Goal: Task Accomplishment & Management: Use online tool/utility

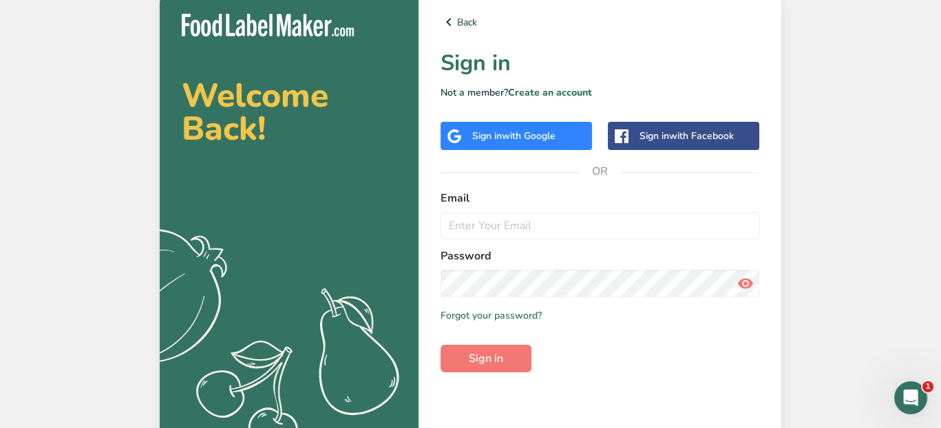
click at [522, 144] on div "Sign in with Google" at bounding box center [515, 136] width 151 height 28
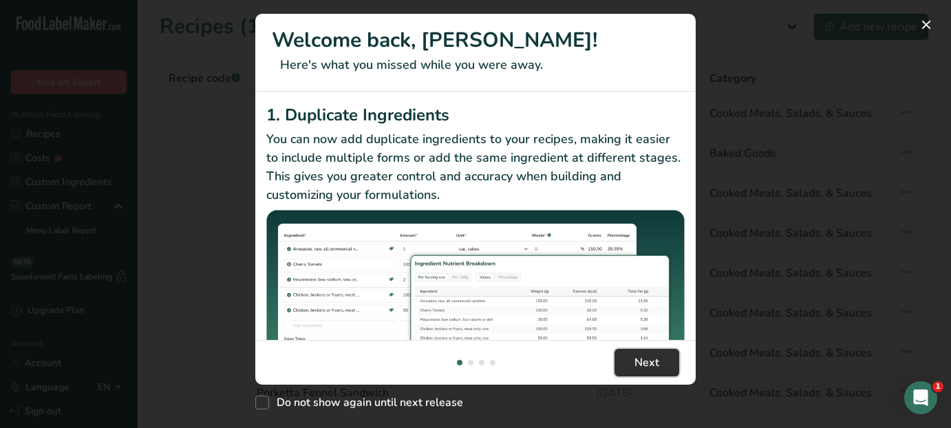
click at [661, 366] on button "Next" at bounding box center [646, 363] width 65 height 28
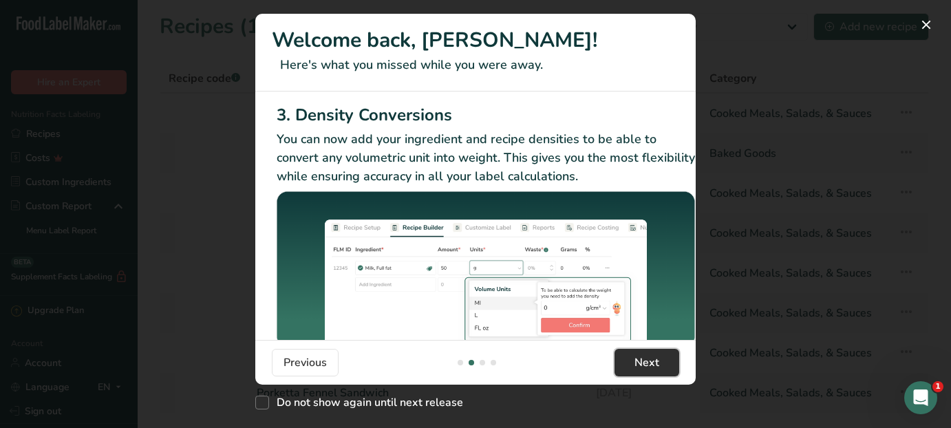
click at [661, 368] on button "Next" at bounding box center [646, 363] width 65 height 28
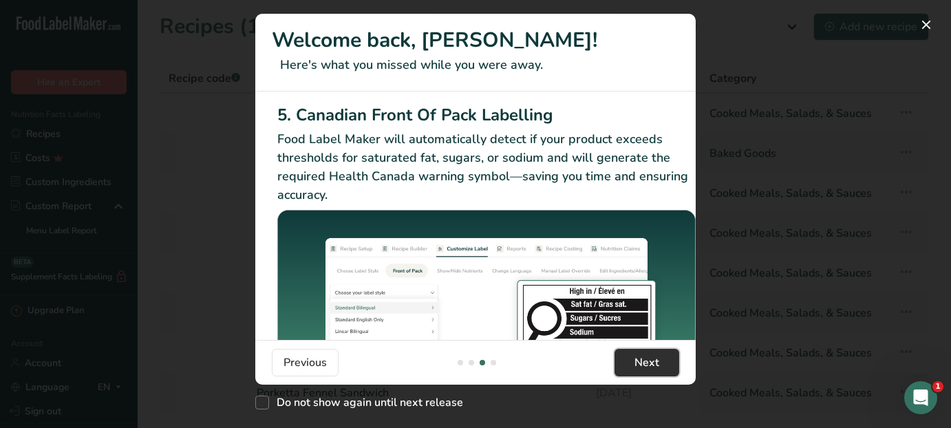
click at [661, 368] on button "Next" at bounding box center [646, 363] width 65 height 28
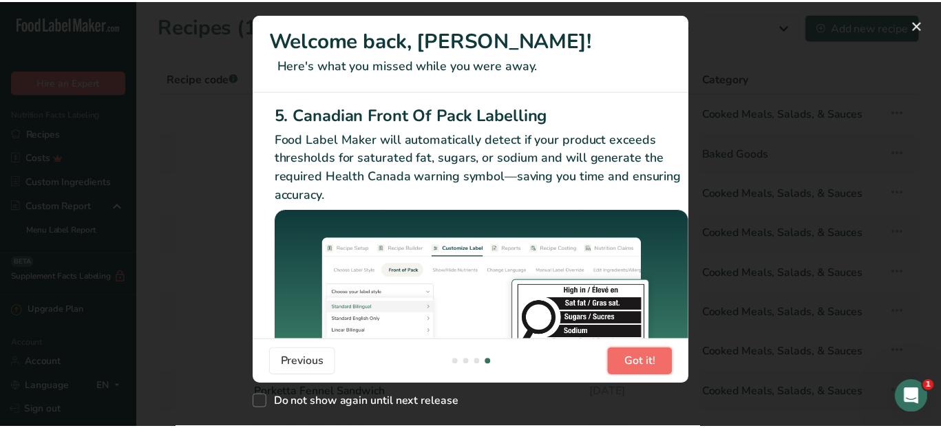
scroll to position [0, 1311]
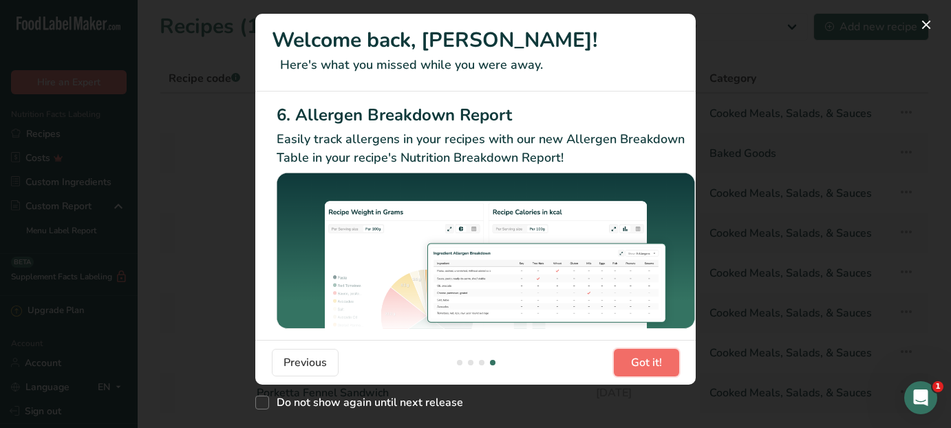
click at [662, 368] on button "Got it!" at bounding box center [646, 363] width 65 height 28
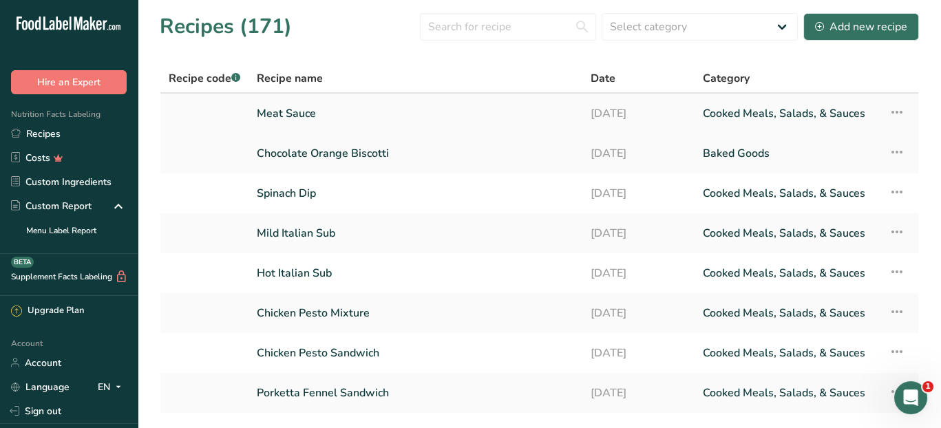
click at [335, 111] on link "Meat Sauce" at bounding box center [415, 113] width 317 height 29
click at [335, 110] on link "Meat Sauce" at bounding box center [415, 113] width 317 height 29
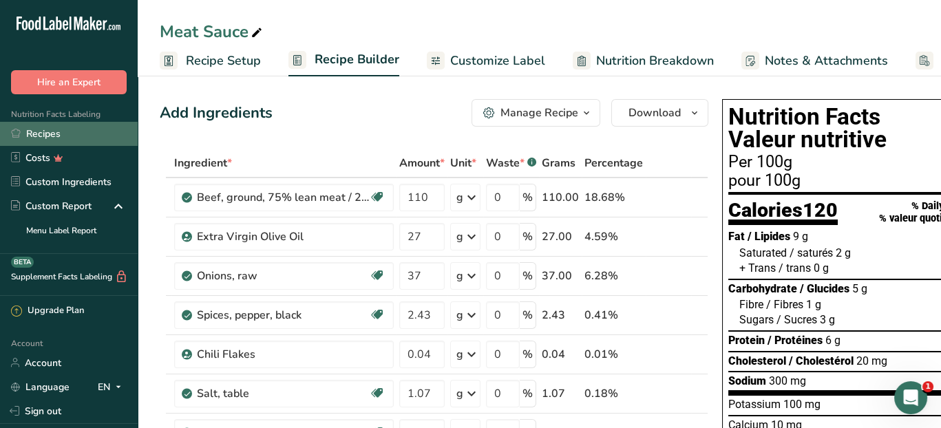
click at [31, 138] on link "Recipes" at bounding box center [69, 134] width 138 height 24
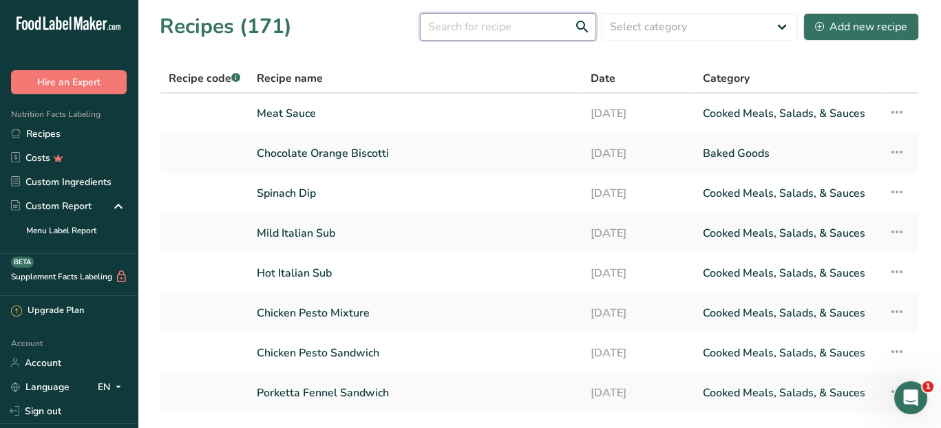
click at [450, 30] on input "text" at bounding box center [508, 27] width 176 height 28
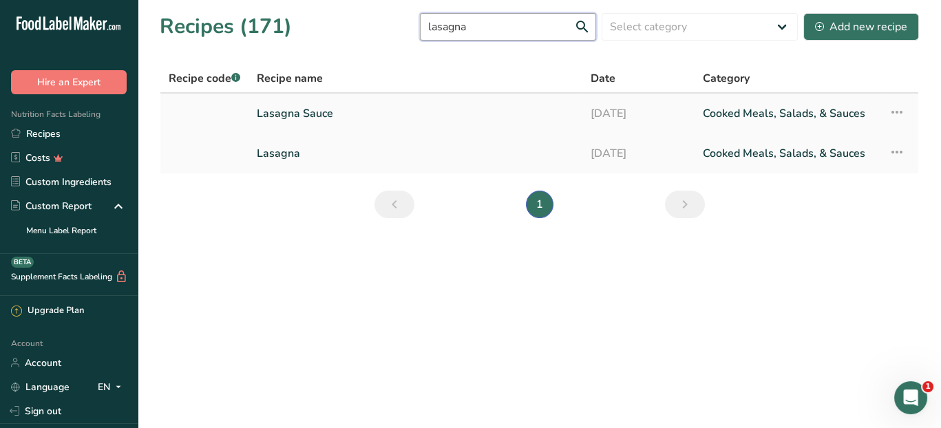
type input "lasagna"
click at [275, 111] on link "Lasagna Sauce" at bounding box center [415, 113] width 317 height 29
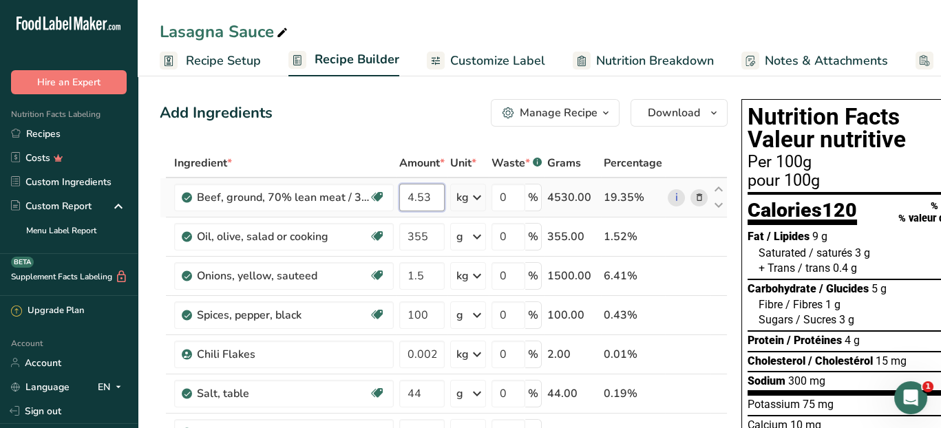
click at [430, 200] on input "4.53" at bounding box center [421, 198] width 45 height 28
type input "4"
type input "3.175"
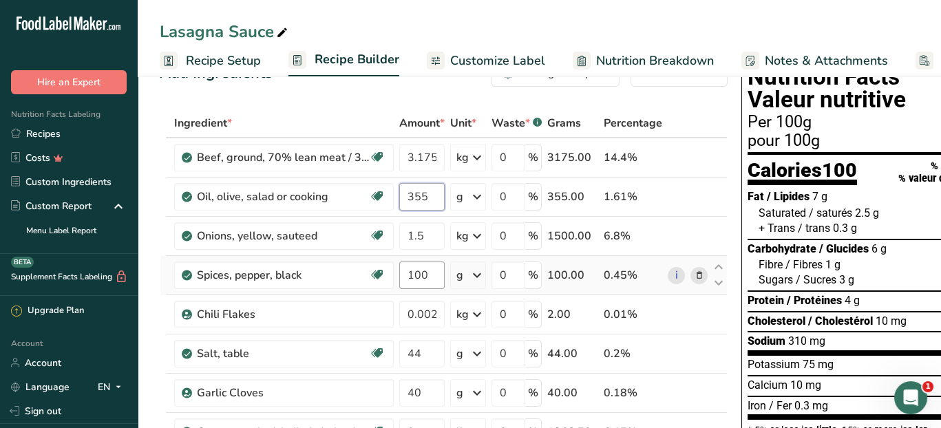
scroll to position [69, 0]
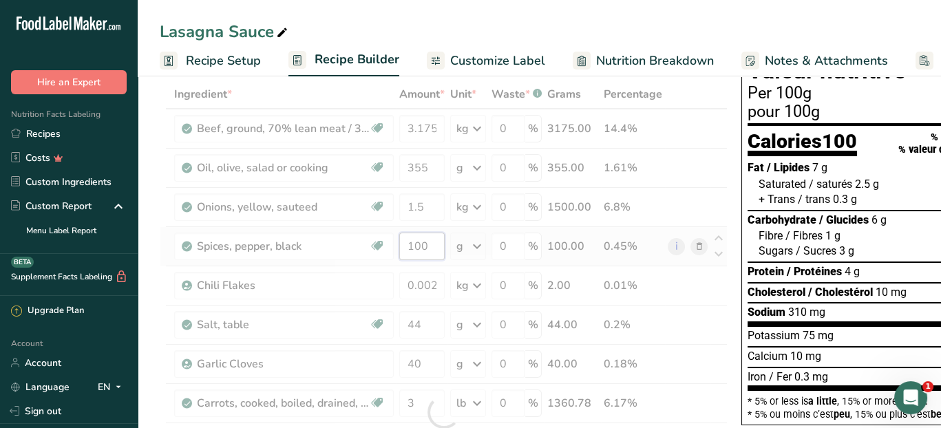
click at [429, 243] on div "Ingredient * Amount * Unit * Waste * .a-a{fill:#347362;}.b-a{fill:#fff;} Grams …" at bounding box center [444, 412] width 568 height 665
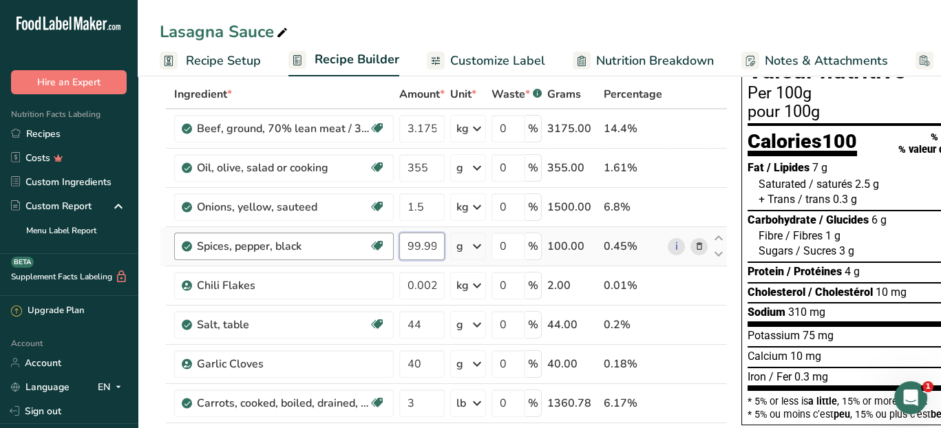
scroll to position [0, 0]
drag, startPoint x: 436, startPoint y: 246, endPoint x: 379, endPoint y: 248, distance: 57.2
click at [379, 248] on tr "Spices, pepper, black Source of Antioxidants Dairy free Gluten free Vegan Veget…" at bounding box center [443, 246] width 566 height 39
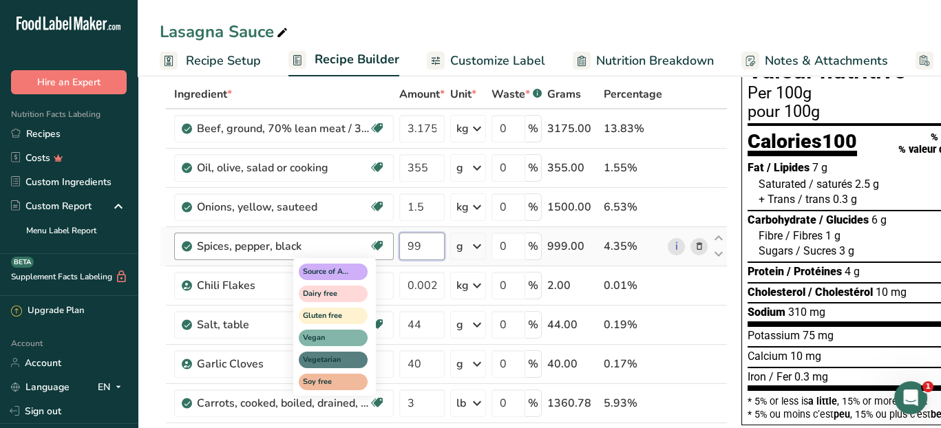
type input "9"
type input "0.014"
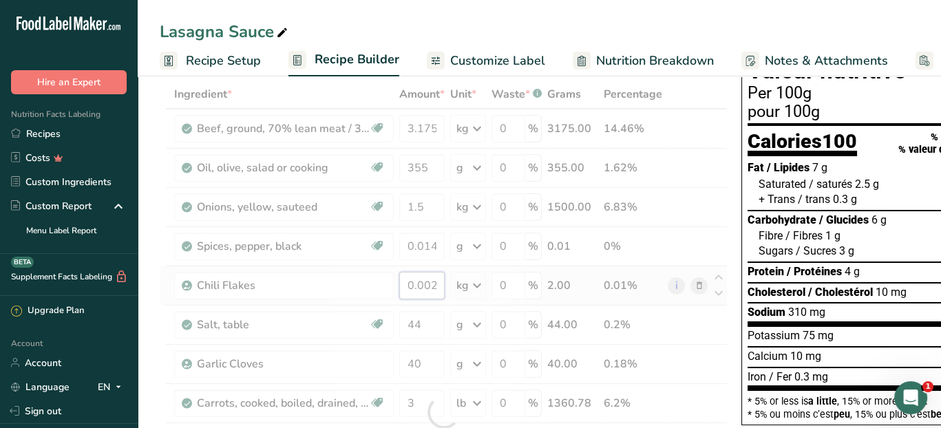
click at [432, 280] on div "Ingredient * Amount * Unit * Waste * .a-a{fill:#347362;}.b-a{fill:#fff;} Grams …" at bounding box center [444, 412] width 568 height 665
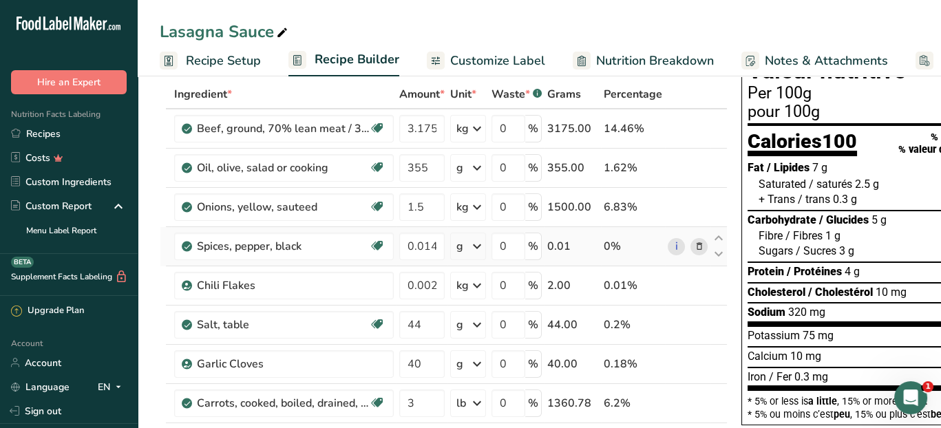
click at [474, 250] on div "Ingredient * Amount * Unit * Waste * .a-a{fill:#347362;}.b-a{fill:#fff;} Grams …" at bounding box center [444, 412] width 568 height 665
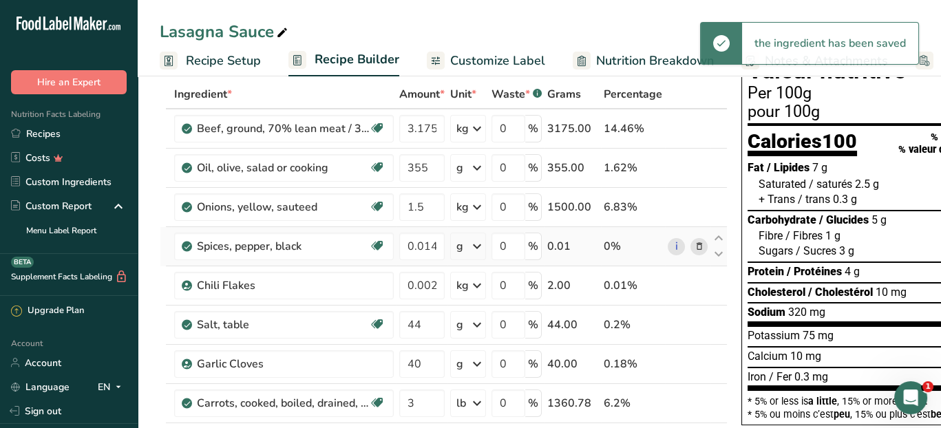
click at [476, 244] on icon at bounding box center [477, 246] width 17 height 25
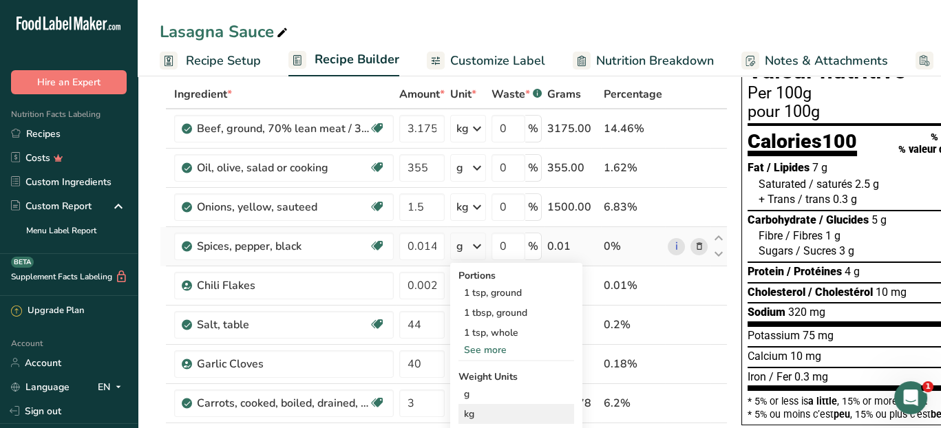
click at [489, 409] on div "kg" at bounding box center [516, 414] width 116 height 20
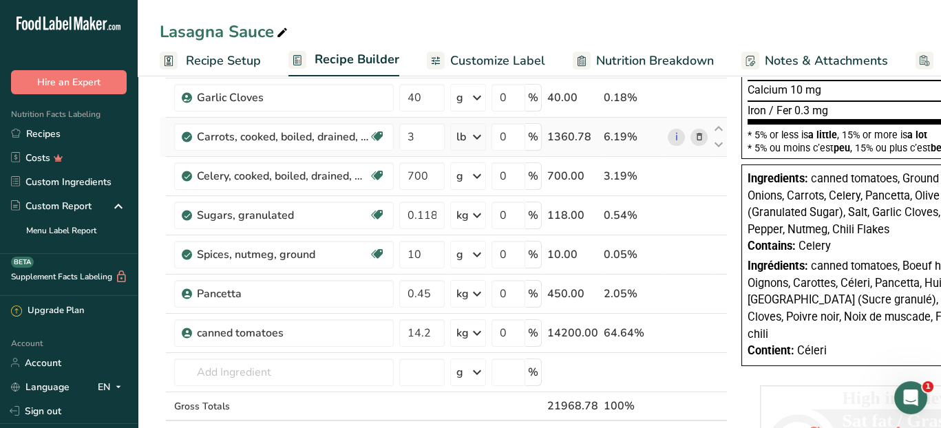
scroll to position [344, 0]
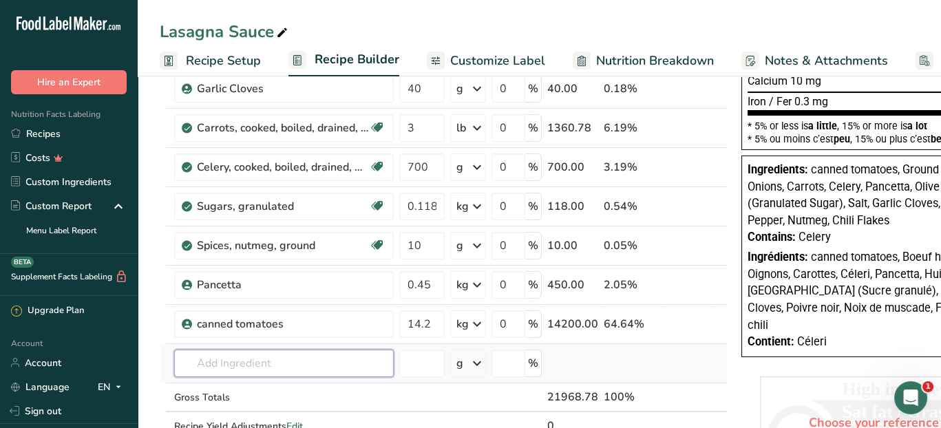
click at [227, 367] on input "text" at bounding box center [284, 364] width 220 height 28
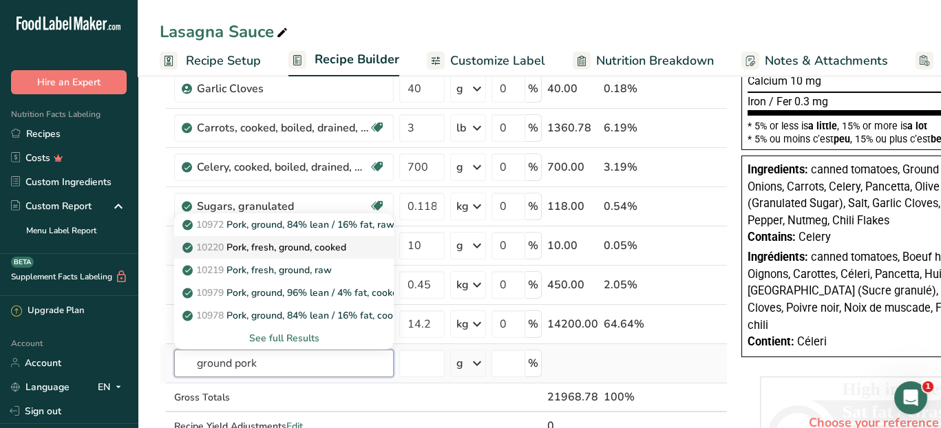
type input "ground pork"
click at [280, 240] on p "10220 Pork, fresh, ground, cooked" at bounding box center [265, 247] width 161 height 14
type input "Pork, fresh, ground, cooked"
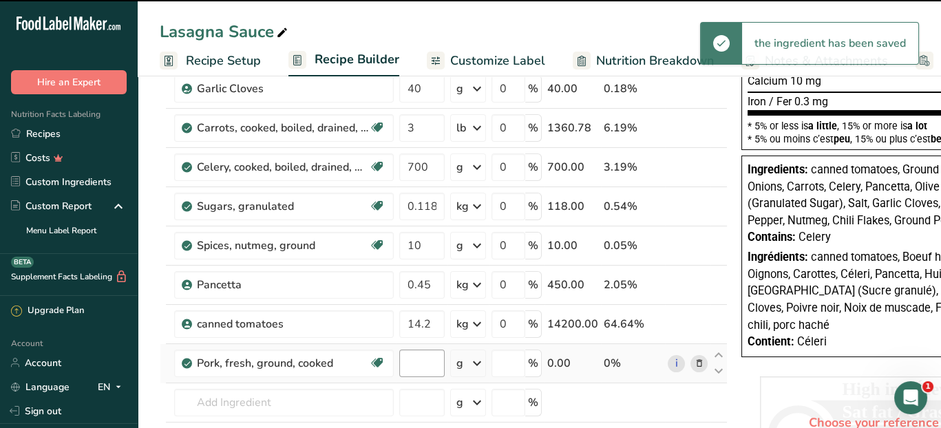
type input "0"
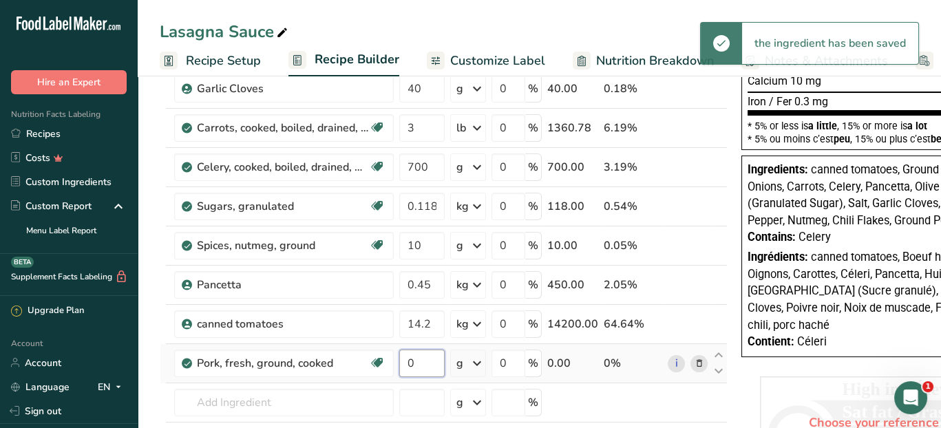
click at [419, 359] on input "0" at bounding box center [421, 364] width 45 height 28
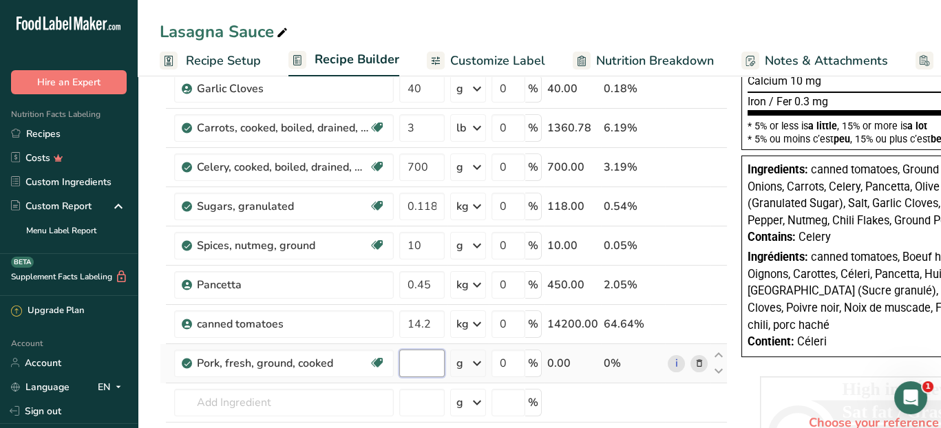
type input "3"
type input "1.36"
click at [478, 360] on div "Ingredient * Amount * Unit * Waste * .a-a{fill:#347362;}.b-a{fill:#fff;} Grams …" at bounding box center [444, 157] width 568 height 704
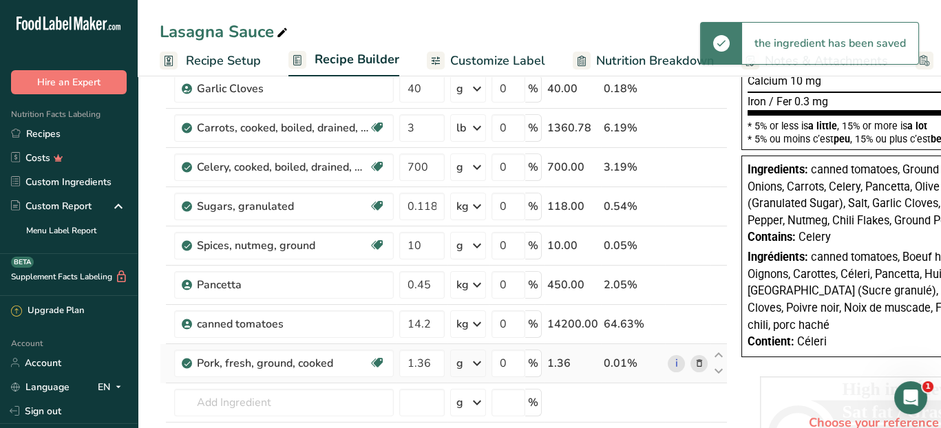
click at [478, 361] on icon at bounding box center [477, 363] width 17 height 25
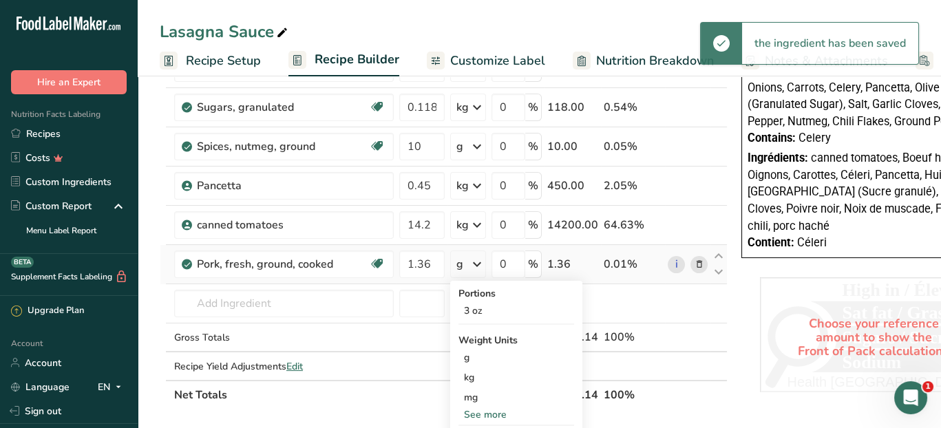
scroll to position [482, 0]
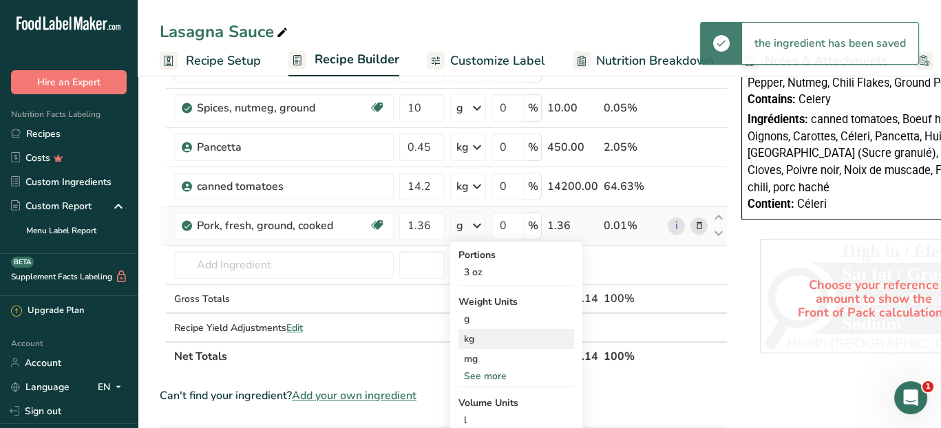
click at [482, 334] on div "kg" at bounding box center [516, 339] width 116 height 20
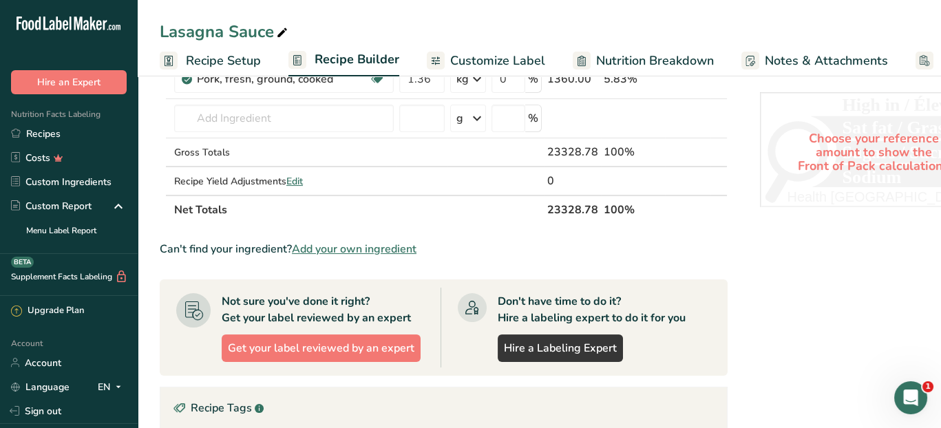
drag, startPoint x: 336, startPoint y: 424, endPoint x: 471, endPoint y: 414, distance: 134.6
click at [458, 427] on html ".a-20{fill:#fff;} Hire an Expert Nutrition Facts Labeling Recipes Costs Custom …" at bounding box center [470, 46] width 941 height 1349
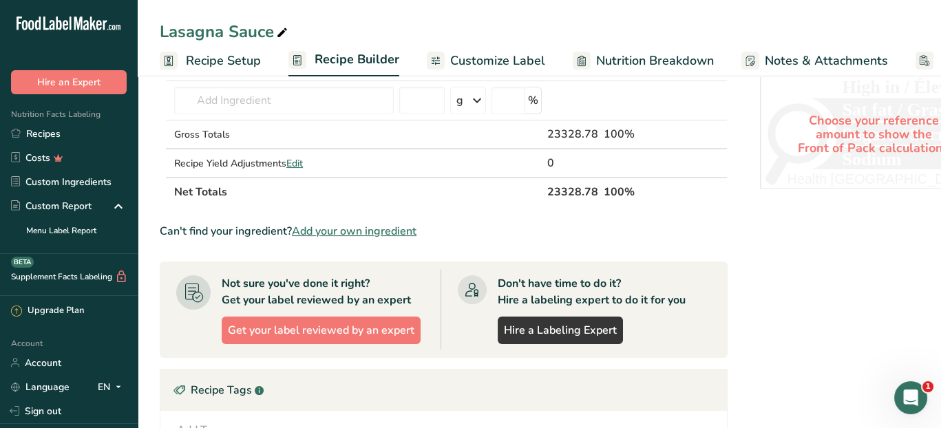
click at [764, 319] on div "Nutrition Facts Valeur nutritive Per 100g pour 100g Calories 110 % Daily Value …" at bounding box center [873, 64] width 275 height 1234
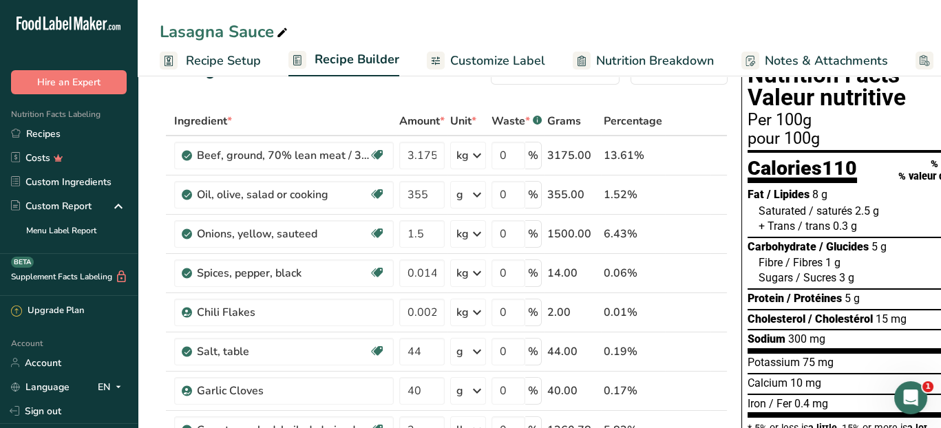
scroll to position [0, 0]
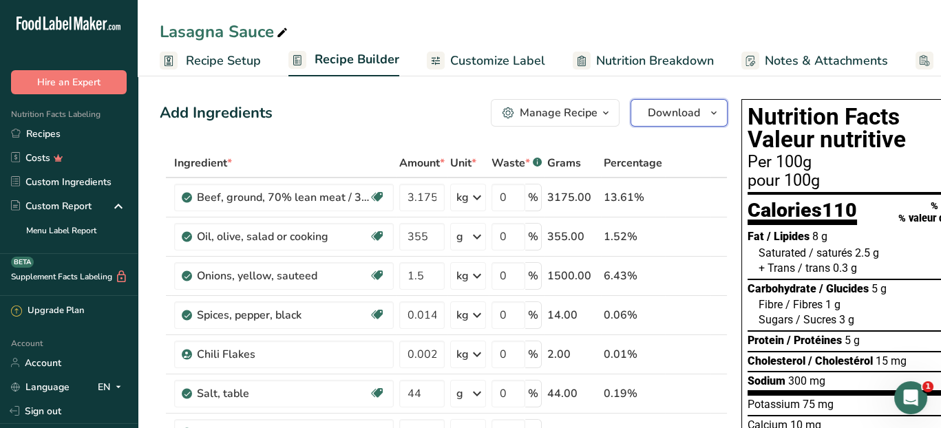
click at [709, 112] on icon "button" at bounding box center [713, 113] width 11 height 17
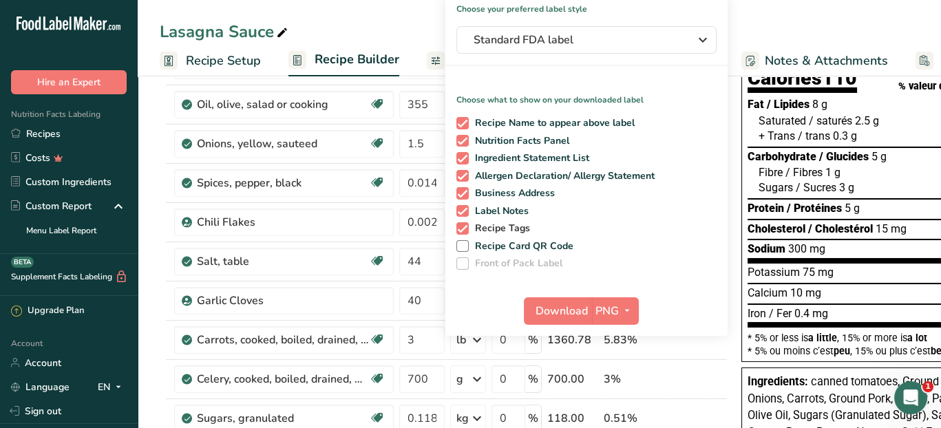
scroll to position [138, 0]
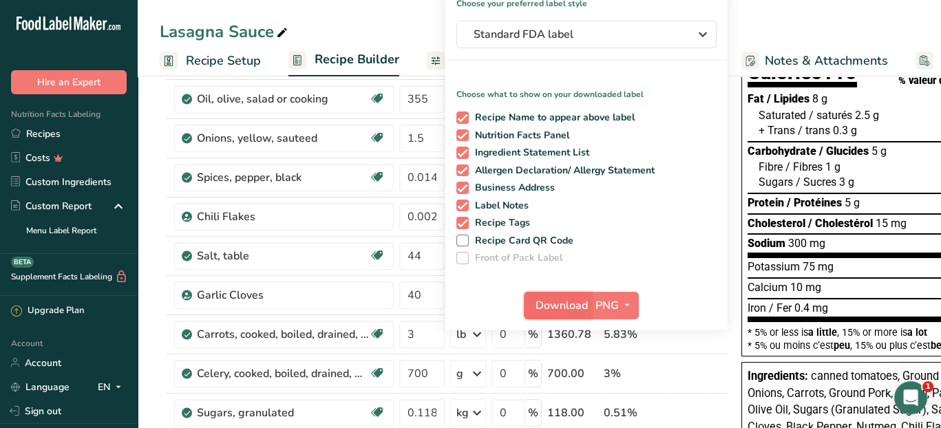
click at [560, 308] on span "Download" at bounding box center [561, 305] width 52 height 17
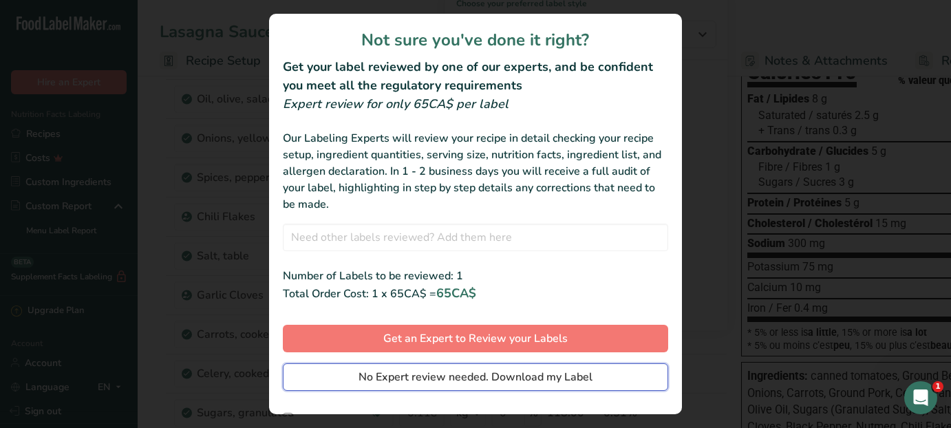
click at [385, 378] on span "No Expert review needed. Download my Label" at bounding box center [476, 377] width 234 height 17
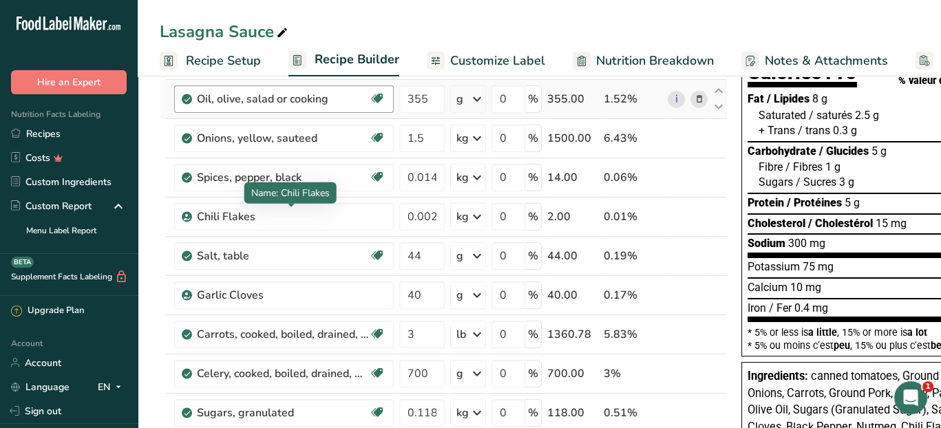
scroll to position [0, 0]
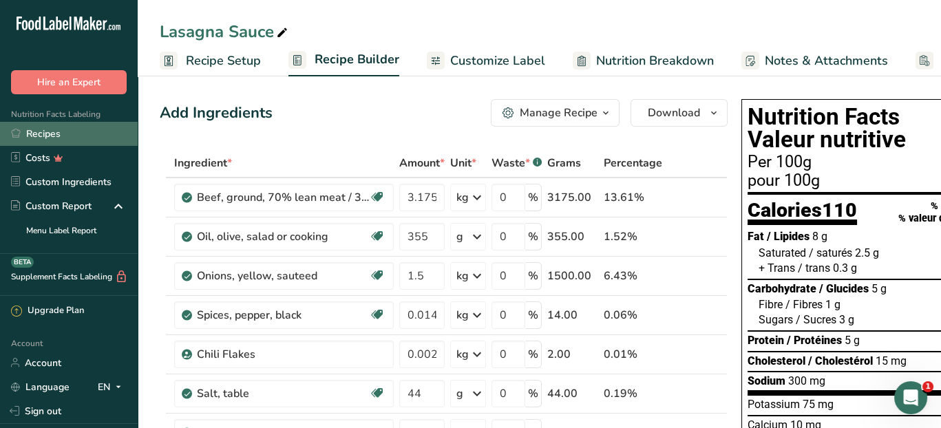
click at [59, 136] on link "Recipes" at bounding box center [69, 134] width 138 height 24
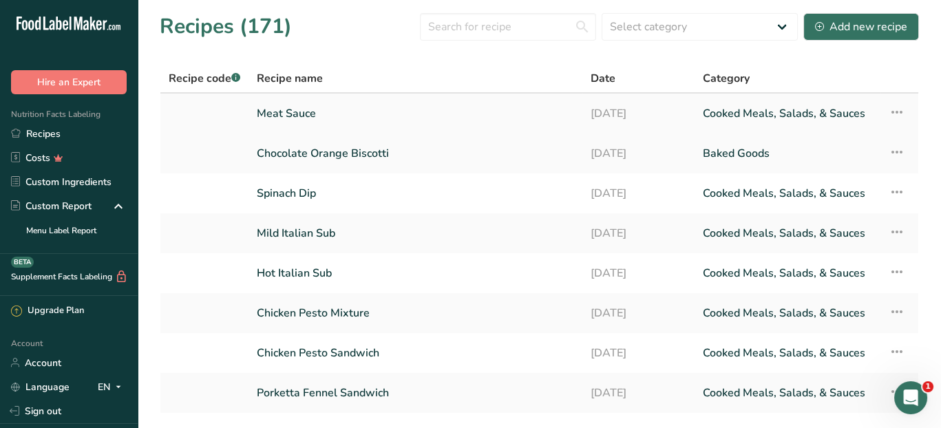
click at [295, 112] on link "Meat Sauce" at bounding box center [415, 113] width 317 height 29
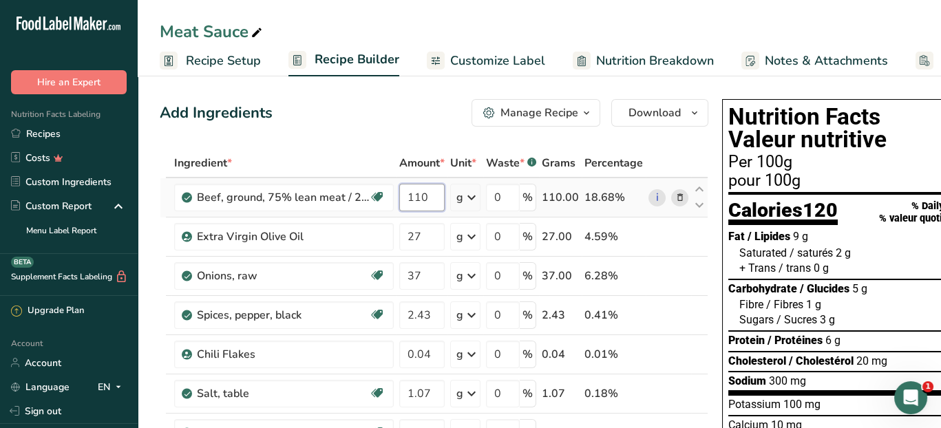
click at [434, 200] on input "110" at bounding box center [421, 198] width 45 height 28
click at [434, 199] on input "110" at bounding box center [421, 198] width 45 height 28
drag, startPoint x: 434, startPoint y: 199, endPoint x: 394, endPoint y: 203, distance: 39.4
click at [394, 203] on tr "Beef, ground, 75% lean meat / 25% fat, crumbles, cooked, pan-browned Dairy free…" at bounding box center [433, 197] width 547 height 39
type input "77"
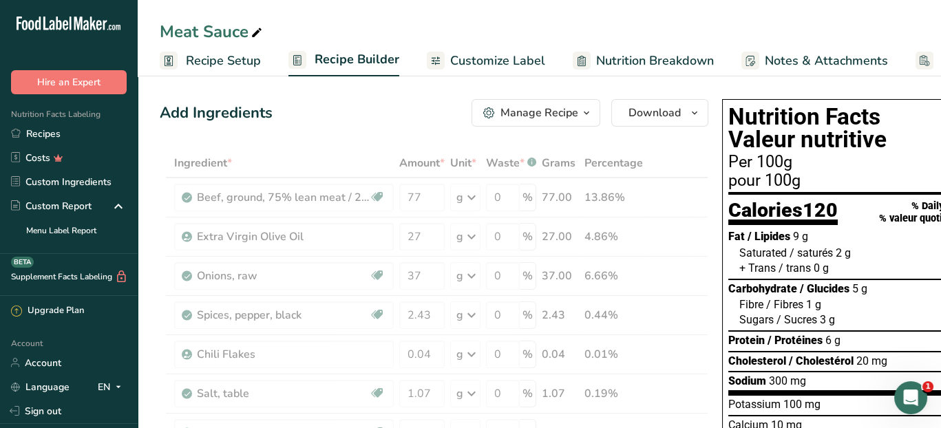
click at [345, 116] on div "Add Ingredients Manage Recipe Delete Recipe Duplicate Recipe Scale Recipe Save …" at bounding box center [434, 113] width 548 height 28
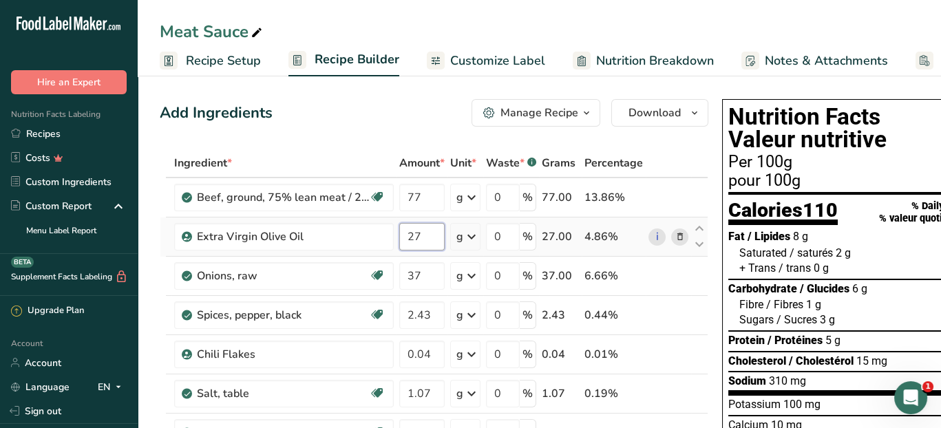
click at [419, 240] on input "27" at bounding box center [421, 237] width 45 height 28
type input "2"
type input "9"
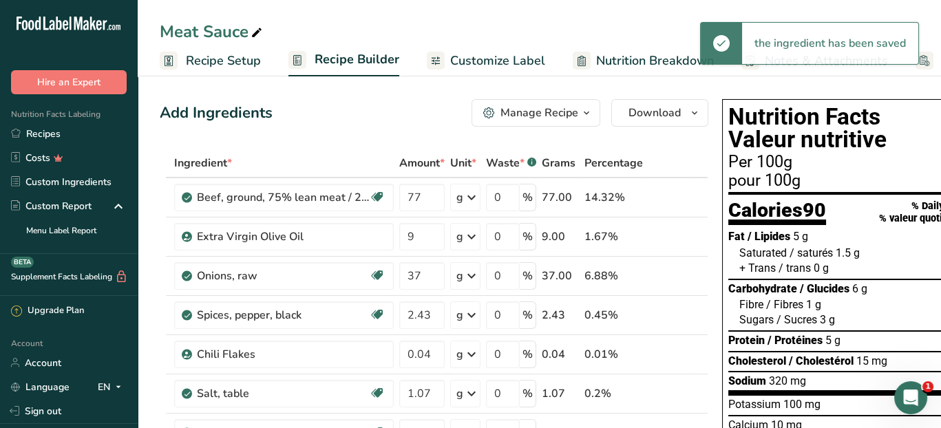
scroll to position [69, 0]
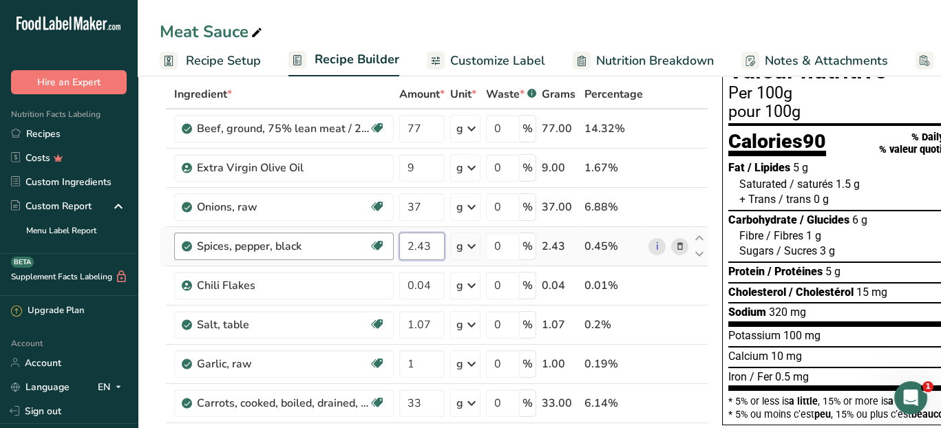
drag, startPoint x: 436, startPoint y: 242, endPoint x: 372, endPoint y: 250, distance: 63.8
click at [370, 251] on tr "Spices, pepper, black Source of Antioxidants Dairy free Gluten free Vegan Veget…" at bounding box center [433, 246] width 547 height 39
type input "0.34"
click at [701, 330] on div "Ingredient * Amount * Unit * Waste * .a-a{fill:#347362;}.b-a{fill:#fff;} Grams …" at bounding box center [434, 412] width 548 height 665
drag, startPoint x: 429, startPoint y: 323, endPoint x: 400, endPoint y: 328, distance: 28.7
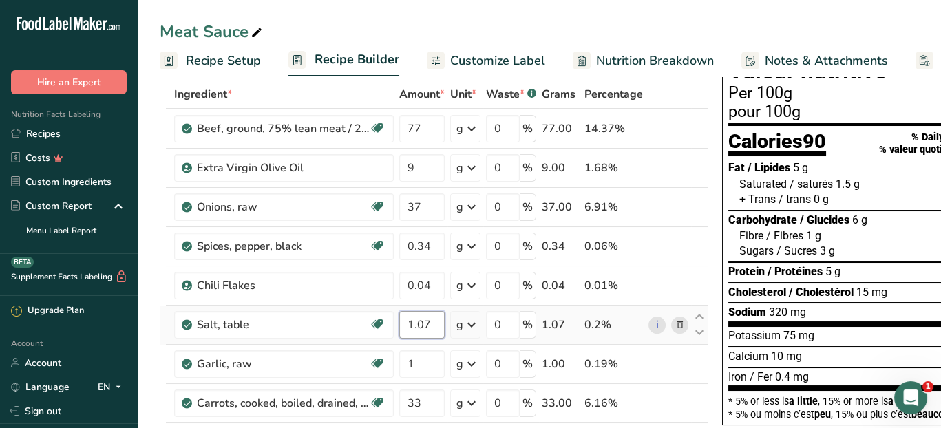
click at [400, 328] on input "1.07" at bounding box center [421, 325] width 45 height 28
type input "0.34"
click at [716, 231] on div "Nutrition Facts Valeur nutritive Per 100g pour 100g Calories 90 % Daily Value *…" at bounding box center [853, 323] width 275 height 596
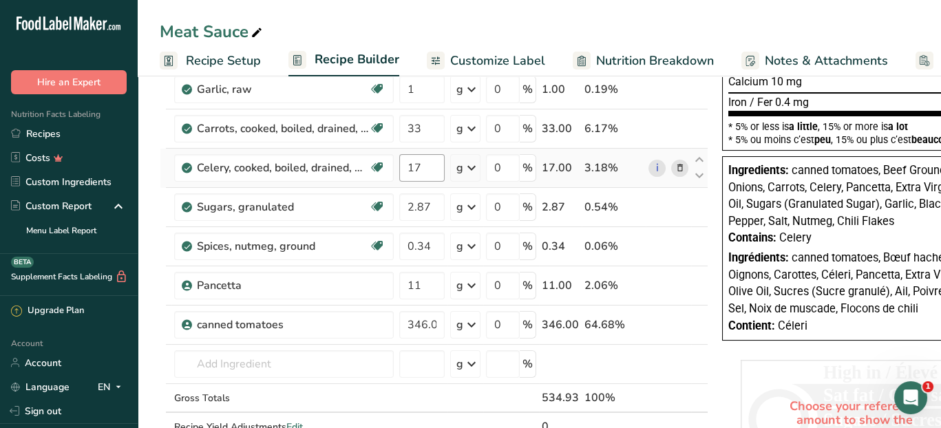
scroll to position [344, 0]
click at [438, 284] on input "11" at bounding box center [421, 285] width 45 height 28
click at [438, 320] on div "Ingredient * Amount * Unit * Waste * .a-a{fill:#347362;}.b-a{fill:#fff;} Grams …" at bounding box center [434, 137] width 548 height 665
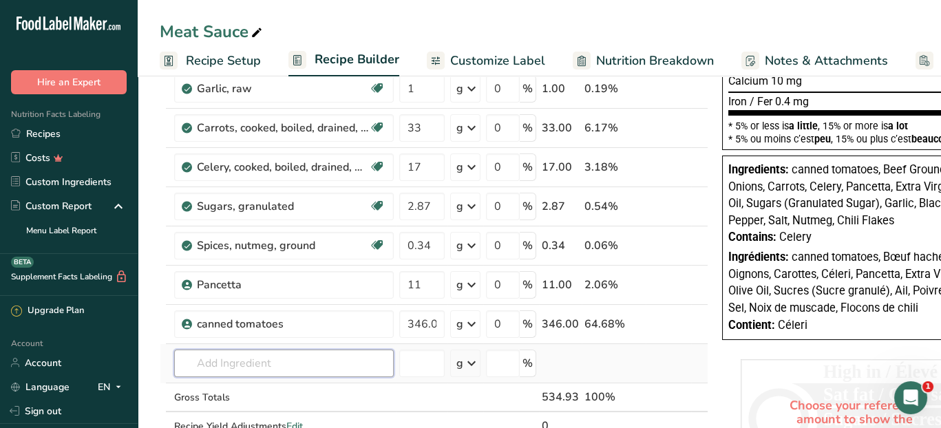
click at [235, 365] on div "Ingredient * Amount * Unit * Waste * .a-a{fill:#347362;}.b-a{fill:#fff;} Grams …" at bounding box center [434, 137] width 548 height 665
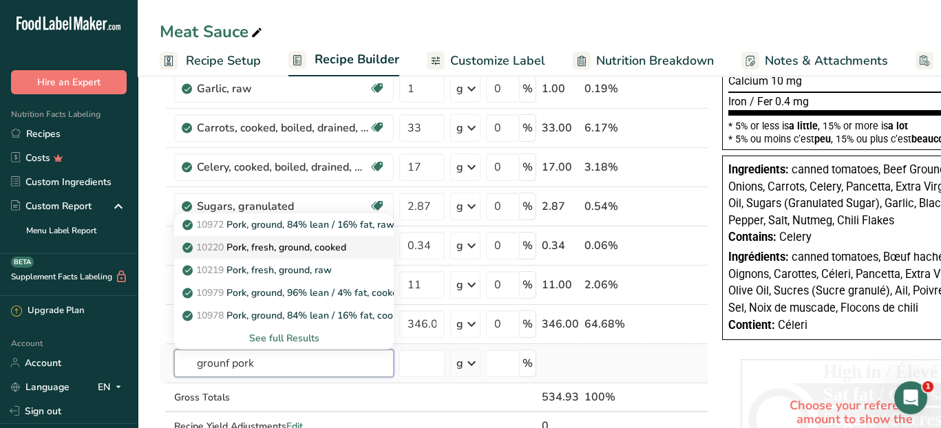
type input "grounf pork"
click at [279, 245] on p "10220 Pork, fresh, ground, cooked" at bounding box center [265, 247] width 161 height 14
type input "Pork, fresh, ground, cooked"
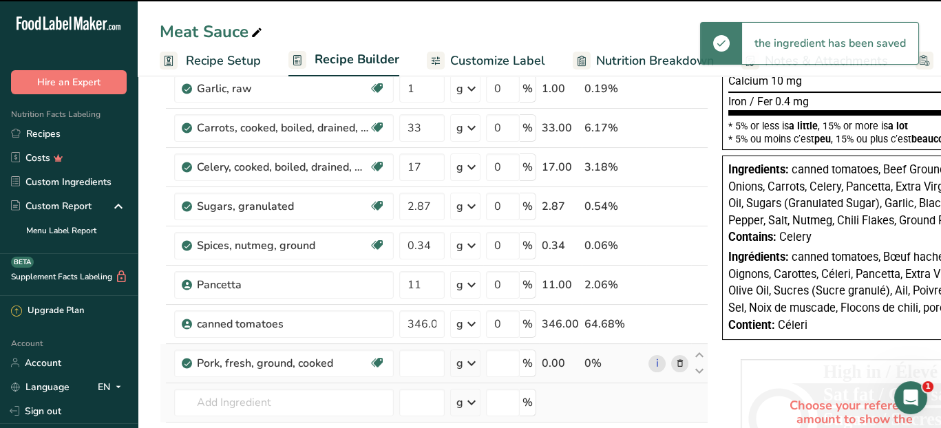
type input "0"
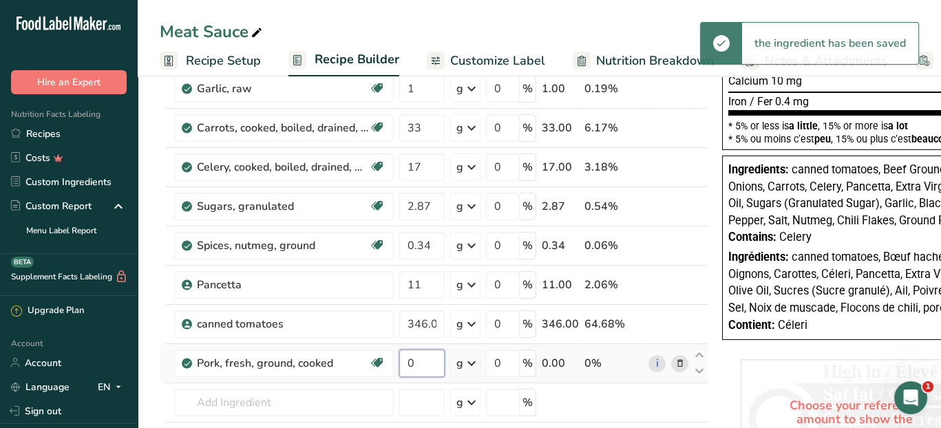
click at [425, 358] on input "0" at bounding box center [421, 364] width 45 height 28
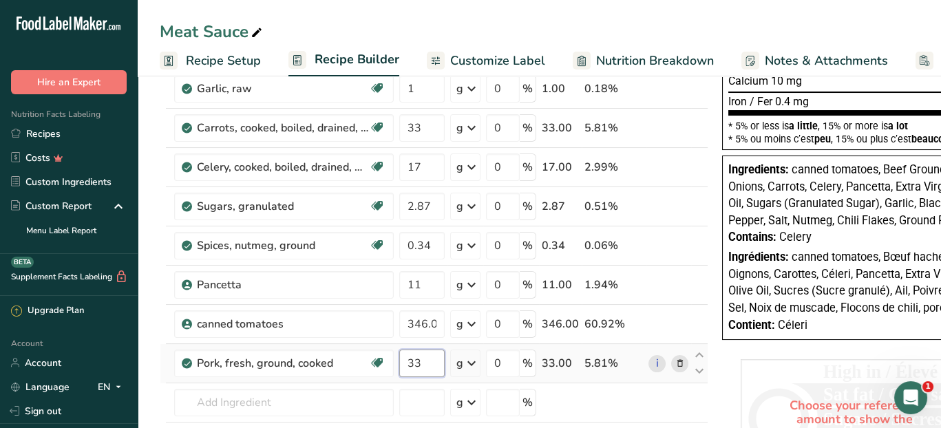
type input "33"
click at [425, 391] on div "Ingredient * Amount * Unit * Waste * .a-a{fill:#347362;}.b-a{fill:#fff;} Grams …" at bounding box center [434, 157] width 548 height 704
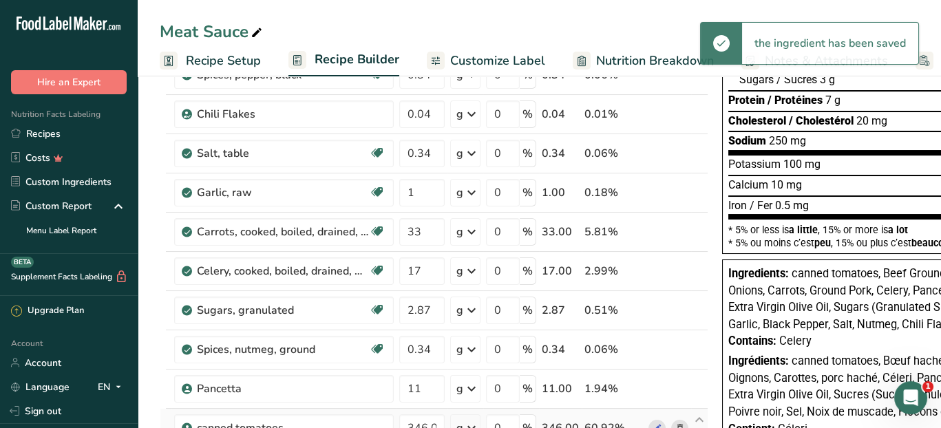
scroll to position [69, 0]
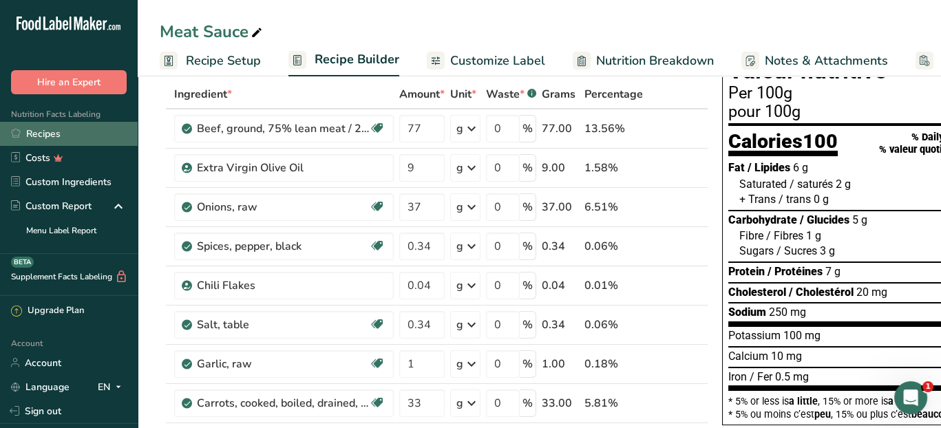
click at [42, 135] on link "Recipes" at bounding box center [69, 134] width 138 height 24
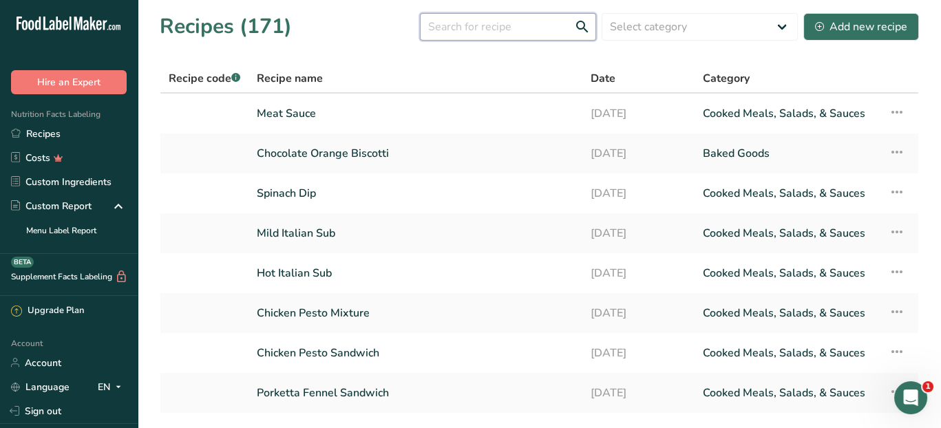
click at [516, 23] on input "text" at bounding box center [508, 27] width 176 height 28
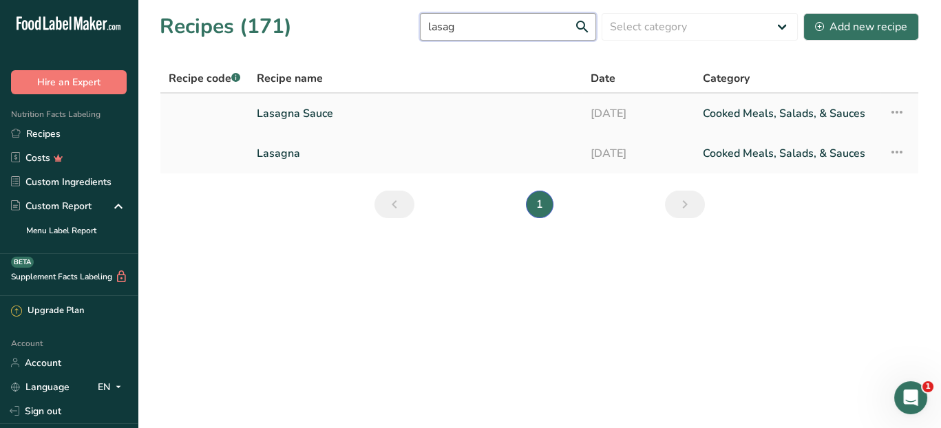
type input "lasag"
click at [538, 112] on link "Lasagna Sauce" at bounding box center [415, 113] width 317 height 29
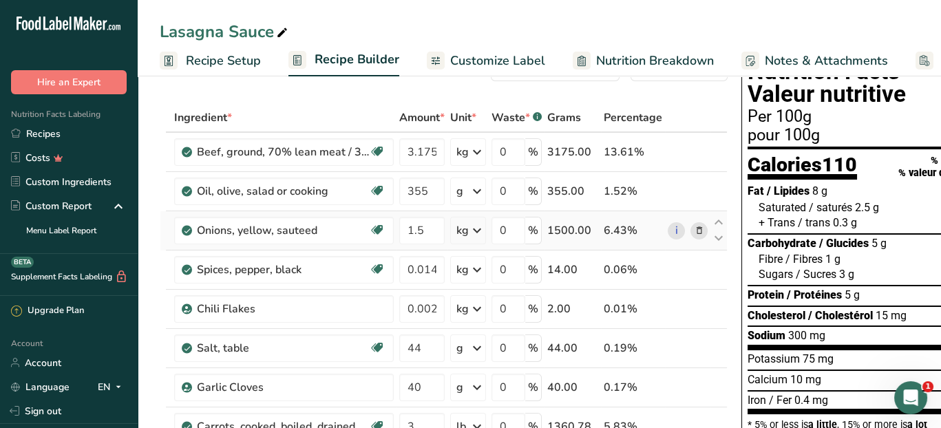
scroll to position [69, 0]
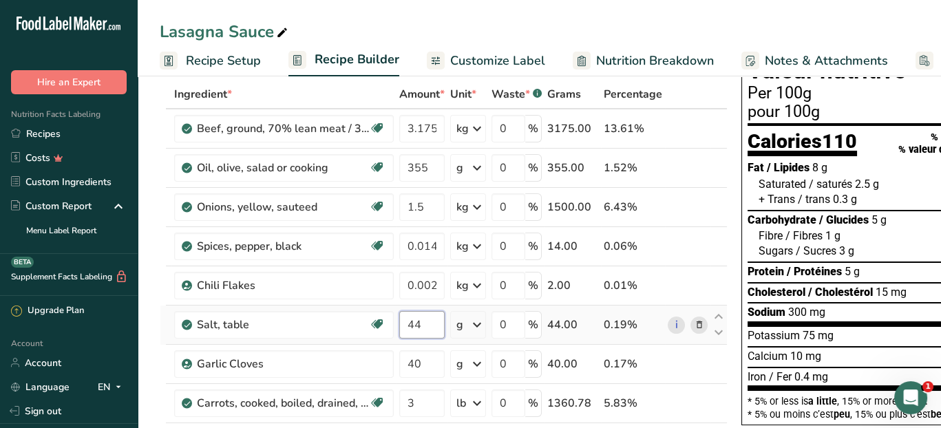
click at [432, 321] on input "44" at bounding box center [421, 325] width 45 height 28
type input "4"
type input "14"
click at [676, 377] on div "Ingredient * Amount * Unit * Waste * .a-a{fill:#347362;}.b-a{fill:#fff;} Grams …" at bounding box center [444, 432] width 568 height 704
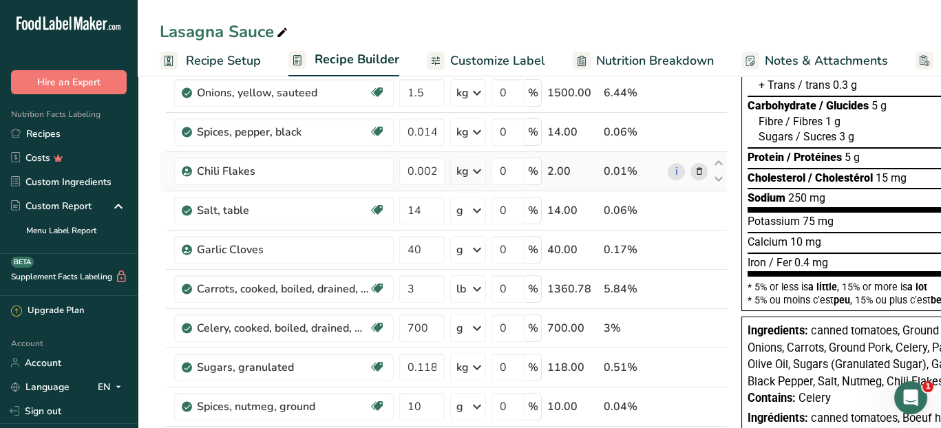
scroll to position [206, 0]
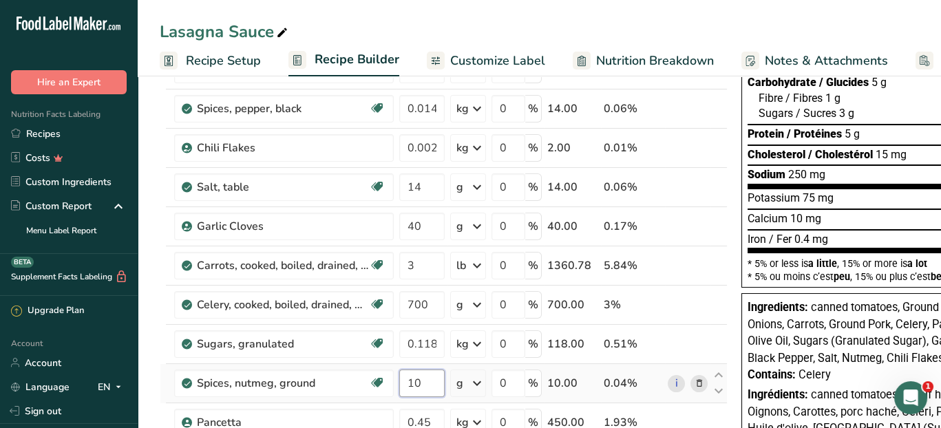
click at [433, 374] on input "10" at bounding box center [421, 384] width 45 height 28
type input "14"
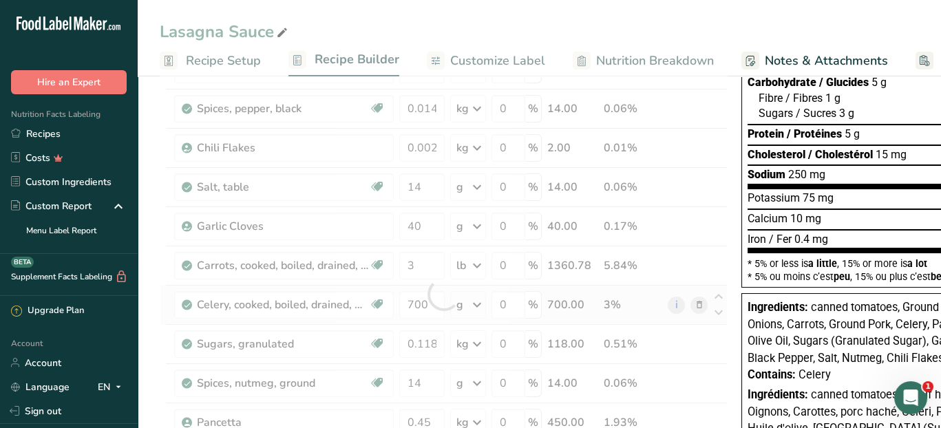
click at [702, 311] on div "Ingredient * Amount * Unit * Waste * .a-a{fill:#347362;}.b-a{fill:#fff;} Grams …" at bounding box center [444, 294] width 568 height 704
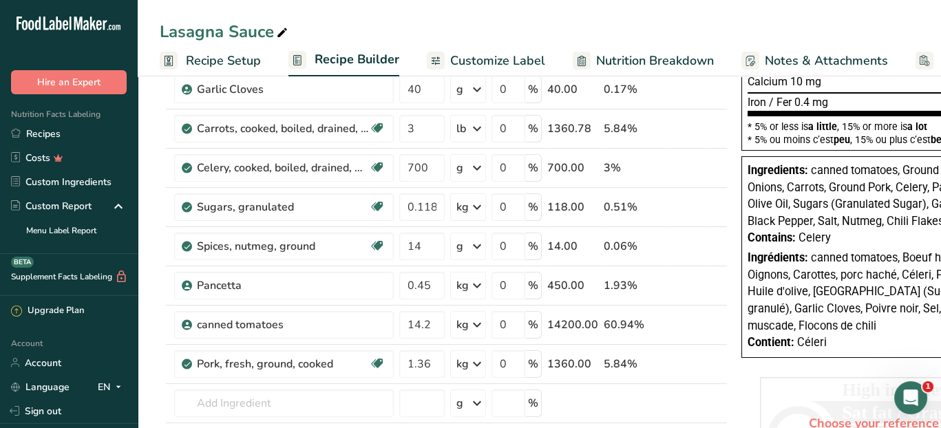
scroll to position [344, 0]
click at [60, 139] on link "Recipes" at bounding box center [69, 134] width 138 height 24
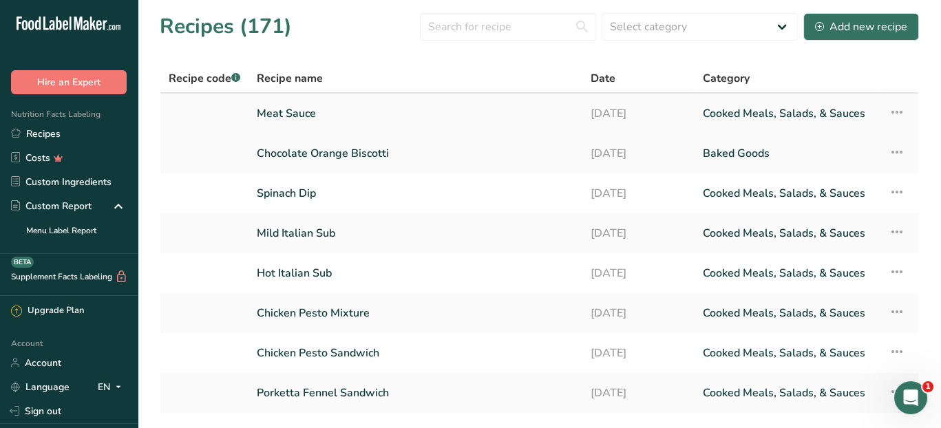
click at [283, 110] on link "Meat Sauce" at bounding box center [415, 113] width 317 height 29
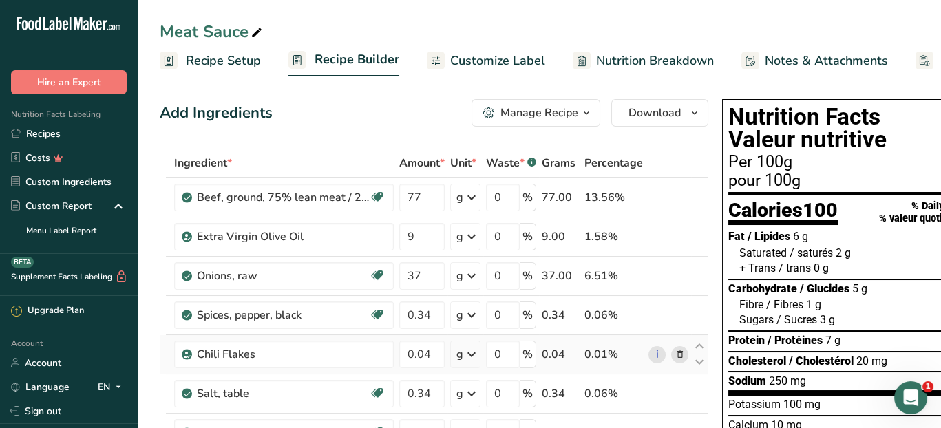
click at [681, 335] on td "i" at bounding box center [667, 354] width 45 height 39
click at [673, 112] on span "Download" at bounding box center [654, 113] width 52 height 17
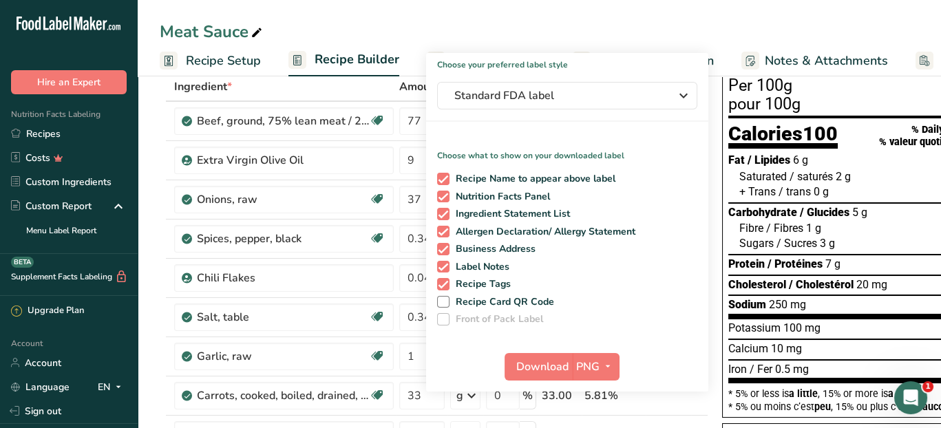
scroll to position [206, 0]
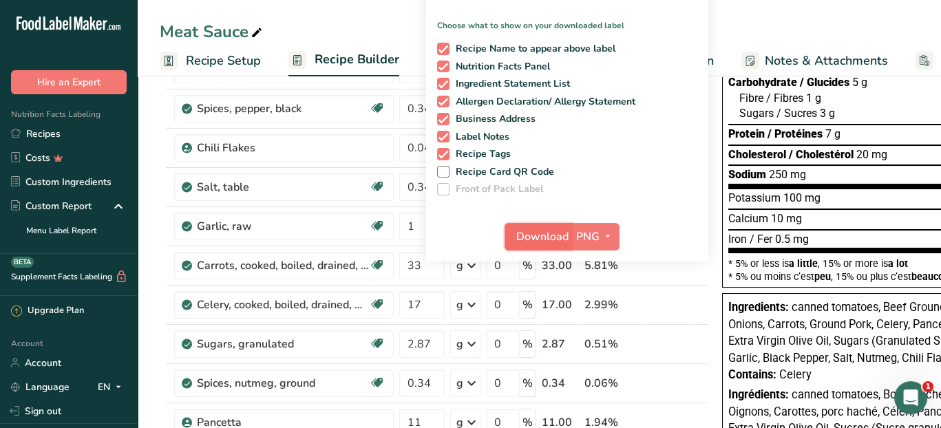
click at [558, 236] on span "Download" at bounding box center [542, 236] width 52 height 17
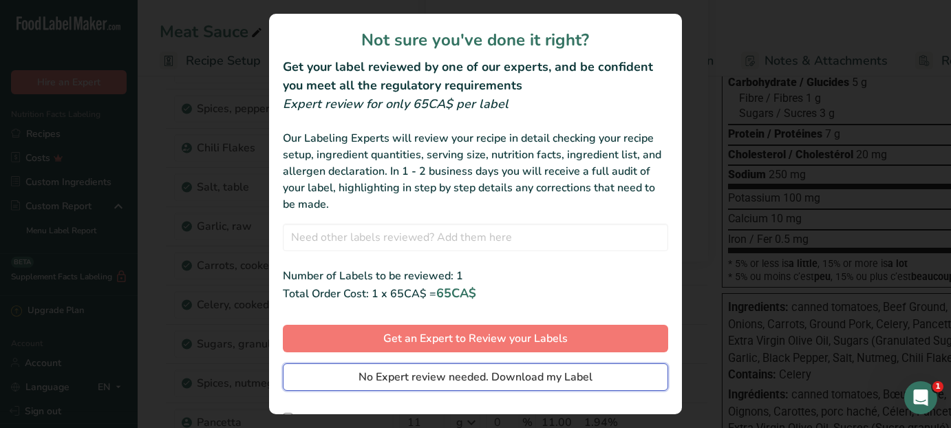
click at [469, 379] on span "No Expert review needed. Download my Label" at bounding box center [476, 377] width 234 height 17
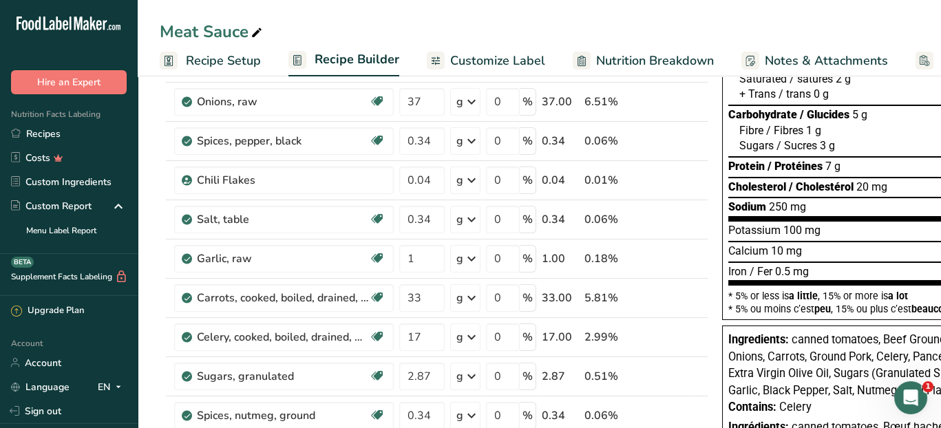
scroll to position [178, 0]
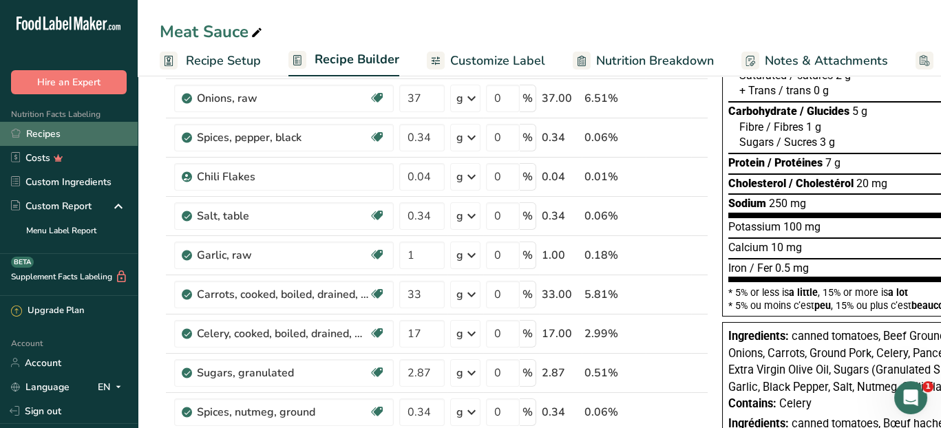
click at [43, 137] on link "Recipes" at bounding box center [69, 134] width 138 height 24
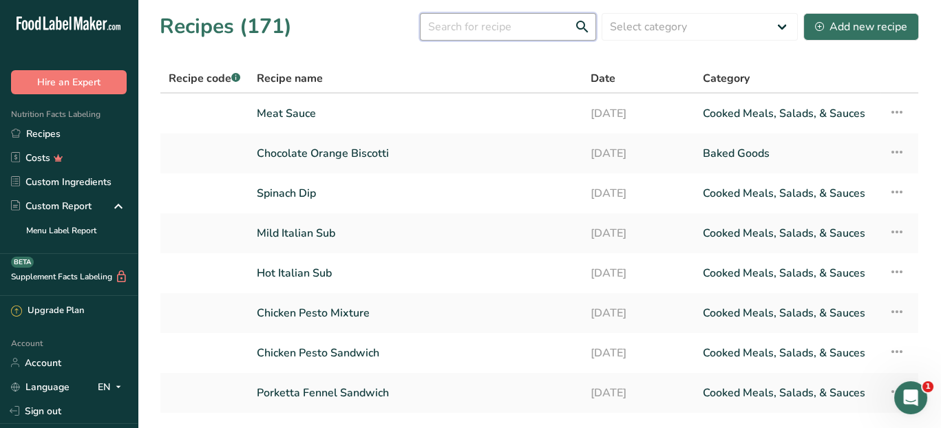
click at [546, 23] on input "text" at bounding box center [508, 27] width 176 height 28
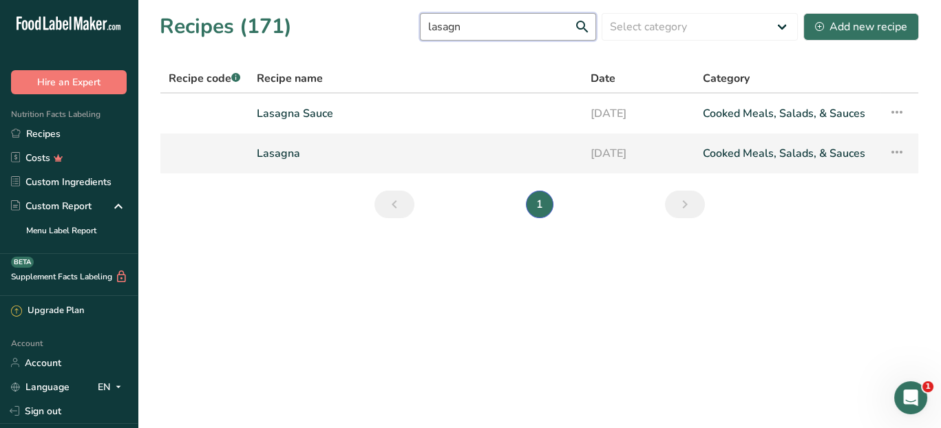
type input "lasagn"
click at [370, 156] on link "Lasagna" at bounding box center [415, 153] width 317 height 29
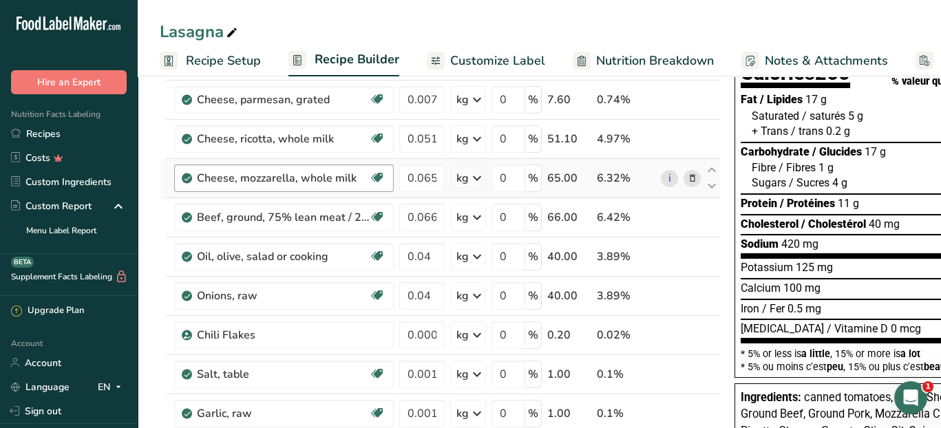
scroll to position [138, 0]
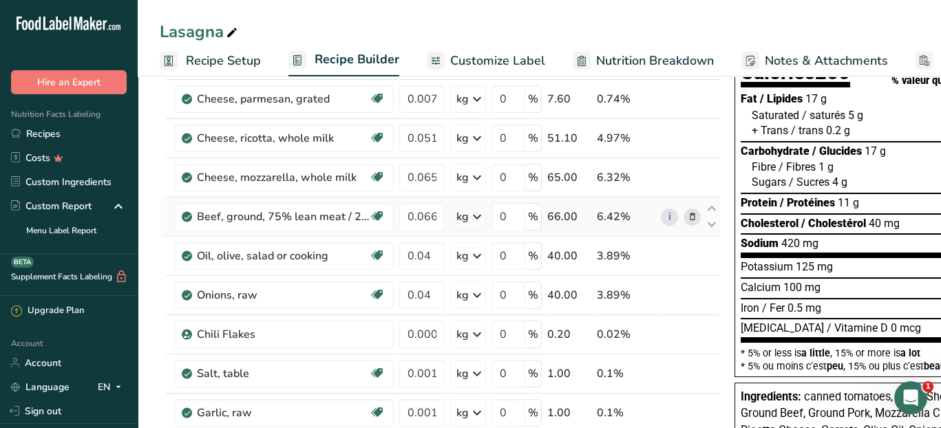
click at [691, 214] on icon at bounding box center [692, 217] width 10 height 14
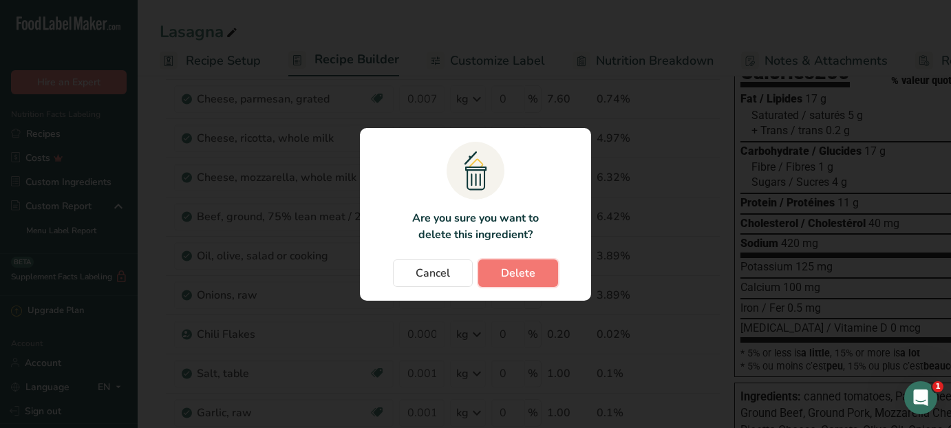
click at [528, 268] on span "Delete" at bounding box center [518, 273] width 34 height 17
type input "0.04"
type input "0.0002"
type input "0.001"
type input "0.044"
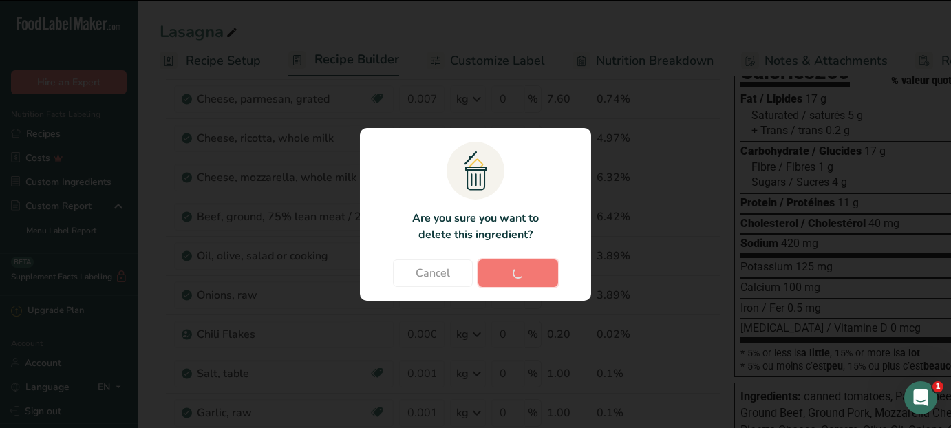
type input "0.02"
type input "0.003"
type input "0.0002"
type input "0.013"
type input "0.43"
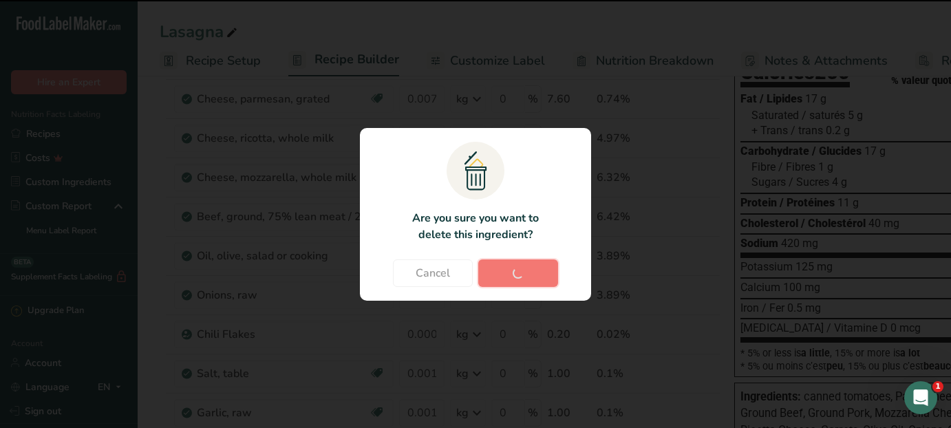
type input "0.066"
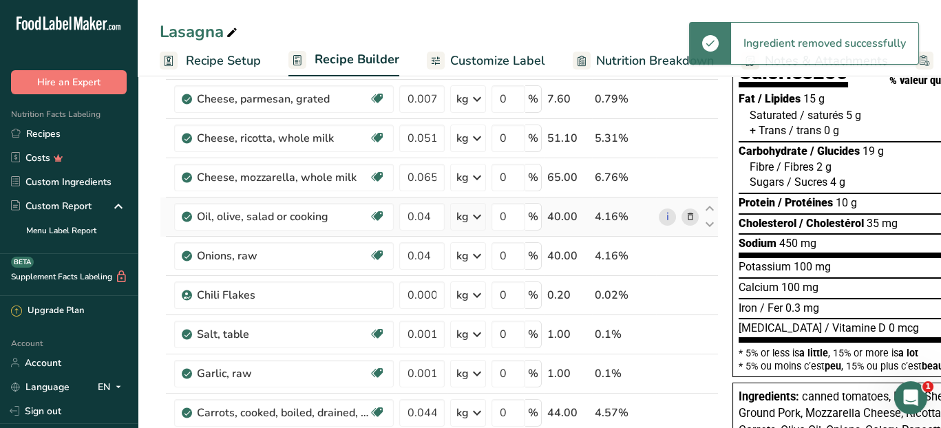
click at [687, 215] on icon at bounding box center [690, 217] width 10 height 14
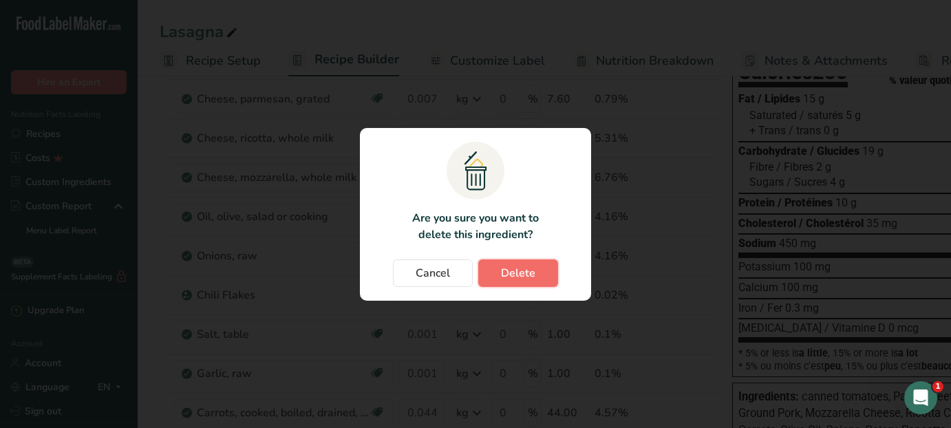
click at [533, 265] on span "Delete" at bounding box center [518, 273] width 34 height 17
type input "0.0002"
type input "0.001"
type input "0.044"
type input "0.02"
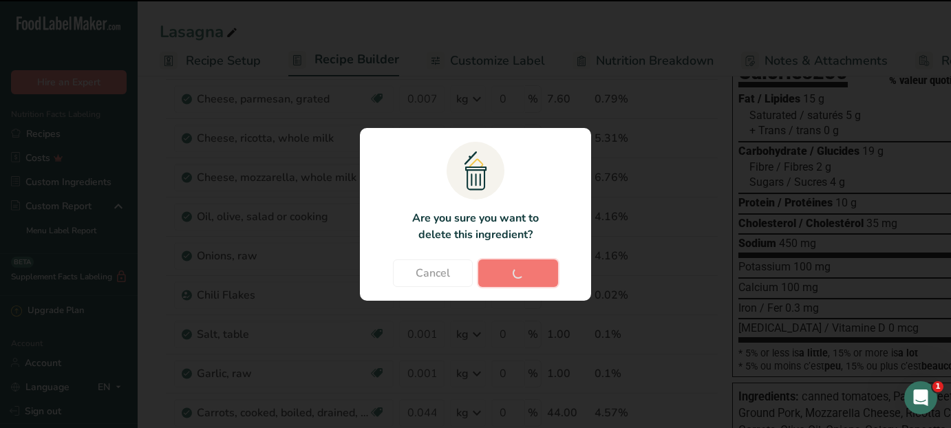
type input "0.003"
type input "0.0002"
type input "0.013"
type input "0.43"
type input "0.066"
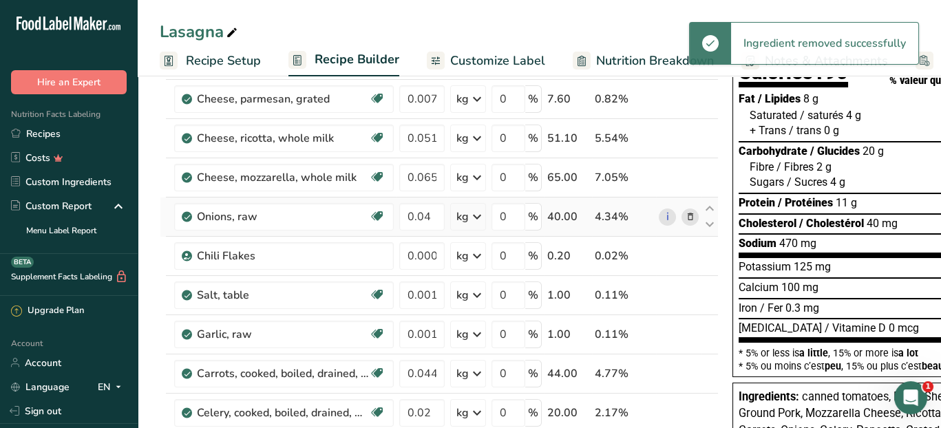
click at [685, 214] on icon at bounding box center [690, 217] width 10 height 14
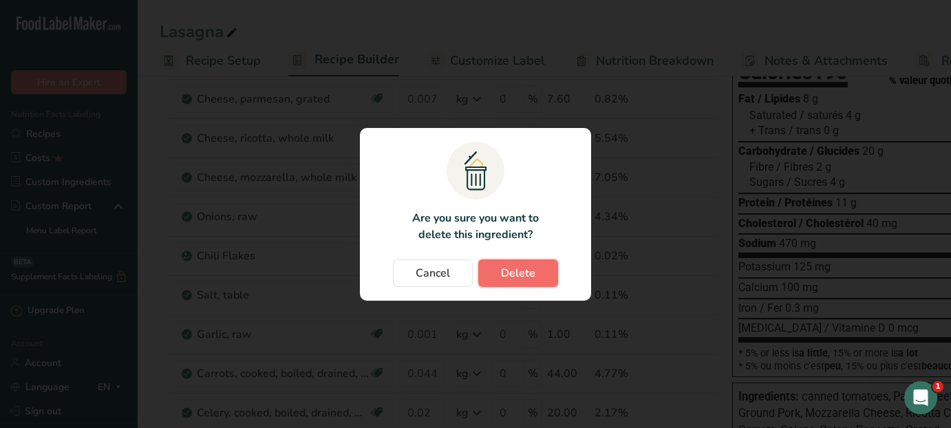
click at [533, 268] on span "Delete" at bounding box center [518, 273] width 34 height 17
type input "0.0002"
type input "0.001"
type input "0.044"
type input "0.02"
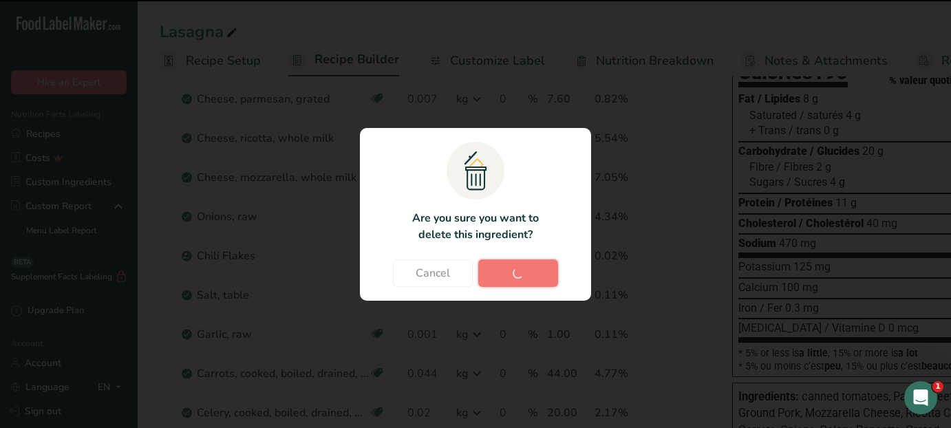
type input "0.003"
type input "0.0002"
type input "0.013"
type input "0.43"
type input "0.066"
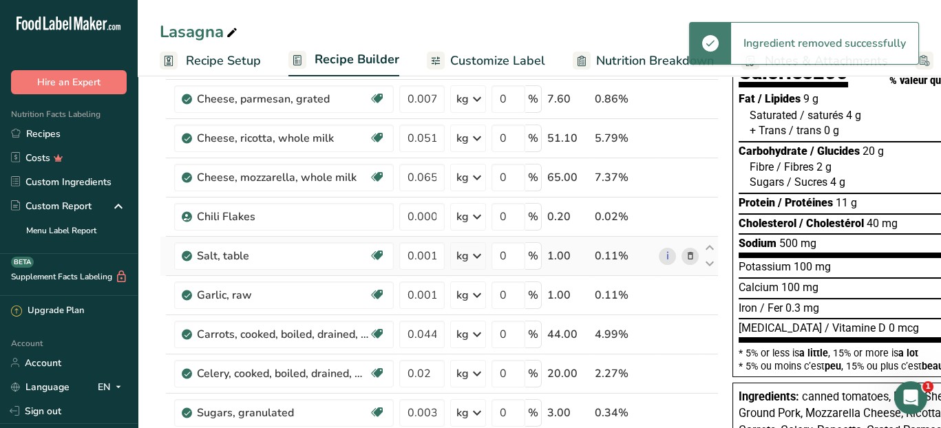
click at [685, 252] on icon at bounding box center [690, 256] width 10 height 14
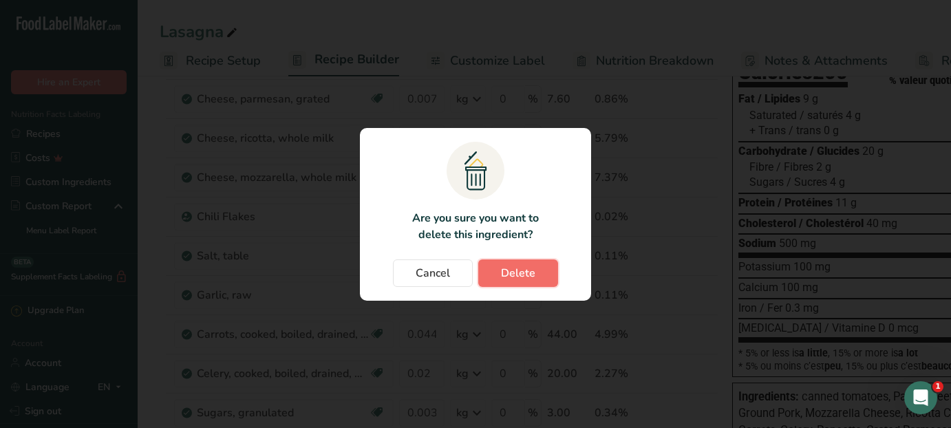
click at [535, 262] on button "Delete" at bounding box center [518, 273] width 80 height 28
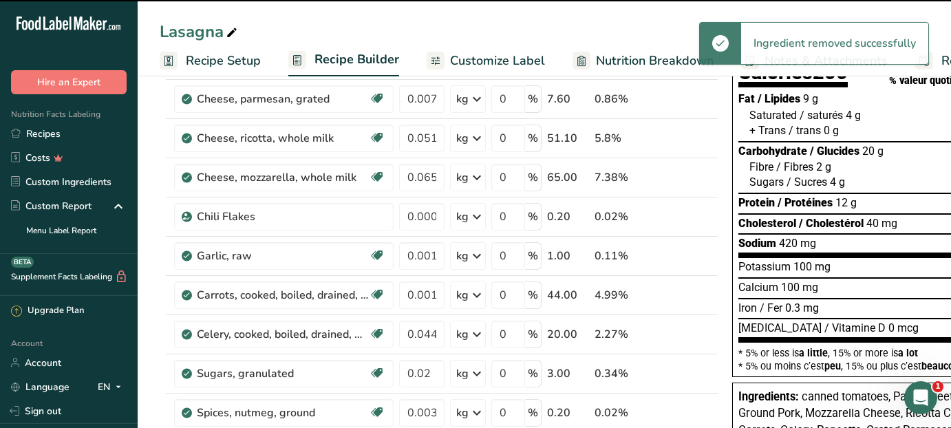
type input "0.044"
type input "0.02"
type input "0.003"
type input "0.0002"
type input "0.013"
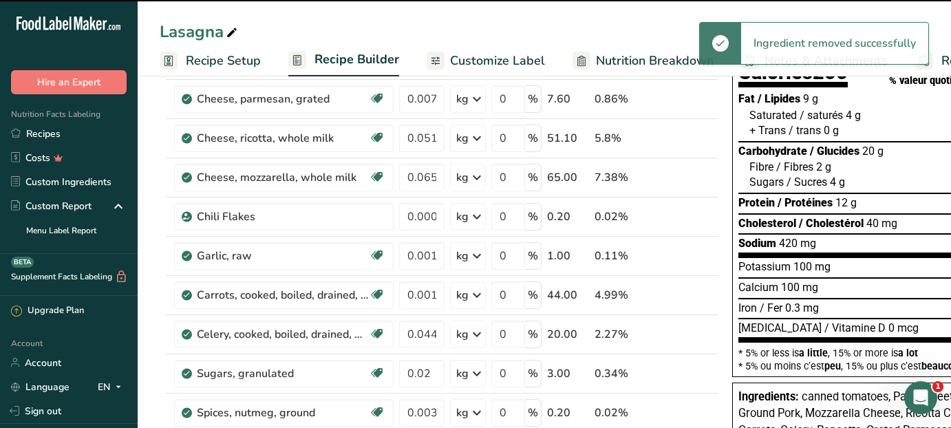
type input "0.43"
type input "0.066"
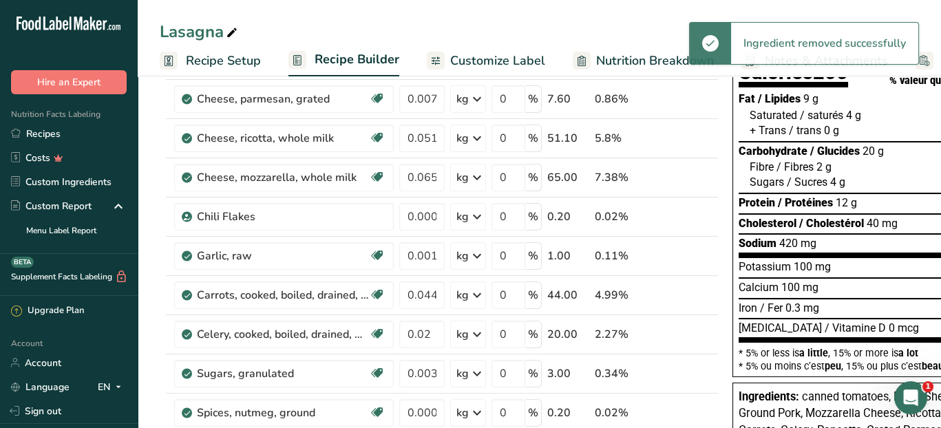
click at [686, 214] on icon at bounding box center [690, 217] width 10 height 14
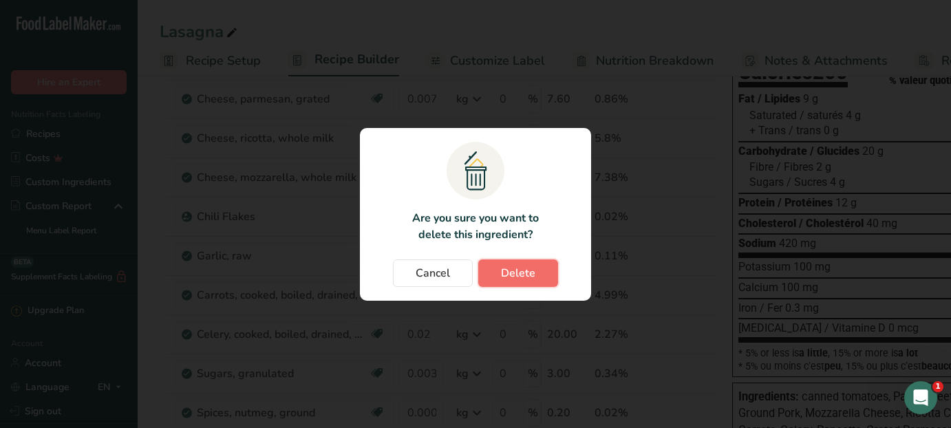
click at [510, 270] on span "Delete" at bounding box center [518, 273] width 34 height 17
type input "0.001"
type input "0.044"
type input "0.02"
type input "0.003"
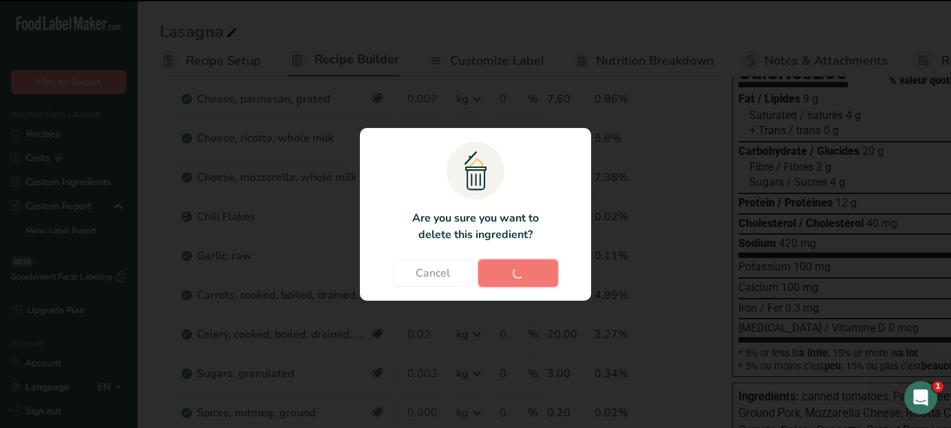
type input "0.0002"
type input "0.013"
type input "0.43"
type input "0.066"
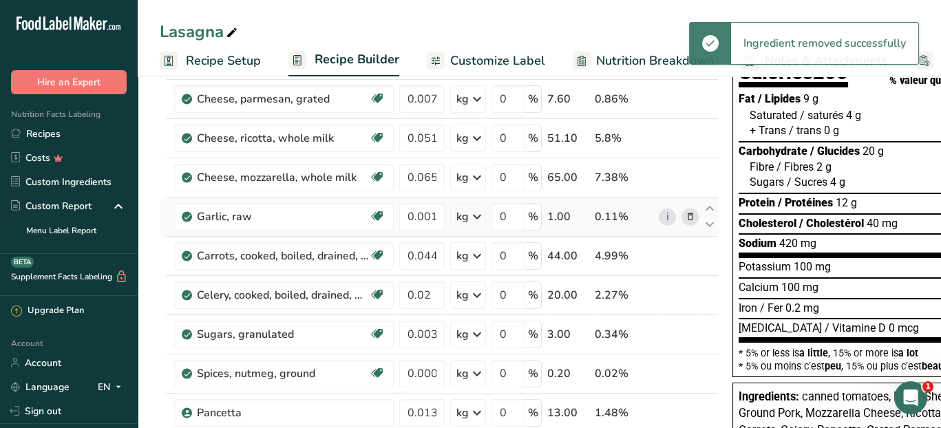
click at [685, 213] on icon at bounding box center [690, 217] width 10 height 14
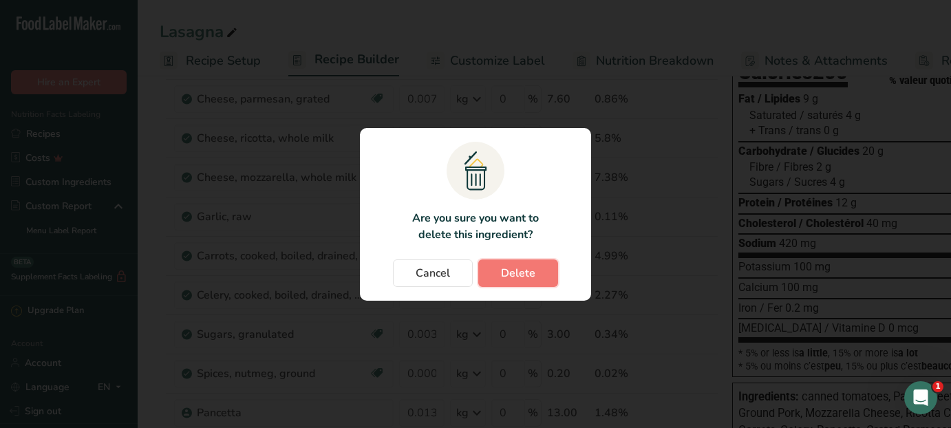
click at [528, 273] on span "Delete" at bounding box center [518, 273] width 34 height 17
type input "0.044"
type input "0.02"
type input "0.003"
type input "0.0002"
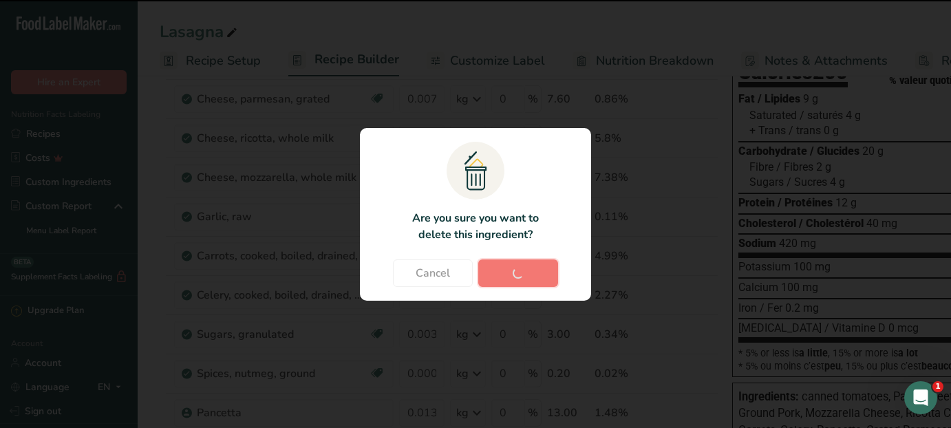
type input "0.013"
type input "0.43"
type input "0.066"
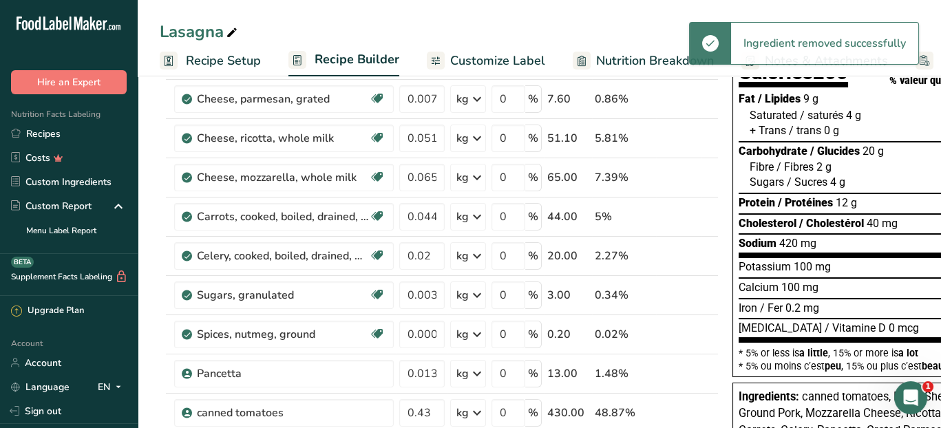
click at [685, 214] on icon at bounding box center [690, 217] width 10 height 14
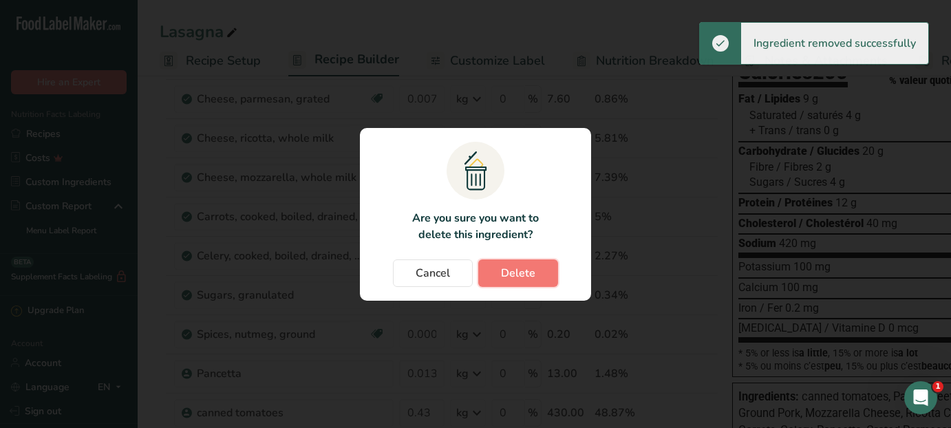
click at [520, 278] on span "Delete" at bounding box center [518, 273] width 34 height 17
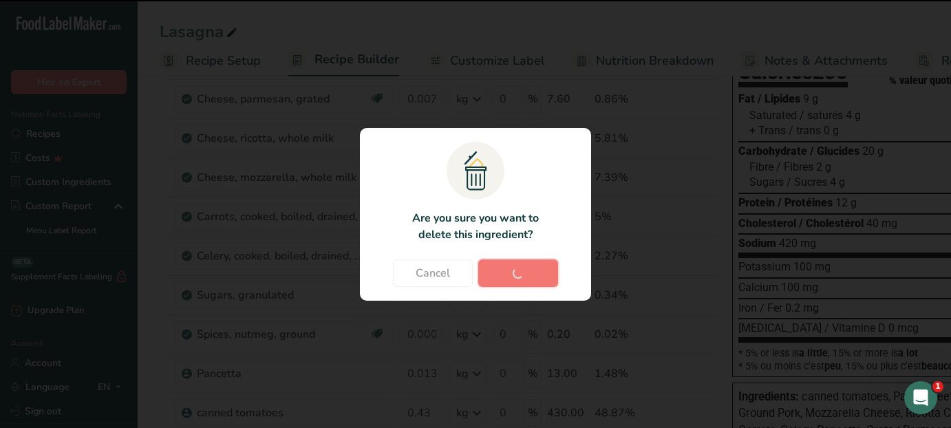
type input "0.02"
type input "0.003"
type input "0.0002"
type input "0.013"
type input "0.43"
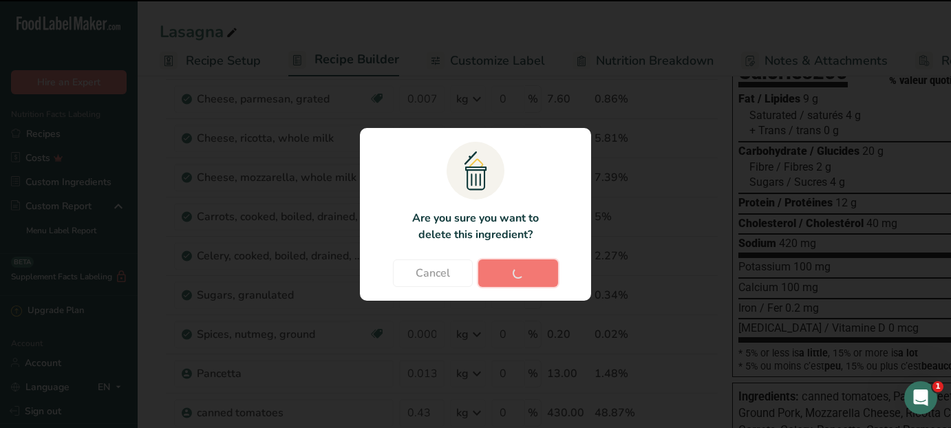
type input "0.066"
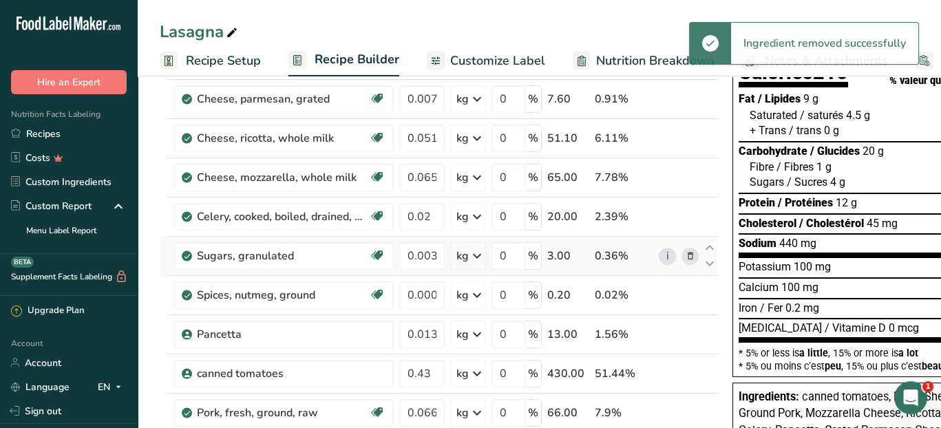
click at [685, 253] on icon at bounding box center [690, 256] width 10 height 14
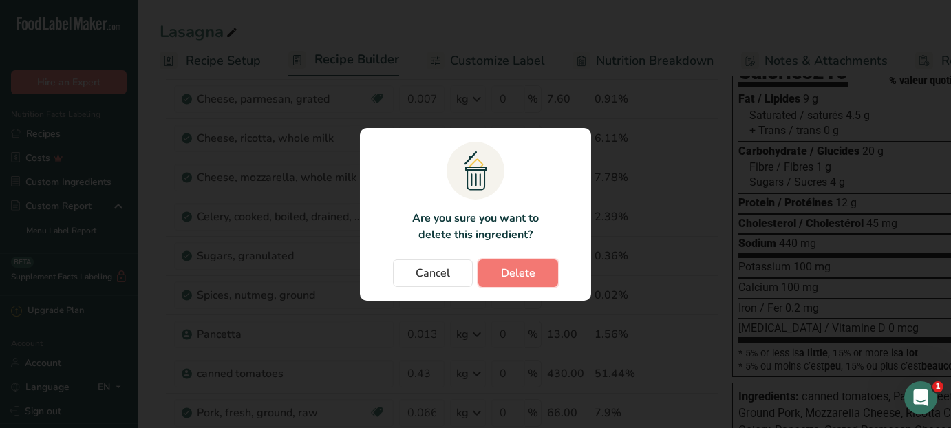
click at [538, 276] on button "Delete" at bounding box center [518, 273] width 80 height 28
type input "0.0002"
type input "0.013"
type input "0.43"
type input "0.066"
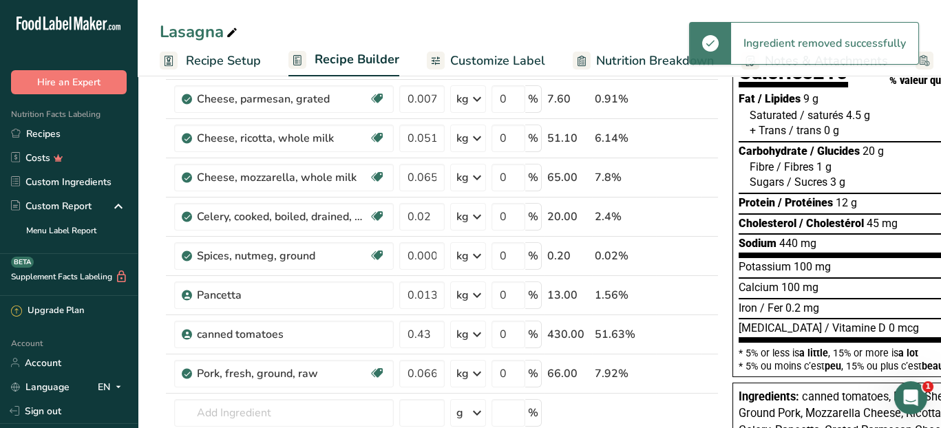
click at [685, 217] on icon at bounding box center [690, 217] width 10 height 14
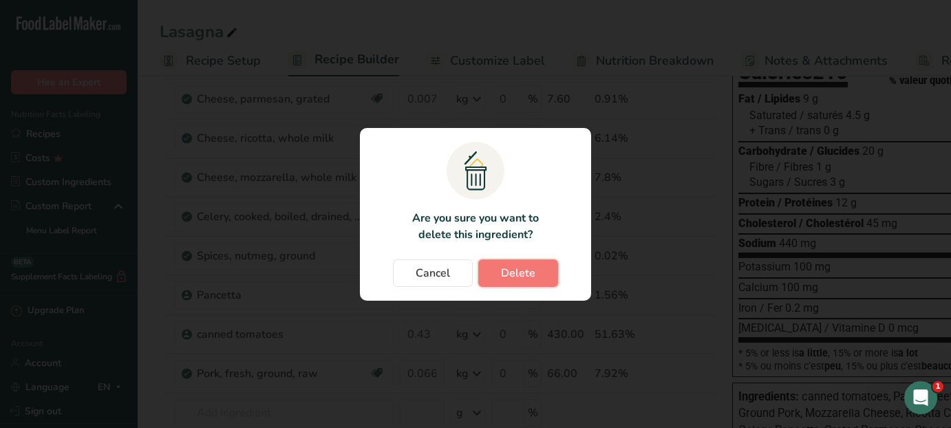
click at [518, 277] on span "Delete" at bounding box center [518, 273] width 34 height 17
type input "0.0002"
type input "0.013"
type input "0.43"
type input "0.066"
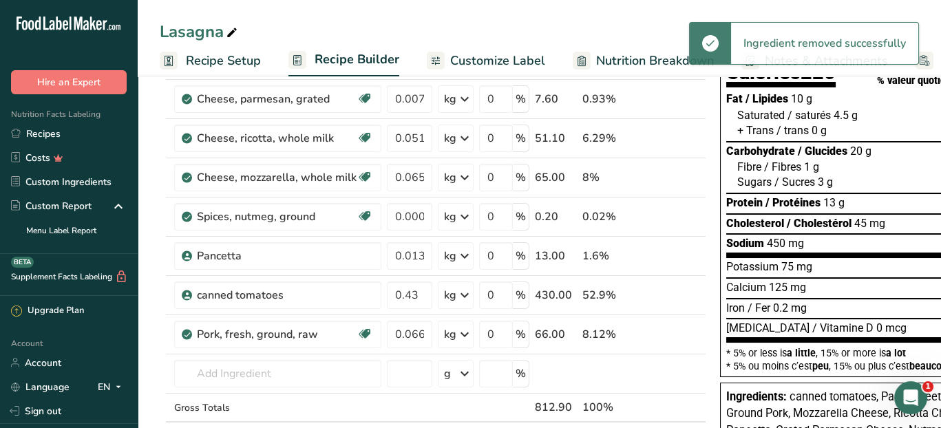
click at [673, 214] on icon at bounding box center [678, 217] width 10 height 14
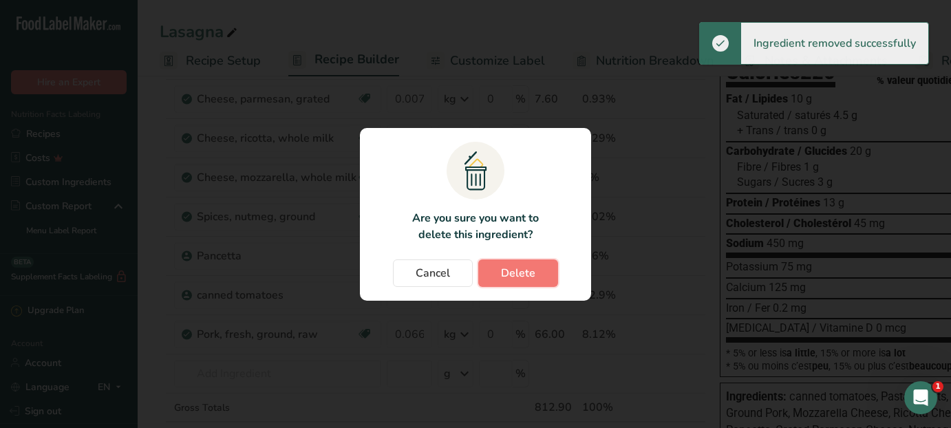
click at [515, 279] on span "Delete" at bounding box center [518, 273] width 34 height 17
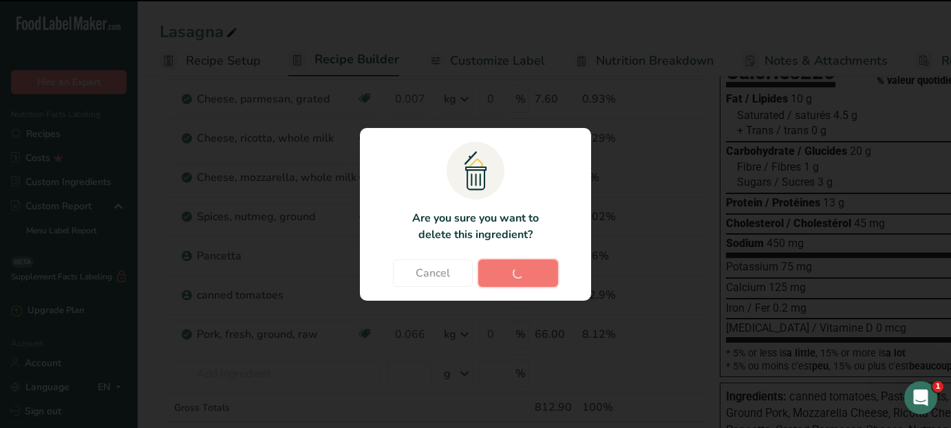
type input "0.013"
type input "0.43"
type input "0.066"
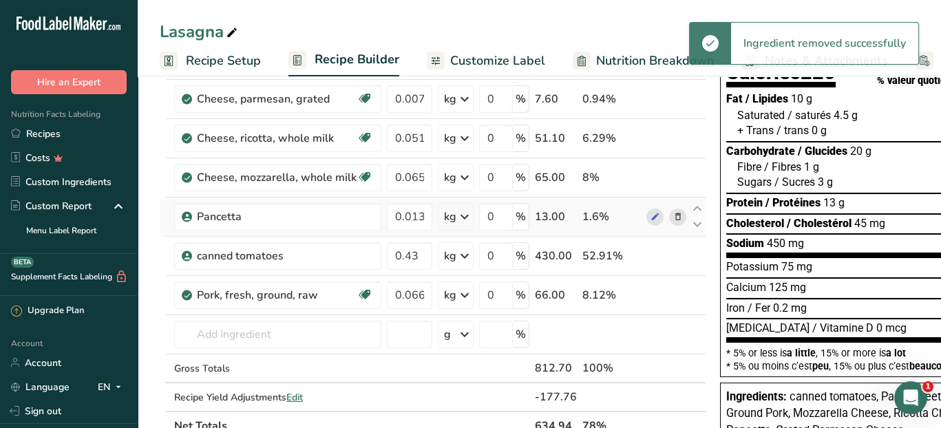
click at [673, 215] on icon at bounding box center [678, 217] width 10 height 14
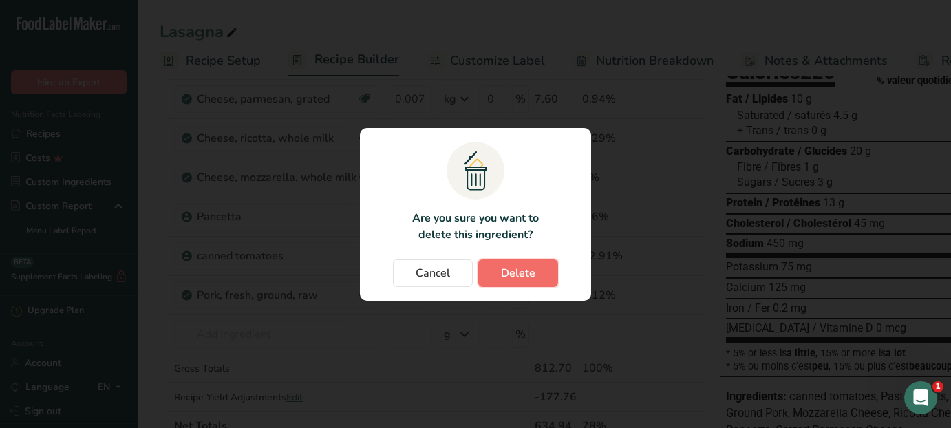
click at [509, 271] on span "Delete" at bounding box center [518, 273] width 34 height 17
type input "0.43"
type input "0.066"
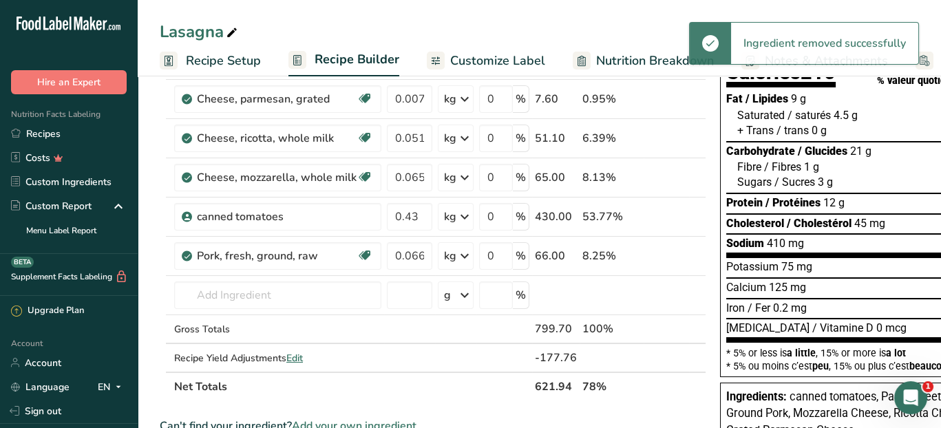
click at [673, 220] on icon at bounding box center [678, 217] width 10 height 14
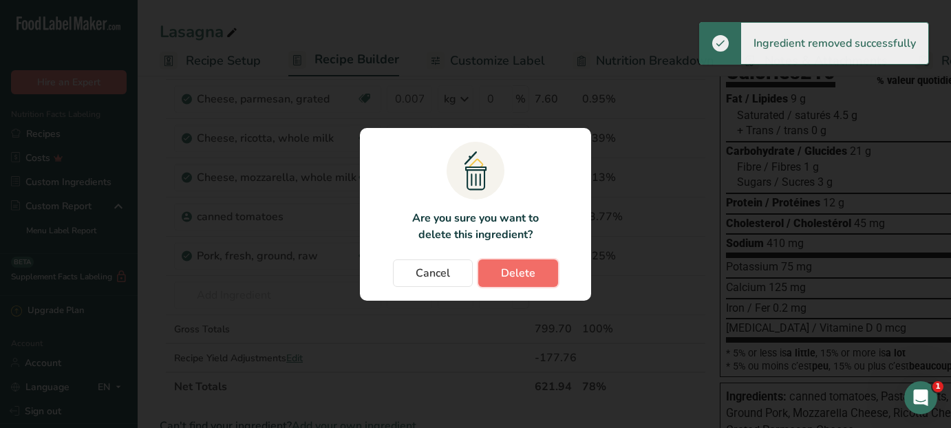
click at [520, 270] on span "Delete" at bounding box center [518, 273] width 34 height 17
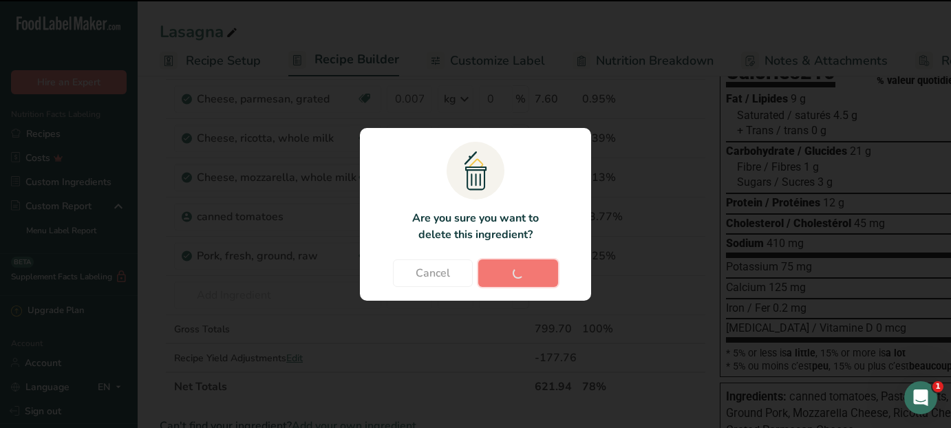
type input "0.066"
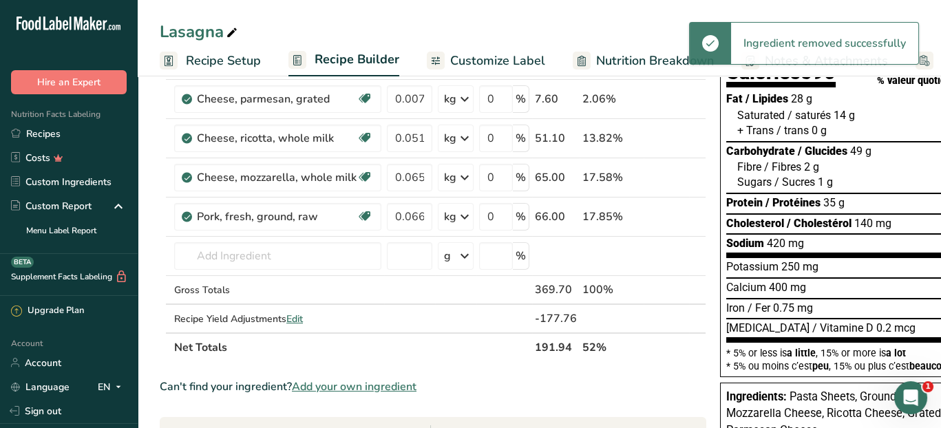
click at [673, 215] on icon at bounding box center [678, 217] width 10 height 14
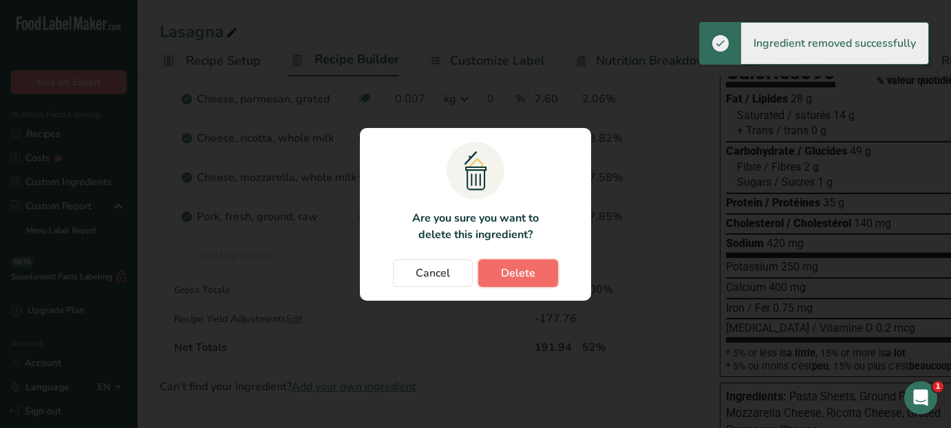
click at [532, 272] on span "Delete" at bounding box center [518, 273] width 34 height 17
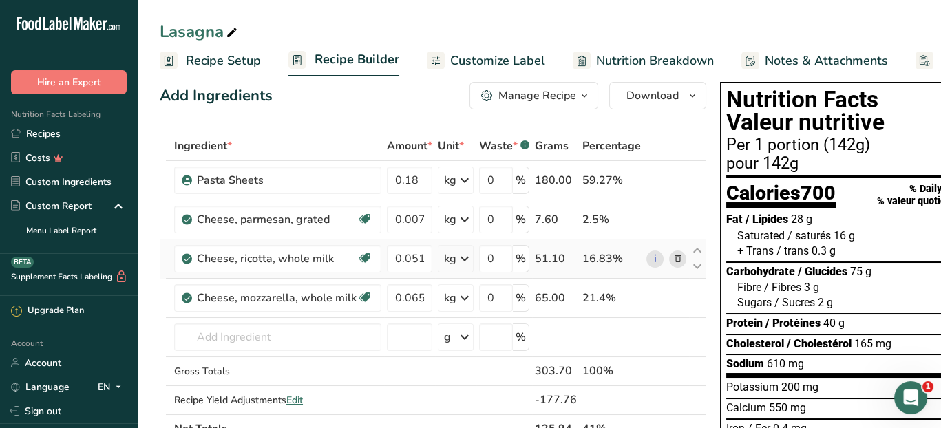
scroll to position [0, 0]
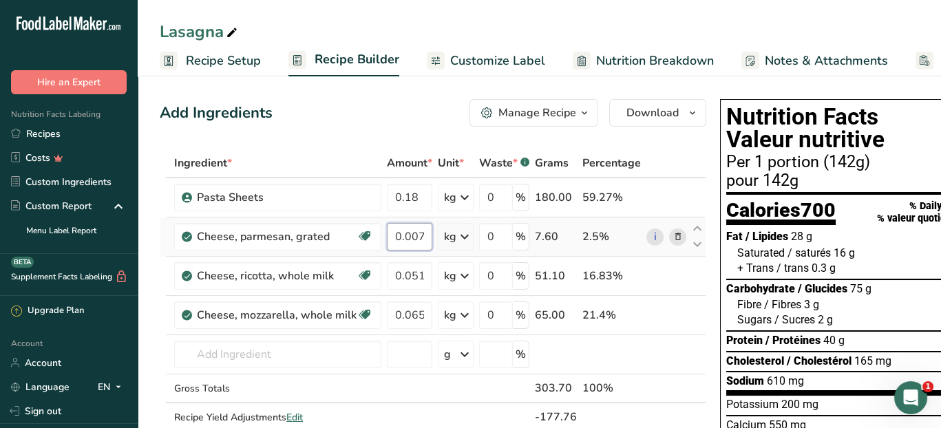
click at [419, 244] on input "0.0076" at bounding box center [409, 237] width 45 height 28
type input "6"
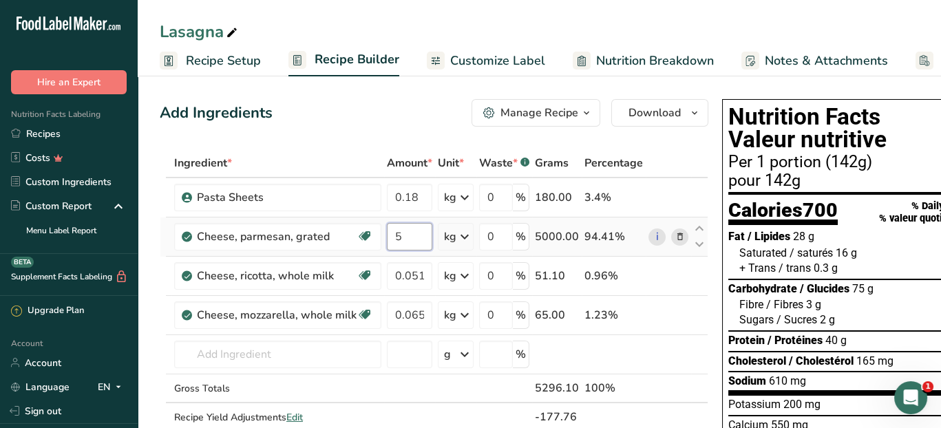
type input "5"
click at [461, 236] on div "Ingredient * Amount * Unit * Waste * .a-a{fill:#347362;}.b-a{fill:#fff;} Grams …" at bounding box center [434, 305] width 548 height 312
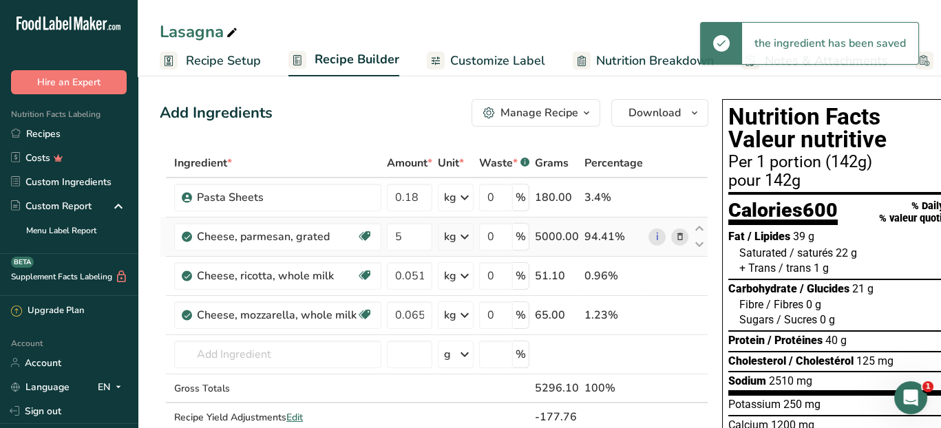
click at [464, 236] on icon at bounding box center [464, 236] width 17 height 25
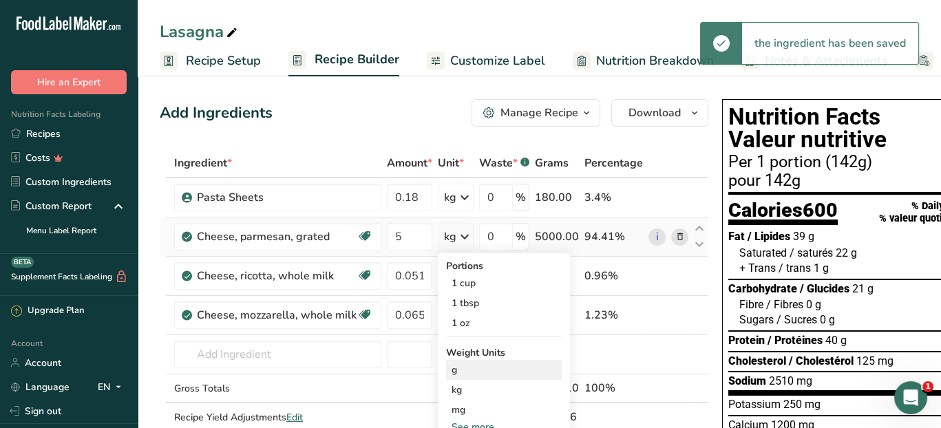
click at [476, 375] on div "g" at bounding box center [504, 370] width 116 height 20
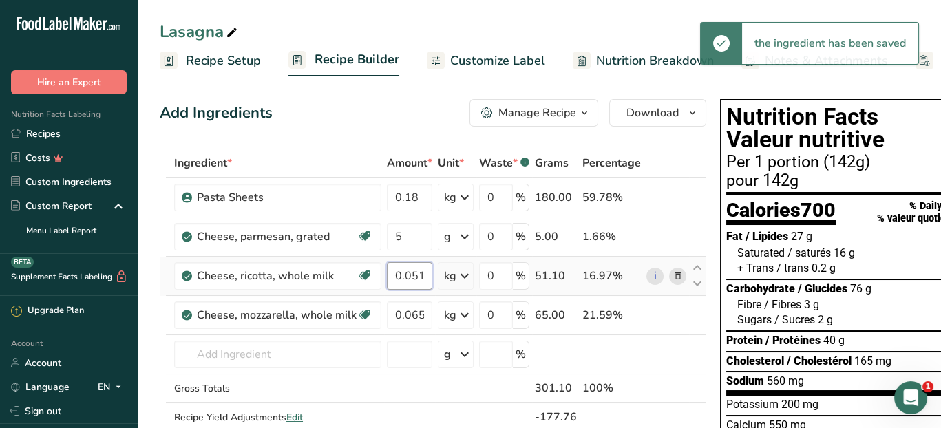
click at [423, 277] on input "0.0511" at bounding box center [409, 276] width 45 height 28
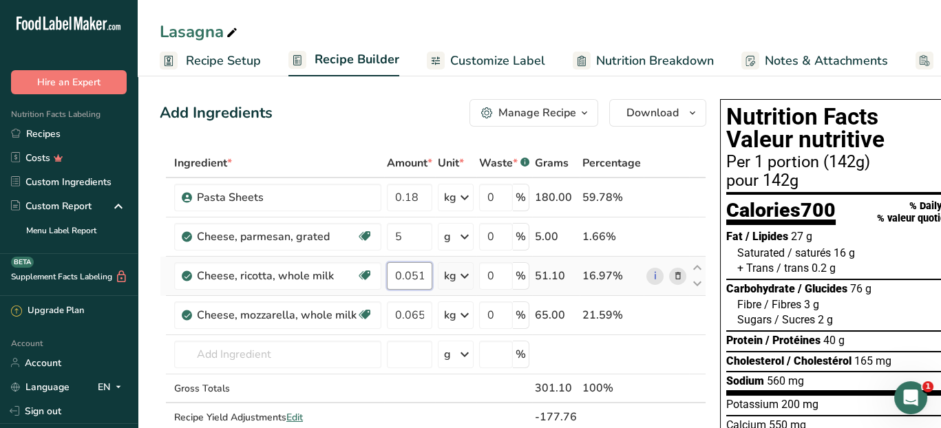
drag, startPoint x: 420, startPoint y: 273, endPoint x: 382, endPoint y: 275, distance: 37.9
click at [384, 275] on td "0.0511" at bounding box center [409, 276] width 51 height 39
type input "1"
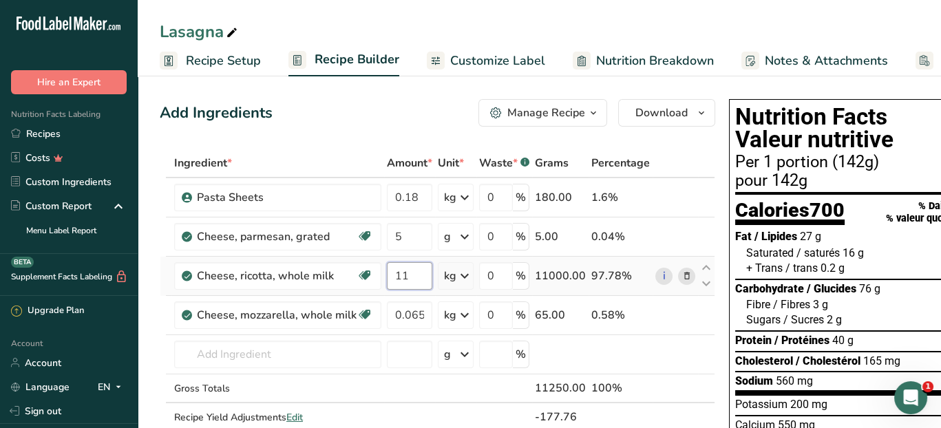
type input "11"
click at [462, 273] on div "Ingredient * Amount * Unit * Waste * .a-a{fill:#347362;}.b-a{fill:#fff;} Grams …" at bounding box center [437, 305] width 555 height 312
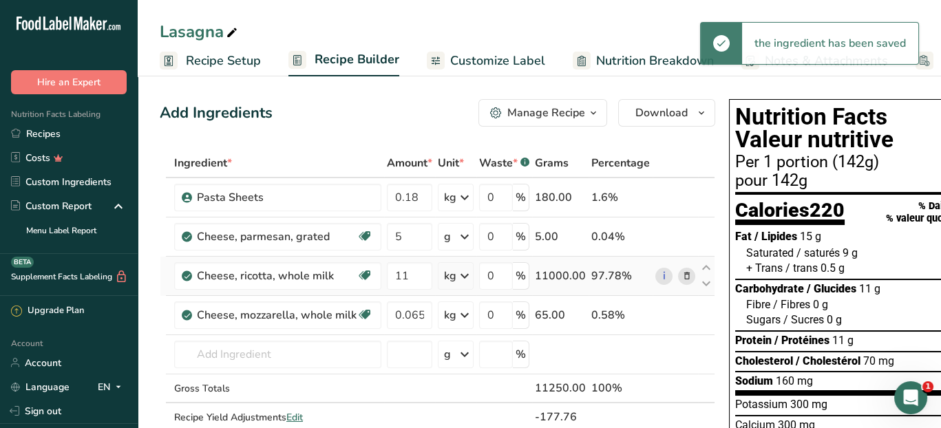
click at [462, 275] on icon at bounding box center [464, 276] width 17 height 25
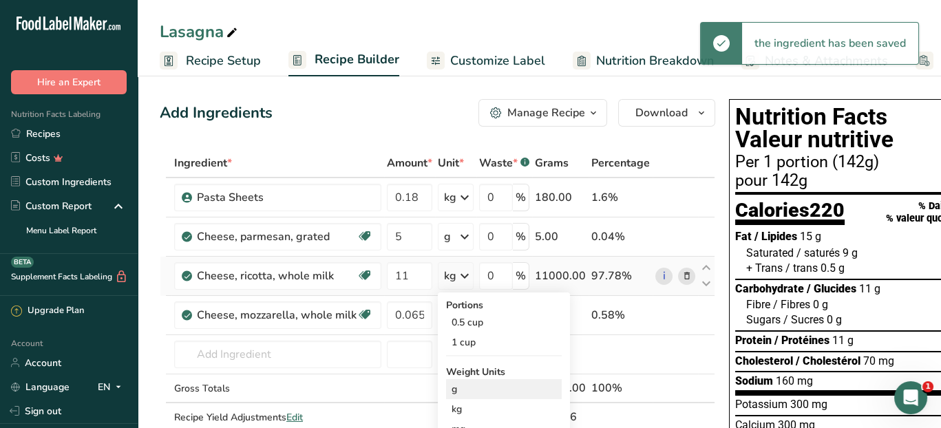
click at [467, 393] on div "g" at bounding box center [504, 389] width 116 height 20
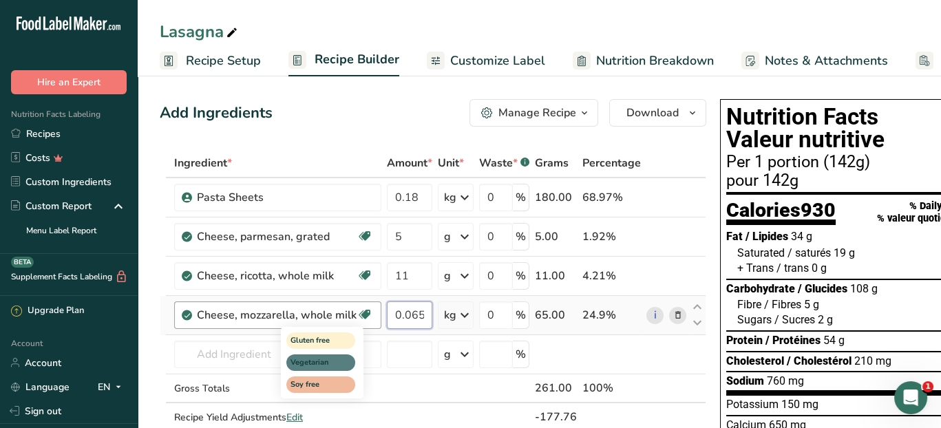
drag, startPoint x: 421, startPoint y: 314, endPoint x: 369, endPoint y: 314, distance: 52.3
click at [365, 314] on tr "Cheese, mozzarella, whole milk Gluten free Vegetarian Soy free 0.065 kg Portion…" at bounding box center [432, 315] width 545 height 39
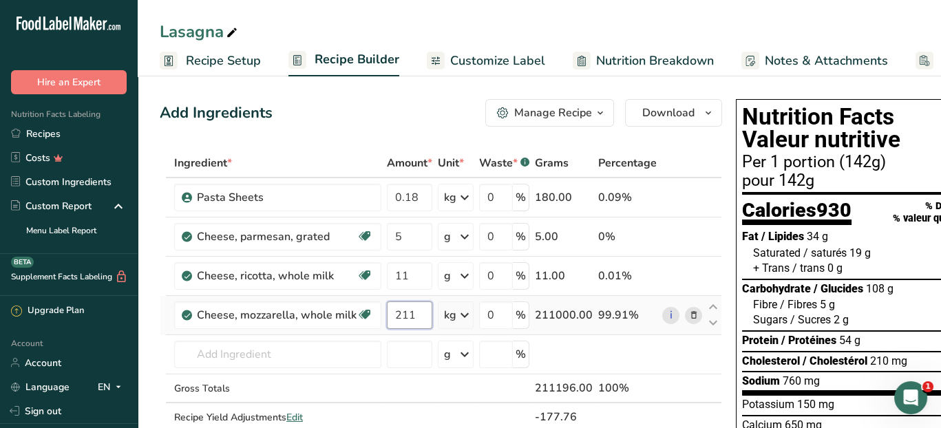
type input "211"
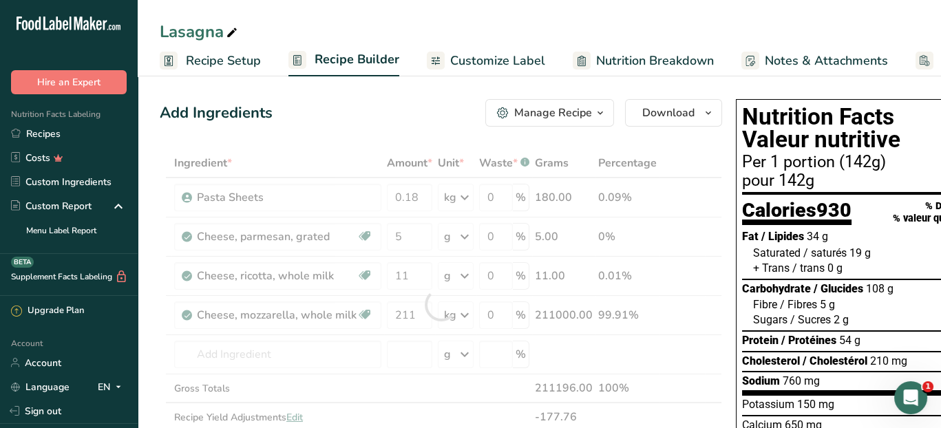
click at [465, 312] on div "Ingredient * Amount * Unit * Waste * .a-a{fill:#347362;}.b-a{fill:#fff;} Grams …" at bounding box center [441, 305] width 562 height 312
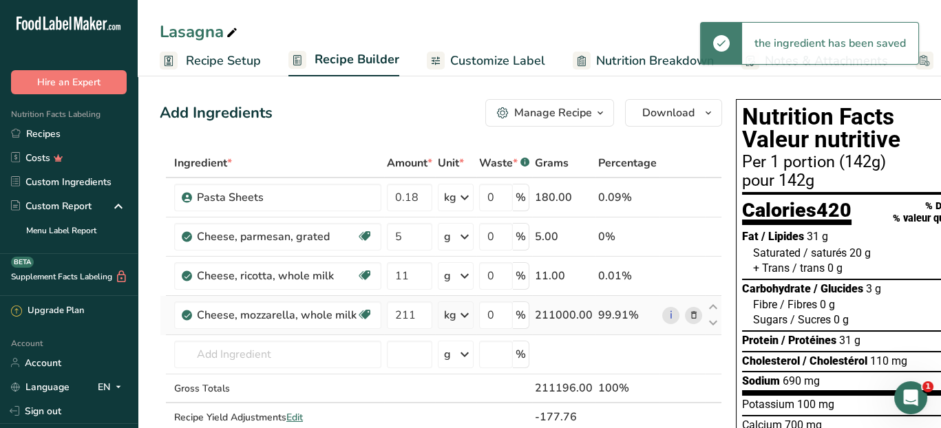
click at [467, 312] on icon at bounding box center [464, 315] width 17 height 25
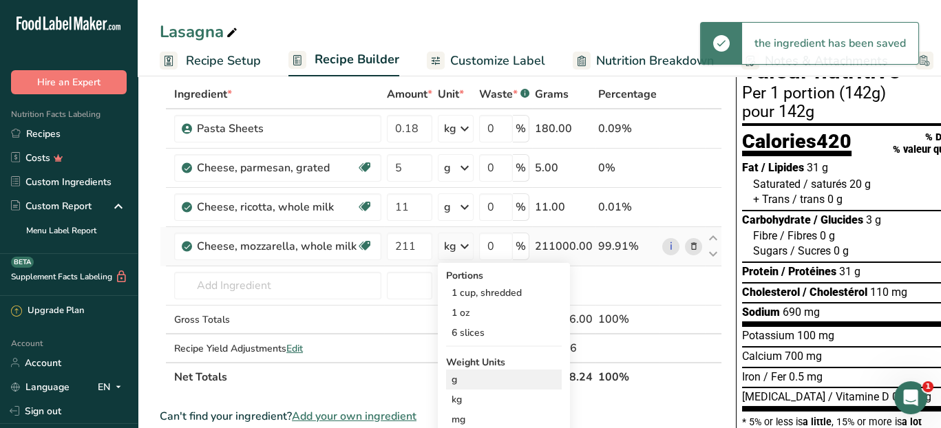
click at [482, 381] on div "g" at bounding box center [504, 380] width 116 height 20
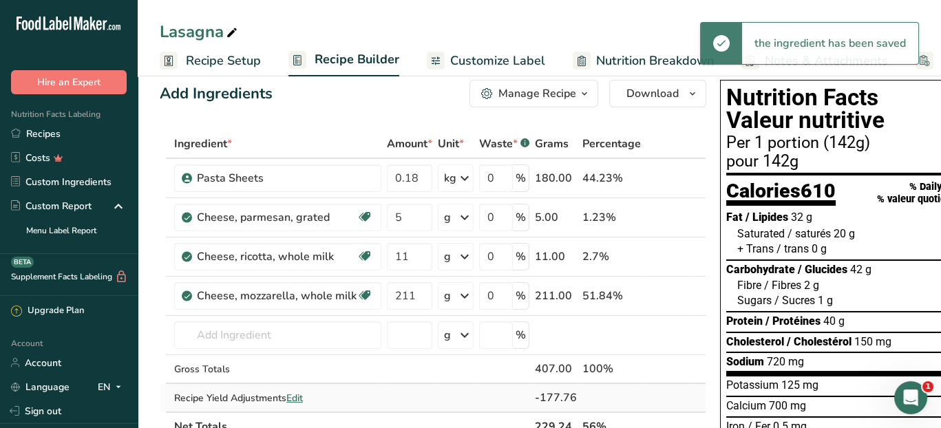
scroll to position [0, 0]
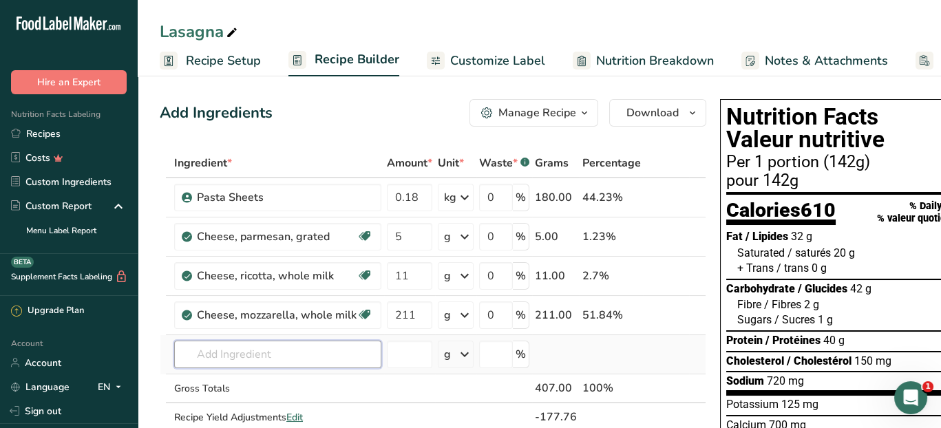
click at [199, 353] on input "text" at bounding box center [277, 355] width 207 height 28
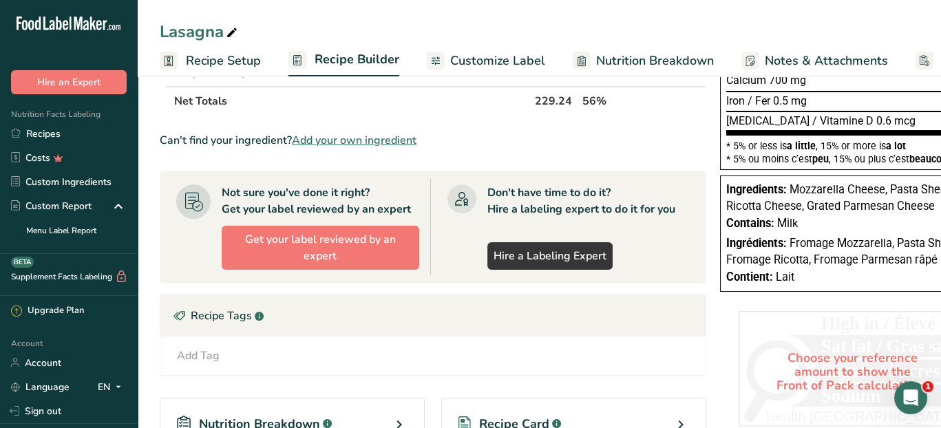
scroll to position [275, 0]
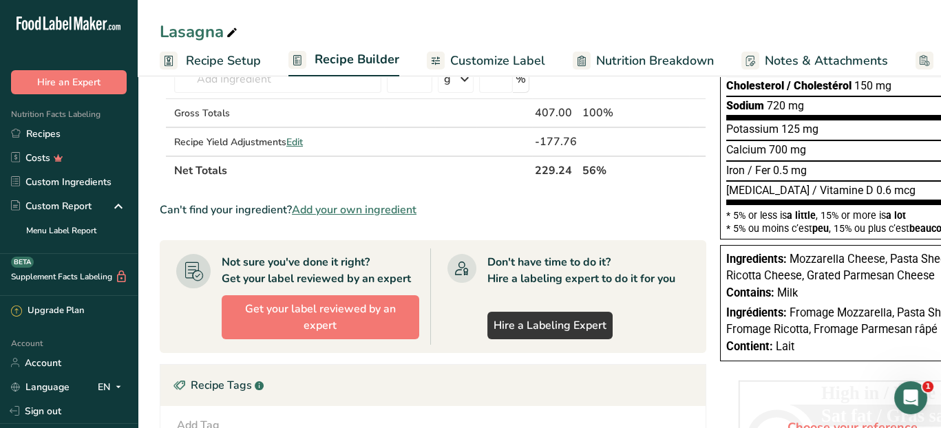
click at [345, 211] on span "Add your own ingredient" at bounding box center [354, 210] width 125 height 17
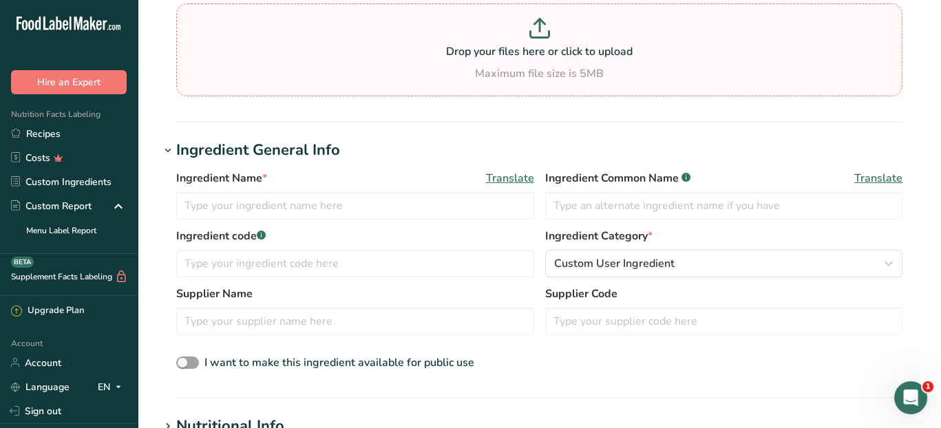
scroll to position [138, 0]
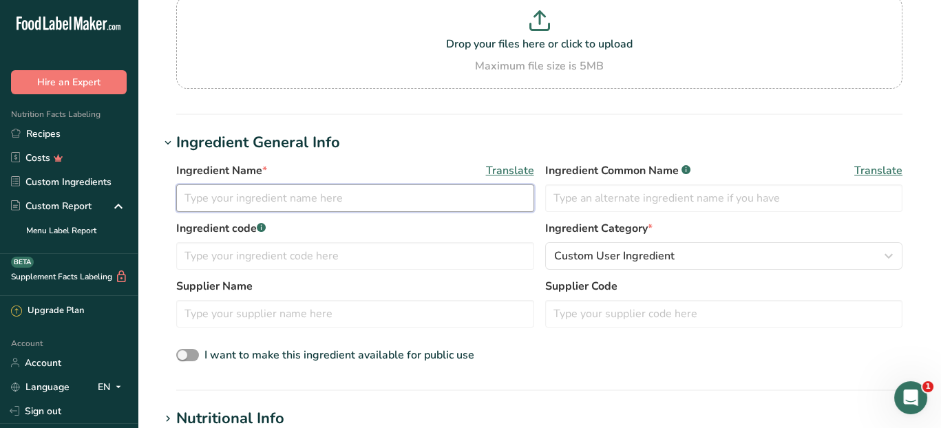
click at [324, 204] on input "text" at bounding box center [355, 198] width 358 height 28
type input "Lasagna Sauce"
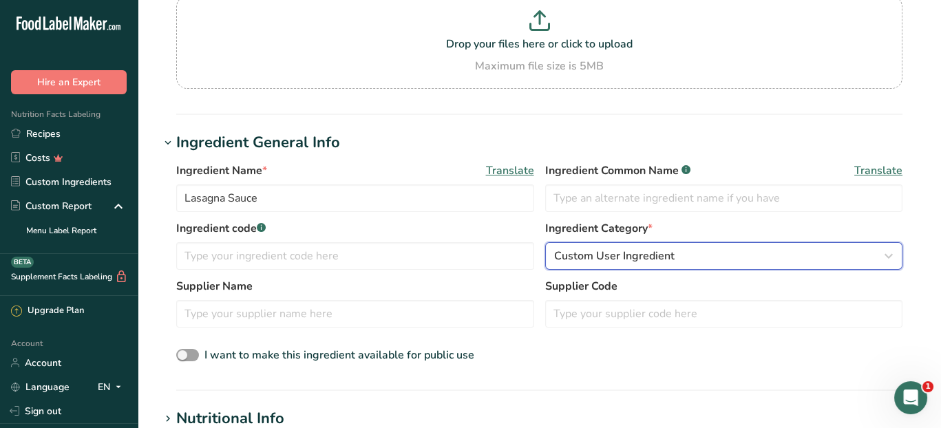
click at [659, 259] on span "Custom User Ingredient" at bounding box center [614, 256] width 120 height 17
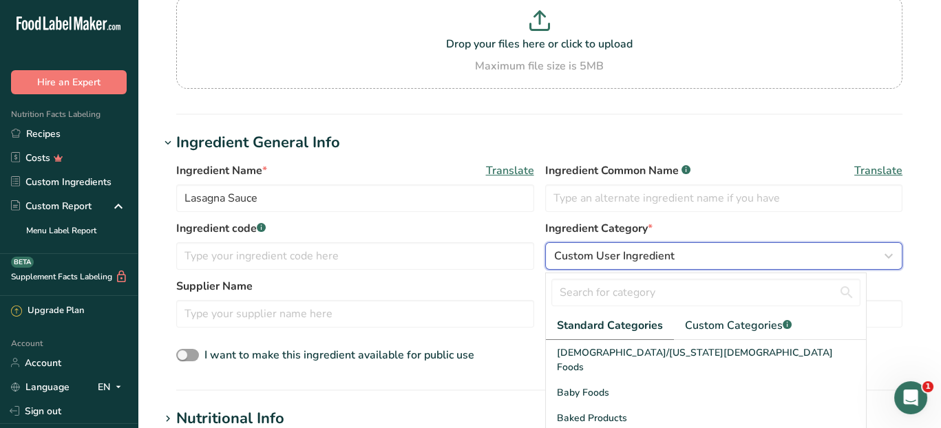
click at [659, 259] on span "Custom User Ingredient" at bounding box center [614, 256] width 120 height 17
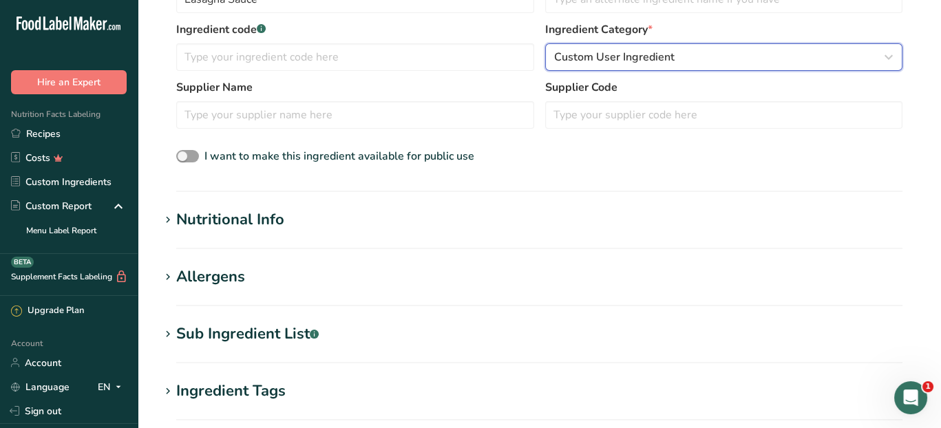
scroll to position [344, 0]
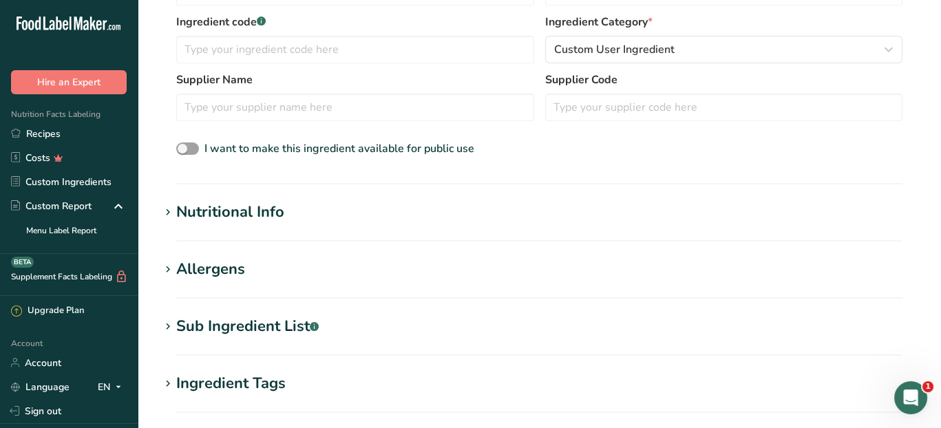
click at [206, 211] on div "Nutritional Info" at bounding box center [230, 212] width 108 height 23
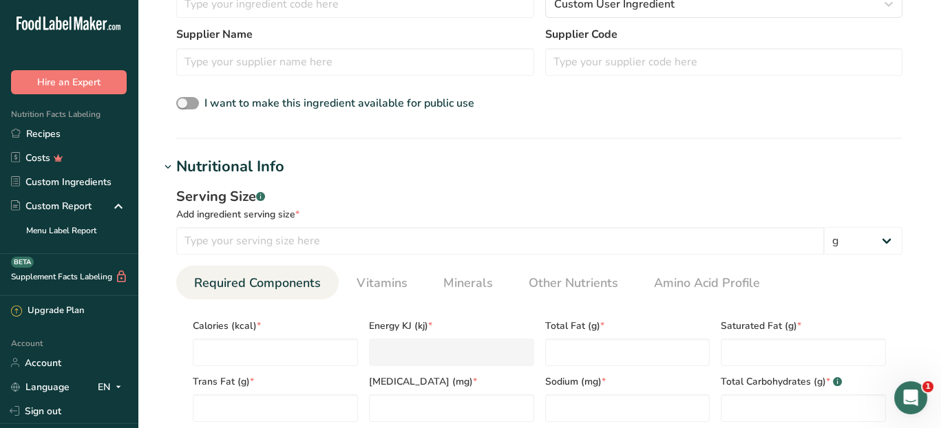
scroll to position [413, 0]
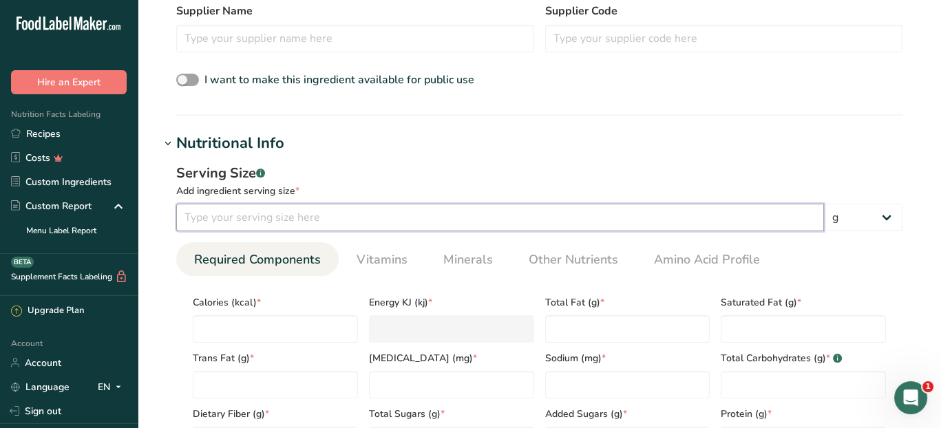
click at [215, 217] on input "number" at bounding box center [500, 218] width 648 height 28
type input "100"
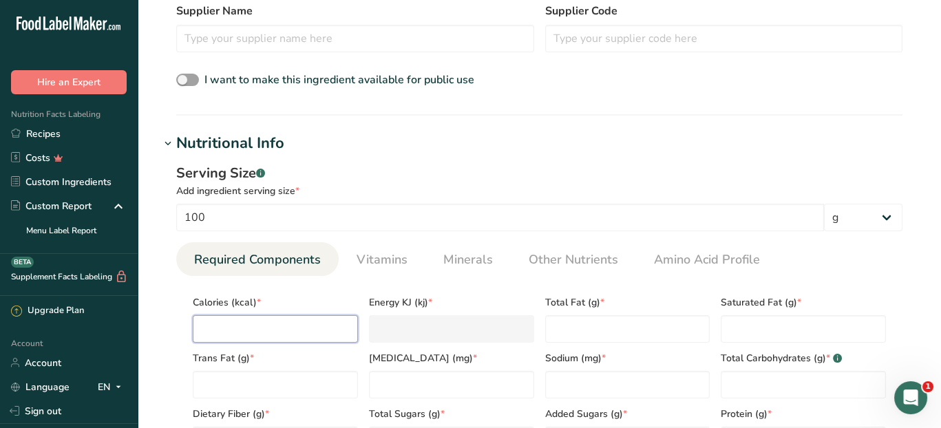
click at [228, 325] on input "number" at bounding box center [275, 329] width 165 height 28
type input "1"
type KJ "4.2"
type input "10"
type KJ "41.8"
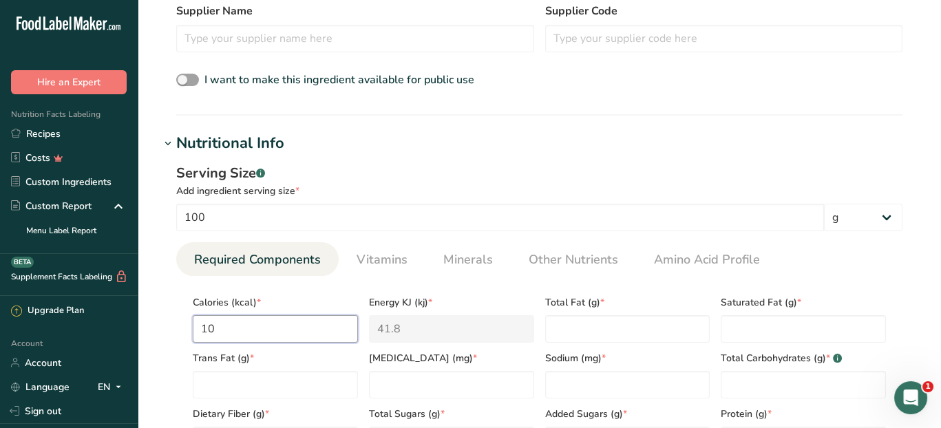
type input "100"
type KJ "418.4"
type input "100"
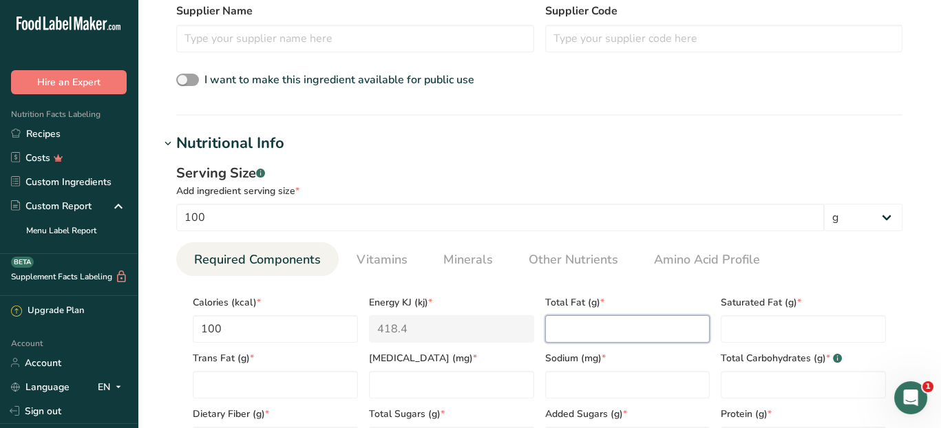
click at [590, 336] on Fat "number" at bounding box center [627, 329] width 165 height 28
type Fat "6"
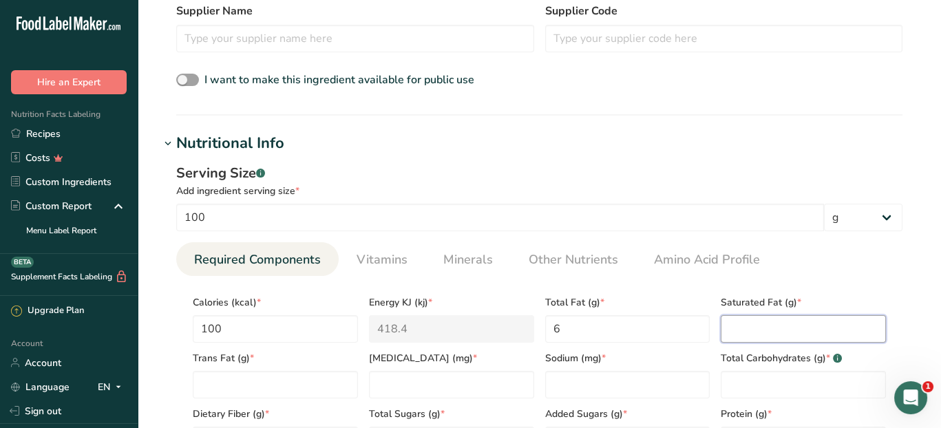
click at [777, 332] on Fat "number" at bounding box center [802, 329] width 165 height 28
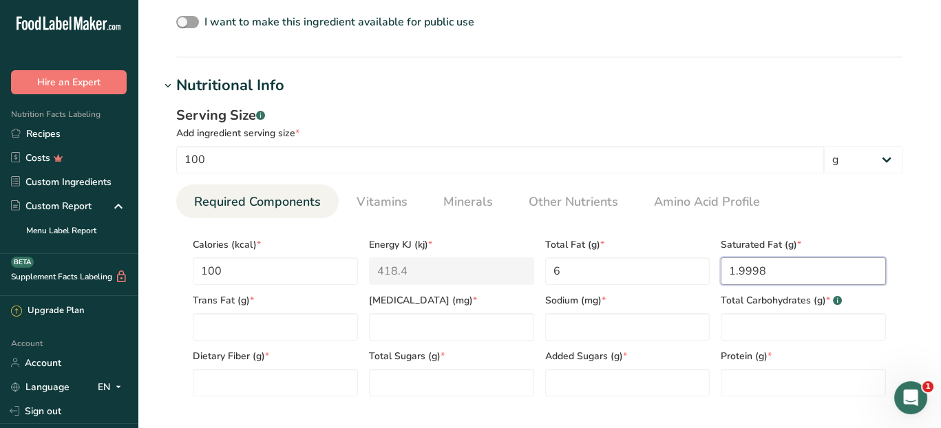
scroll to position [550, 0]
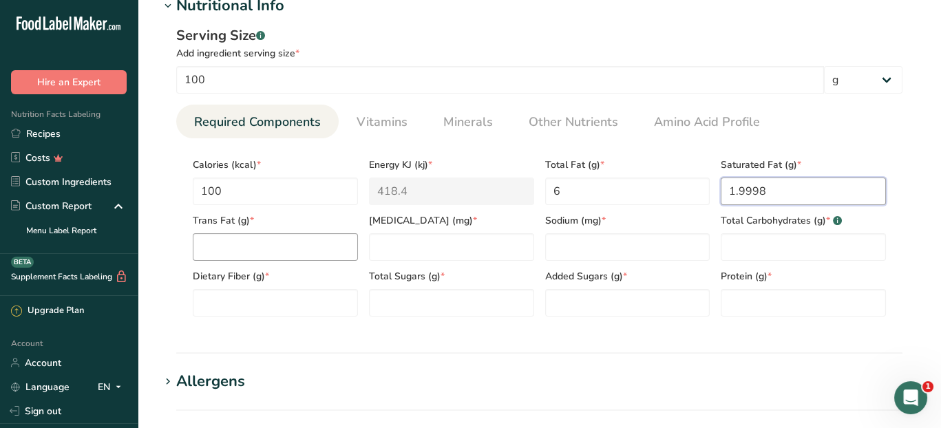
type Fat "1.9998"
click at [266, 242] on Fat "number" at bounding box center [275, 247] width 165 height 28
type Fat "0"
click at [385, 248] on input "number" at bounding box center [451, 247] width 165 height 28
type input "20"
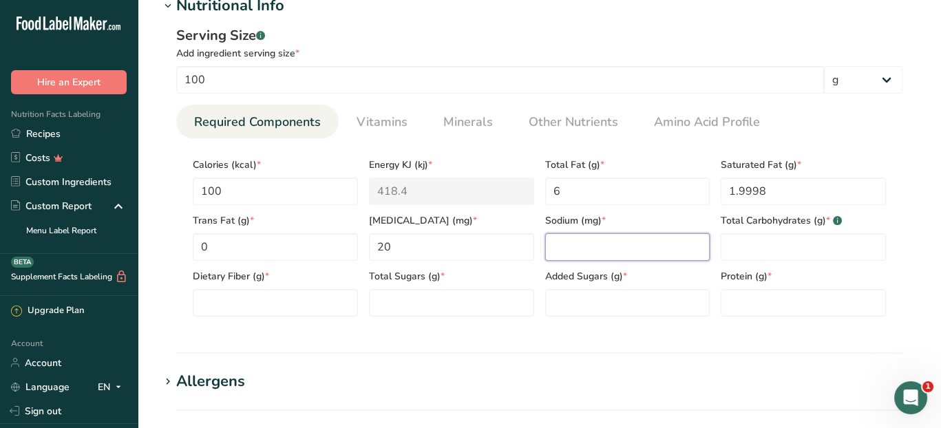
click at [603, 249] on input "number" at bounding box center [627, 247] width 165 height 28
type input "250"
click at [757, 246] on Carbohydrates "number" at bounding box center [802, 247] width 165 height 28
type Carbohydrates "5"
click at [236, 306] on Fiber "number" at bounding box center [275, 303] width 165 height 28
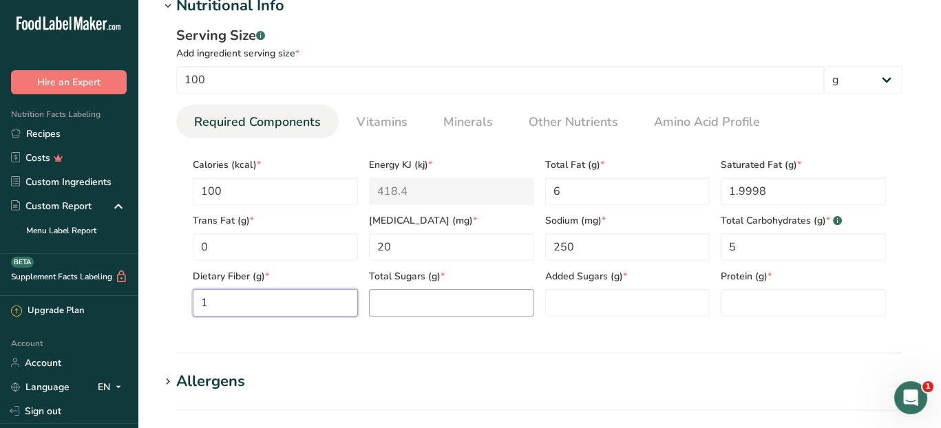
type Fiber "1"
click at [392, 305] on Sugars "number" at bounding box center [451, 303] width 165 height 28
type Sugars "3"
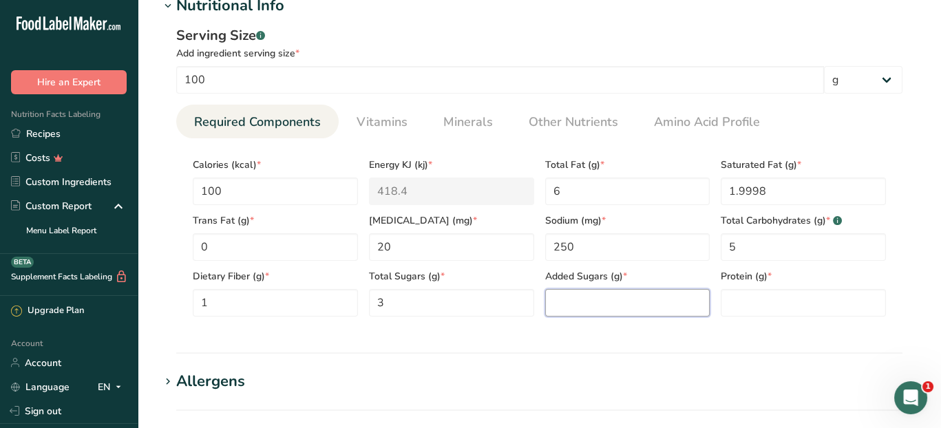
click at [595, 308] on Sugars "number" at bounding box center [627, 303] width 165 height 28
type Sugars "0"
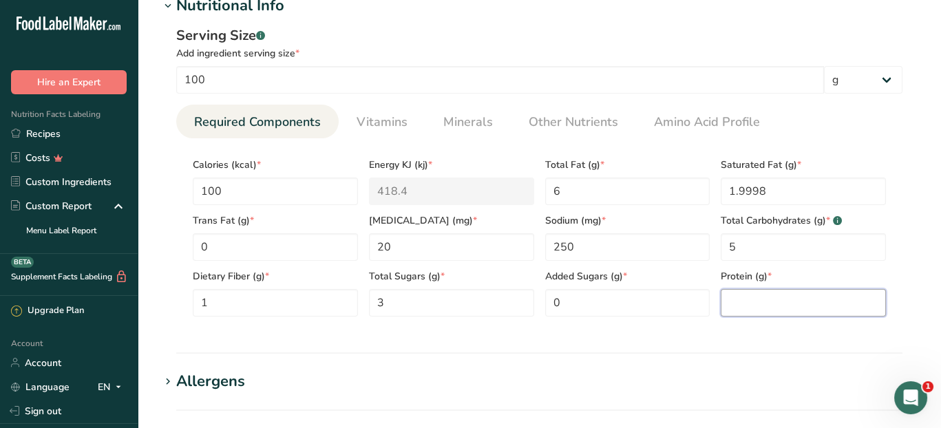
click at [758, 296] on input "number" at bounding box center [802, 303] width 165 height 28
type input "7"
click at [813, 344] on section "Nutritional Info Serving Size .a-a{fill:#347362;}.b-a{fill:#fff;} Add ingredien…" at bounding box center [539, 173] width 759 height 359
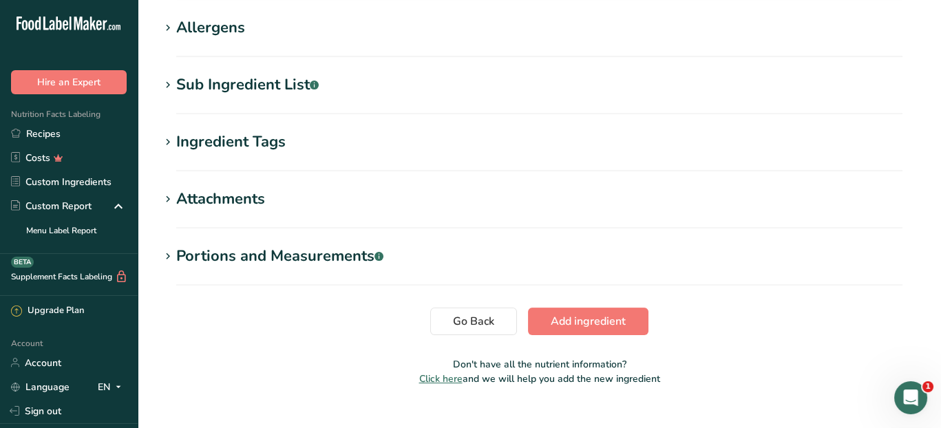
scroll to position [928, 0]
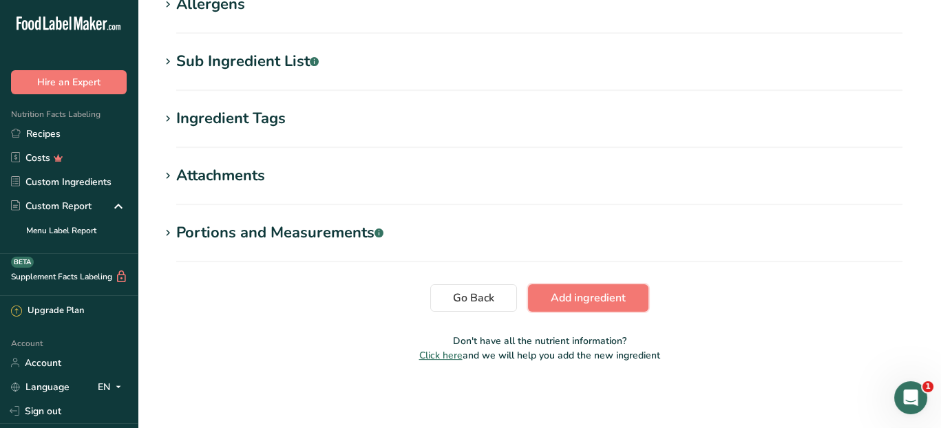
click at [616, 299] on span "Add ingredient" at bounding box center [587, 298] width 75 height 17
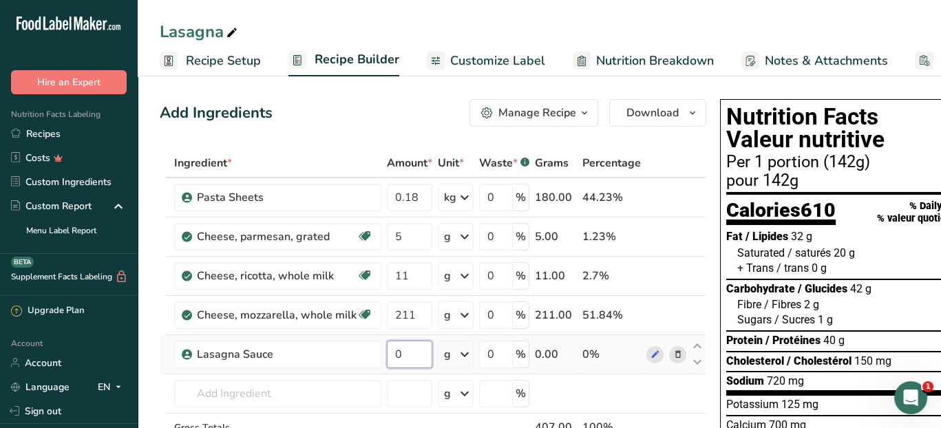
click at [416, 352] on input "0" at bounding box center [409, 355] width 45 height 28
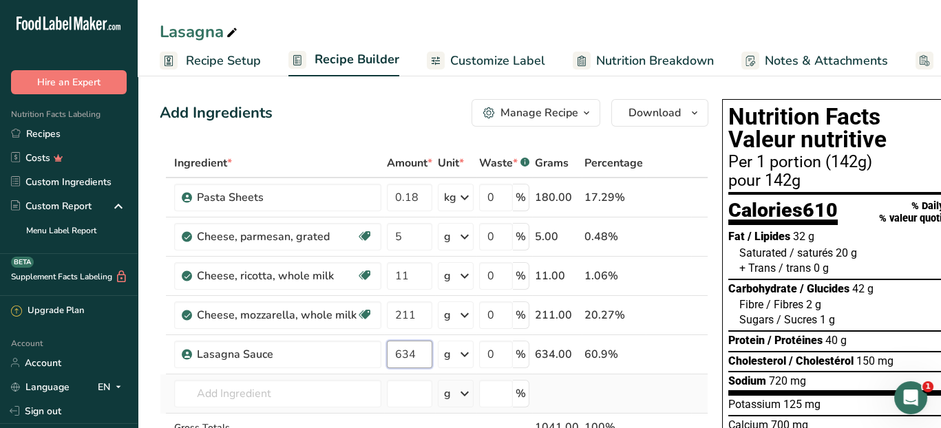
type input "634"
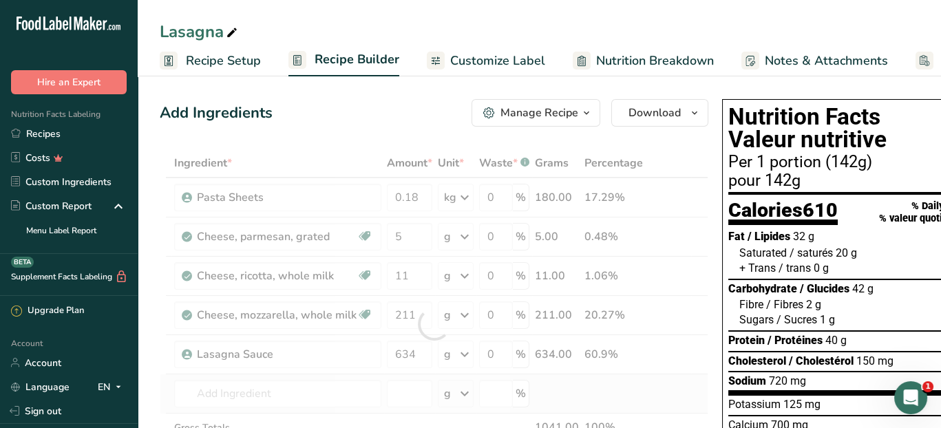
click at [630, 387] on div "Ingredient * Amount * Unit * Waste * .a-a{fill:#347362;}.b-a{fill:#fff;} Grams …" at bounding box center [434, 324] width 548 height 351
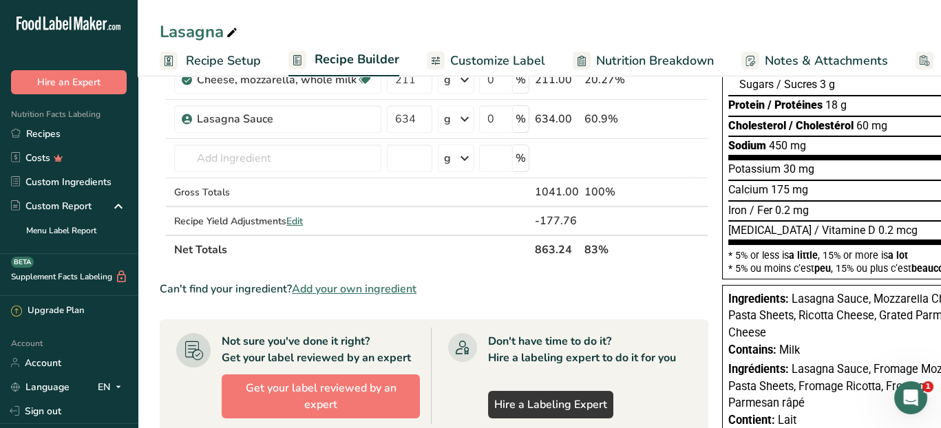
scroll to position [206, 0]
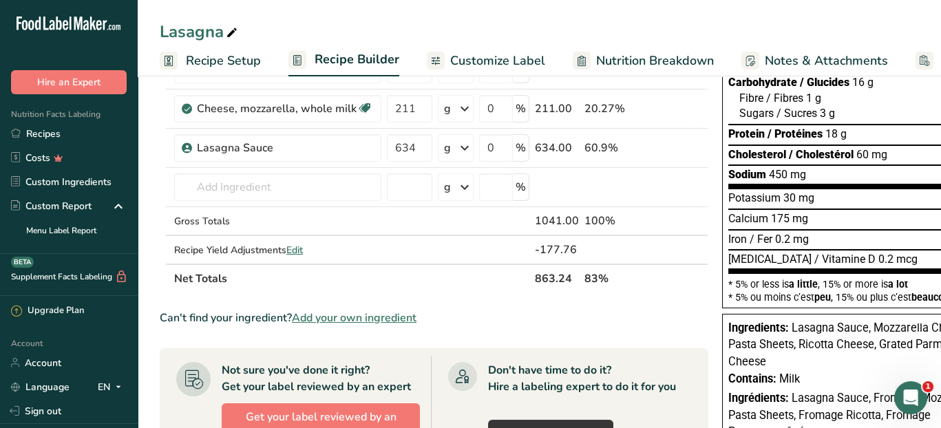
click at [559, 322] on div "Can't find your ingredient? Add your own ingredient" at bounding box center [434, 318] width 548 height 17
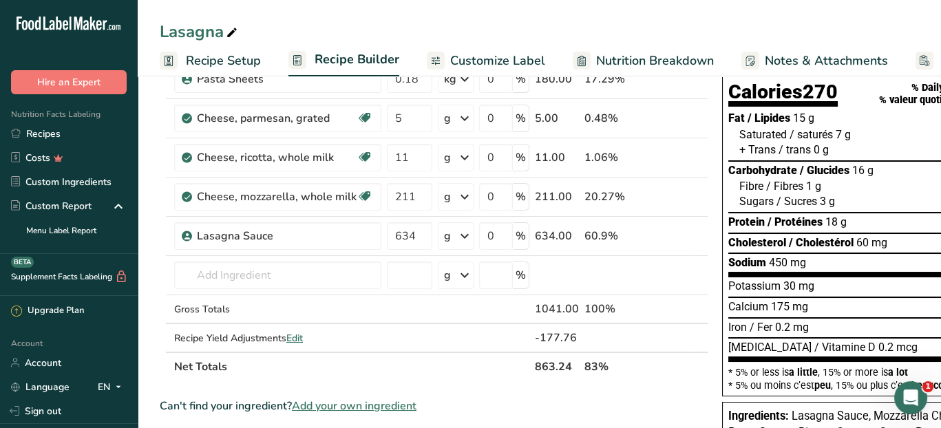
scroll to position [0, 0]
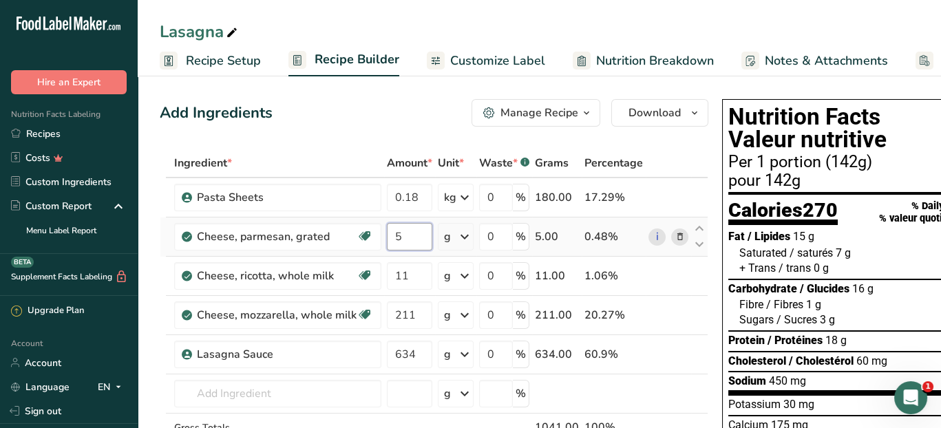
click at [408, 234] on input "5" at bounding box center [409, 237] width 45 height 28
type input "77"
click at [689, 159] on div "Ingredient * Amount * Unit * Waste * .a-a{fill:#347362;}.b-a{fill:#fff;} Grams …" at bounding box center [434, 324] width 548 height 351
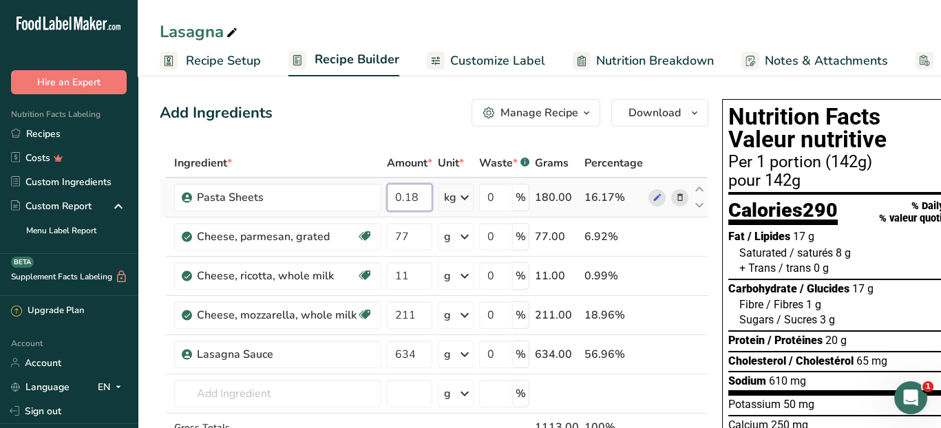
click at [423, 195] on input "0.18" at bounding box center [409, 198] width 45 height 28
type input "0"
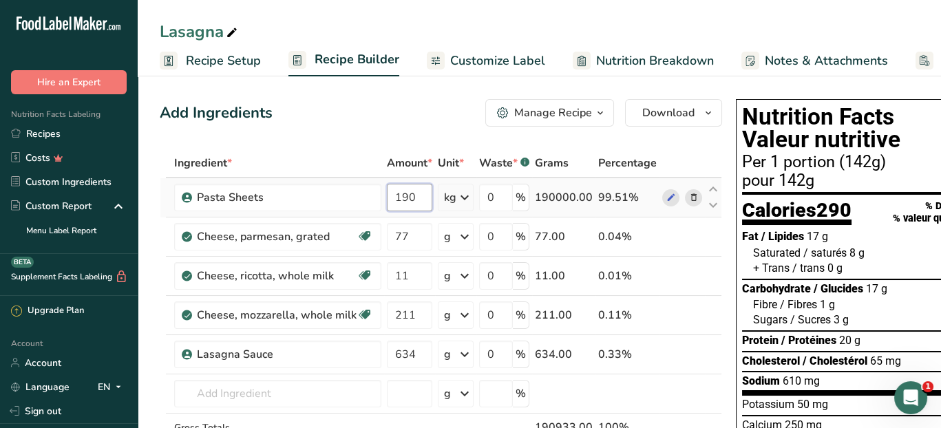
type input "190"
click at [464, 197] on div "Ingredient * Amount * Unit * Waste * .a-a{fill:#347362;}.b-a{fill:#fff;} Grams …" at bounding box center [441, 324] width 562 height 351
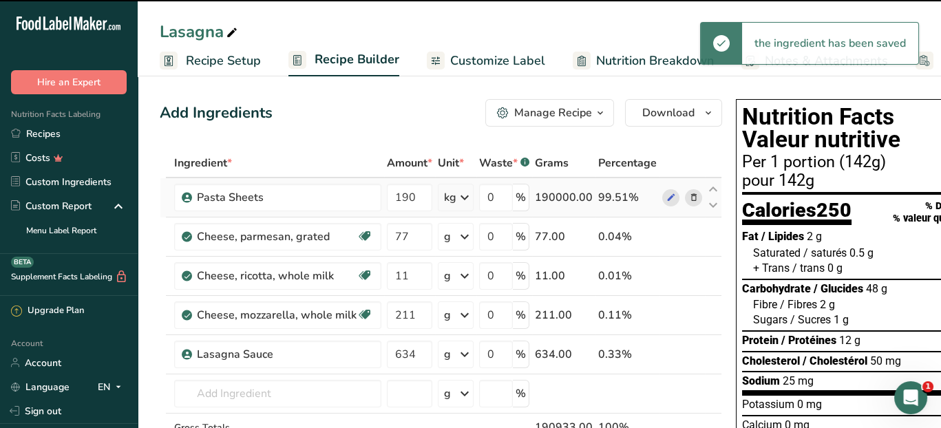
click at [462, 195] on icon at bounding box center [464, 197] width 17 height 25
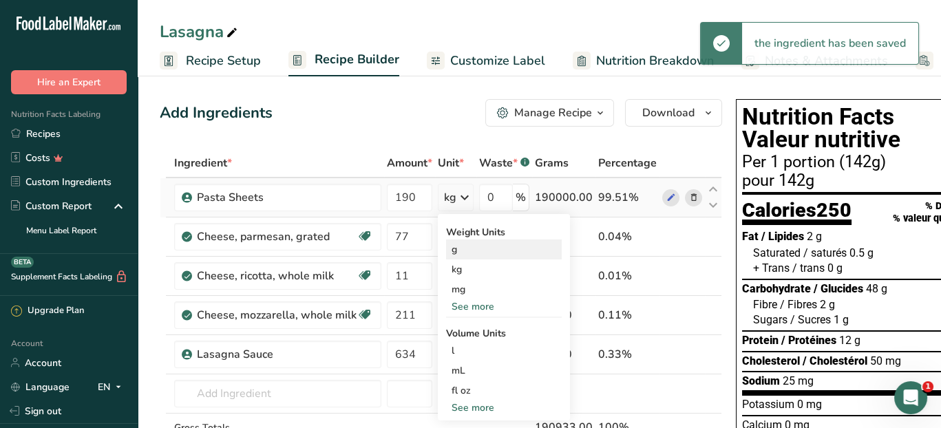
click at [495, 250] on div "g" at bounding box center [504, 249] width 116 height 20
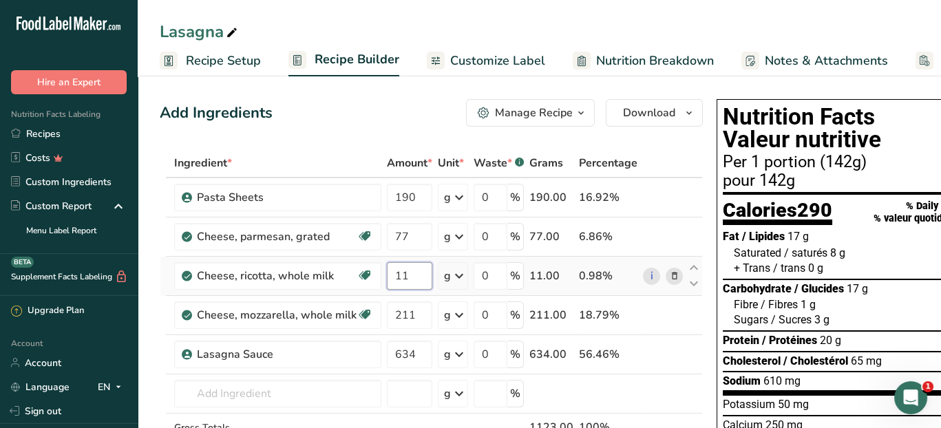
click at [411, 277] on input "11" at bounding box center [409, 276] width 45 height 28
type input "1"
type input "4"
type input "51"
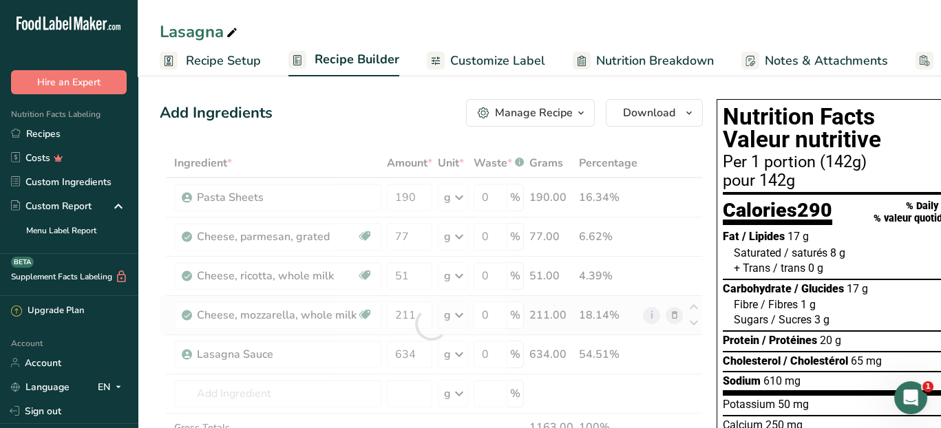
click at [656, 324] on div "Ingredient * Amount * Unit * Waste * .a-a{fill:#347362;}.b-a{fill:#fff;} Grams …" at bounding box center [431, 324] width 543 height 351
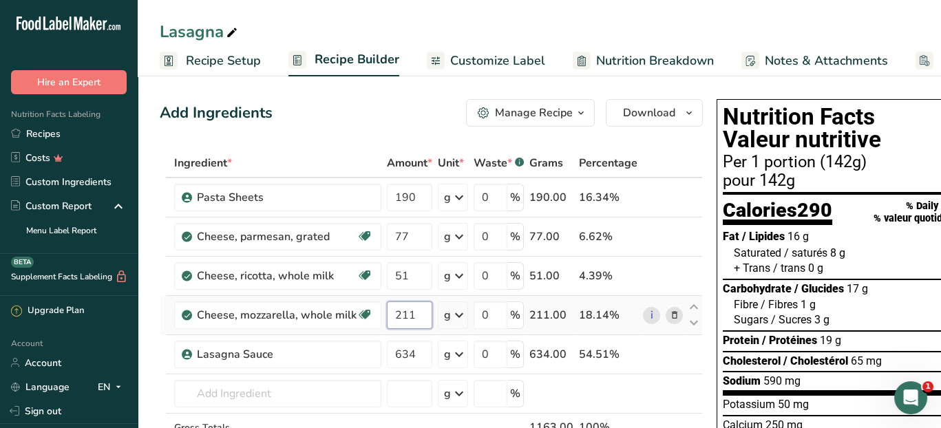
click at [414, 317] on input "211" at bounding box center [409, 315] width 45 height 28
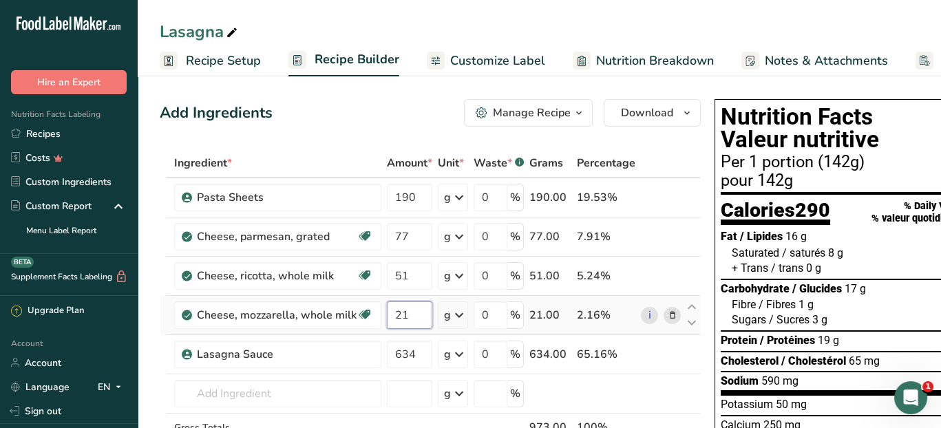
type input "2"
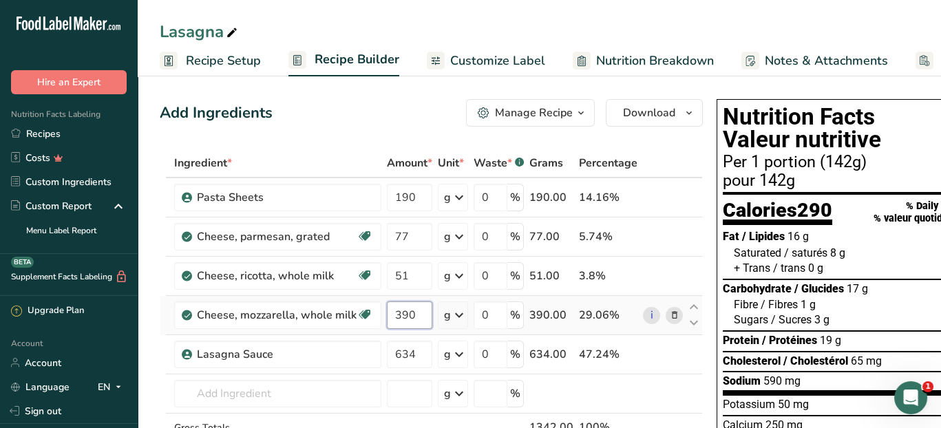
type input "390"
click at [420, 349] on div "Ingredient * Amount * Unit * Waste * .a-a{fill:#347362;}.b-a{fill:#fff;} Grams …" at bounding box center [431, 324] width 543 height 351
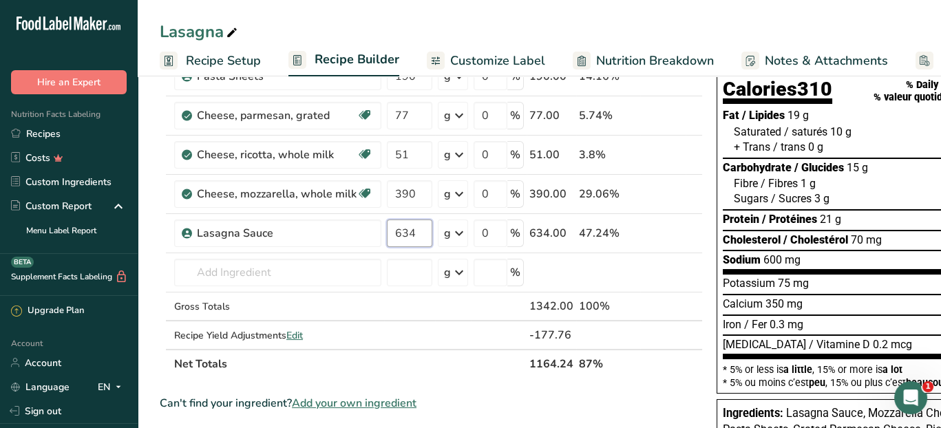
scroll to position [138, 0]
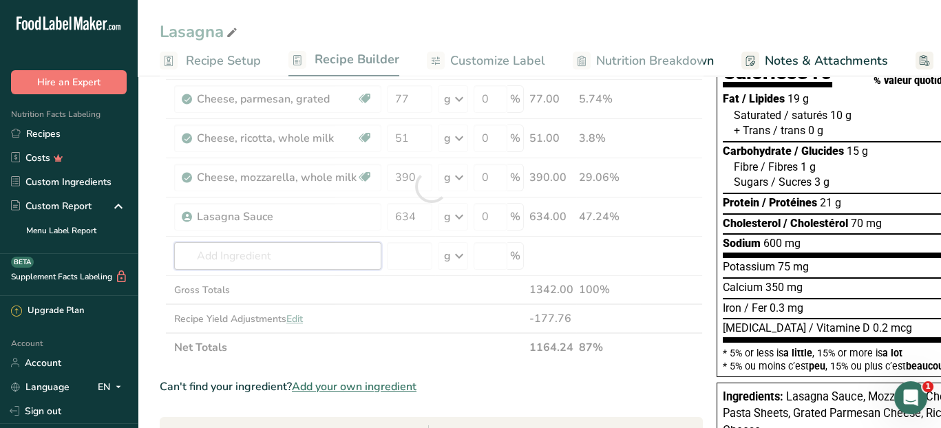
click at [330, 255] on div "Ingredient * Amount * Unit * Waste * .a-a{fill:#347362;}.b-a{fill:#fff;} Grams …" at bounding box center [431, 186] width 543 height 351
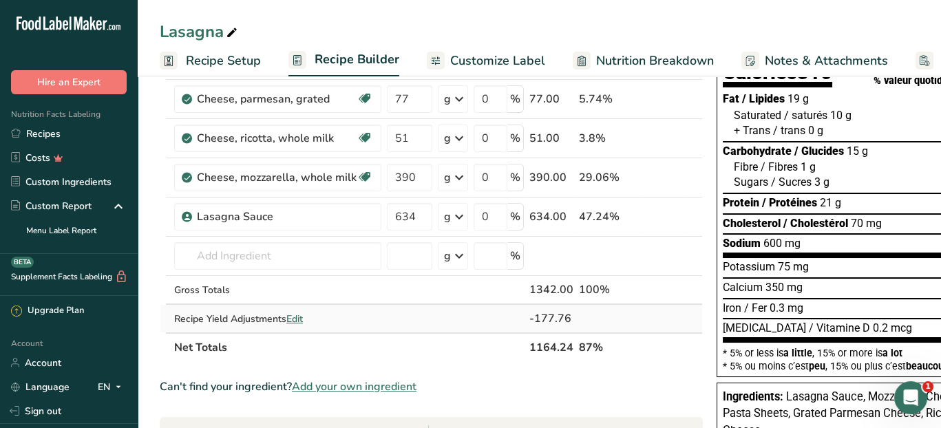
click at [297, 319] on span "Edit" at bounding box center [294, 318] width 17 height 13
select select "0"
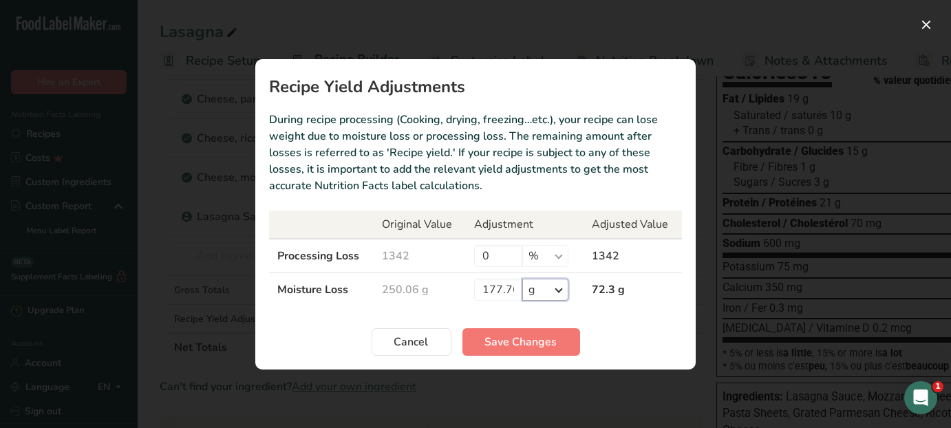
click at [559, 292] on select "% g kg mg mcg lb oz" at bounding box center [545, 290] width 46 height 22
click at [314, 290] on td "Moisture Loss" at bounding box center [321, 289] width 105 height 34
click at [509, 292] on input "177.76" at bounding box center [498, 290] width 48 height 22
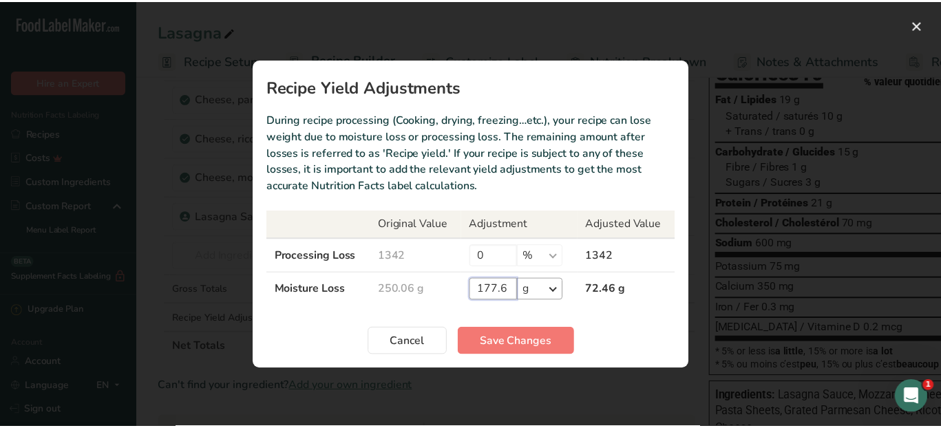
scroll to position [0, 0]
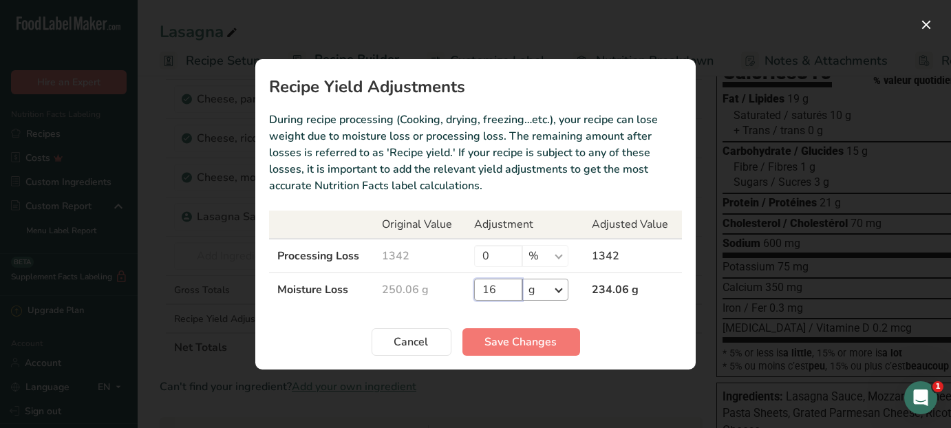
type input "6"
type input "0"
click at [542, 341] on span "Save Changes" at bounding box center [521, 342] width 72 height 17
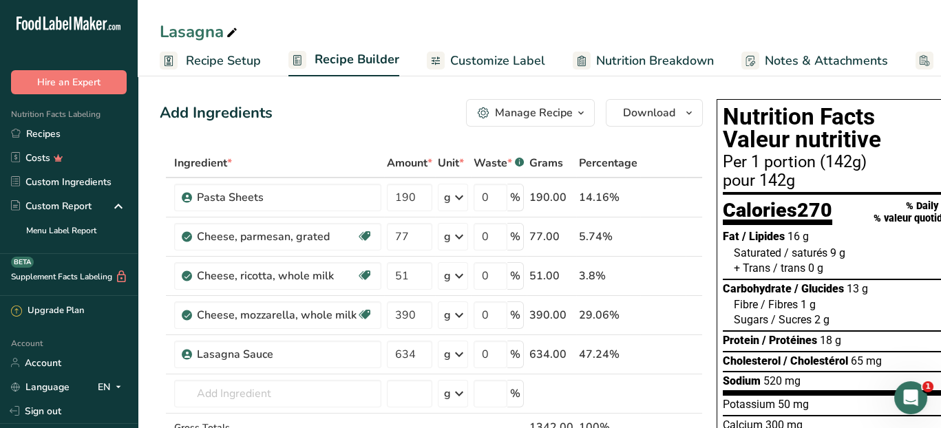
click at [559, 116] on div "Manage Recipe" at bounding box center [534, 113] width 78 height 17
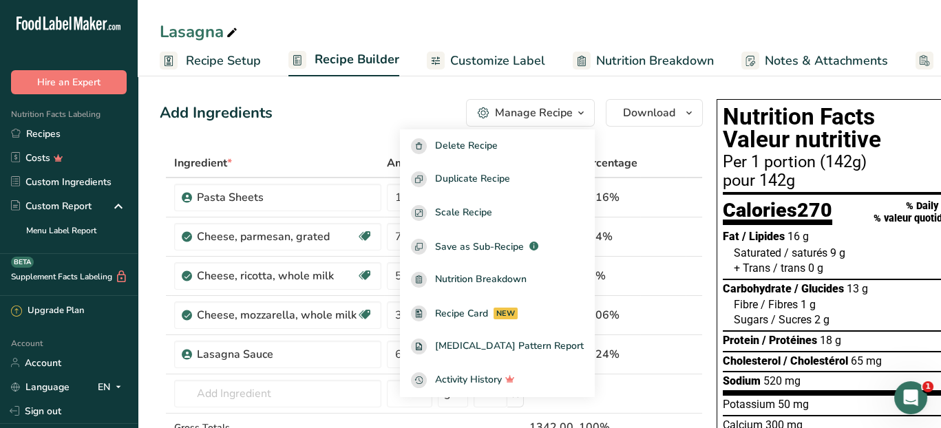
drag, startPoint x: 559, startPoint y: 116, endPoint x: 551, endPoint y: 116, distance: 7.6
click at [559, 117] on div "Manage Recipe" at bounding box center [534, 113] width 78 height 17
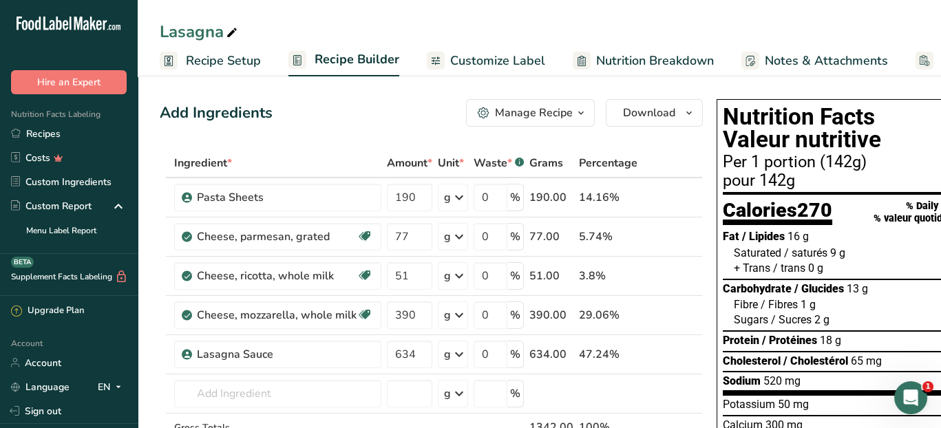
click at [186, 56] on span "Recipe Setup" at bounding box center [223, 61] width 75 height 19
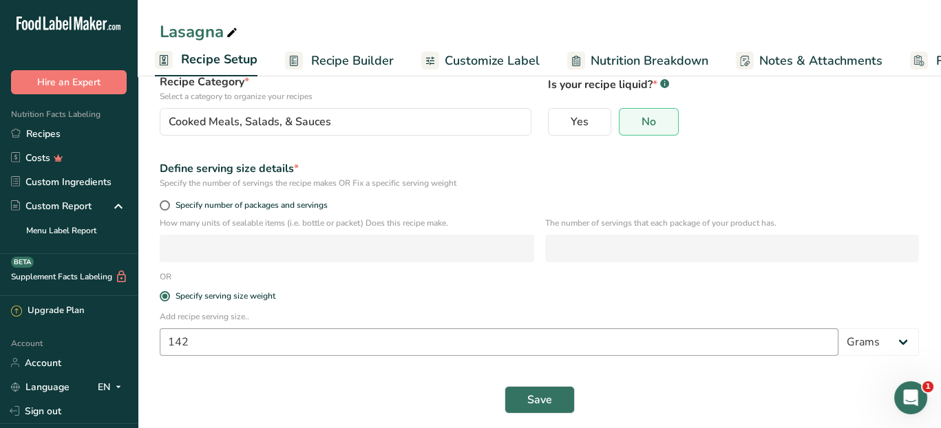
scroll to position [115, 0]
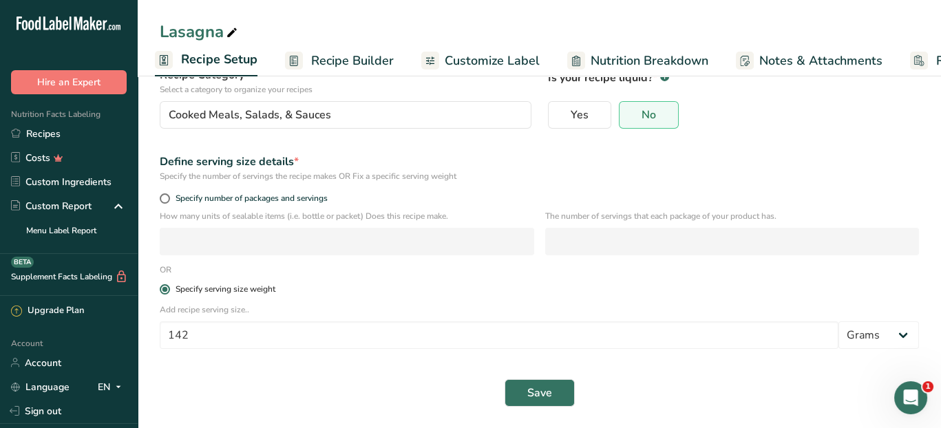
click at [164, 288] on span at bounding box center [165, 289] width 10 height 10
click at [164, 288] on input "Specify serving size weight" at bounding box center [164, 289] width 9 height 9
click at [202, 333] on input "142" at bounding box center [499, 335] width 678 height 28
drag, startPoint x: 202, startPoint y: 333, endPoint x: 133, endPoint y: 330, distance: 68.9
click at [132, 331] on div ".a-20{fill:#fff;} Hire an Expert Nutrition Facts Labeling Recipes Costs Custom …" at bounding box center [470, 157] width 941 height 544
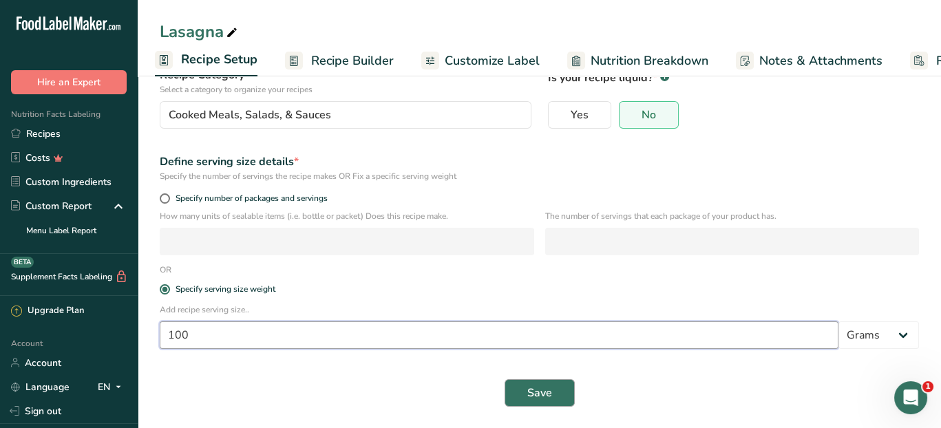
type input "100"
click at [555, 398] on button "Save" at bounding box center [539, 393] width 70 height 28
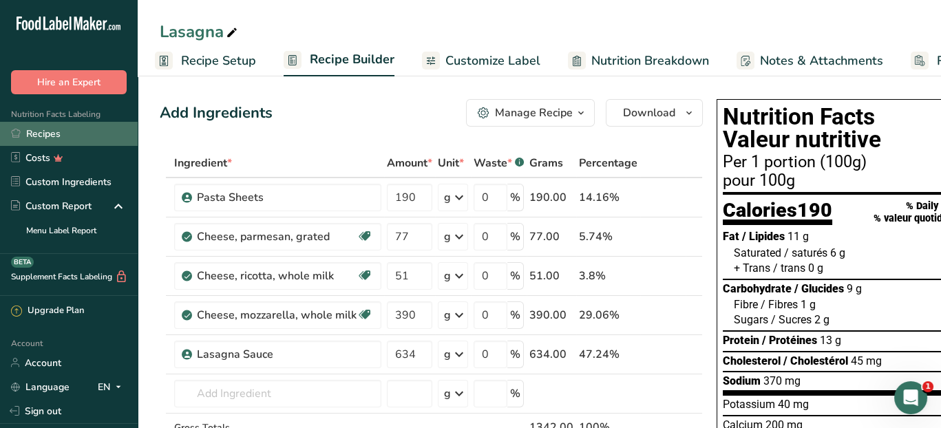
click at [58, 129] on link "Recipes" at bounding box center [69, 134] width 138 height 24
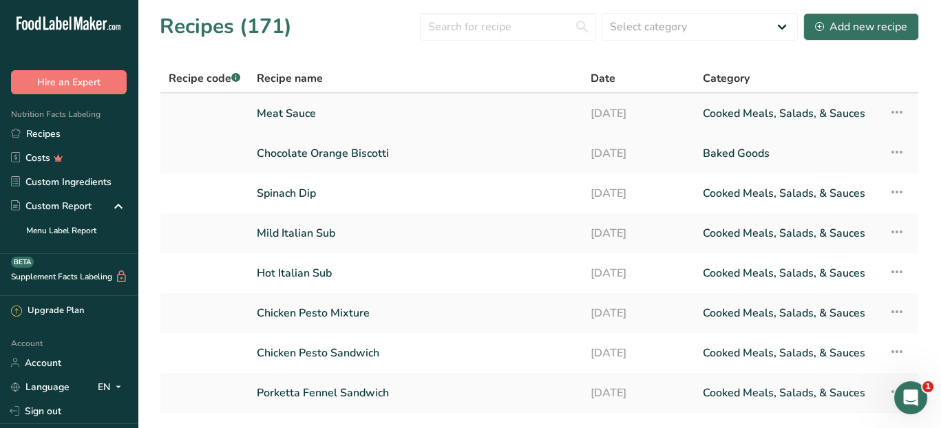
click at [327, 108] on link "Meat Sauce" at bounding box center [415, 113] width 317 height 29
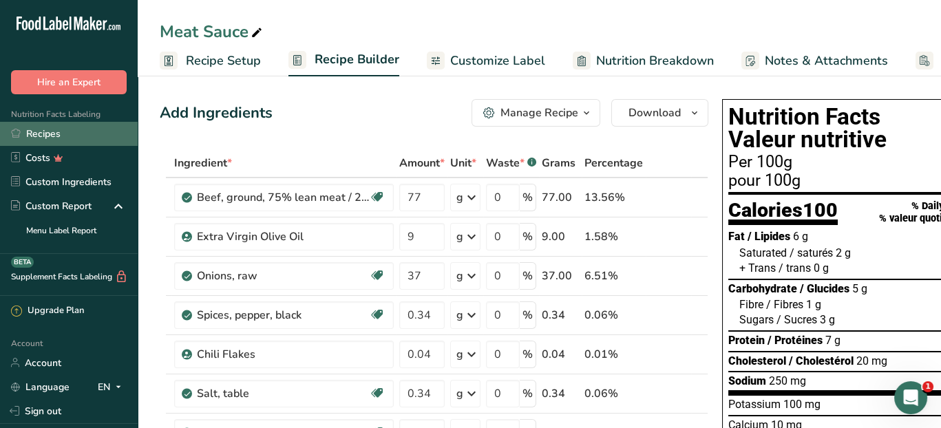
click at [45, 140] on link "Recipes" at bounding box center [69, 134] width 138 height 24
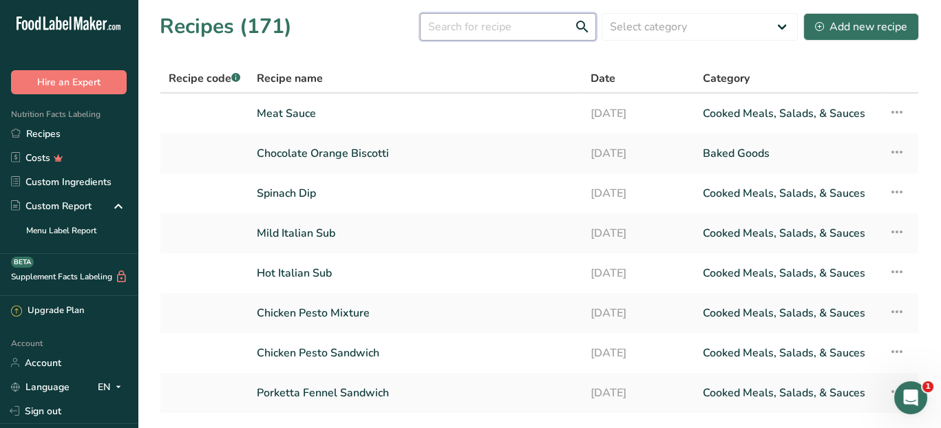
click at [455, 25] on input "text" at bounding box center [508, 27] width 176 height 28
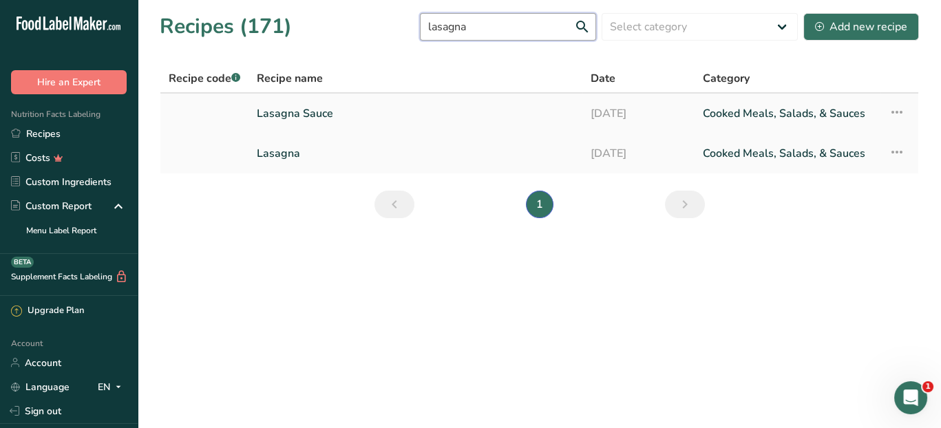
type input "lasagna"
click at [349, 106] on link "Lasagna Sauce" at bounding box center [415, 113] width 317 height 29
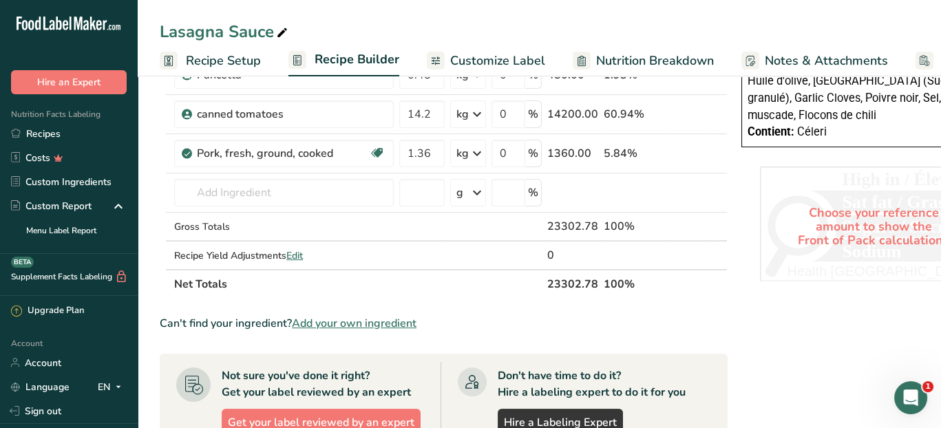
scroll to position [482, 0]
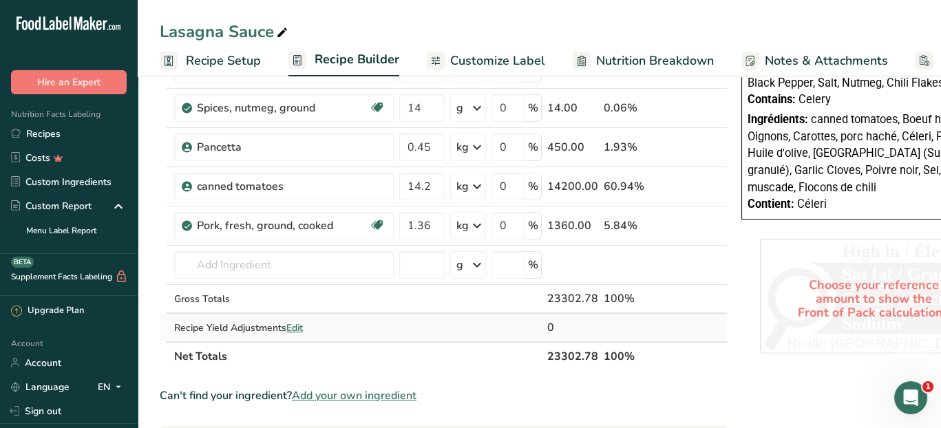
click at [300, 323] on span "Edit" at bounding box center [294, 327] width 17 height 13
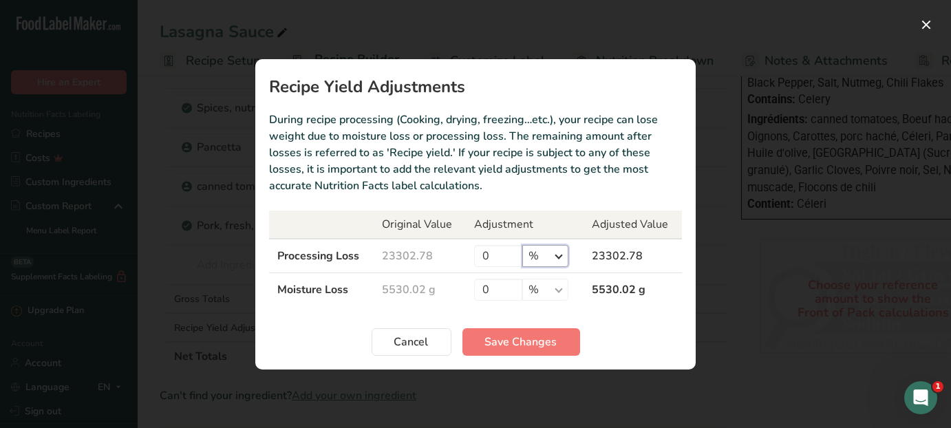
click at [560, 256] on select "% g kg mg mcg lb oz" at bounding box center [545, 256] width 46 height 22
select select "0"
click at [522, 245] on select "% g kg mg mcg lb oz" at bounding box center [545, 256] width 46 height 22
click at [507, 257] on input "0" at bounding box center [498, 256] width 48 height 22
type input "1184"
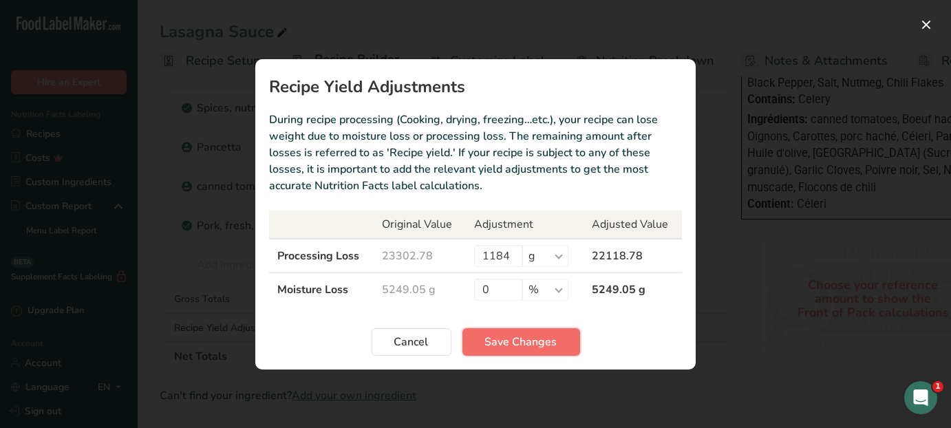
click at [526, 336] on span "Save Changes" at bounding box center [521, 342] width 72 height 17
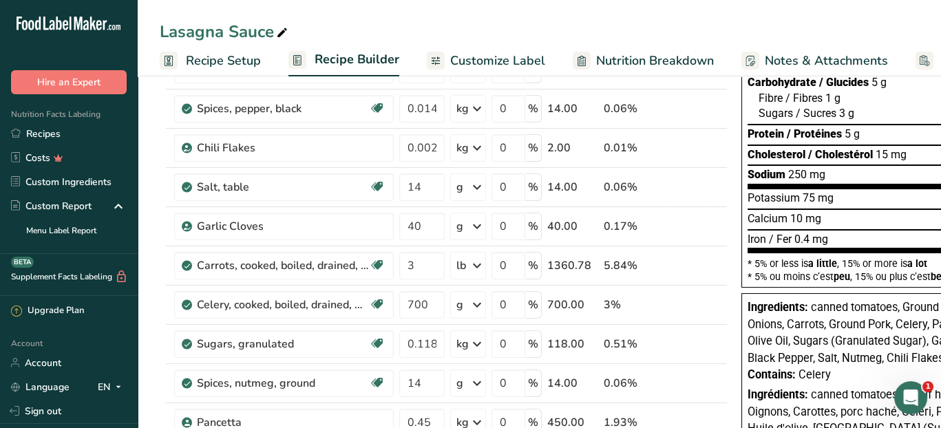
scroll to position [0, 0]
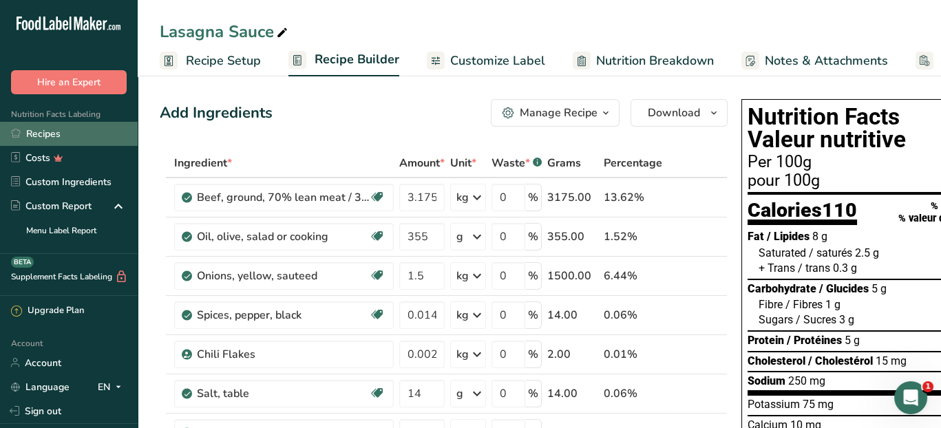
click at [56, 131] on link "Recipes" at bounding box center [69, 134] width 138 height 24
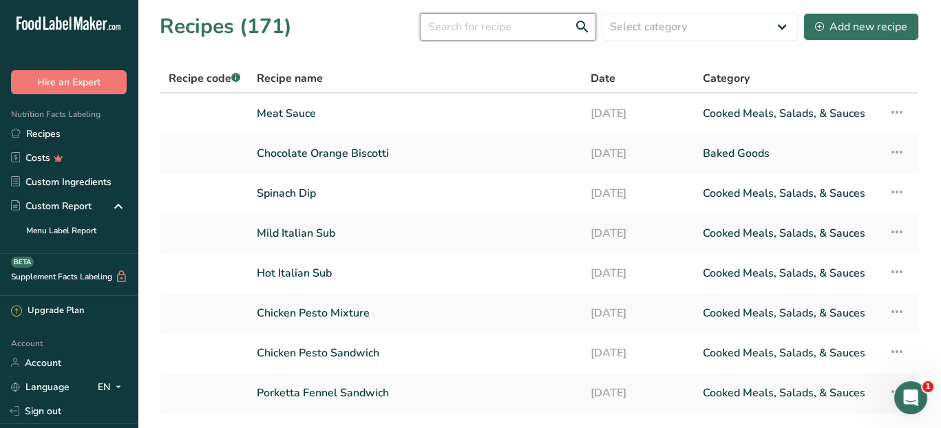
click at [448, 30] on input "text" at bounding box center [508, 27] width 176 height 28
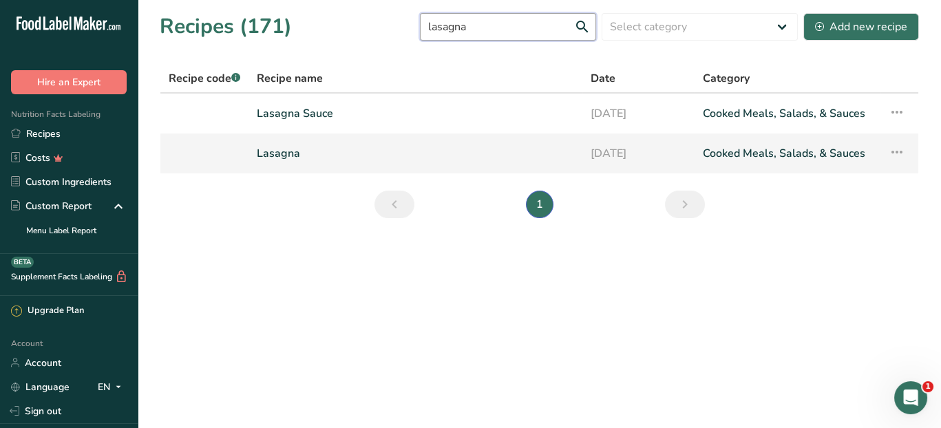
type input "lasagna"
click at [322, 151] on link "Lasagna" at bounding box center [415, 153] width 317 height 29
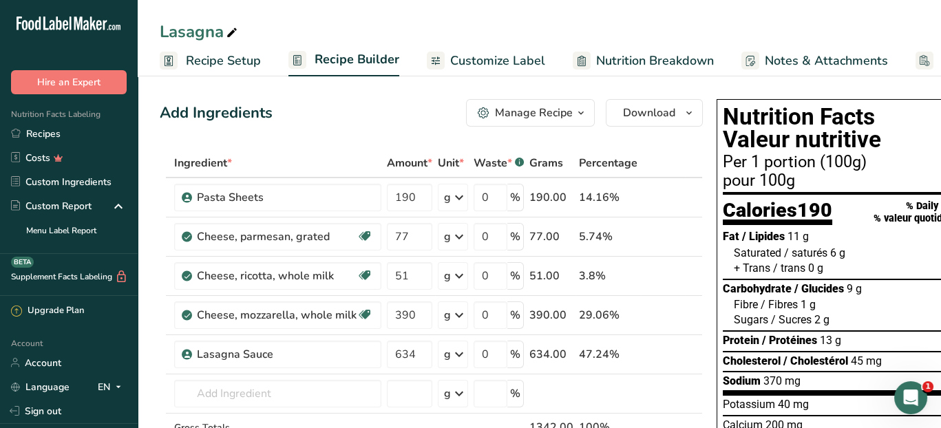
scroll to position [69, 0]
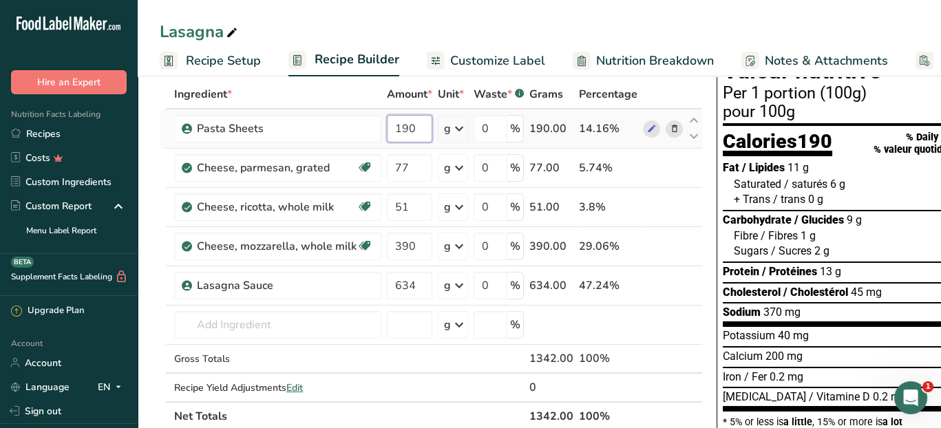
click at [424, 115] on input "190" at bounding box center [409, 129] width 45 height 28
type input "1"
type input "1600"
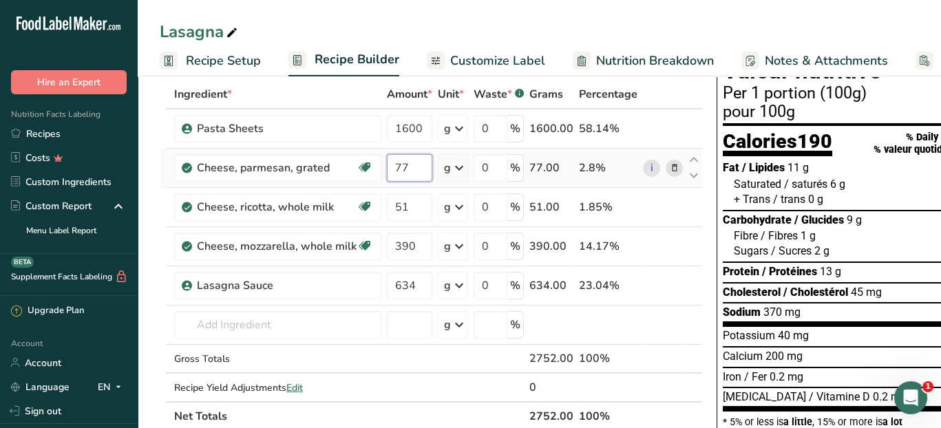
click at [420, 165] on div "Ingredient * Amount * Unit * Waste * .a-a{fill:#347362;}.b-a{fill:#fff;} Grams …" at bounding box center [431, 255] width 543 height 351
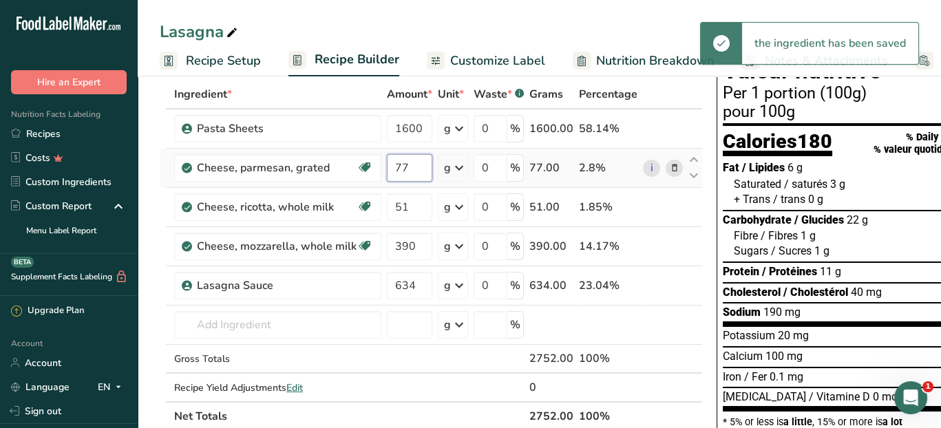
type input "7"
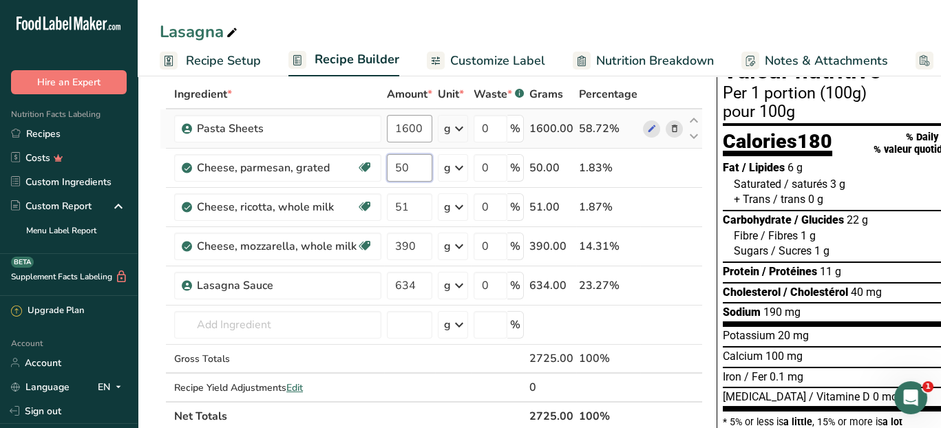
type input "50"
click at [403, 130] on div "Ingredient * Amount * Unit * Waste * .a-a{fill:#347362;}.b-a{fill:#fff;} Grams …" at bounding box center [431, 255] width 543 height 351
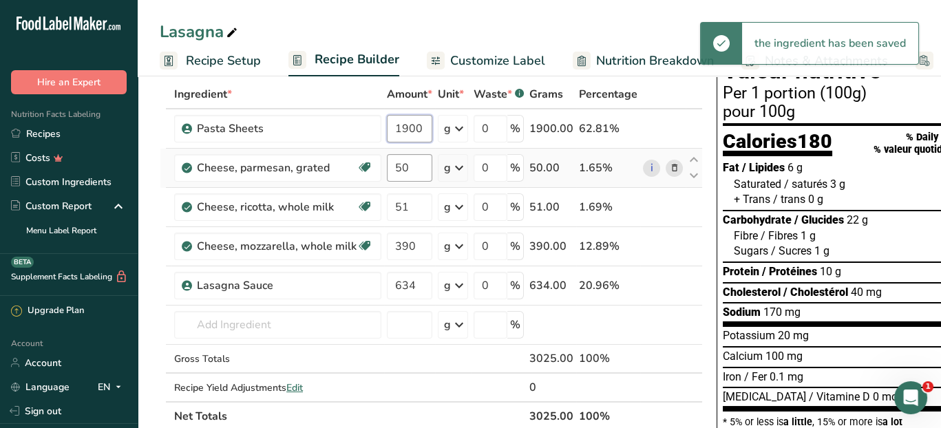
type input "1900"
click at [419, 173] on div "Ingredient * Amount * Unit * Waste * .a-a{fill:#347362;}.b-a{fill:#fff;} Grams …" at bounding box center [431, 255] width 543 height 351
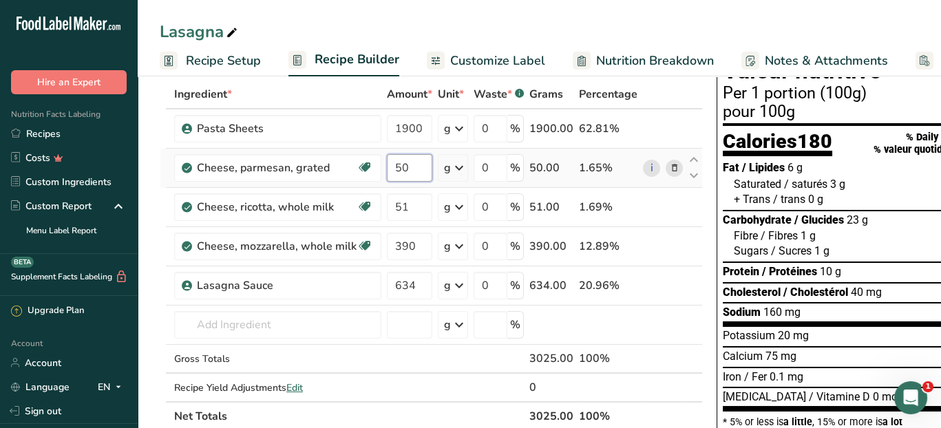
type input "5"
type input "767"
click at [418, 206] on div "Ingredient * Amount * Unit * Waste * .a-a{fill:#347362;}.b-a{fill:#fff;} Grams …" at bounding box center [431, 255] width 543 height 351
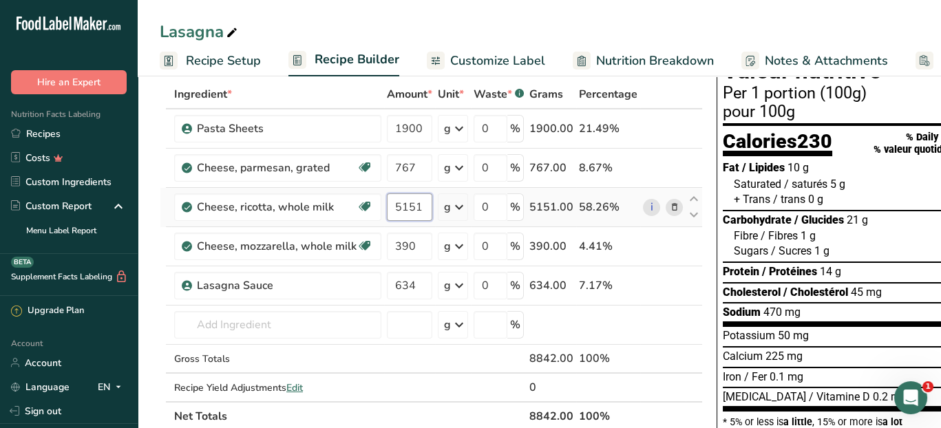
scroll to position [0, 0]
type input "5"
type input "511"
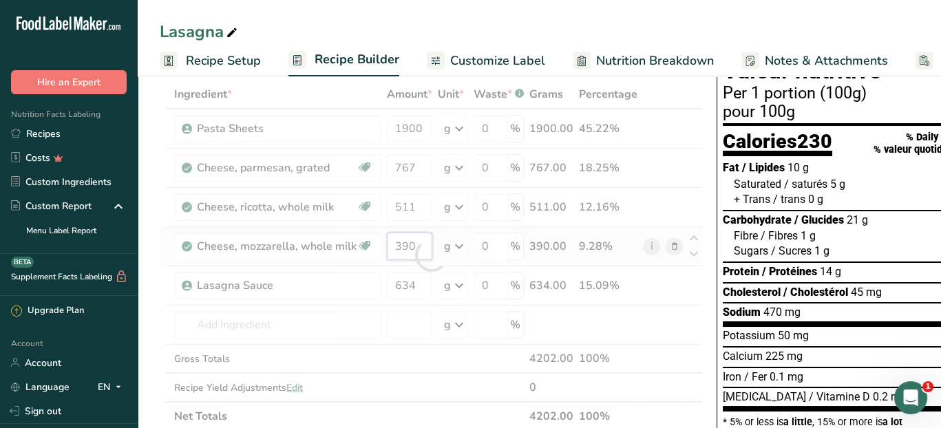
click at [416, 248] on div "Ingredient * Amount * Unit * Waste * .a-a{fill:#347362;}.b-a{fill:#fff;} Grams …" at bounding box center [431, 255] width 543 height 351
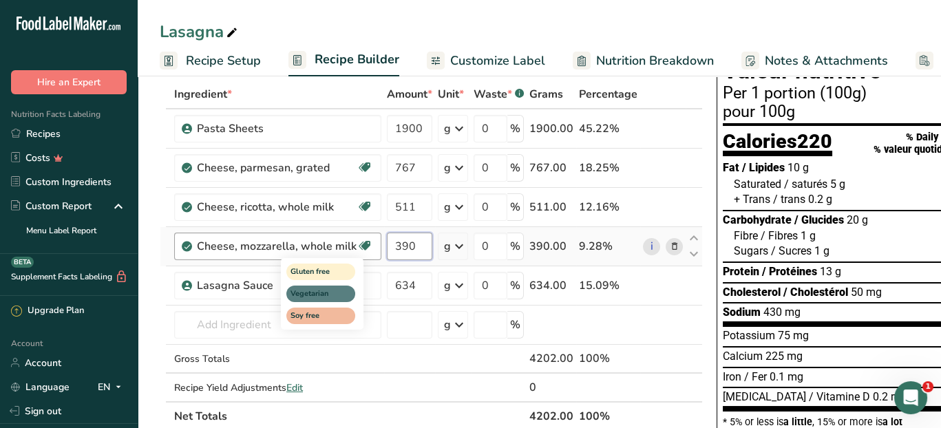
drag, startPoint x: 372, startPoint y: 250, endPoint x: 347, endPoint y: 255, distance: 25.4
click at [347, 255] on tr "Cheese, mozzarella, whole milk Gluten free Vegetarian Soy free 390 g Portions 1…" at bounding box center [431, 246] width 542 height 39
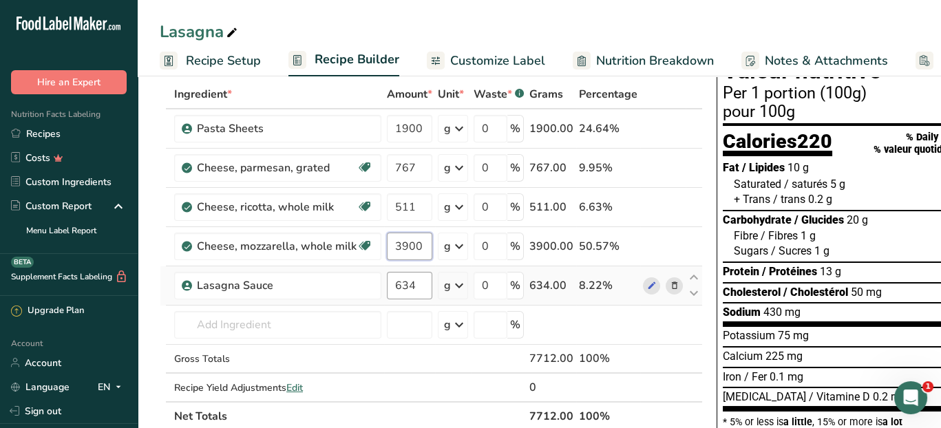
type input "3900"
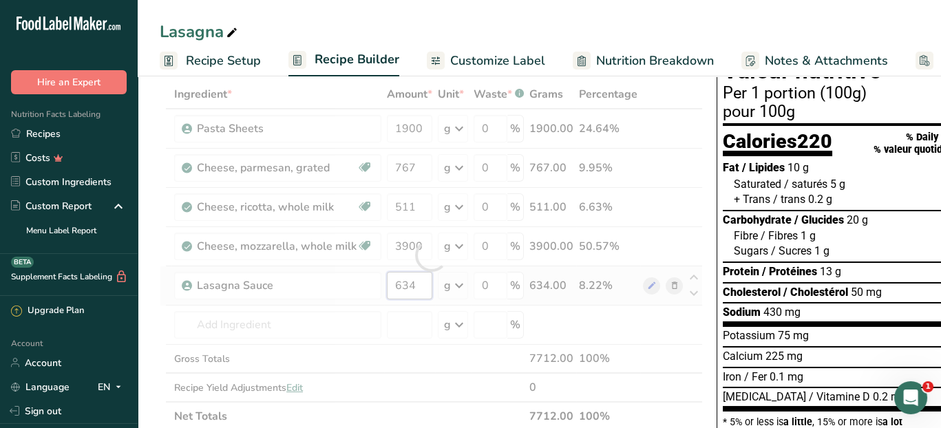
click at [413, 283] on div "Ingredient * Amount * Unit * Waste * .a-a{fill:#347362;}.b-a{fill:#fff;} Grams …" at bounding box center [431, 255] width 543 height 351
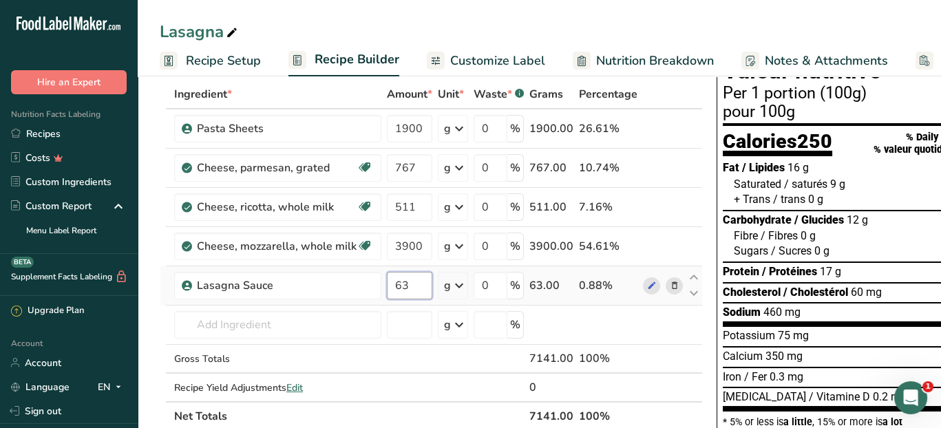
type input "6"
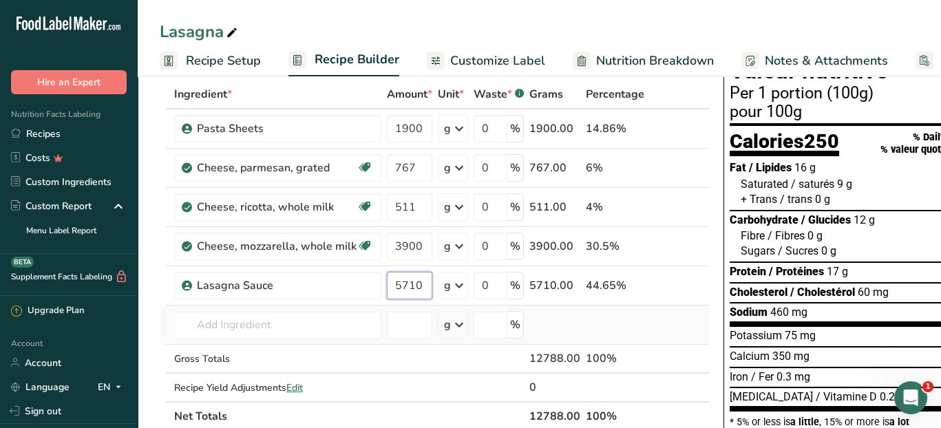
type input "5710"
click at [698, 333] on div "Ingredient * Amount * Unit * Waste * .a-a{fill:#347362;}.b-a{fill:#fff;} Grams …" at bounding box center [435, 255] width 550 height 351
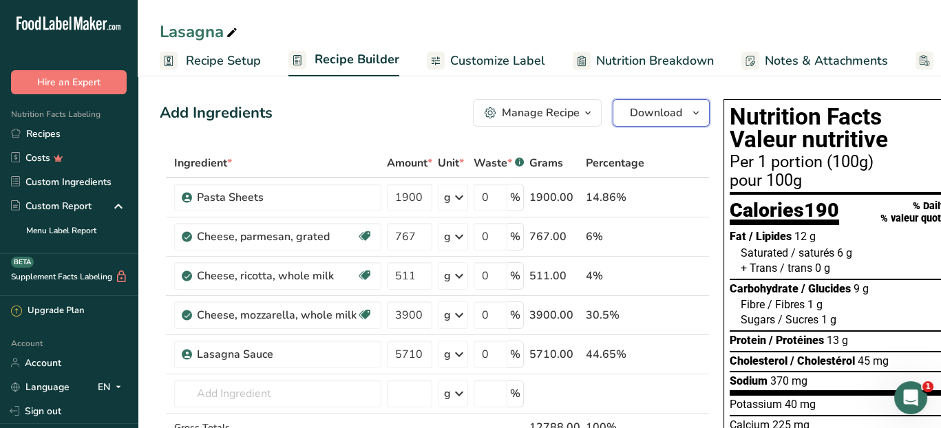
click at [679, 117] on button "Download" at bounding box center [660, 113] width 97 height 28
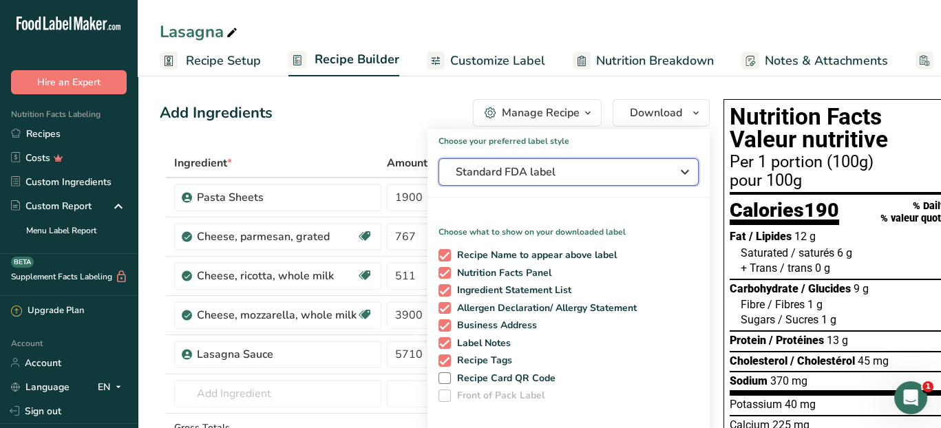
click at [677, 171] on icon "button" at bounding box center [684, 172] width 17 height 25
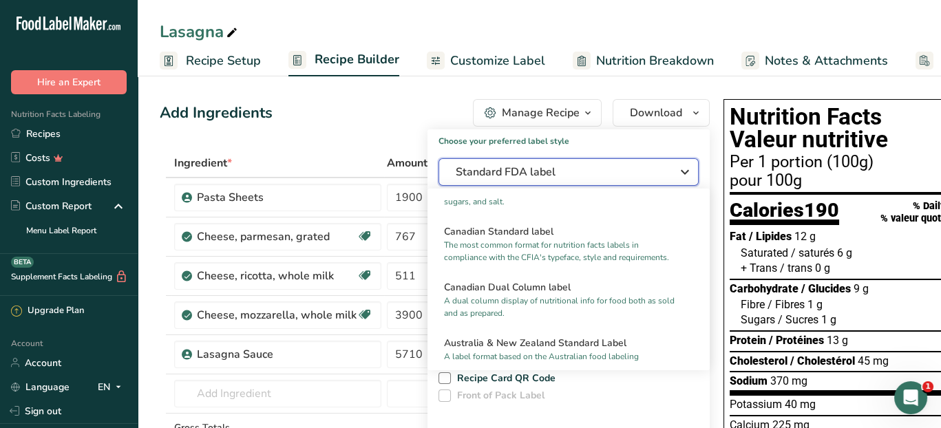
scroll to position [554, 0]
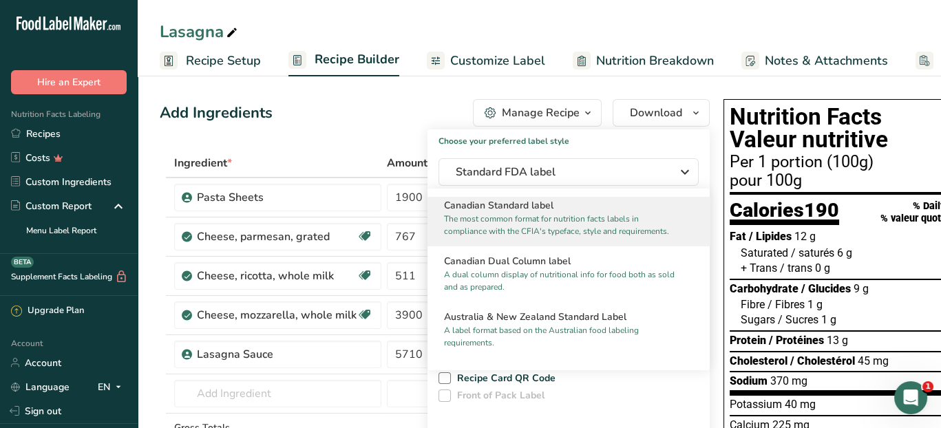
click at [603, 237] on p "The most common format for nutrition facts labels in compliance with the CFIA's…" at bounding box center [562, 225] width 237 height 25
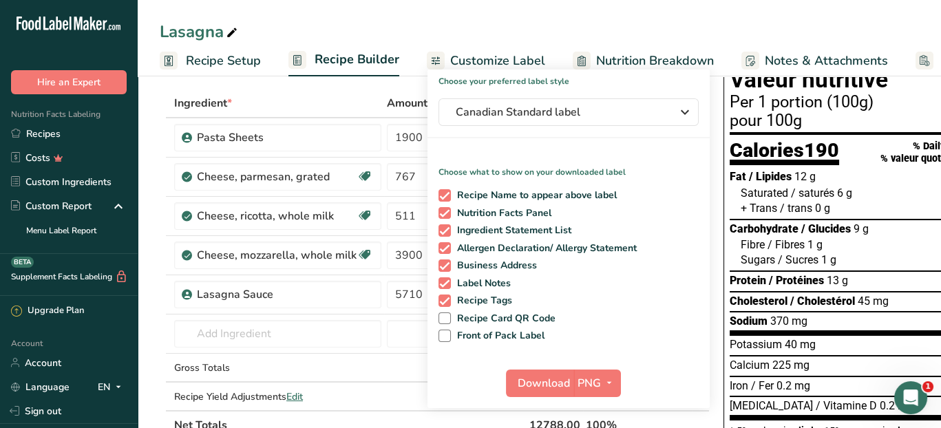
scroll to position [138, 0]
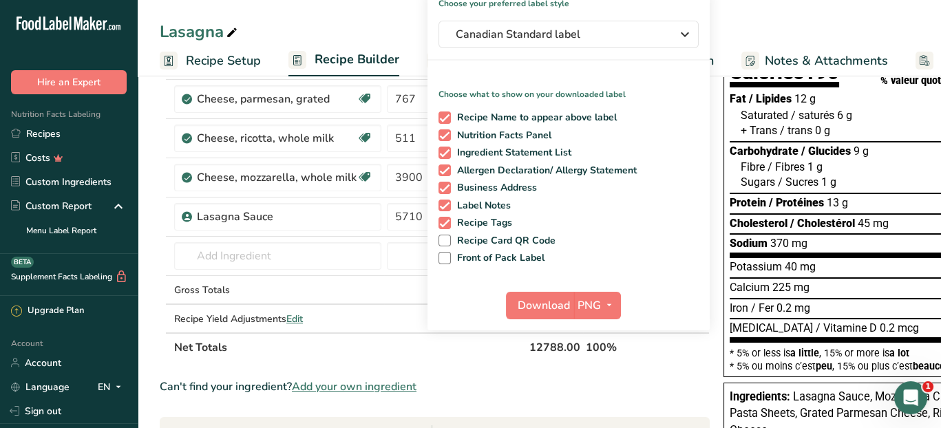
click at [784, 22] on div "Lasagna" at bounding box center [539, 31] width 803 height 25
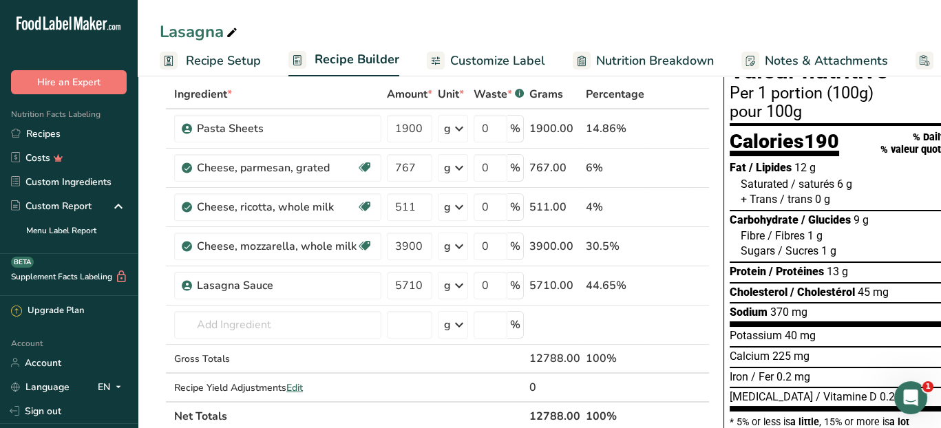
scroll to position [0, 0]
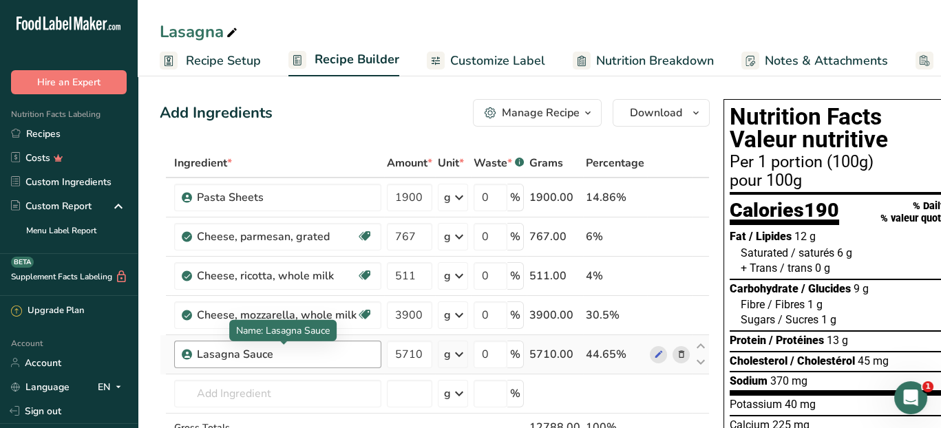
click at [301, 354] on div "Lasagna Sauce" at bounding box center [283, 354] width 172 height 17
click at [677, 354] on icon at bounding box center [681, 354] width 10 height 14
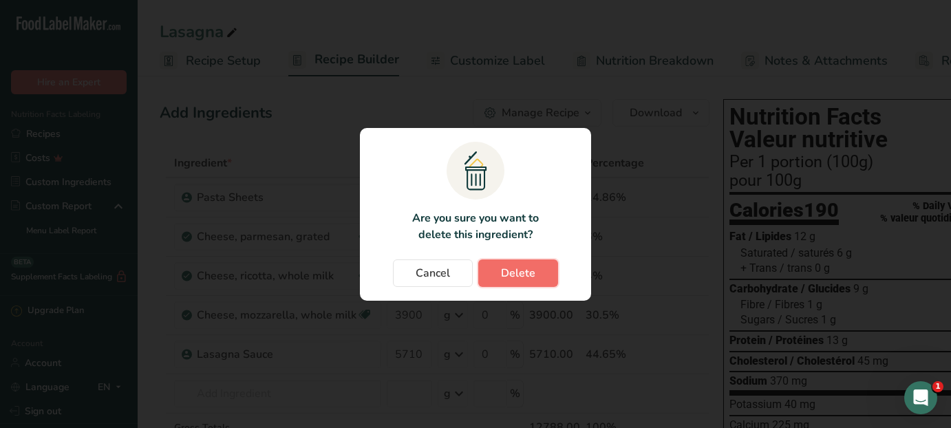
click at [517, 273] on span "Delete" at bounding box center [518, 273] width 34 height 17
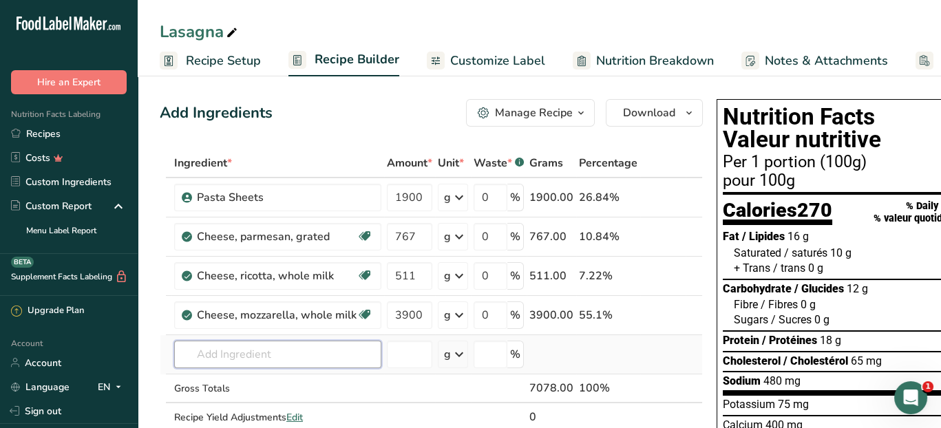
click at [255, 356] on input "text" at bounding box center [277, 355] width 207 height 28
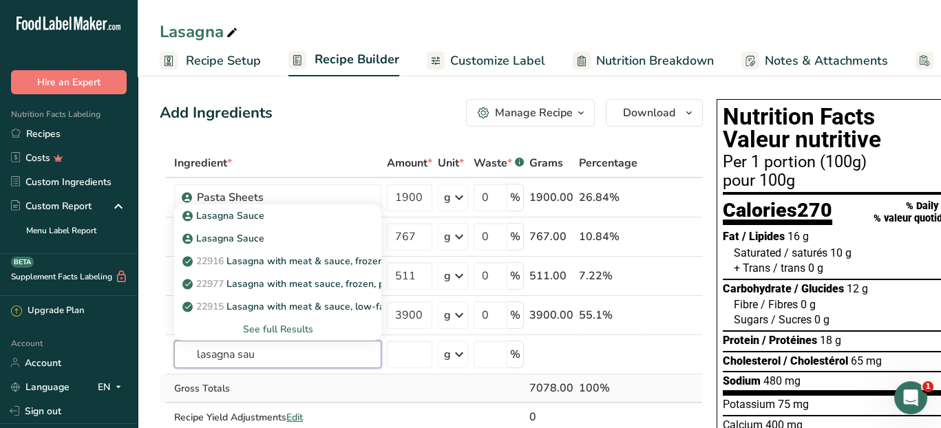
type input "lasagna sau"
click at [441, 382] on td at bounding box center [453, 388] width 36 height 29
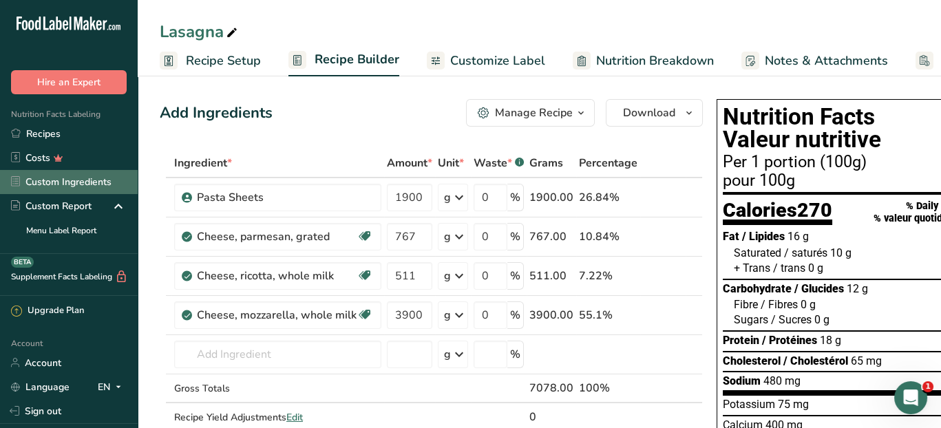
click at [83, 175] on link "Custom Ingredients" at bounding box center [69, 182] width 138 height 24
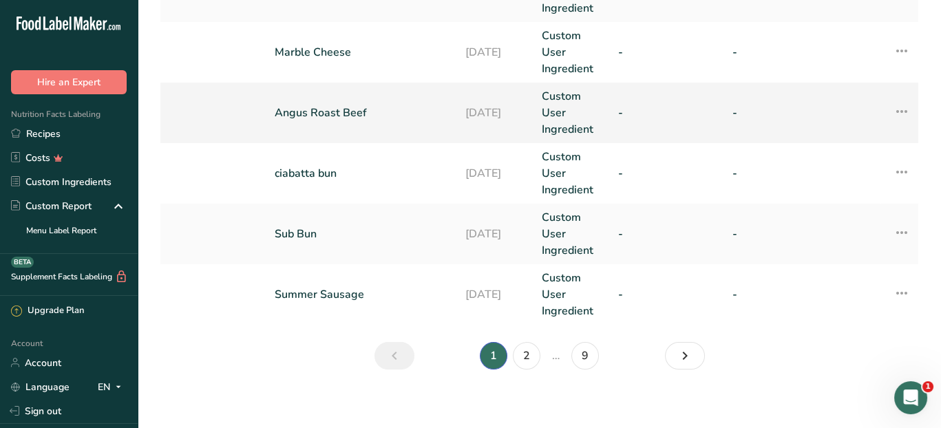
scroll to position [713, 0]
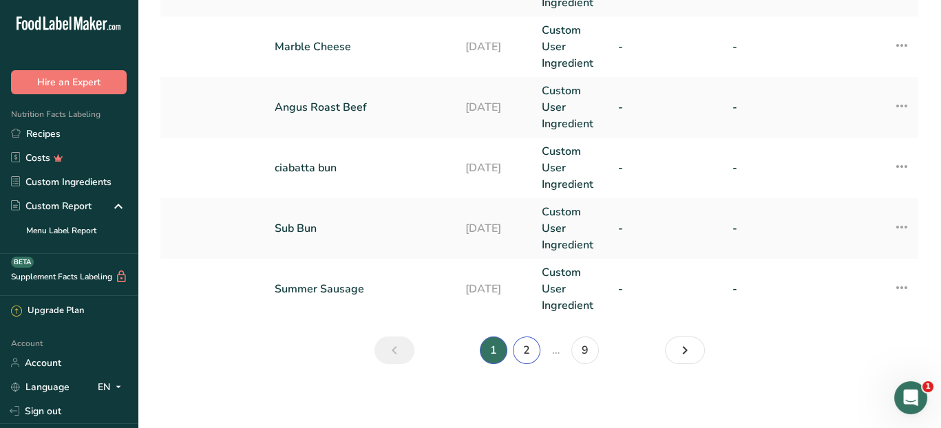
click at [531, 351] on link "2" at bounding box center [527, 350] width 28 height 28
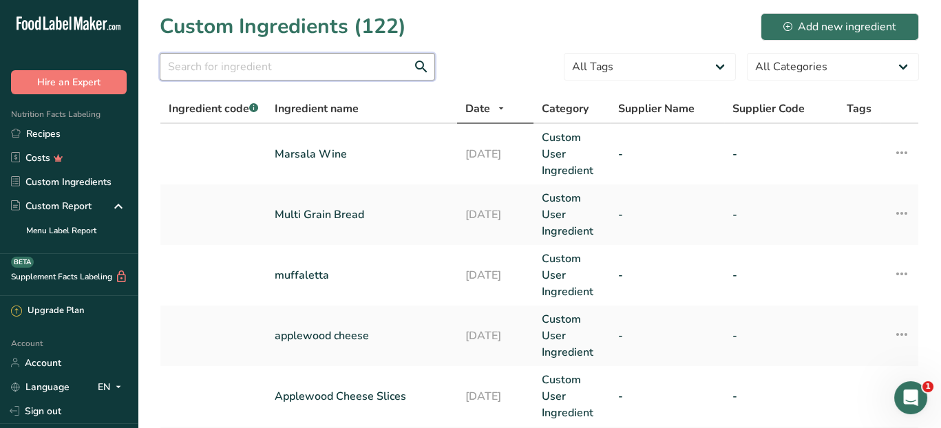
click at [236, 72] on input "text" at bounding box center [297, 67] width 275 height 28
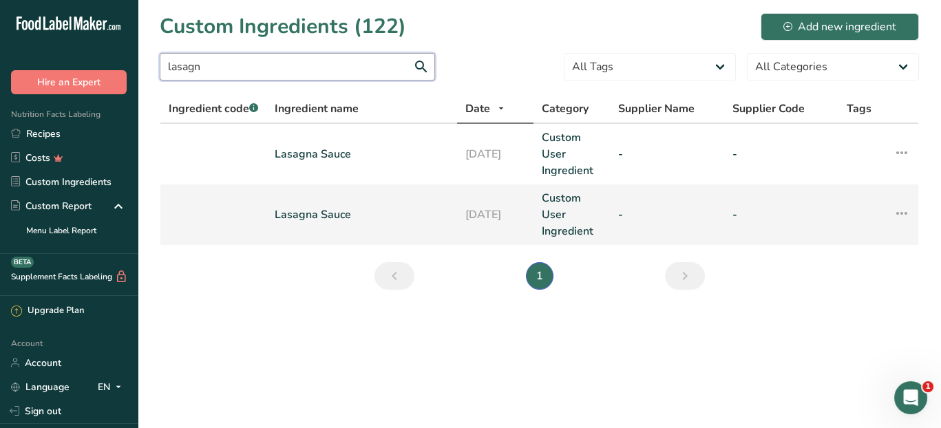
type input "lasagn"
click at [334, 214] on link "Lasagna Sauce" at bounding box center [362, 214] width 174 height 17
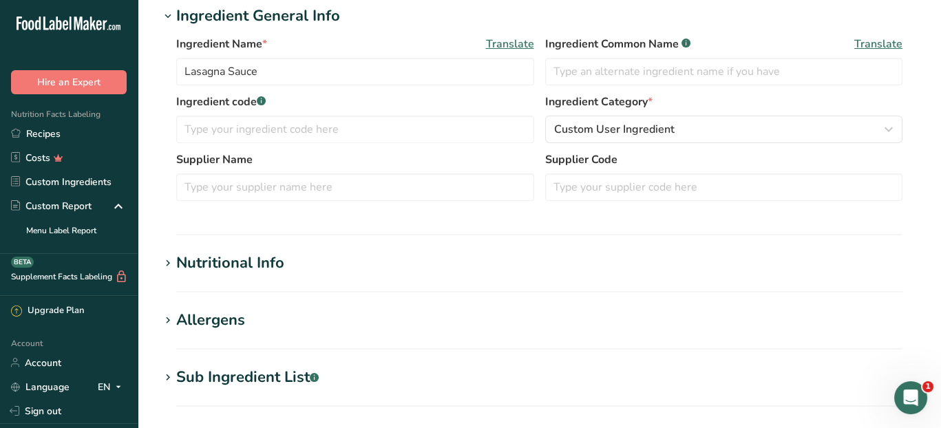
scroll to position [275, 0]
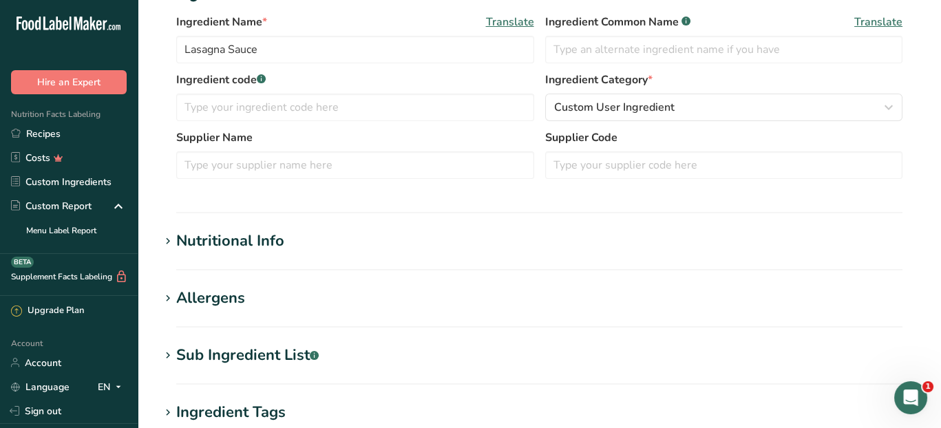
click at [265, 242] on div "Nutritional Info" at bounding box center [230, 241] width 108 height 23
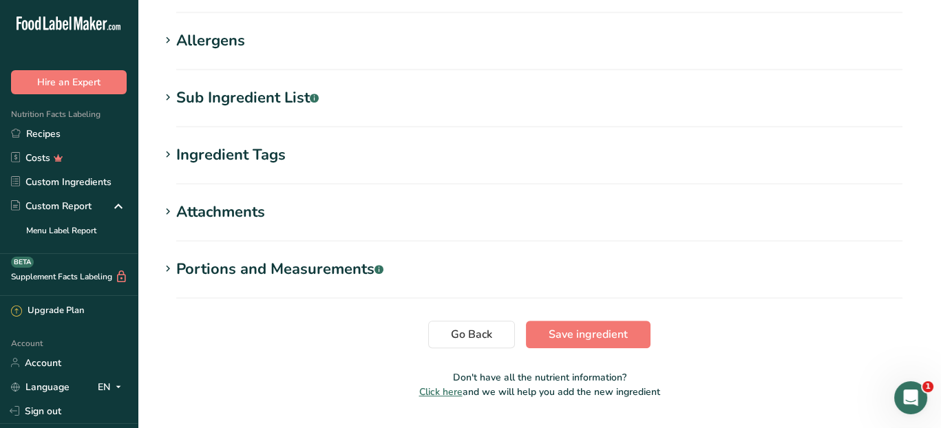
scroll to position [1175, 0]
click at [462, 325] on span "Go Back" at bounding box center [471, 333] width 41 height 17
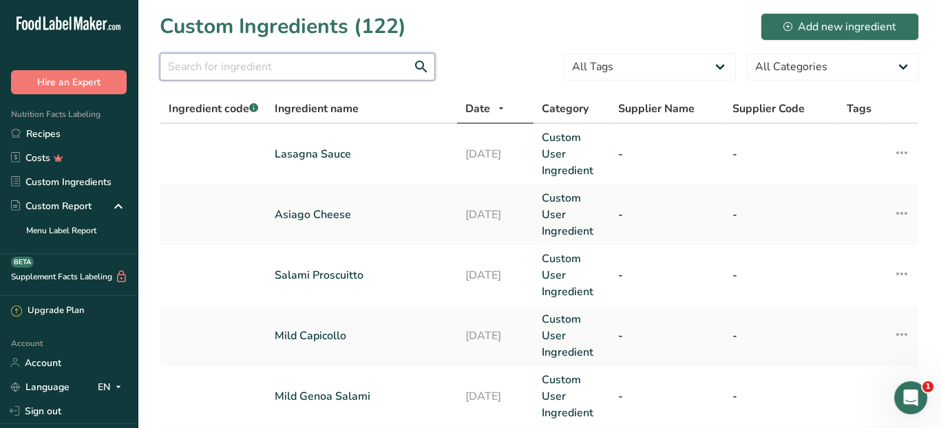
click at [247, 70] on input "text" at bounding box center [297, 67] width 275 height 28
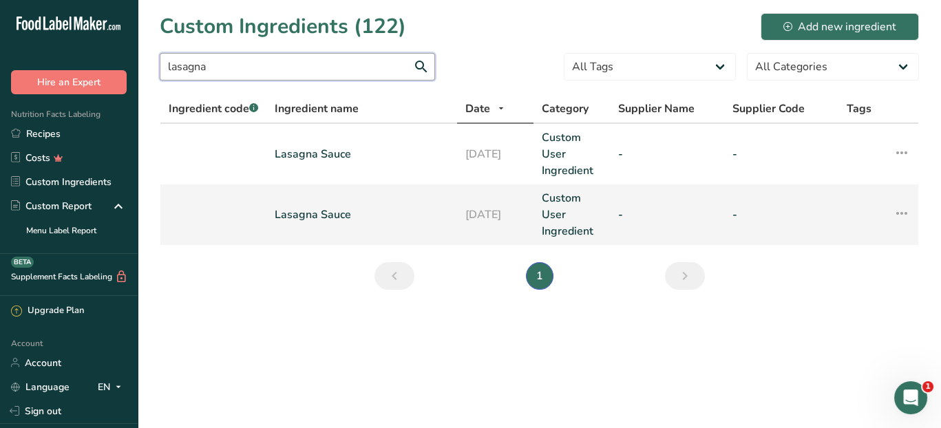
type input "lasagna"
click at [907, 210] on icon at bounding box center [901, 213] width 17 height 25
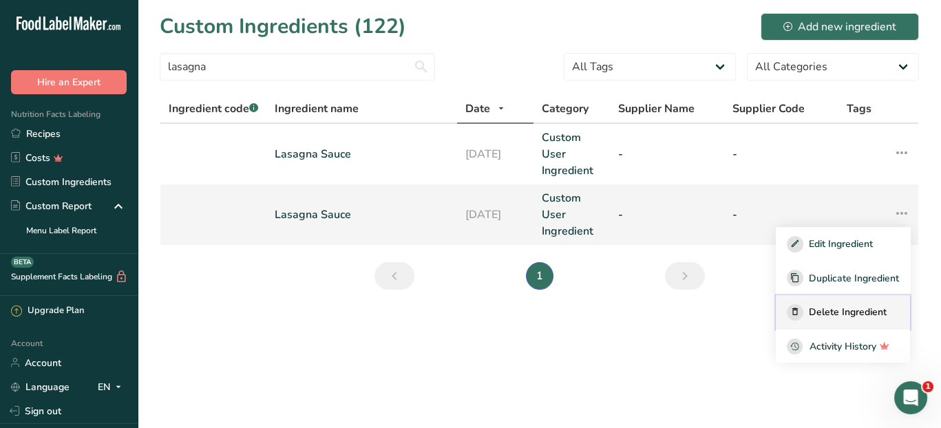
click at [873, 307] on span "Delete Ingredient" at bounding box center [848, 312] width 78 height 14
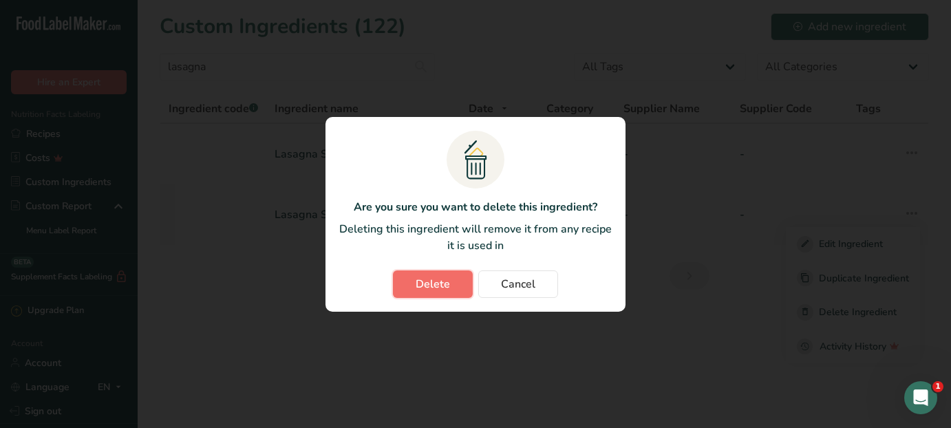
click at [404, 288] on button "Delete" at bounding box center [433, 284] width 80 height 28
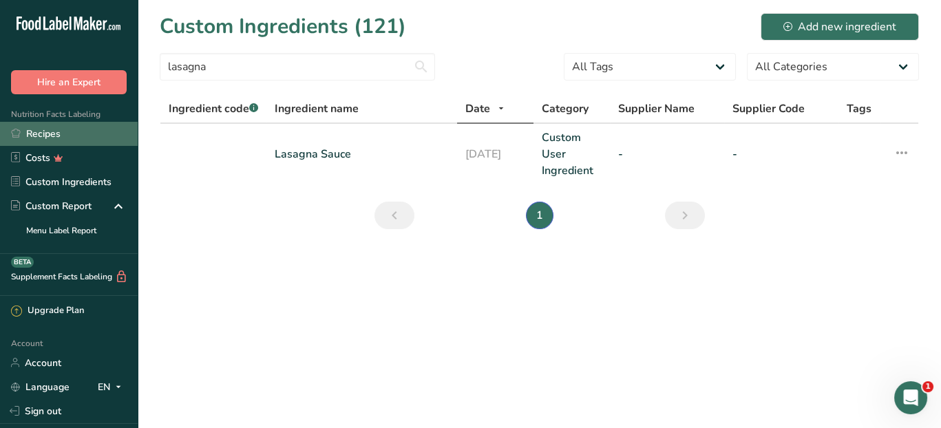
click at [67, 139] on link "Recipes" at bounding box center [69, 134] width 138 height 24
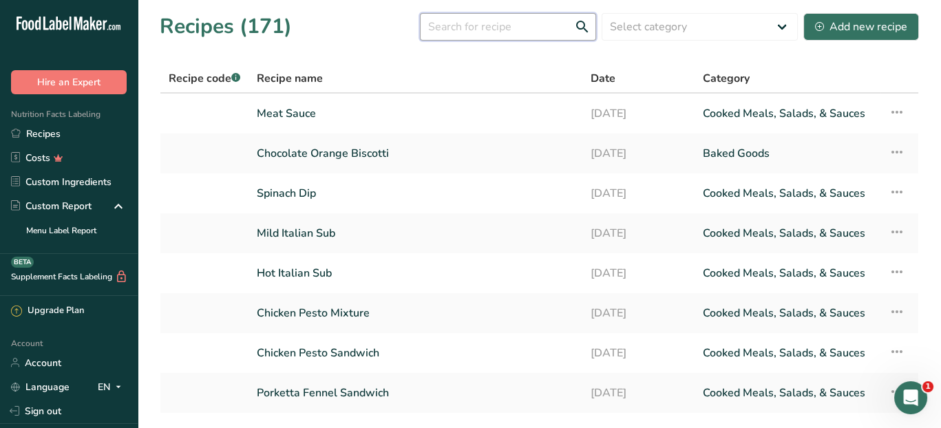
click at [462, 22] on input "text" at bounding box center [508, 27] width 176 height 28
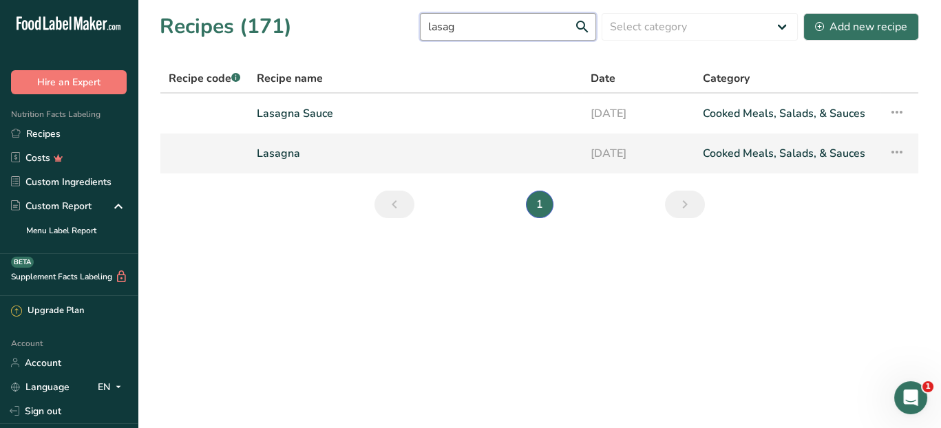
type input "lasag"
click at [377, 155] on link "Lasagna" at bounding box center [415, 153] width 317 height 29
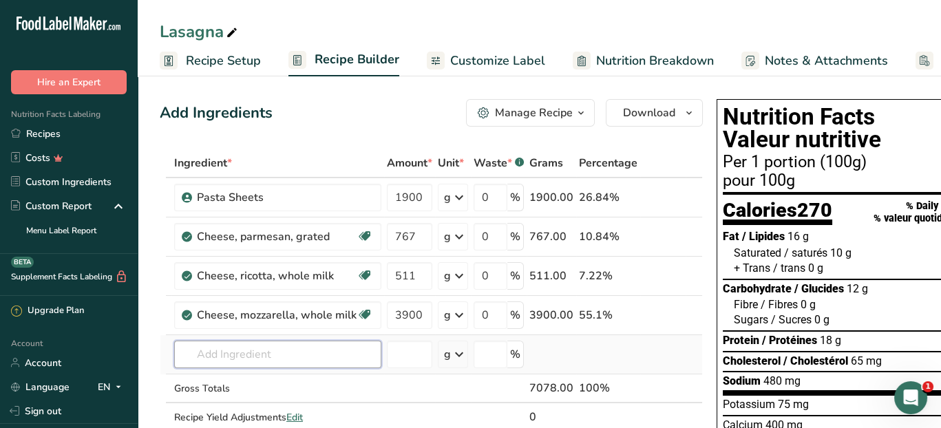
click at [261, 359] on input "text" at bounding box center [277, 355] width 207 height 28
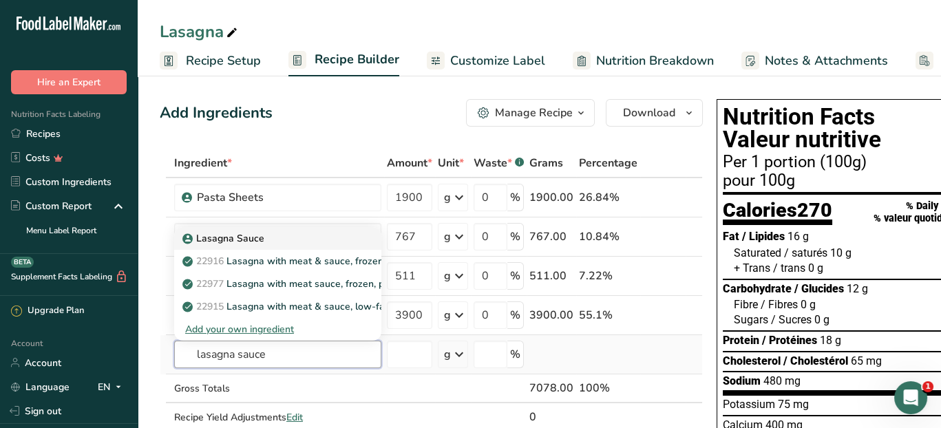
type input "lasagna sauce"
click at [246, 237] on p "Lasagna Sauce" at bounding box center [224, 238] width 79 height 14
type input "Lasagna Sauce"
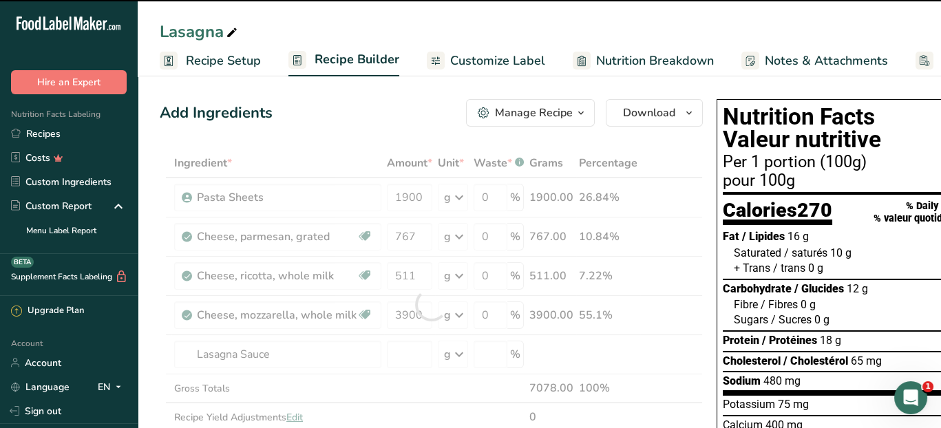
type input "0"
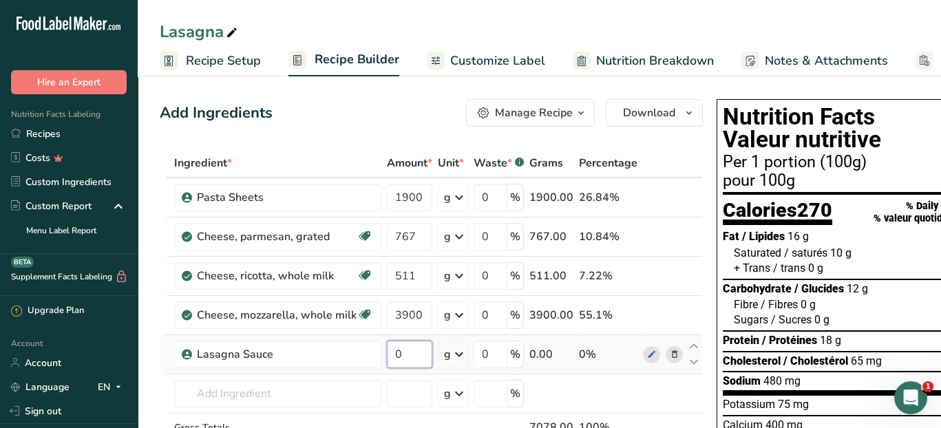
click at [402, 359] on input "0" at bounding box center [409, 355] width 45 height 28
type input "5.71"
click at [458, 352] on div "Ingredient * Amount * Unit * Waste * .a-a{fill:#347362;}.b-a{fill:#fff;} Grams …" at bounding box center [431, 324] width 543 height 351
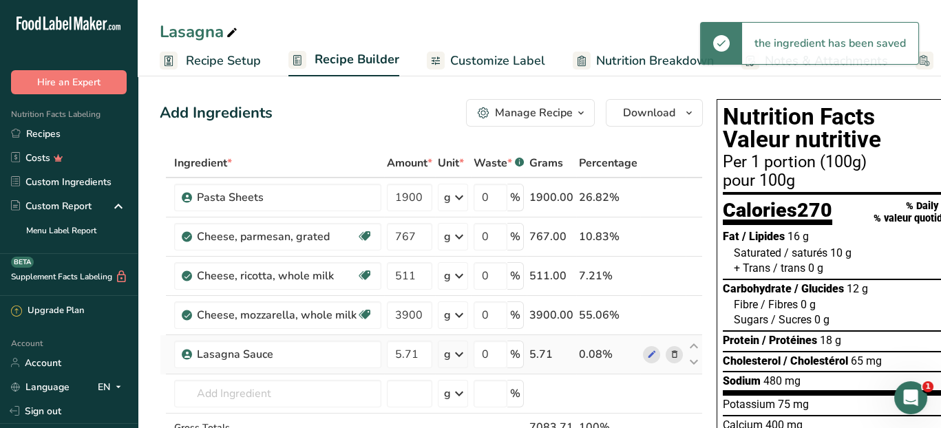
click at [458, 354] on icon at bounding box center [459, 354] width 17 height 25
click at [465, 423] on div "kg" at bounding box center [504, 426] width 116 height 20
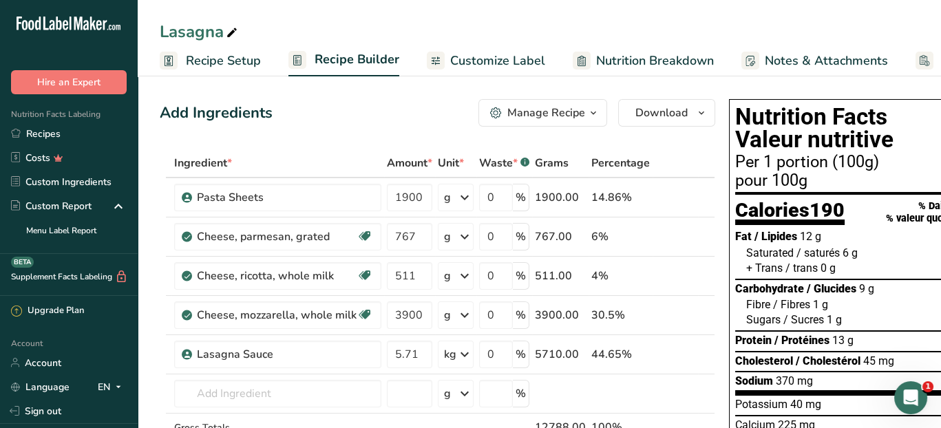
click at [228, 58] on span "Recipe Setup" at bounding box center [223, 61] width 75 height 19
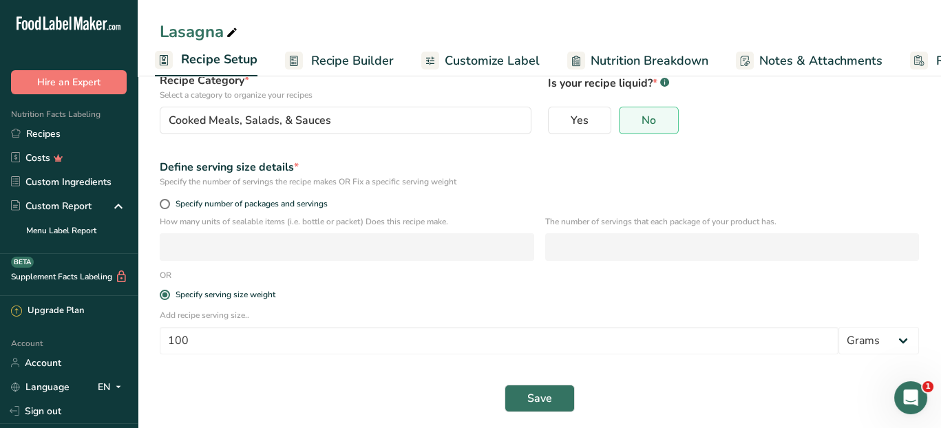
scroll to position [115, 0]
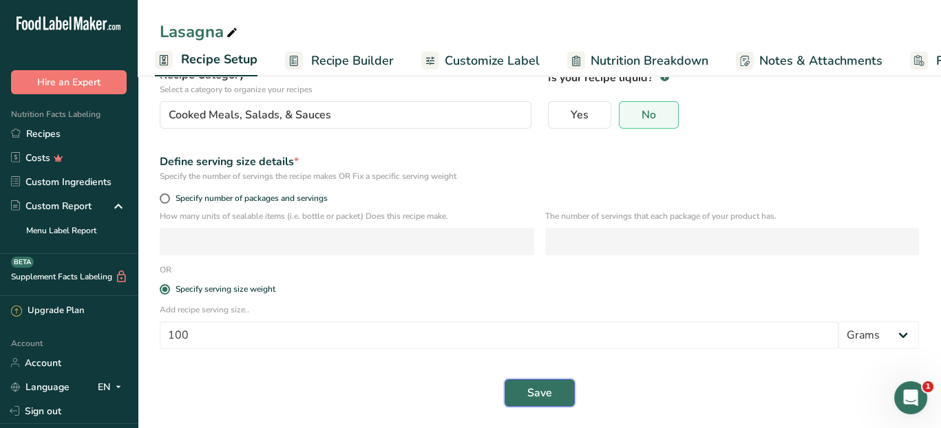
click at [528, 396] on span "Save" at bounding box center [539, 393] width 25 height 17
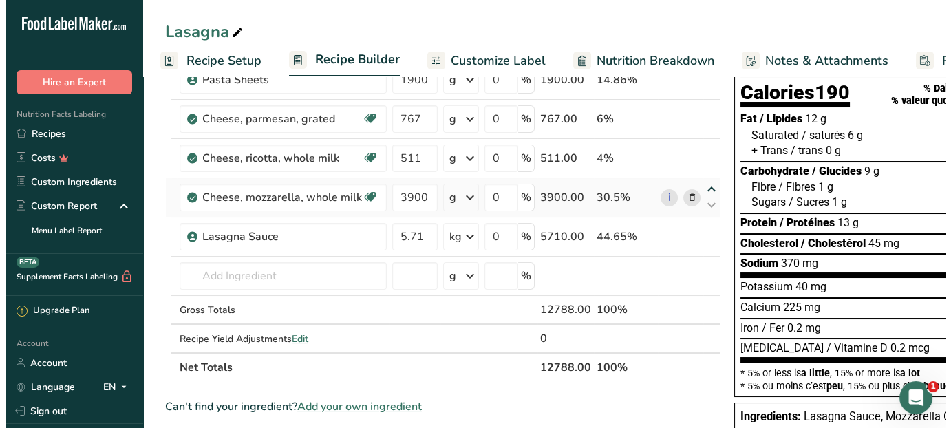
scroll to position [138, 0]
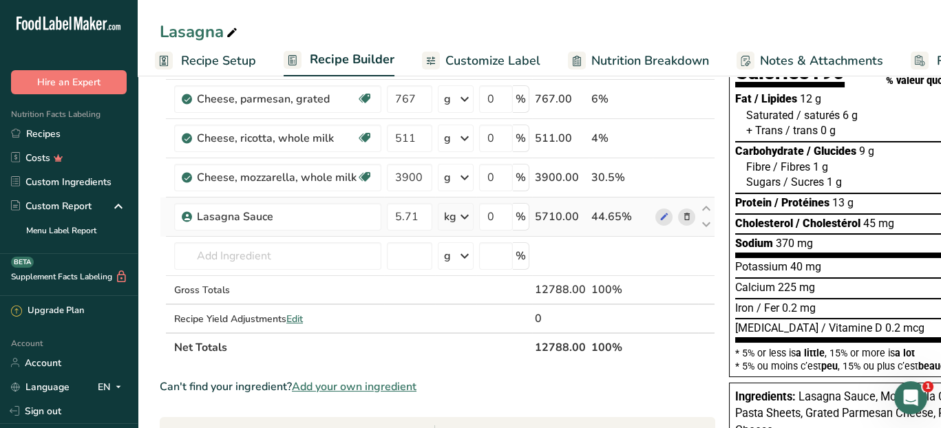
click at [682, 216] on icon at bounding box center [687, 217] width 10 height 14
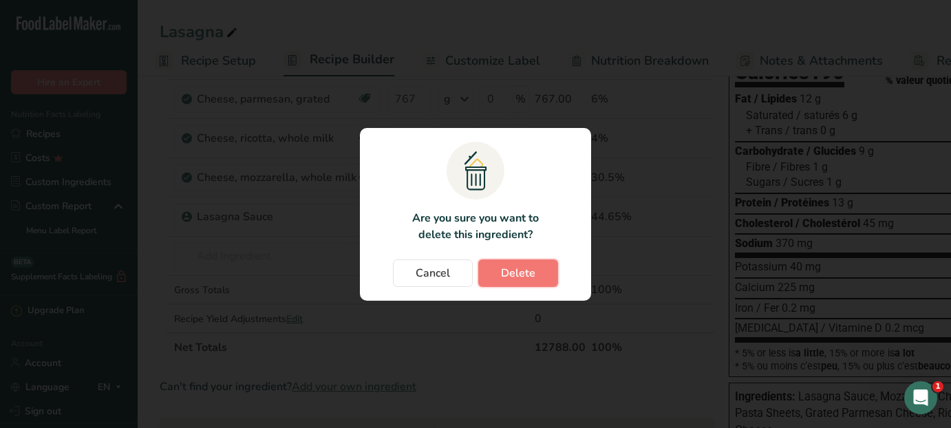
click at [532, 269] on span "Delete" at bounding box center [518, 273] width 34 height 17
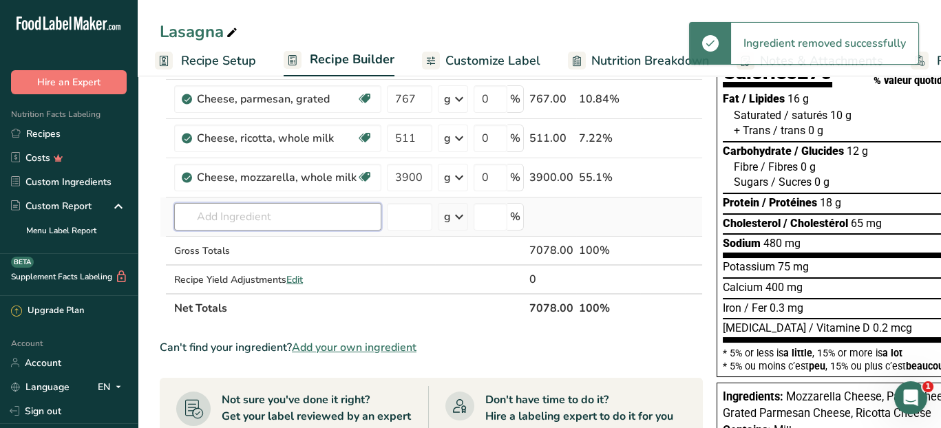
click at [239, 221] on input "text" at bounding box center [277, 217] width 207 height 28
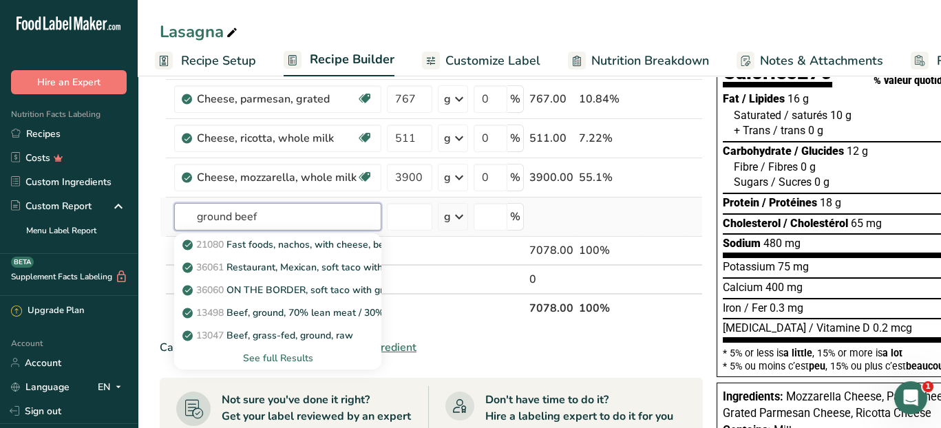
type input "ground beef"
click at [292, 356] on div "See full Results" at bounding box center [277, 358] width 185 height 14
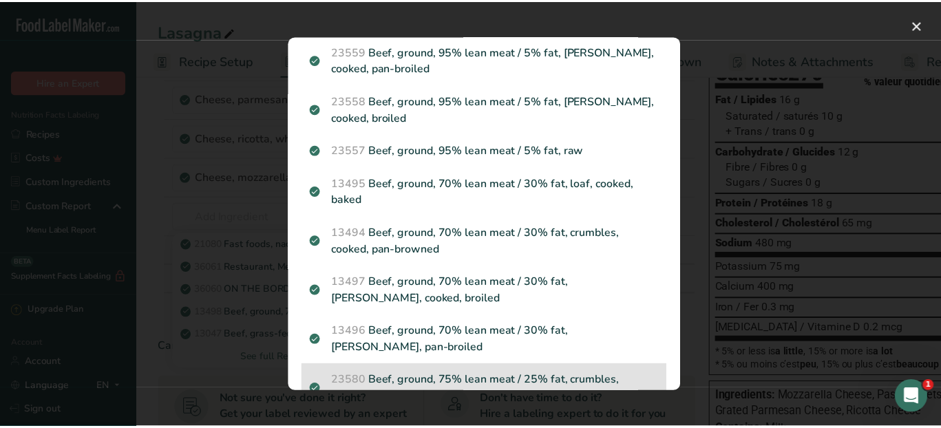
scroll to position [1789, 0]
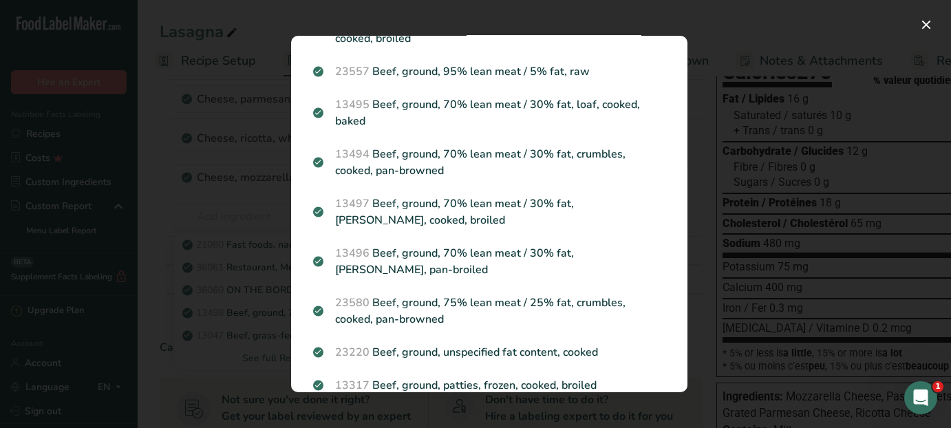
click at [511, 319] on p "23580 Beef, ground, 75% lean meat / 25% fat, crumbles, cooked, pan-browned" at bounding box center [489, 311] width 352 height 33
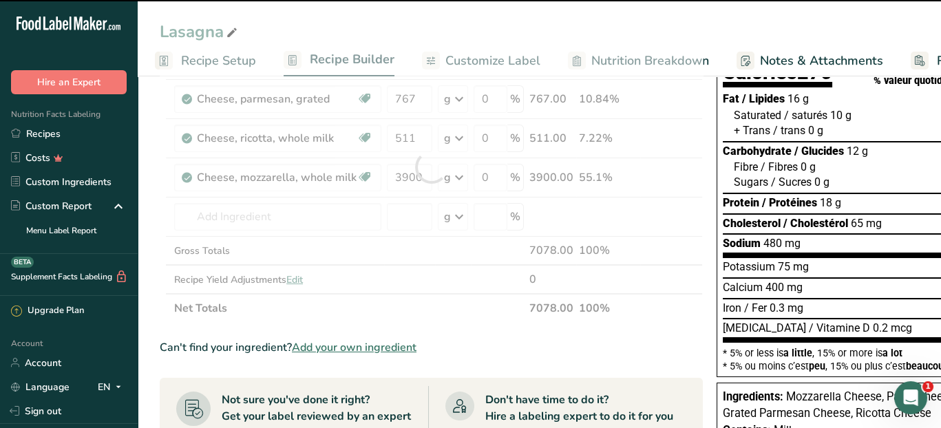
type input "0"
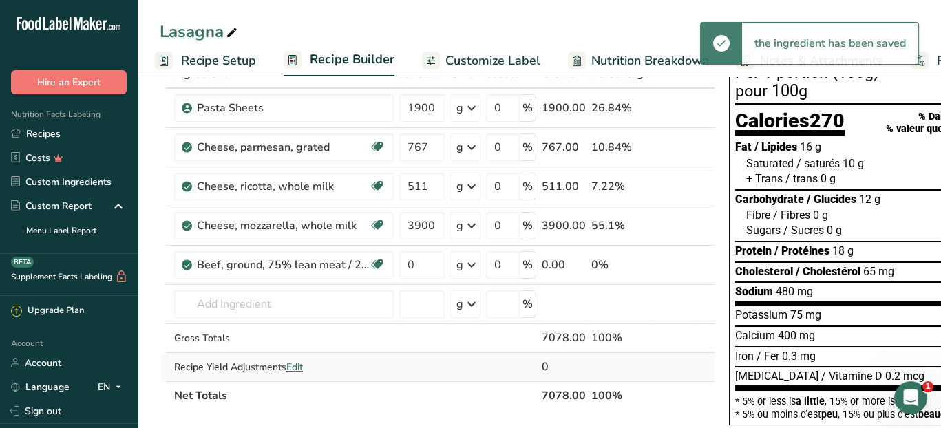
scroll to position [69, 0]
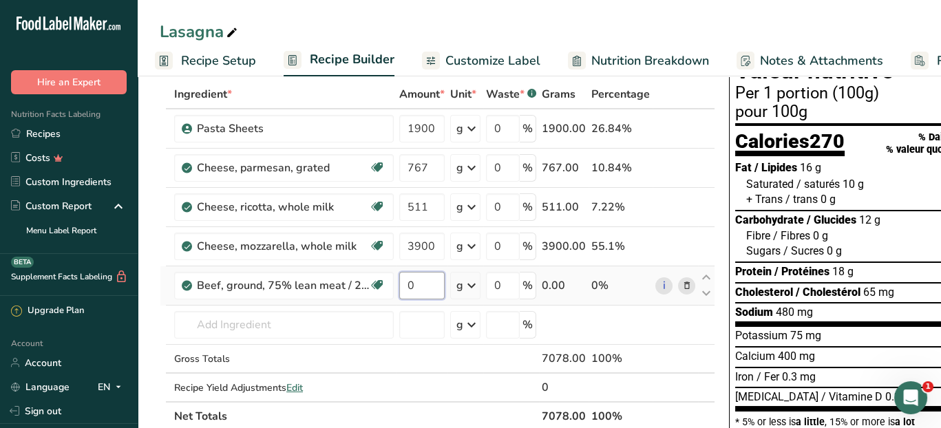
click at [429, 282] on input "0" at bounding box center [421, 286] width 45 height 28
type input "3.175"
click at [683, 285] on div "Ingredient * Amount * Unit * Waste * .a-a{fill:#347362;}.b-a{fill:#fff;} Grams …" at bounding box center [437, 255] width 555 height 351
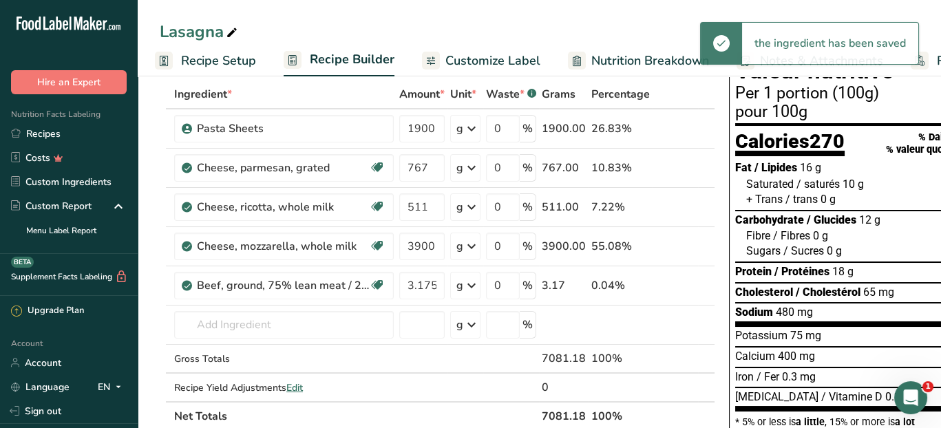
click at [682, 287] on icon at bounding box center [687, 286] width 10 height 14
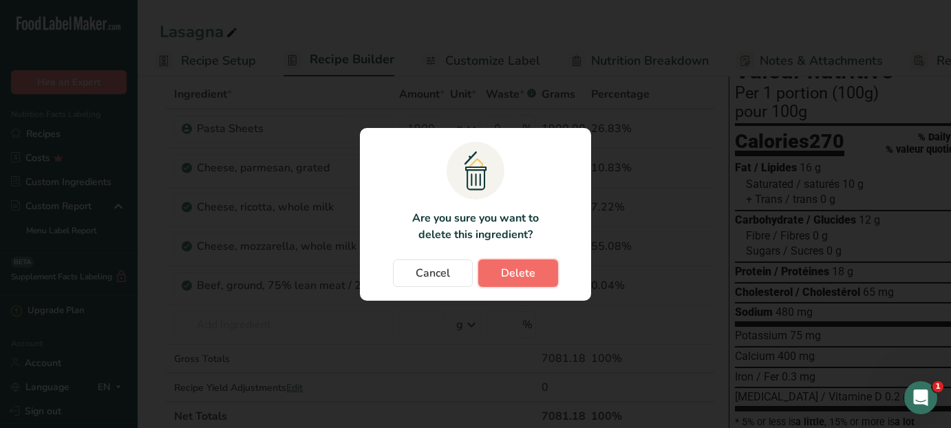
click at [522, 279] on span "Delete" at bounding box center [518, 273] width 34 height 17
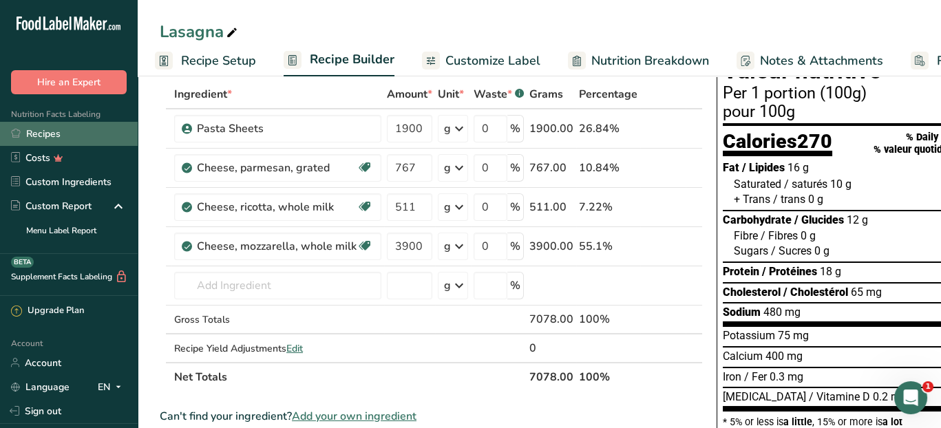
click at [55, 134] on link "Recipes" at bounding box center [69, 134] width 138 height 24
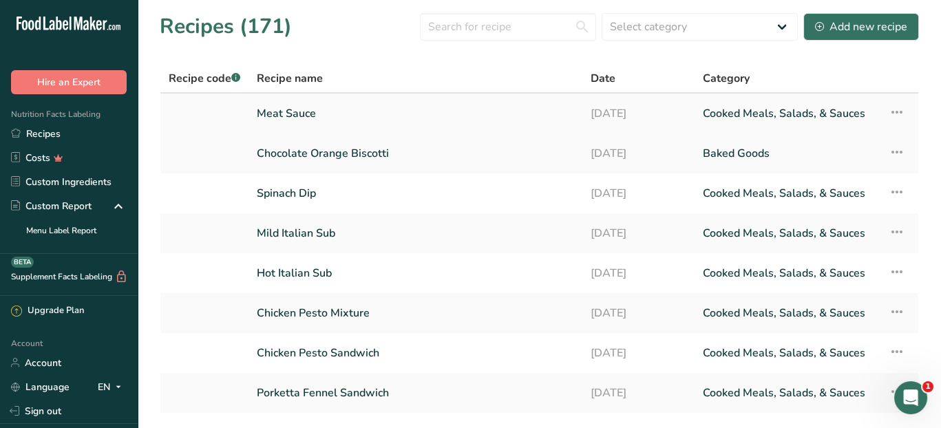
click at [280, 111] on link "Meat Sauce" at bounding box center [415, 113] width 317 height 29
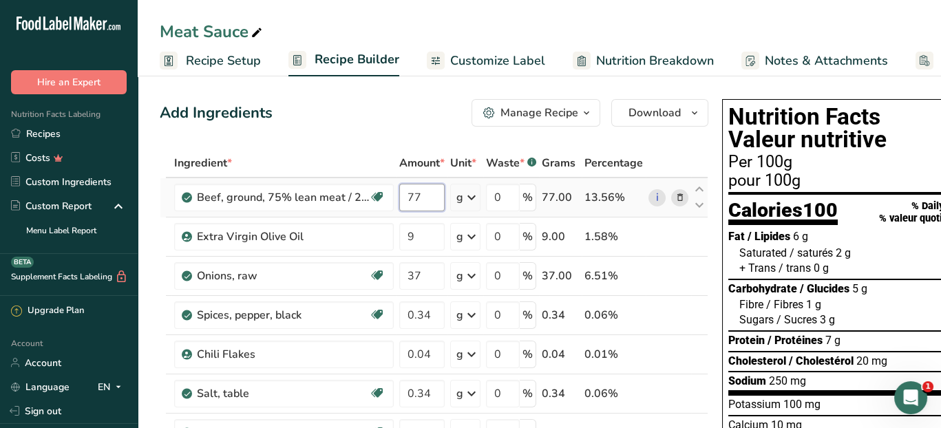
click at [432, 190] on input "77" at bounding box center [421, 198] width 45 height 28
type input "7"
type input "3.175"
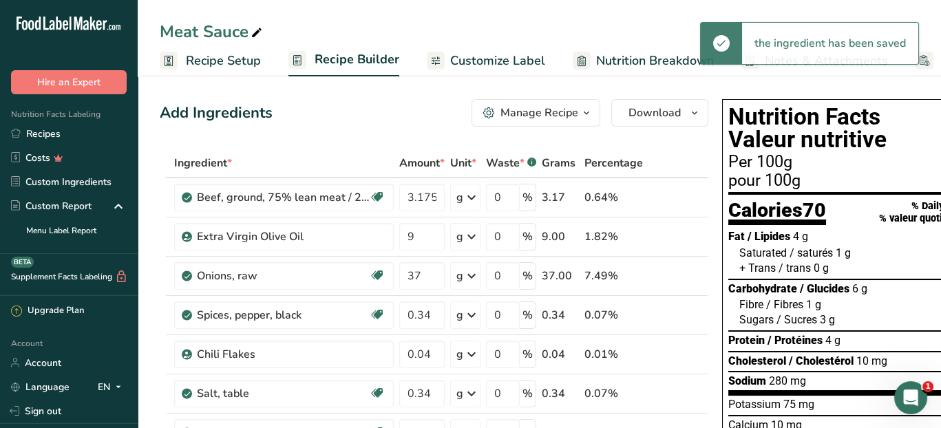
click at [471, 198] on icon at bounding box center [471, 197] width 17 height 25
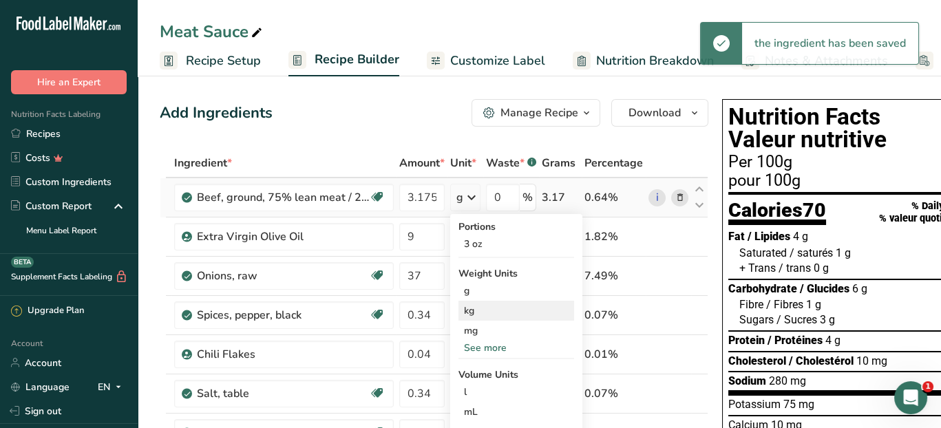
click at [490, 310] on div "kg" at bounding box center [516, 311] width 116 height 20
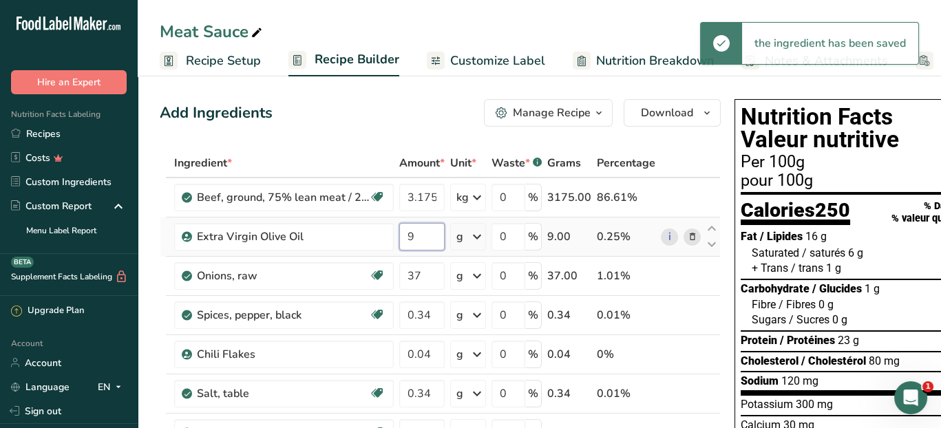
click at [417, 236] on input "9" at bounding box center [421, 237] width 45 height 28
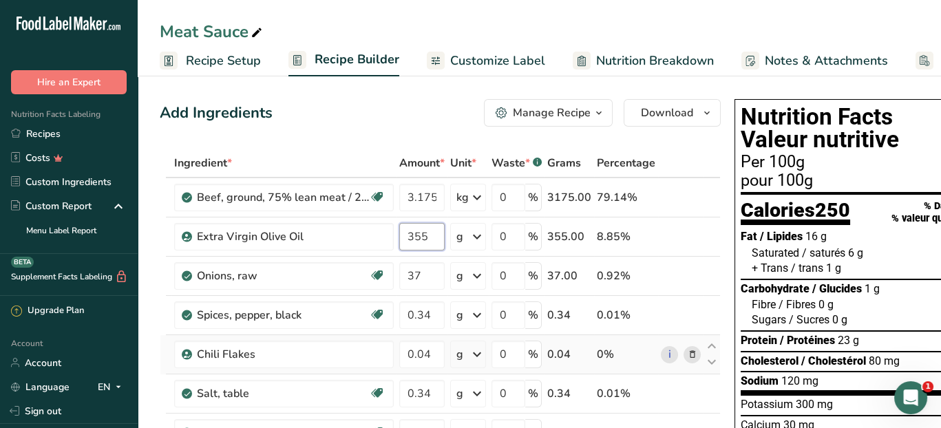
type input "355"
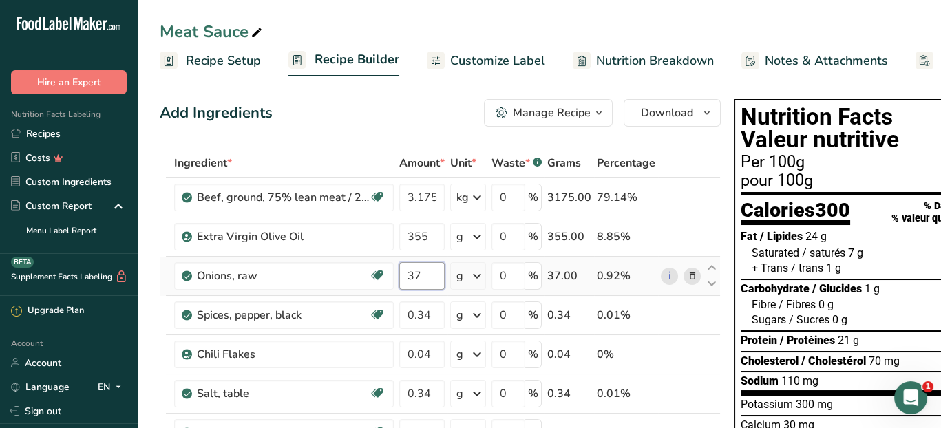
click at [429, 275] on input "37" at bounding box center [421, 276] width 45 height 28
type input "3"
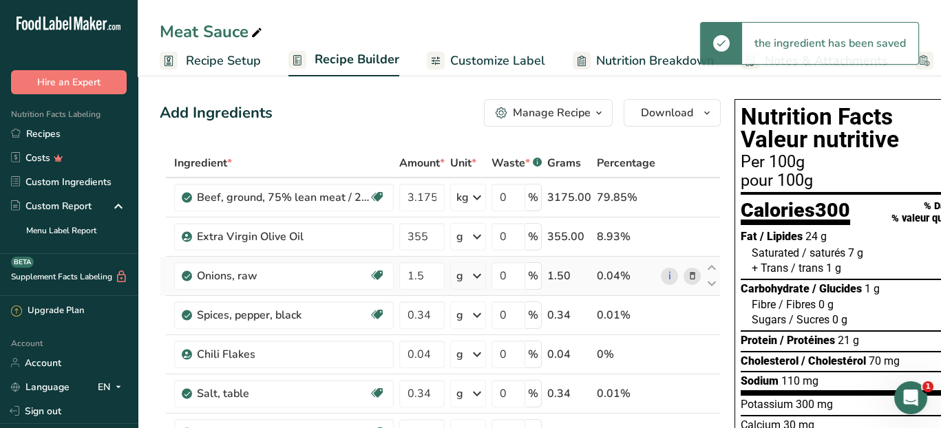
click at [476, 277] on icon at bounding box center [477, 276] width 17 height 25
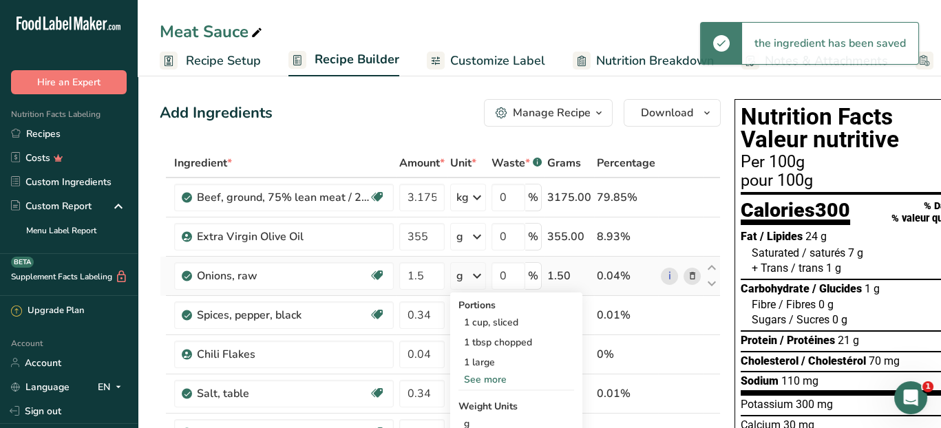
scroll to position [69, 0]
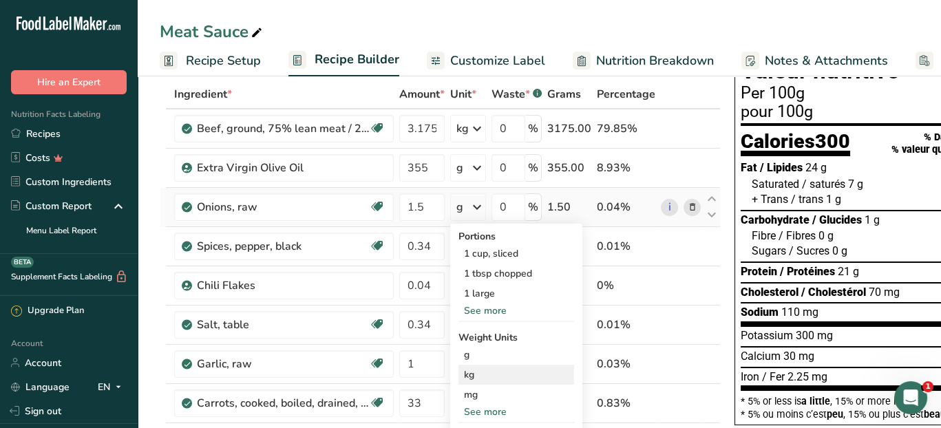
click at [485, 374] on div "kg" at bounding box center [516, 375] width 116 height 20
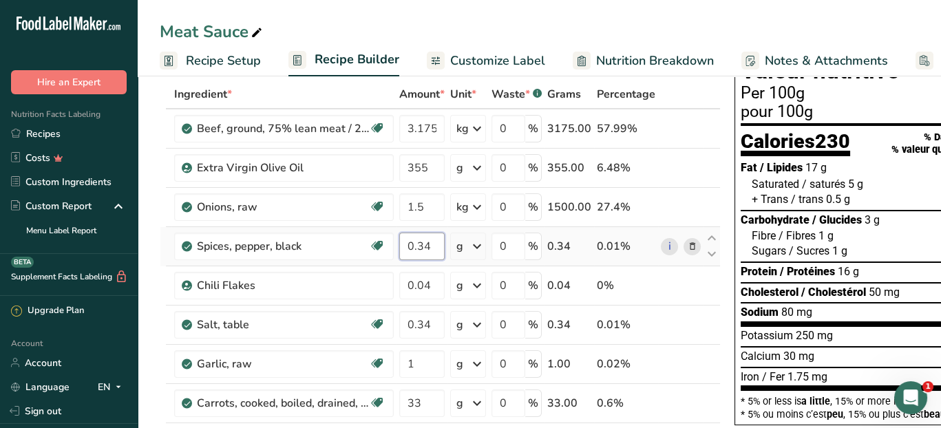
click at [432, 248] on input "0.34" at bounding box center [421, 247] width 45 height 28
click at [435, 281] on div "Ingredient * Amount * Unit * Waste * .a-a{fill:#347362;}.b-a{fill:#fff;} Grams …" at bounding box center [440, 432] width 561 height 704
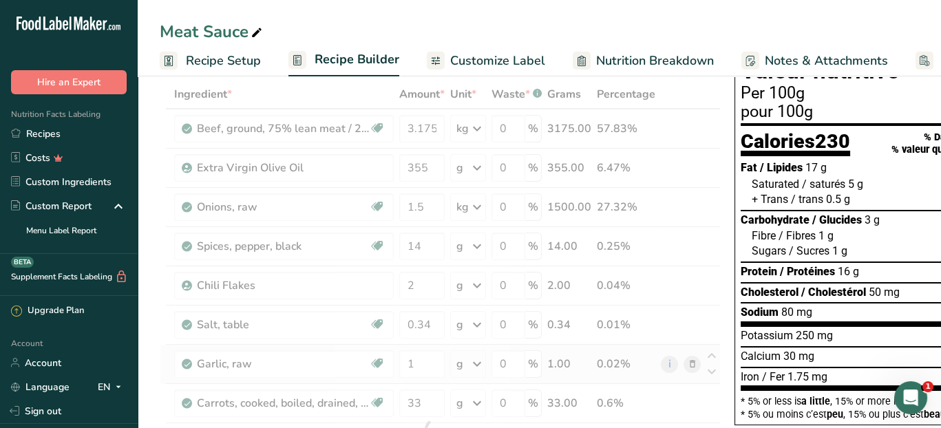
click at [709, 342] on div "Ingredient * Amount * Unit * Waste * .a-a{fill:#347362;}.b-a{fill:#fff;} Grams …" at bounding box center [440, 432] width 561 height 704
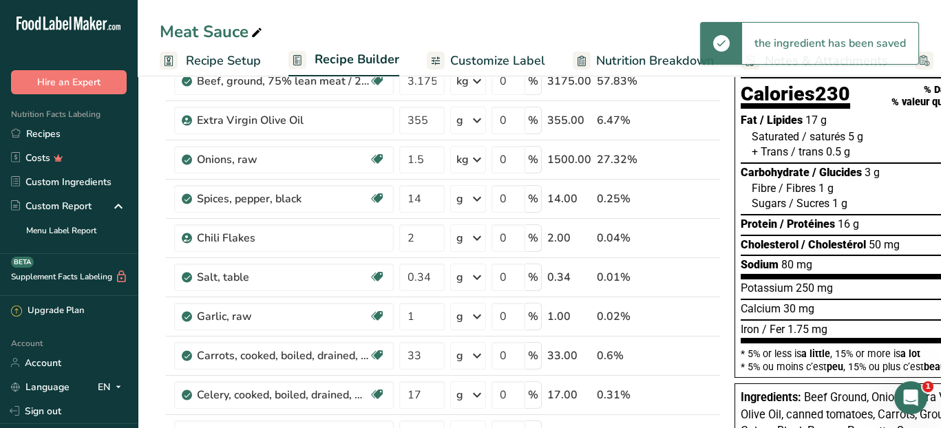
scroll to position [138, 0]
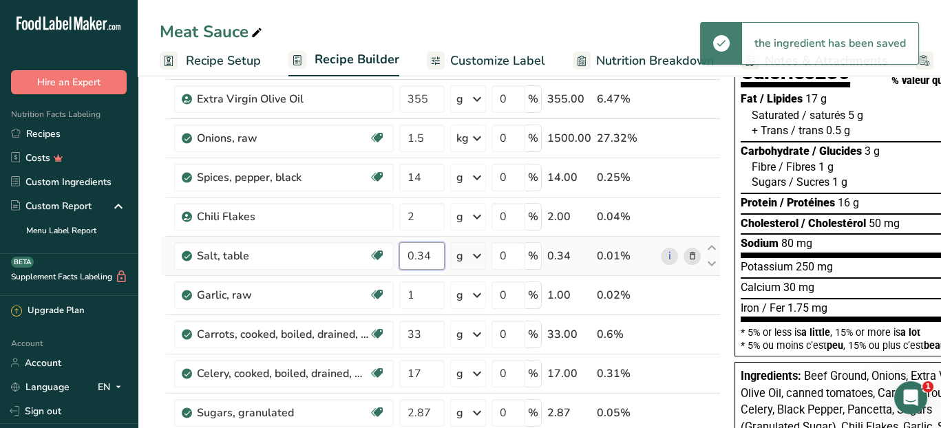
click at [429, 258] on input "0.34" at bounding box center [421, 256] width 45 height 28
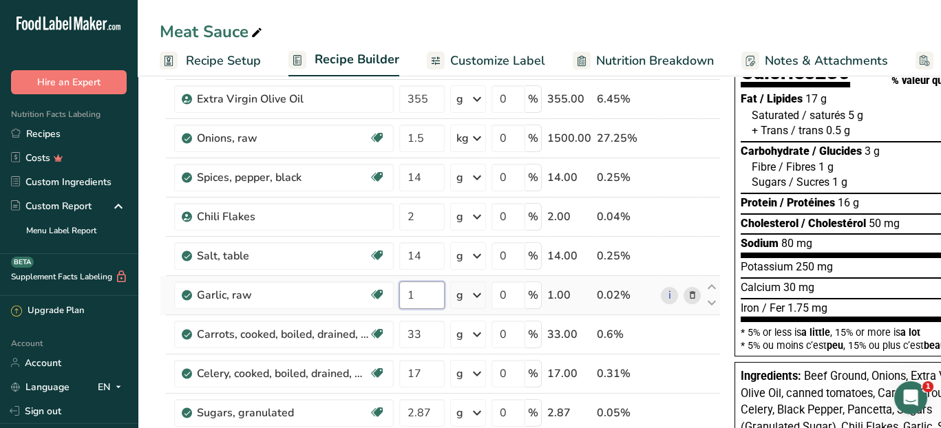
click at [431, 295] on div "Ingredient * Amount * Unit * Waste * .a-a{fill:#347362;}.b-a{fill:#fff;} Grams …" at bounding box center [440, 363] width 561 height 704
click at [428, 329] on div "Ingredient * Amount * Unit * Waste * .a-a{fill:#347362;}.b-a{fill:#fff;} Grams …" at bounding box center [440, 363] width 561 height 704
click at [474, 329] on div "Ingredient * Amount * Unit * Waste * .a-a{fill:#347362;}.b-a{fill:#fff;} Grams …" at bounding box center [440, 363] width 561 height 704
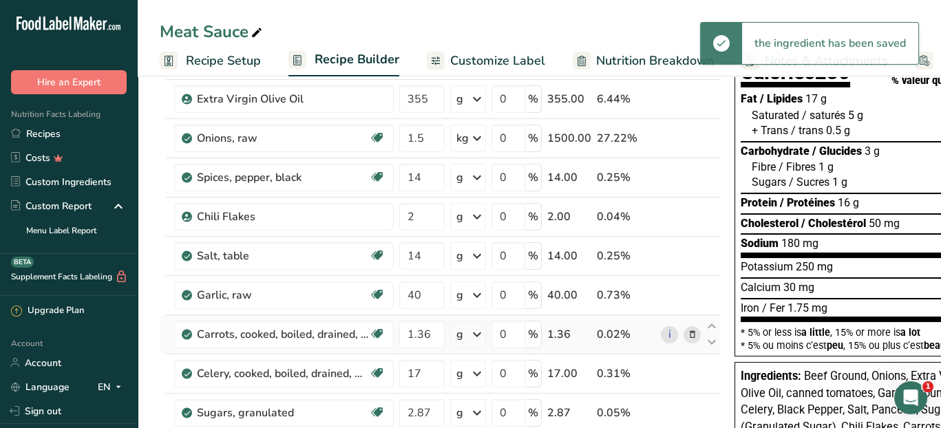
click at [476, 334] on icon at bounding box center [477, 334] width 17 height 25
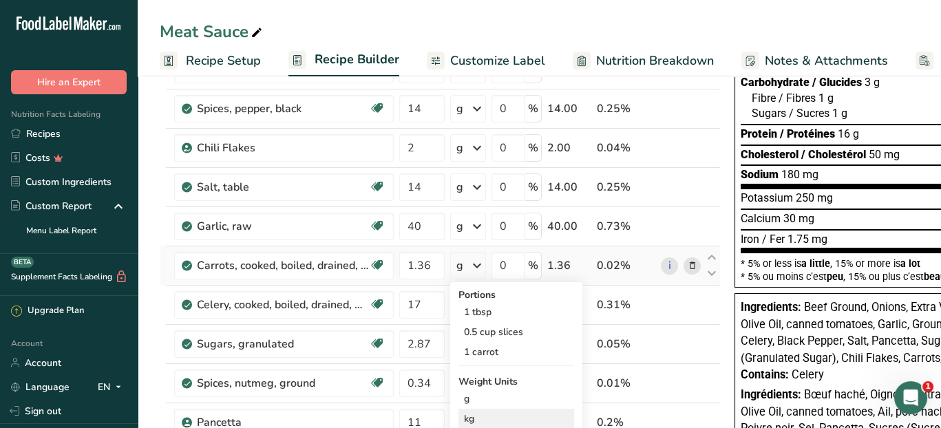
click at [480, 420] on div "kg" at bounding box center [516, 419] width 116 height 20
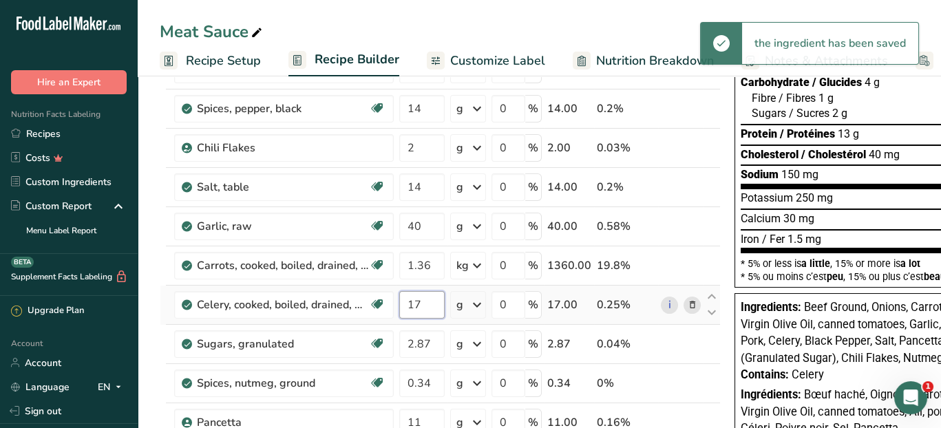
click at [427, 302] on input "17" at bounding box center [421, 305] width 45 height 28
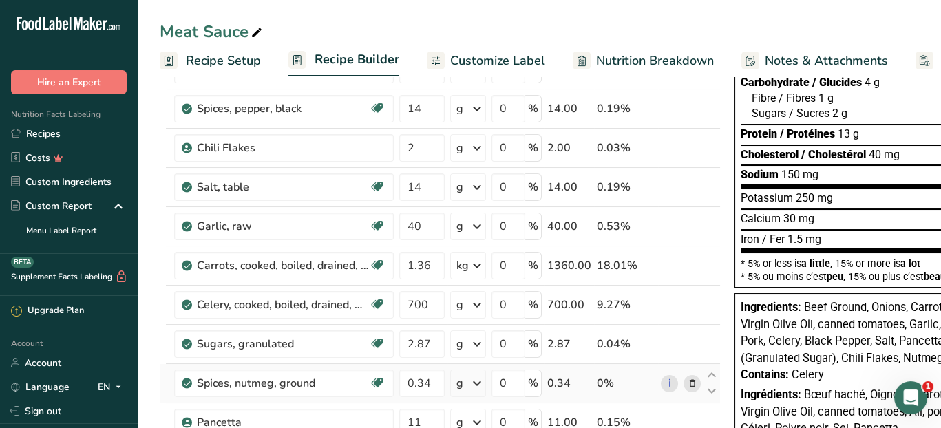
click at [657, 372] on div "Ingredient * Amount * Unit * Waste * .a-a{fill:#347362;}.b-a{fill:#fff;} Grams …" at bounding box center [440, 294] width 561 height 704
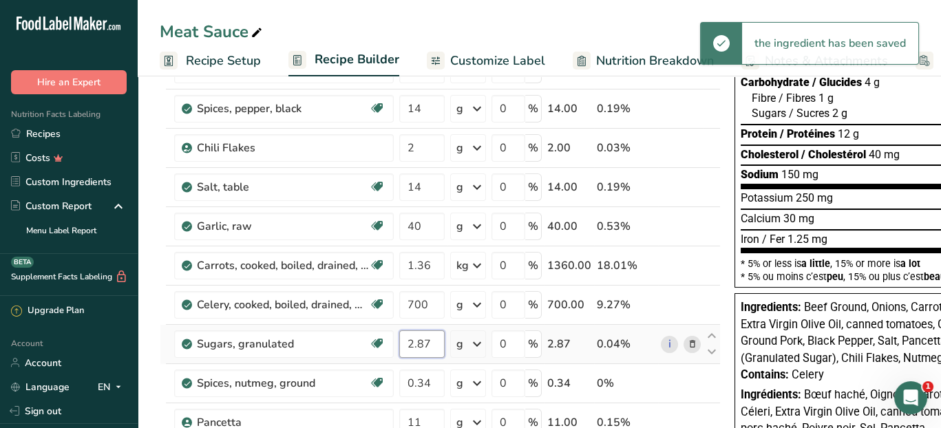
click at [437, 346] on input "2.87" at bounding box center [421, 344] width 45 height 28
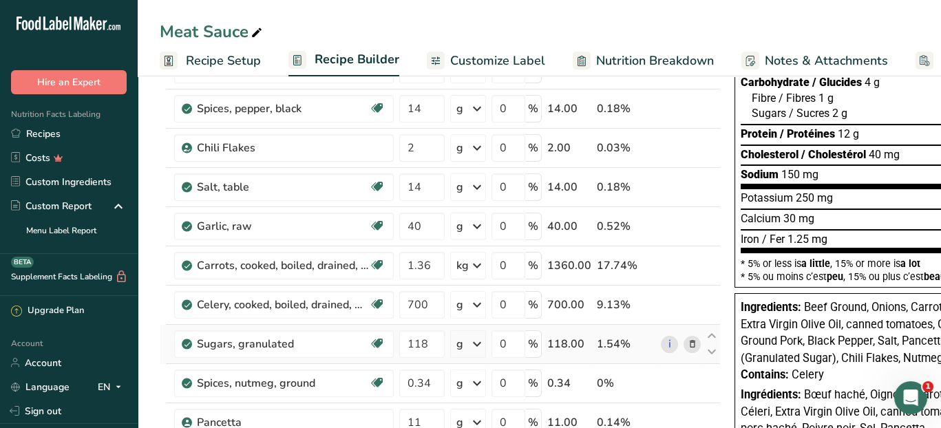
click at [650, 333] on div "Ingredient * Amount * Unit * Waste * .a-a{fill:#347362;}.b-a{fill:#fff;} Grams …" at bounding box center [440, 294] width 561 height 704
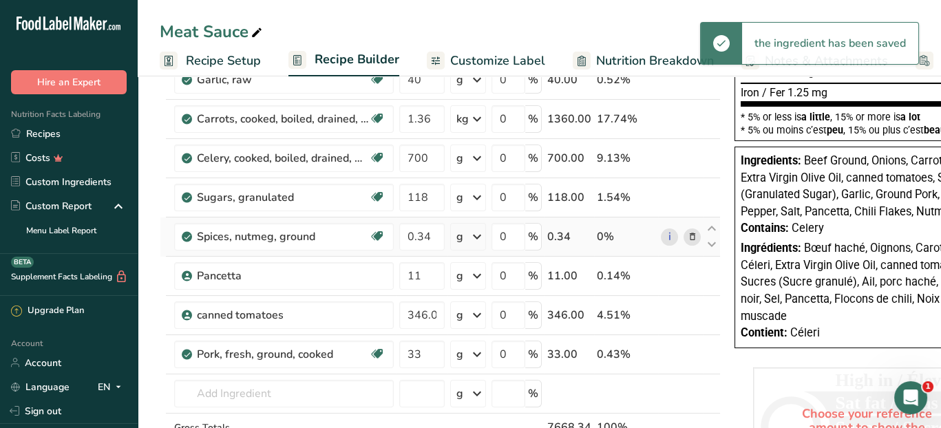
scroll to position [413, 0]
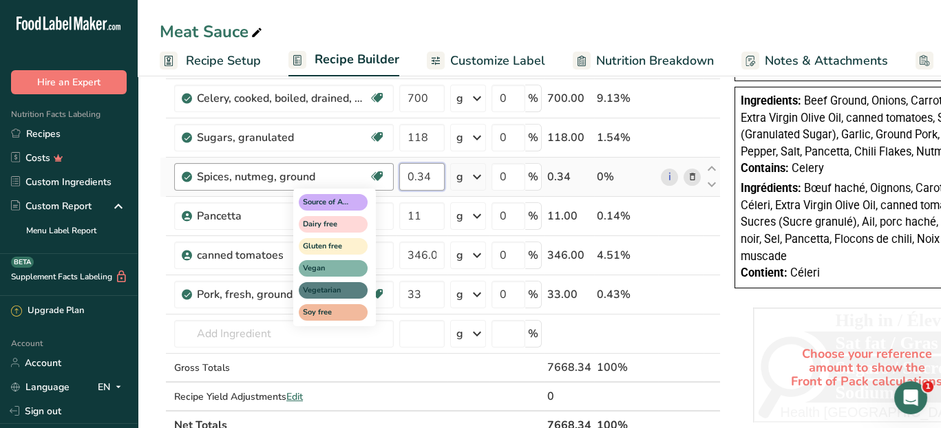
drag, startPoint x: 438, startPoint y: 172, endPoint x: 386, endPoint y: 184, distance: 53.1
click at [381, 183] on tr "Spices, nutmeg, ground Source of Antioxidants Dairy free Gluten free Vegan Vege…" at bounding box center [439, 177] width 559 height 39
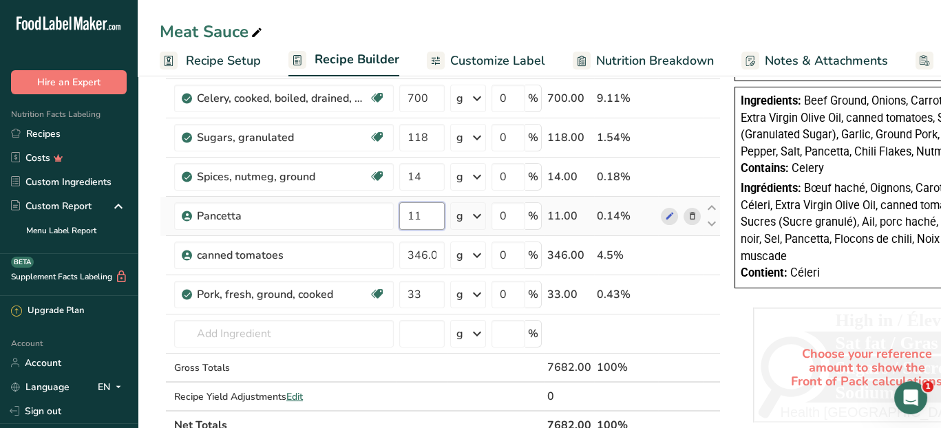
click at [432, 206] on div "Ingredient * Amount * Unit * Waste * .a-a{fill:#347362;}.b-a{fill:#fff;} Grams …" at bounding box center [440, 88] width 561 height 704
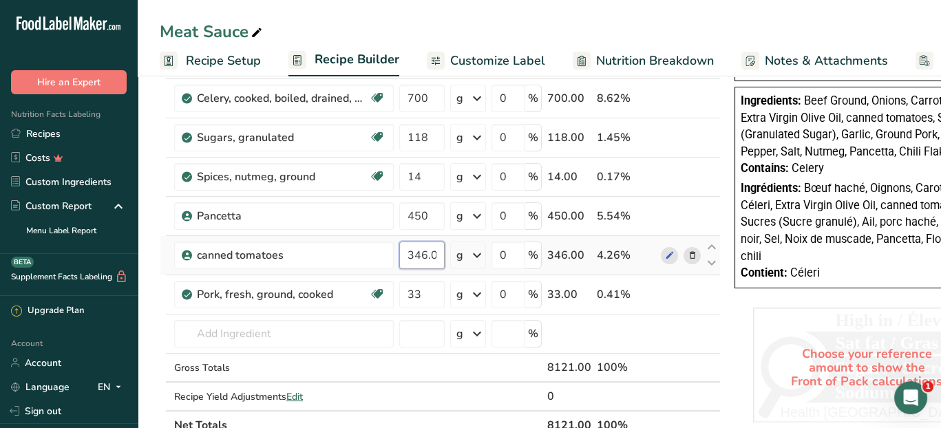
click at [420, 255] on div "Ingredient * Amount * Unit * Waste * .a-a{fill:#347362;}.b-a{fill:#fff;} Grams …" at bounding box center [440, 88] width 561 height 704
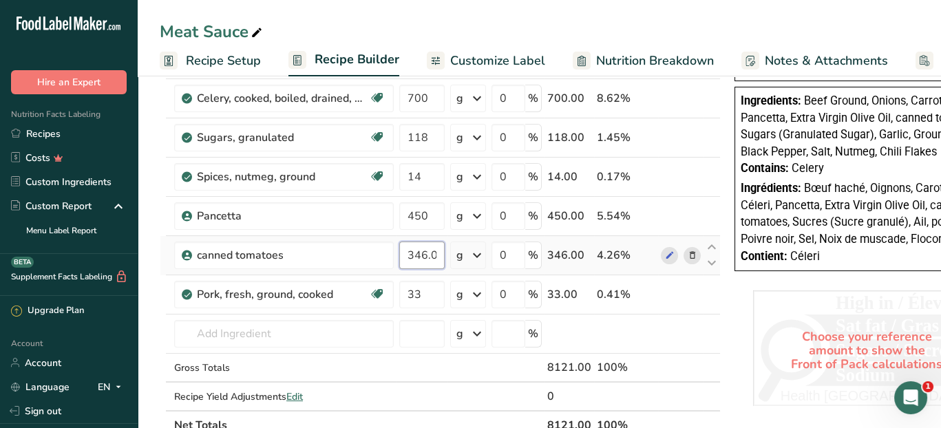
scroll to position [0, 32]
drag, startPoint x: 405, startPoint y: 249, endPoint x: 478, endPoint y: 246, distance: 73.0
click at [478, 246] on tr "canned tomatoes 346.000001 g Weight Units g kg mg See more Volume Units l mL fl…" at bounding box center [439, 255] width 559 height 39
click at [478, 252] on div "Ingredient * Amount * Unit * Waste * .a-a{fill:#347362;}.b-a{fill:#fff;} Grams …" at bounding box center [440, 88] width 561 height 704
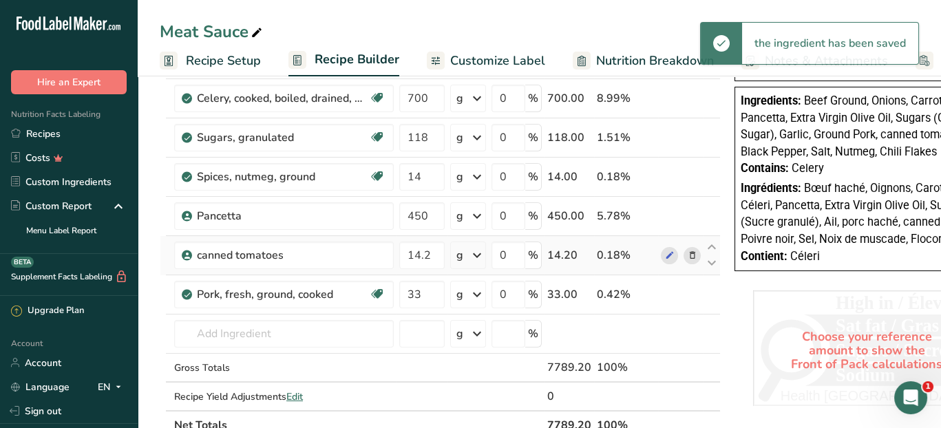
click at [478, 252] on icon at bounding box center [477, 255] width 17 height 25
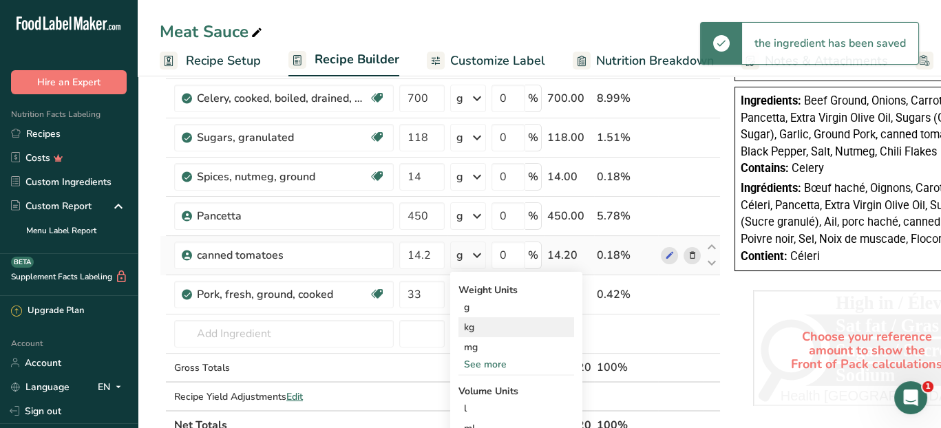
click at [480, 323] on div "kg" at bounding box center [516, 327] width 116 height 20
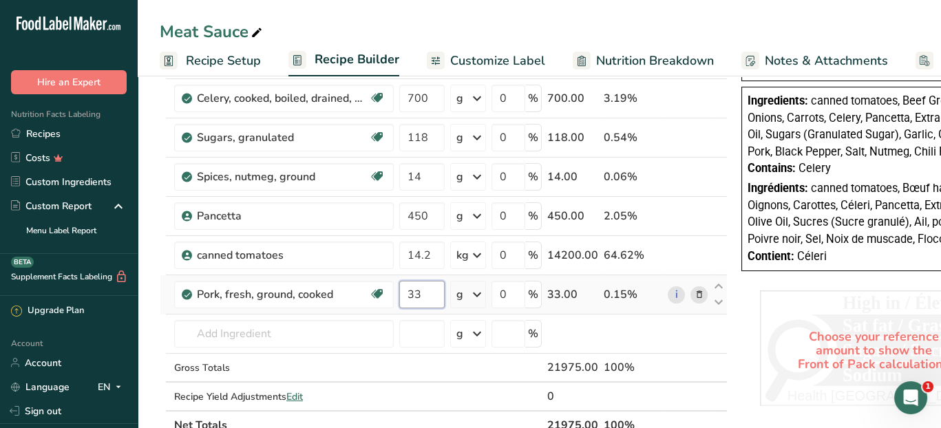
click at [428, 290] on input "33" at bounding box center [421, 295] width 45 height 28
click at [476, 292] on div "Ingredient * Amount * Unit * Waste * .a-a{fill:#347362;}.b-a{fill:#fff;} Grams …" at bounding box center [444, 88] width 568 height 704
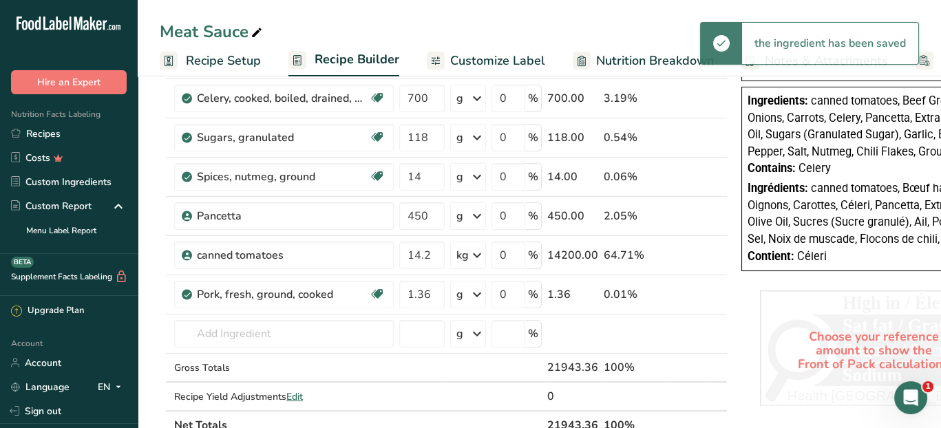
click at [477, 292] on icon at bounding box center [477, 294] width 17 height 25
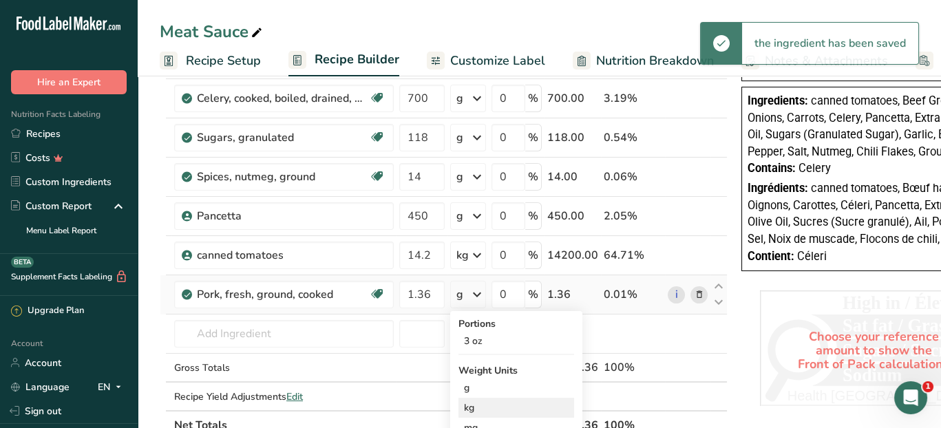
click at [473, 400] on div "kg" at bounding box center [516, 408] width 116 height 20
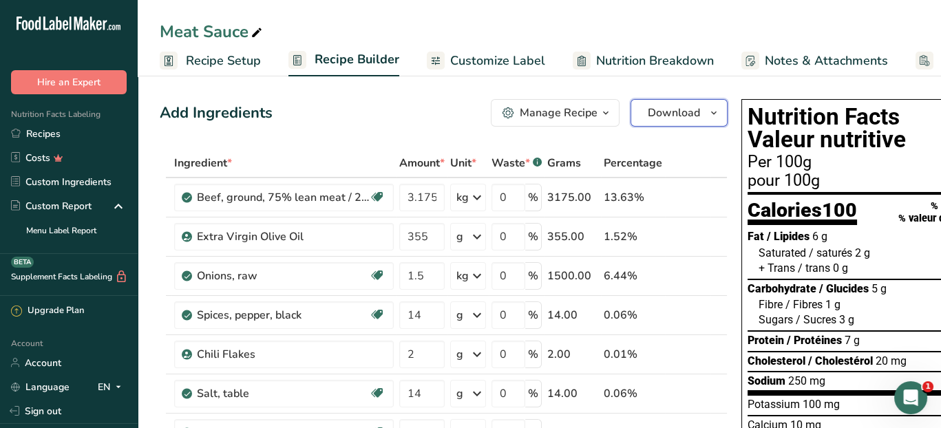
click at [708, 109] on icon "button" at bounding box center [713, 113] width 11 height 17
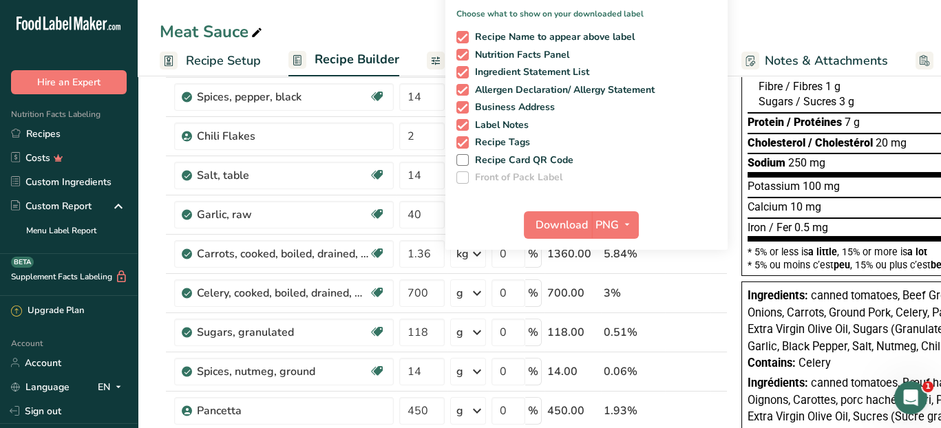
scroll to position [275, 0]
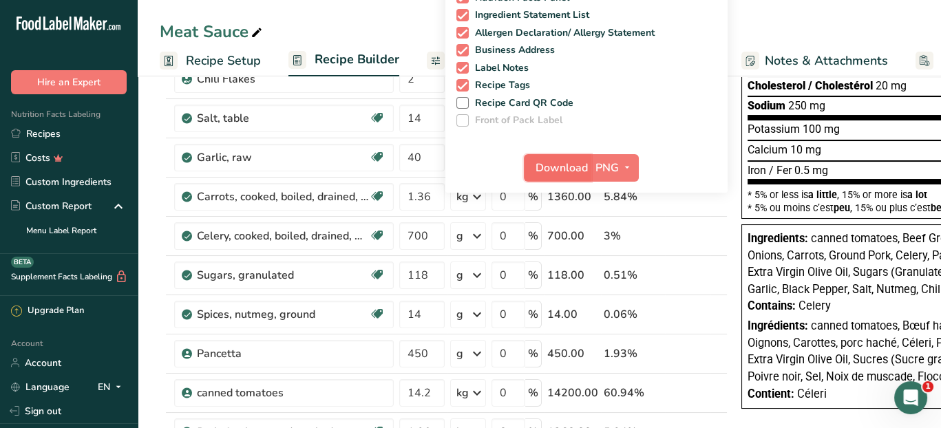
click at [564, 166] on span "Download" at bounding box center [561, 168] width 52 height 17
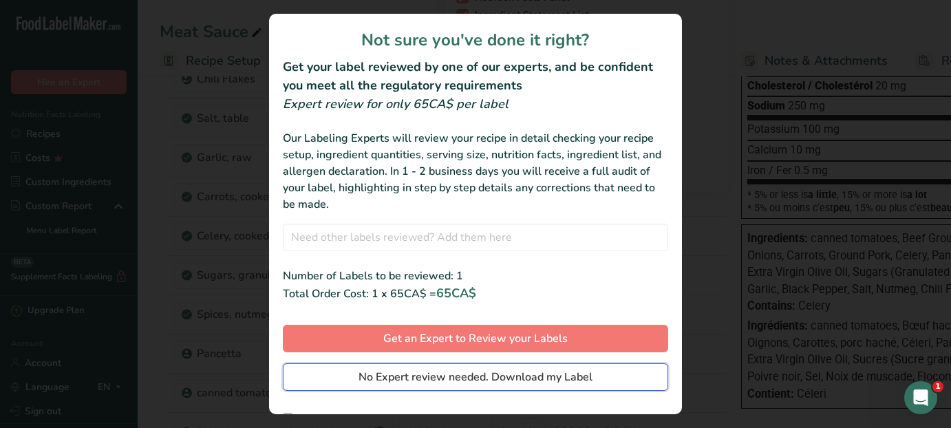
click at [465, 376] on span "No Expert review needed. Download my Label" at bounding box center [476, 377] width 234 height 17
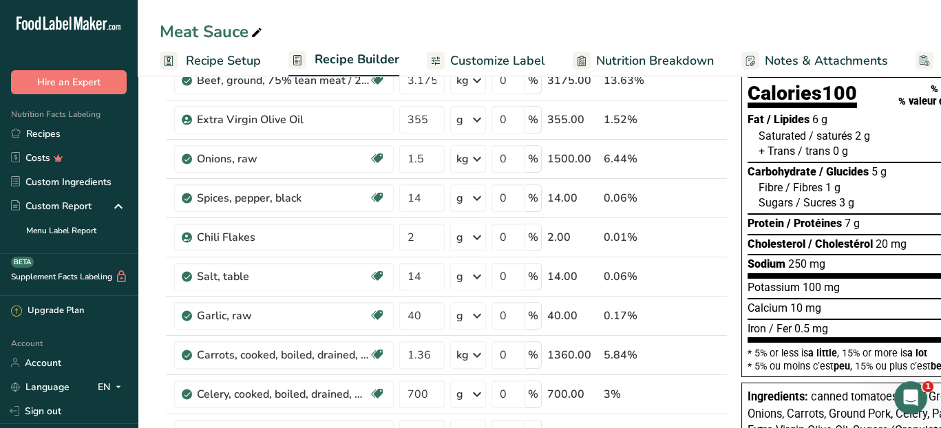
scroll to position [0, 0]
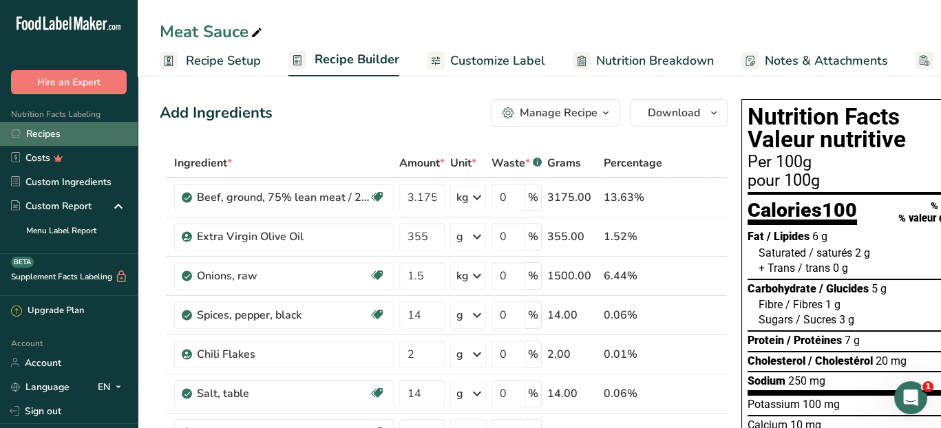
click at [54, 133] on link "Recipes" at bounding box center [69, 134] width 138 height 24
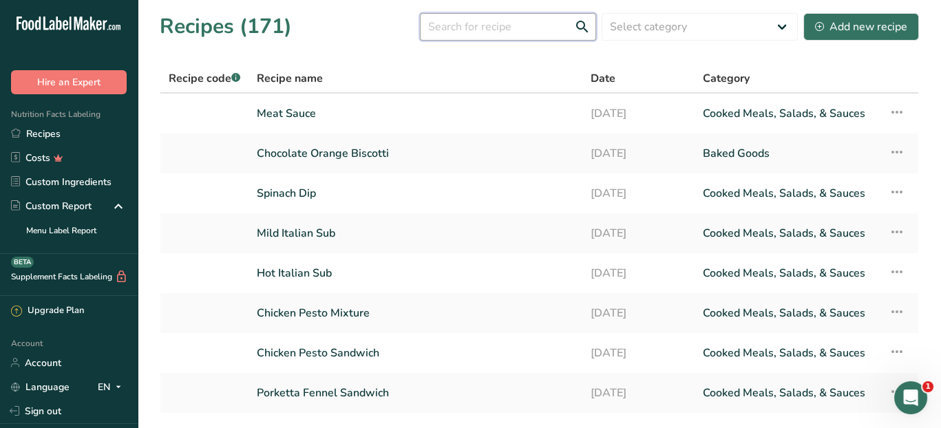
click at [522, 26] on input "text" at bounding box center [508, 27] width 176 height 28
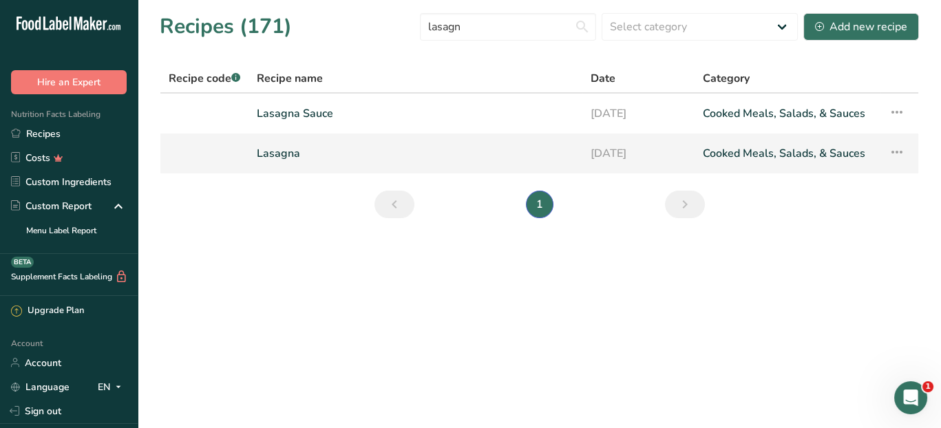
click at [349, 154] on link "Lasagna" at bounding box center [415, 153] width 317 height 29
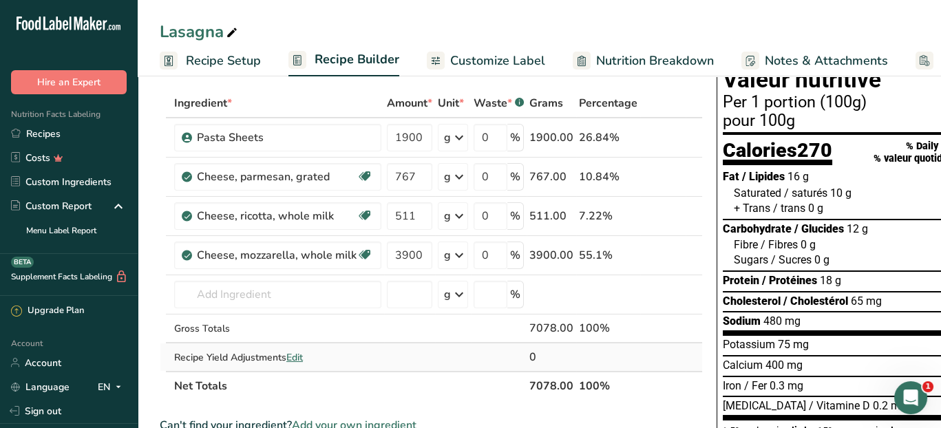
scroll to position [138, 0]
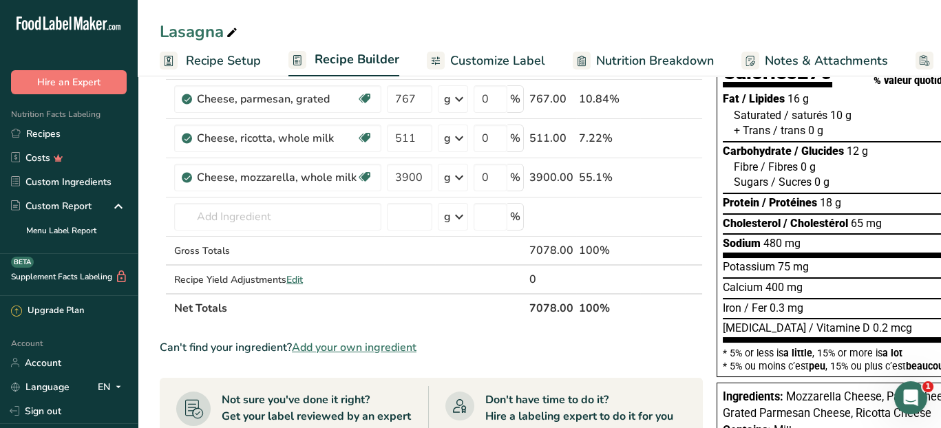
click at [340, 344] on span "Add your own ingredient" at bounding box center [354, 347] width 125 height 17
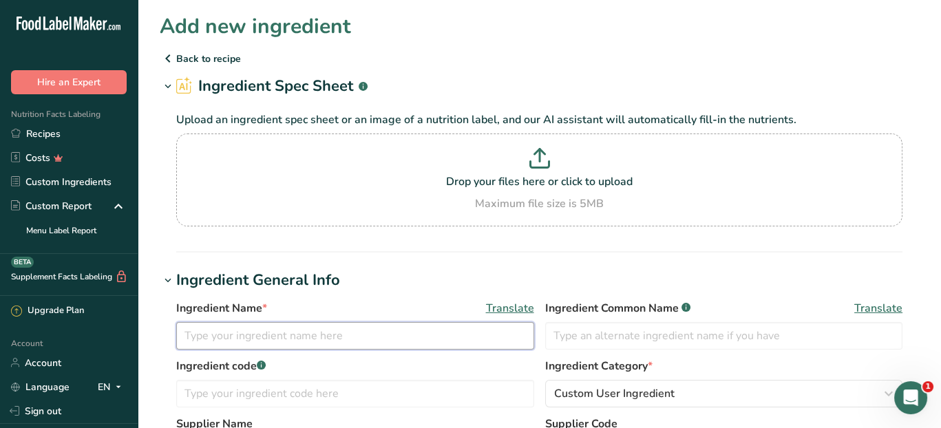
click at [310, 338] on input "text" at bounding box center [355, 336] width 358 height 28
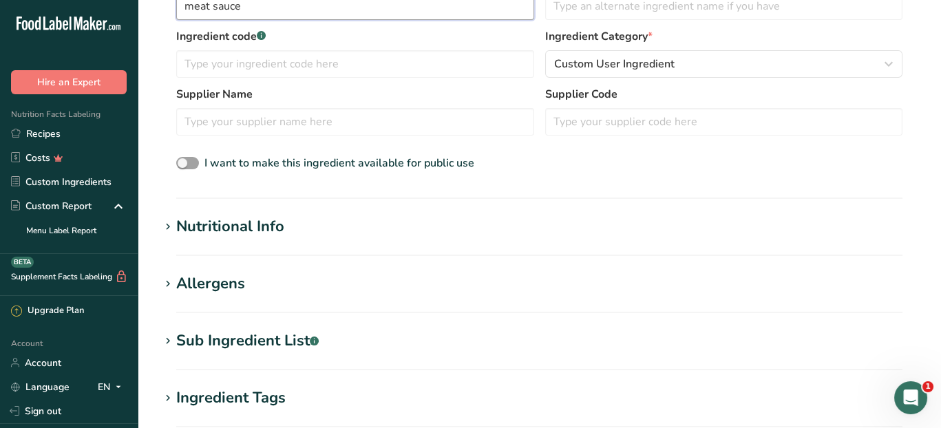
scroll to position [344, 0]
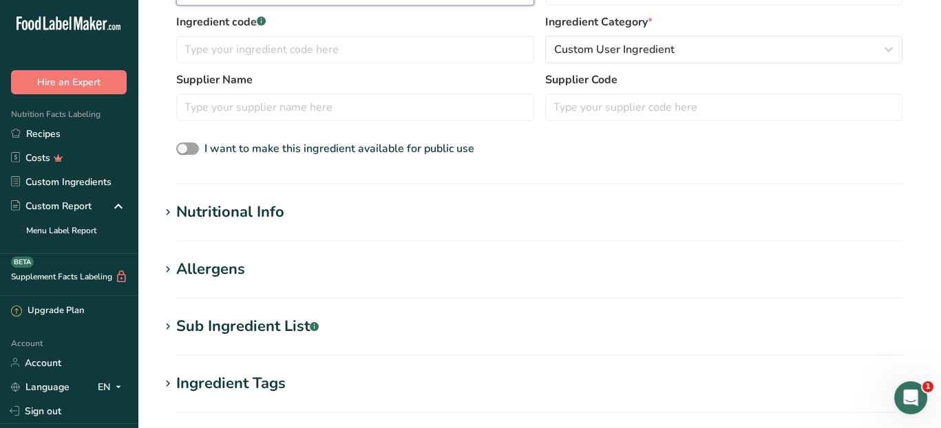
type input "meat sauce"
click at [204, 209] on div "Nutritional Info" at bounding box center [230, 212] width 108 height 23
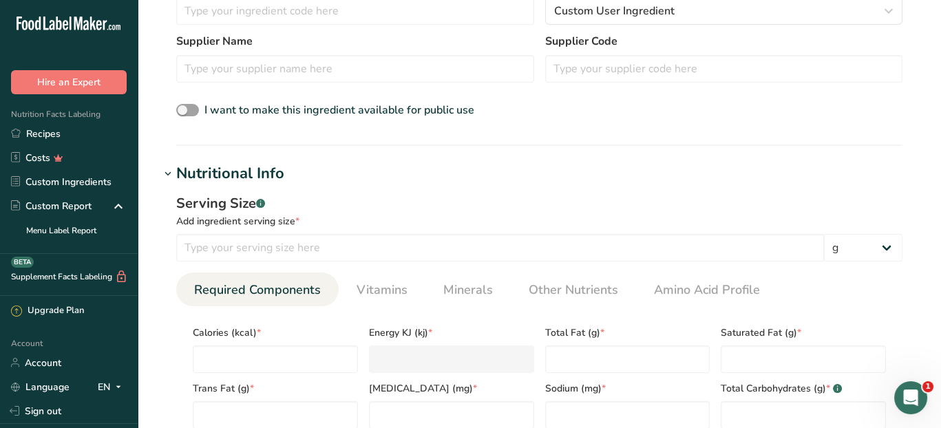
scroll to position [413, 0]
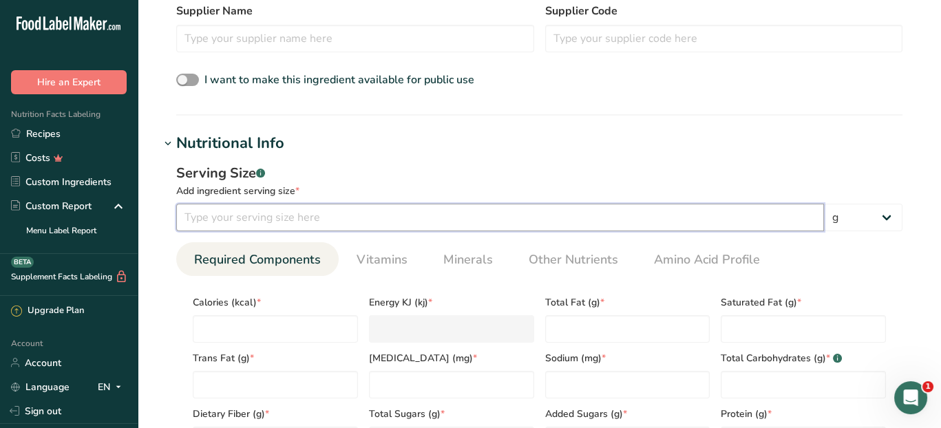
click at [210, 211] on input "number" at bounding box center [500, 218] width 648 height 28
type input "100"
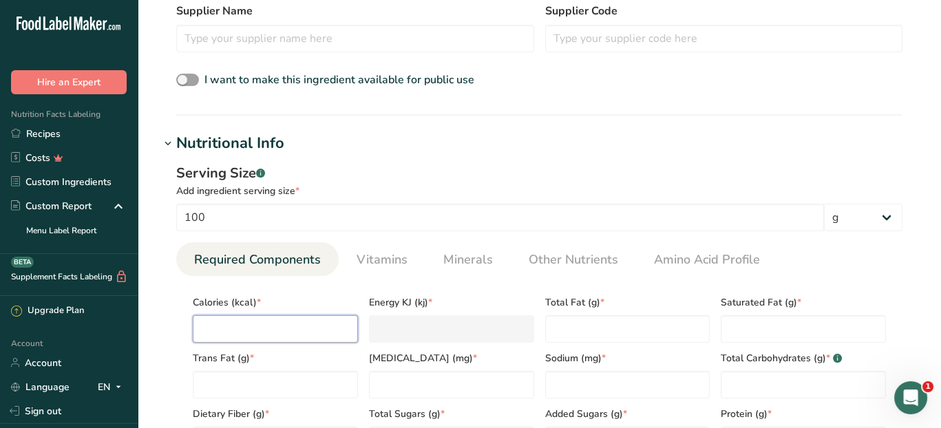
click at [235, 330] on input "number" at bounding box center [275, 329] width 165 height 28
type input "1"
type KJ "4.2"
type input "10"
type KJ "41.8"
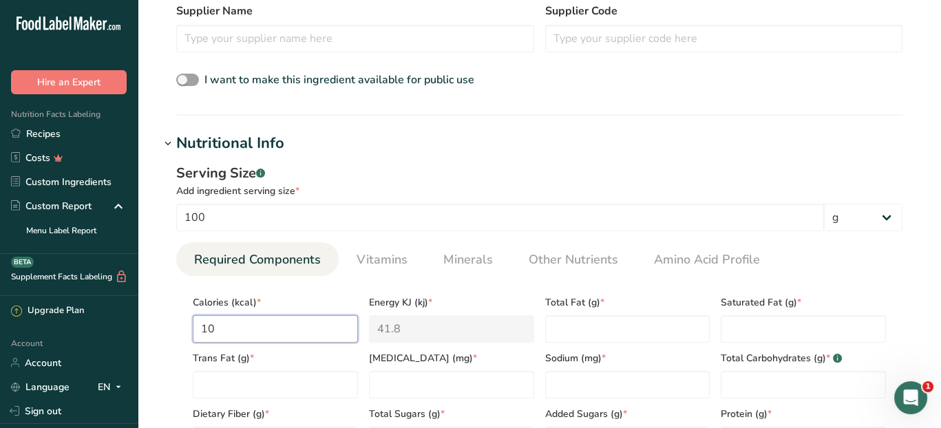
type input "100"
type KJ "418.4"
type input "100"
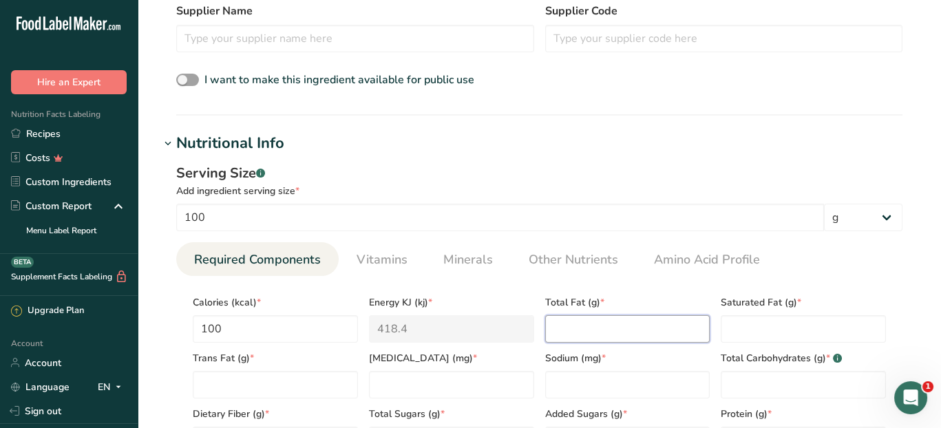
click at [572, 334] on Fat "number" at bounding box center [627, 329] width 165 height 28
type Fat "6"
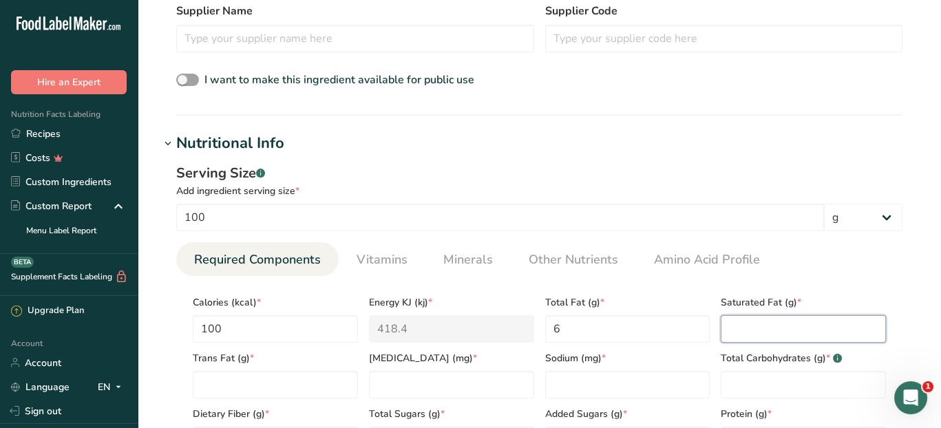
click at [751, 328] on Fat "number" at bounding box center [802, 329] width 165 height 28
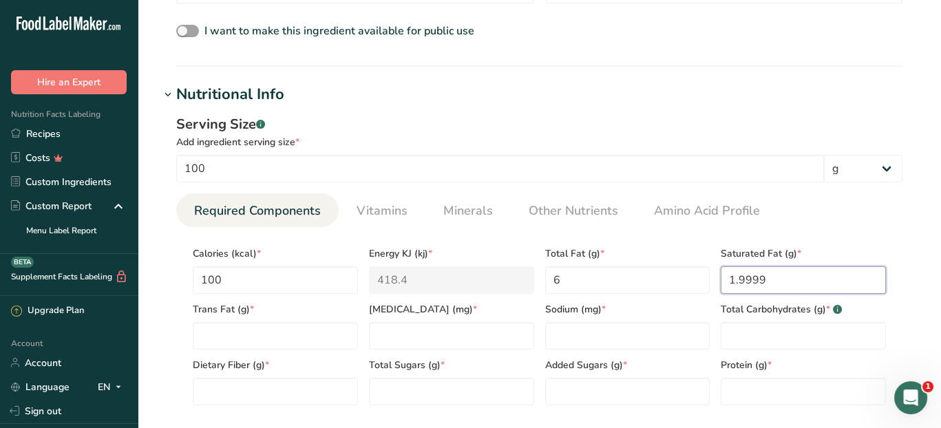
scroll to position [482, 0]
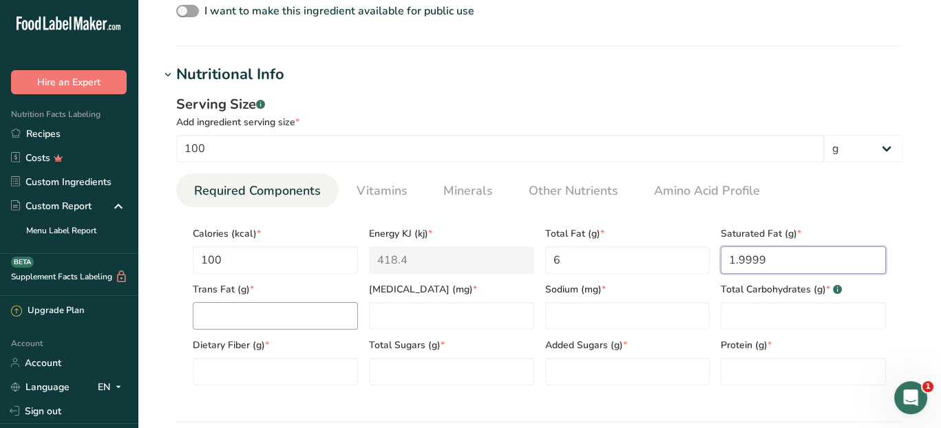
type Fat "1.9999"
click at [298, 319] on Fat "number" at bounding box center [275, 316] width 165 height 28
type Fat "0"
click at [410, 313] on input "number" at bounding box center [451, 316] width 165 height 28
type input "20"
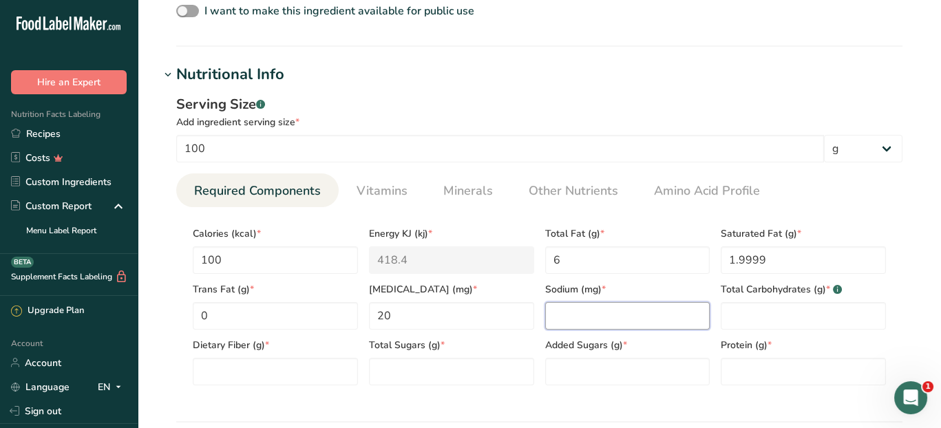
click at [561, 320] on input "number" at bounding box center [627, 316] width 165 height 28
type input "250"
click at [802, 321] on Carbohydrates "number" at bounding box center [802, 316] width 165 height 28
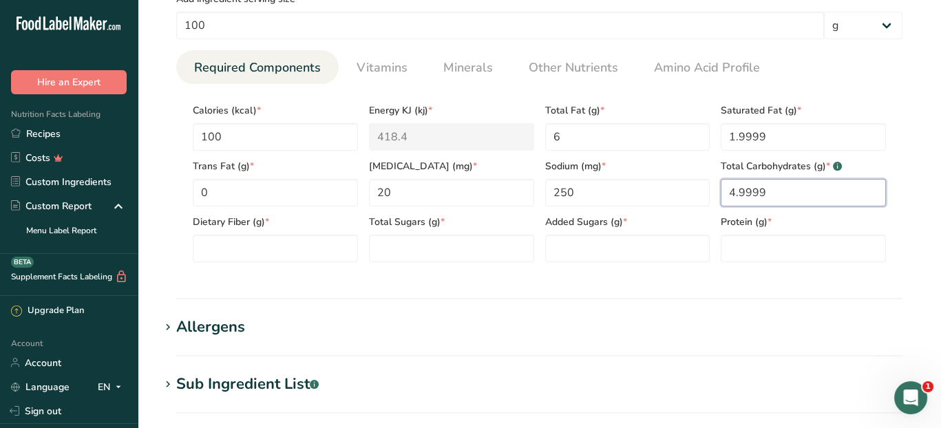
scroll to position [619, 0]
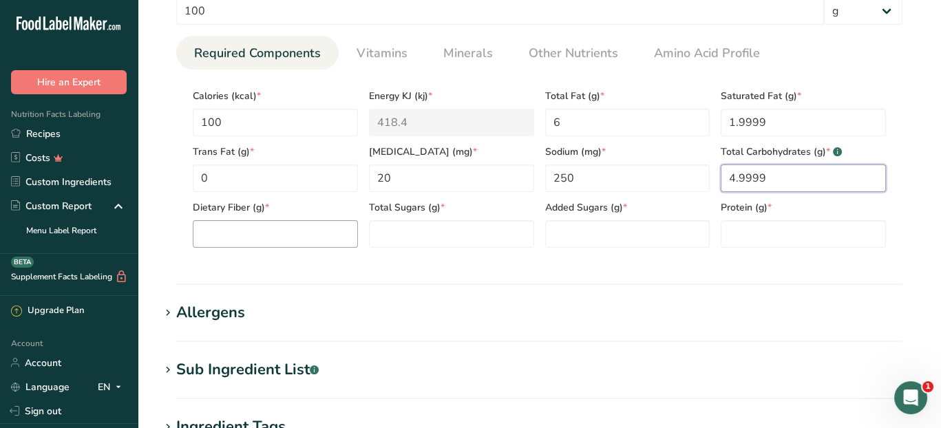
type Carbohydrates "4.9999"
click at [235, 239] on Fiber "number" at bounding box center [275, 234] width 165 height 28
type Fiber "1"
click at [399, 237] on Sugars "number" at bounding box center [451, 234] width 165 height 28
type Sugars "3"
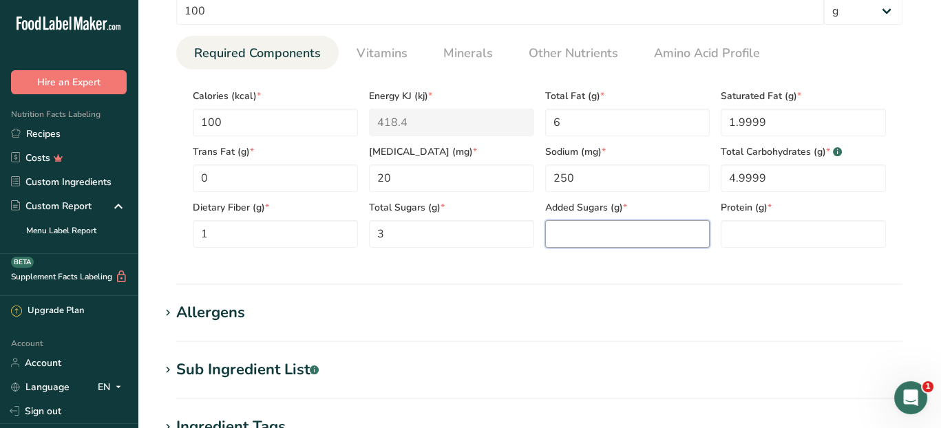
click at [555, 237] on Sugars "number" at bounding box center [627, 234] width 165 height 28
type Sugars "0"
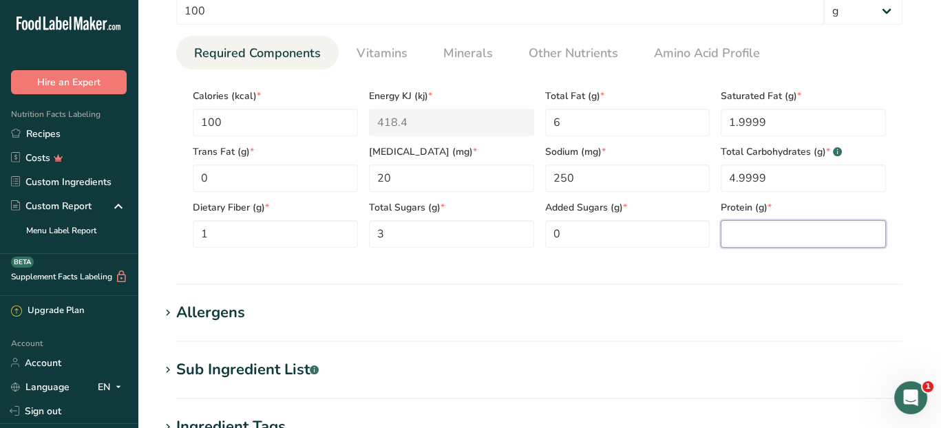
click at [752, 235] on input "number" at bounding box center [802, 234] width 165 height 28
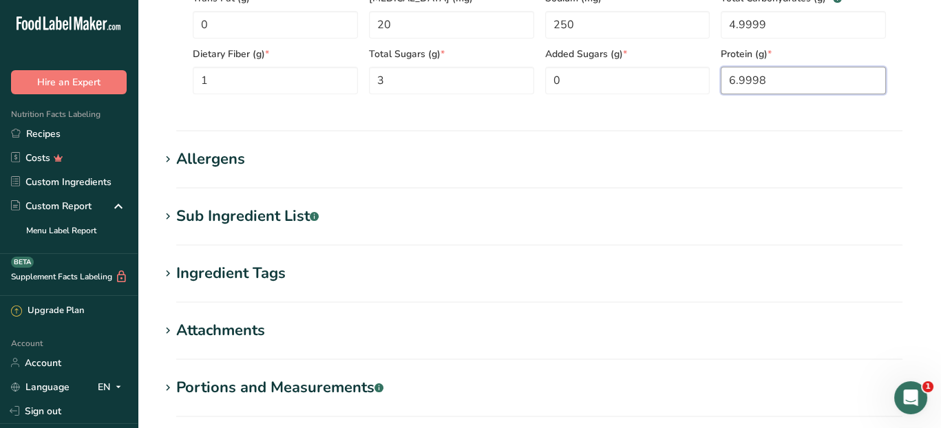
scroll to position [928, 0]
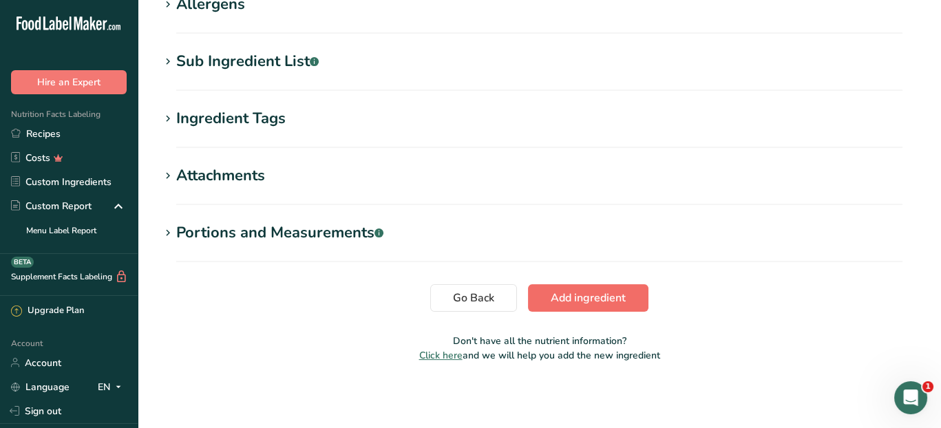
type input "6.9998"
click at [593, 305] on span "Add ingredient" at bounding box center [587, 298] width 75 height 17
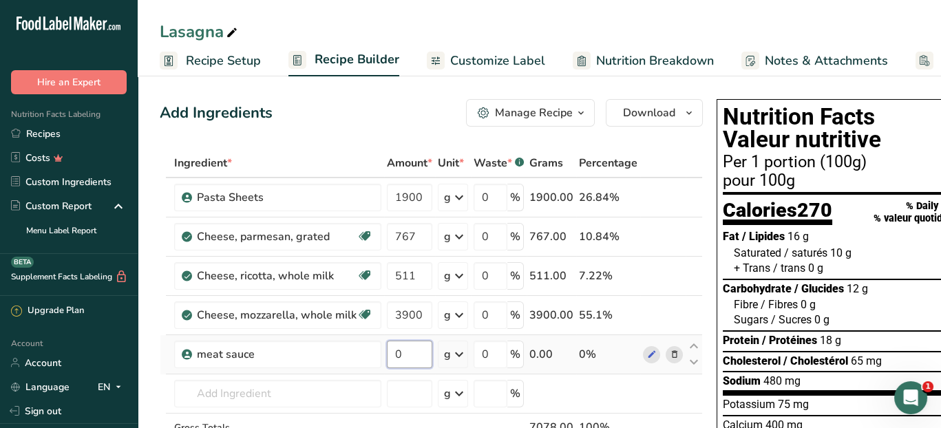
click at [406, 354] on input "0" at bounding box center [409, 355] width 45 height 28
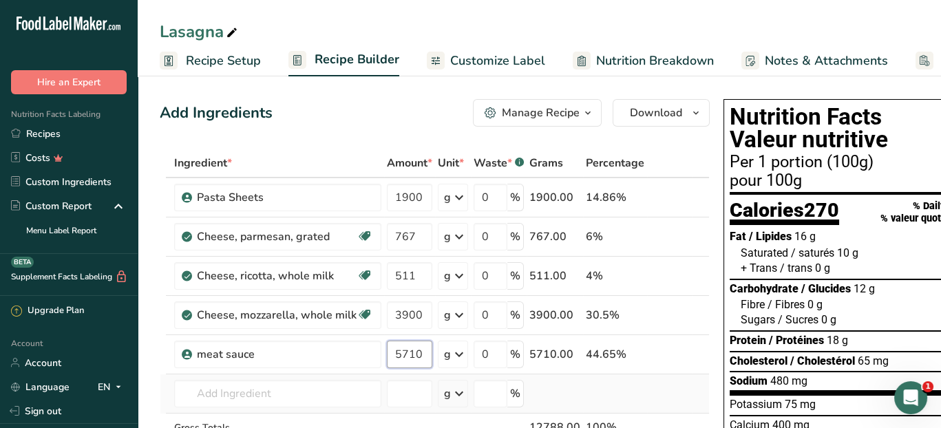
type input "5710"
click at [696, 384] on div "Ingredient * Amount * Unit * Waste * .a-a{fill:#347362;}.b-a{fill:#fff;} Grams …" at bounding box center [435, 324] width 550 height 351
click at [211, 61] on span "Recipe Setup" at bounding box center [223, 61] width 75 height 19
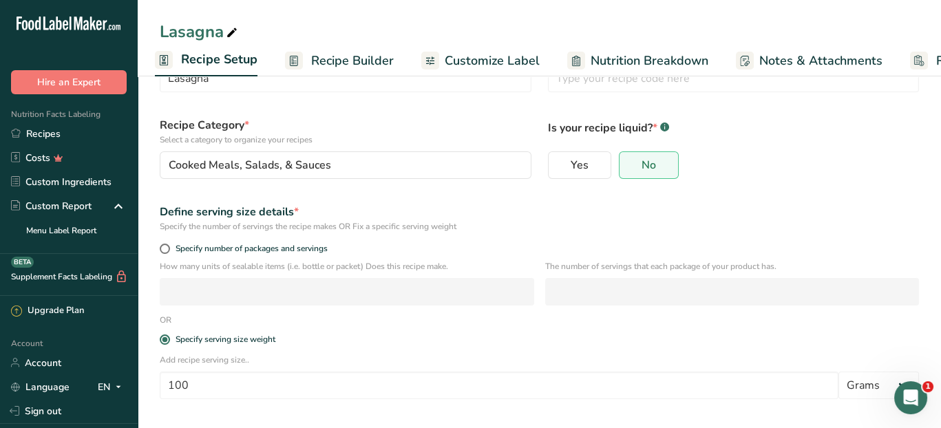
scroll to position [115, 0]
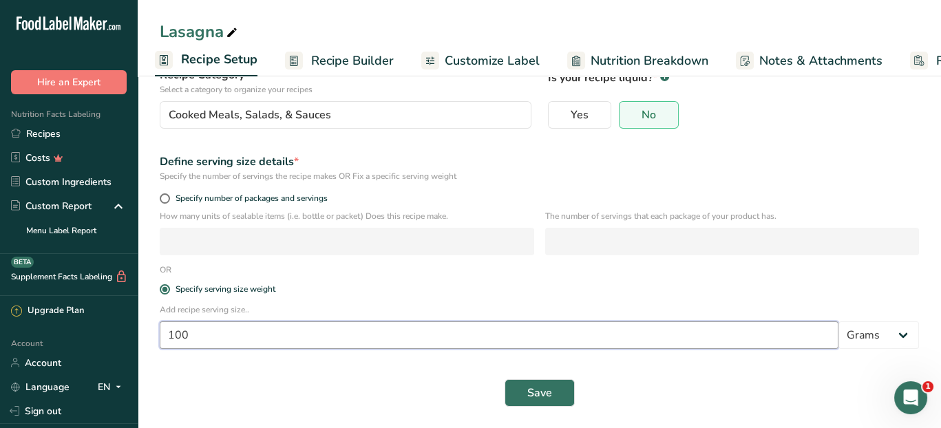
click at [206, 335] on input "100" at bounding box center [499, 335] width 678 height 28
type input "142"
click at [540, 391] on span "Save" at bounding box center [539, 393] width 25 height 17
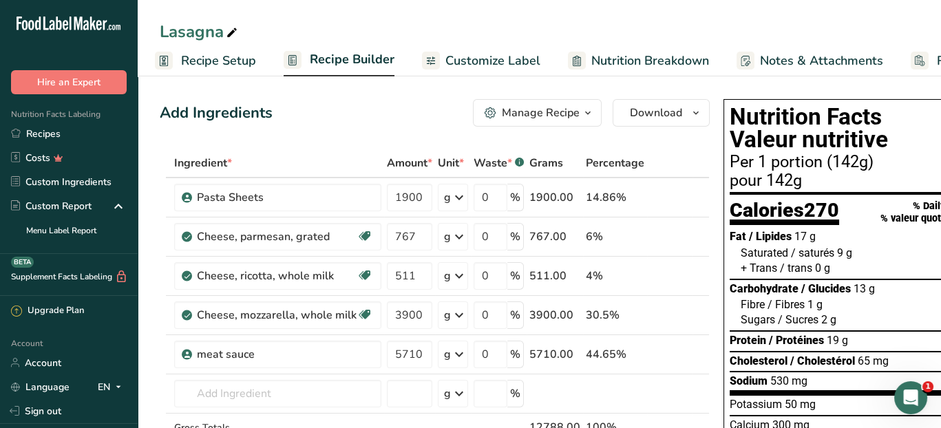
click at [328, 54] on span "Recipe Builder" at bounding box center [352, 59] width 85 height 19
click at [228, 59] on span "Recipe Setup" at bounding box center [223, 61] width 75 height 19
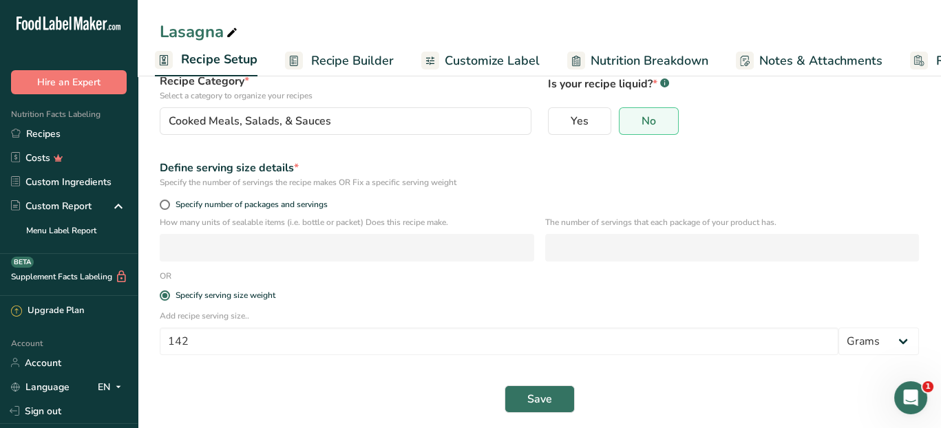
scroll to position [115, 0]
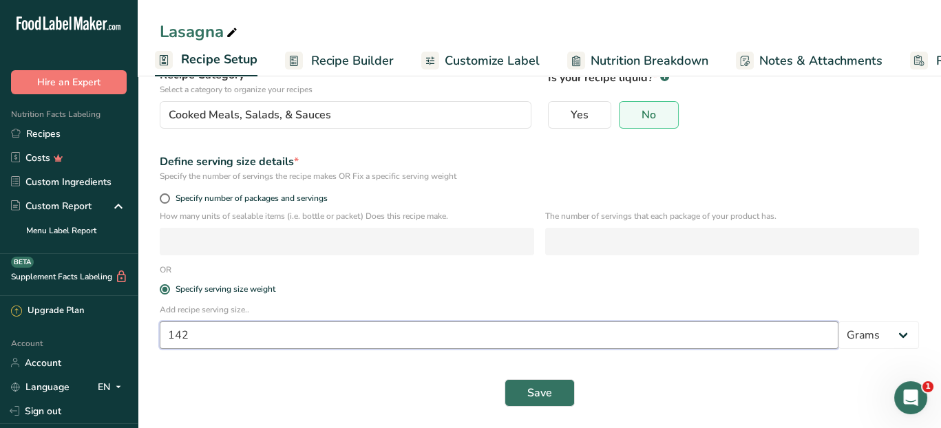
click at [199, 340] on input "142" at bounding box center [499, 335] width 678 height 28
type input "100"
click at [544, 397] on span "Save" at bounding box center [539, 393] width 25 height 17
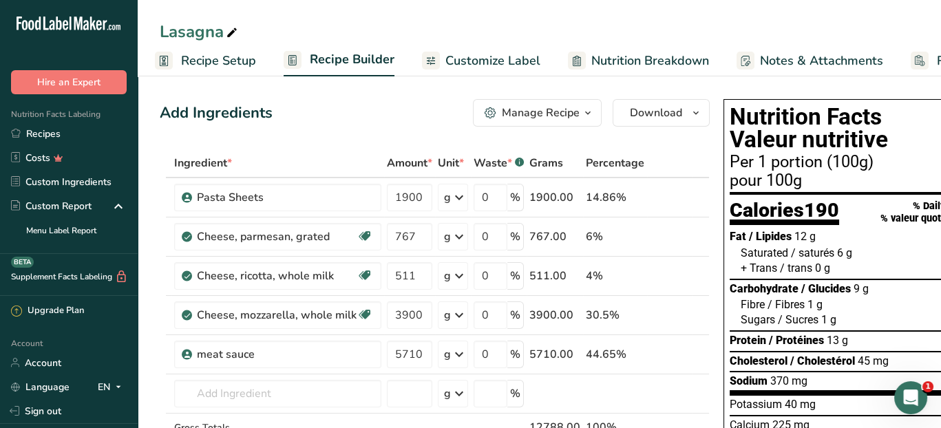
click at [819, 162] on div "Per 1 portion (100g)" at bounding box center [855, 162] width 252 height 17
click at [817, 163] on div "Per 1 portion (100g)" at bounding box center [855, 162] width 252 height 17
click at [817, 162] on div "Per 1 portion (100g)" at bounding box center [855, 162] width 252 height 17
click at [901, 161] on div "Per 1 portion (100g)" at bounding box center [855, 162] width 252 height 17
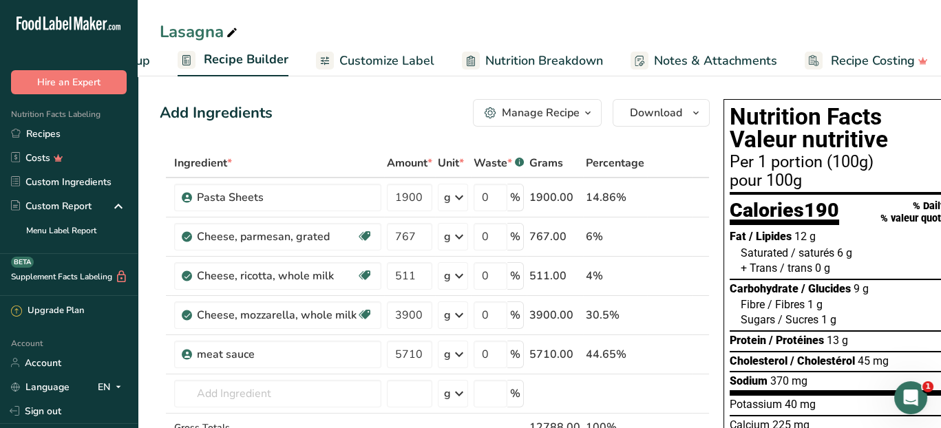
scroll to position [0, 114]
click at [394, 60] on span "Customize Label" at bounding box center [383, 61] width 95 height 19
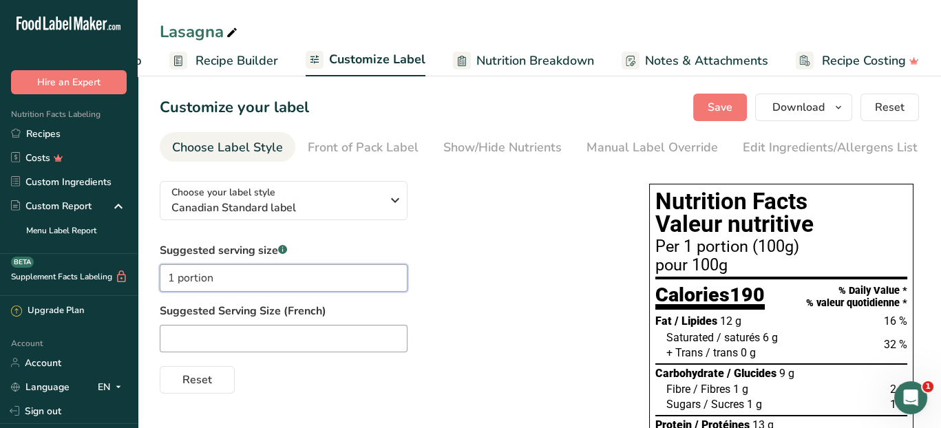
drag, startPoint x: 184, startPoint y: 277, endPoint x: 125, endPoint y: 277, distance: 59.9
click at [125, 277] on div ".a-20{fill:#fff;} Hire an Expert Nutrition Facts Labeling Recipes Costs Custom …" at bounding box center [470, 395] width 941 height 791
click at [460, 333] on div at bounding box center [391, 339] width 462 height 28
click at [509, 301] on div "Suggested serving size .a-a{fill:#347362;}.b-a{fill:#fff;} Suggested Serving Si…" at bounding box center [391, 317] width 462 height 151
click at [734, 102] on button "Save" at bounding box center [720, 108] width 54 height 28
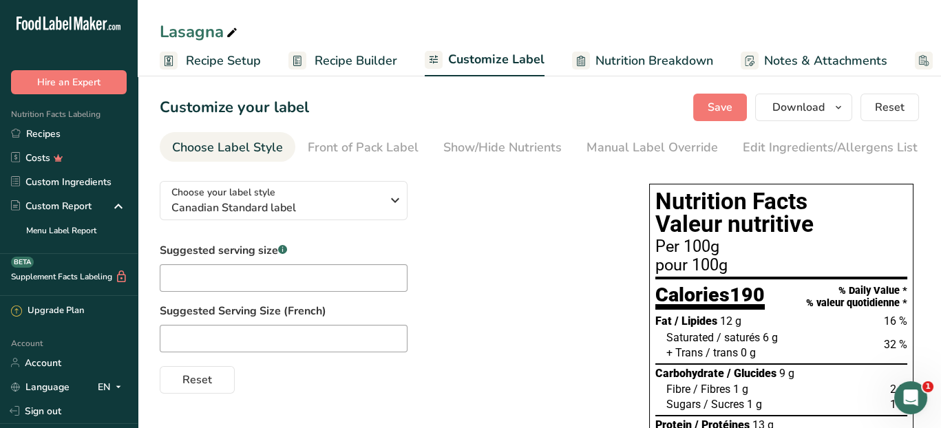
click at [229, 63] on span "Recipe Setup" at bounding box center [223, 61] width 75 height 19
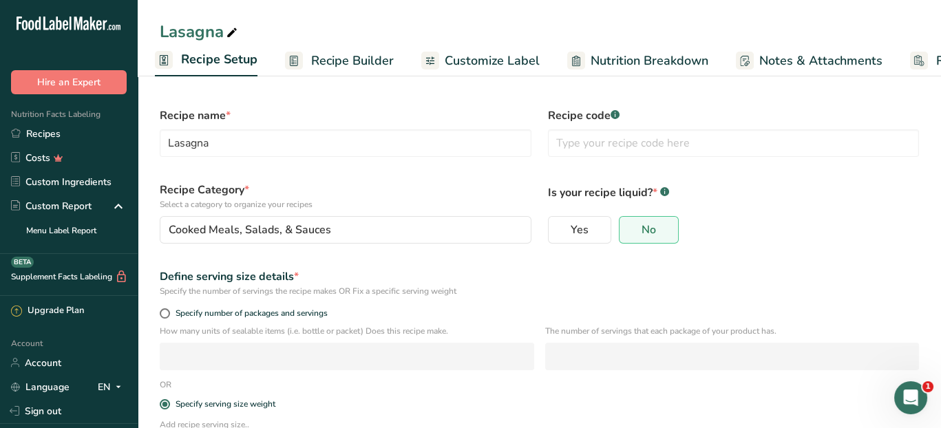
click at [340, 61] on span "Recipe Builder" at bounding box center [352, 61] width 83 height 19
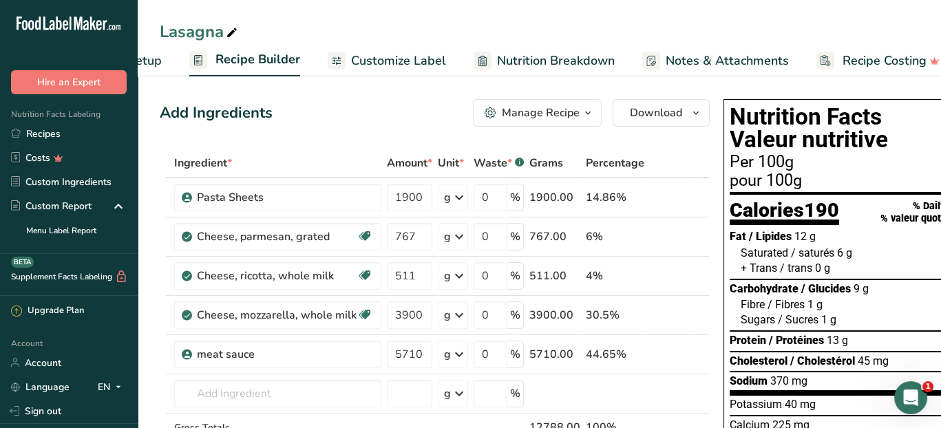
scroll to position [0, 119]
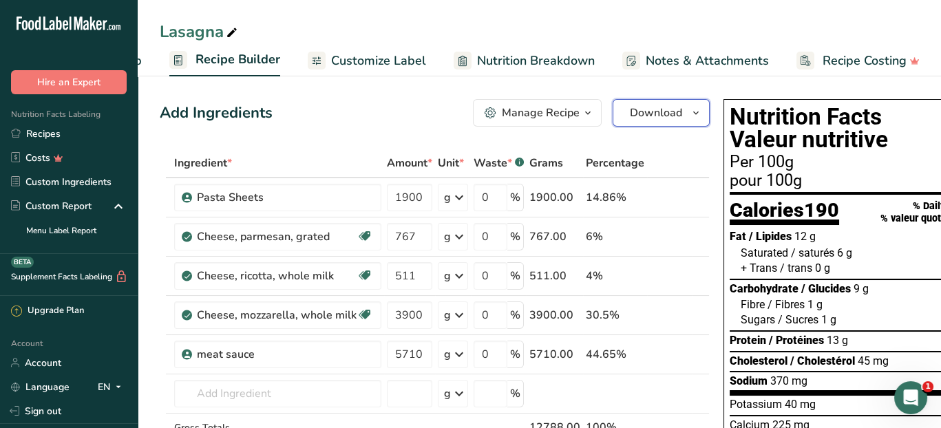
click at [687, 112] on span "button" at bounding box center [695, 113] width 17 height 17
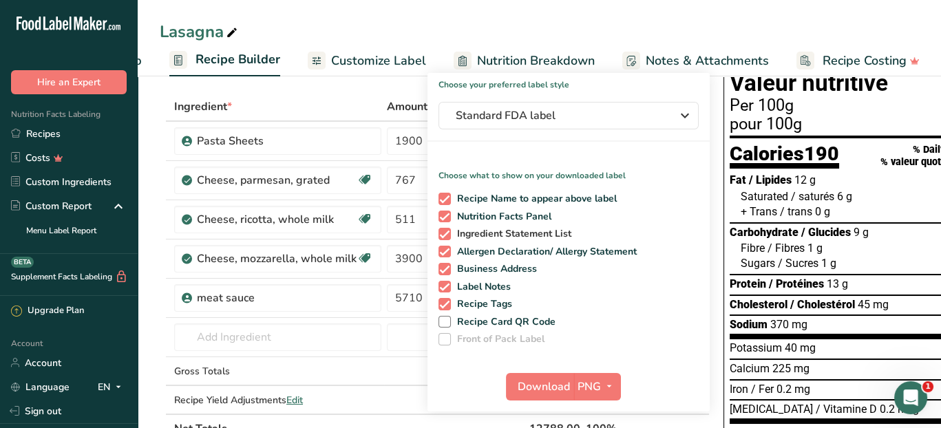
scroll to position [275, 0]
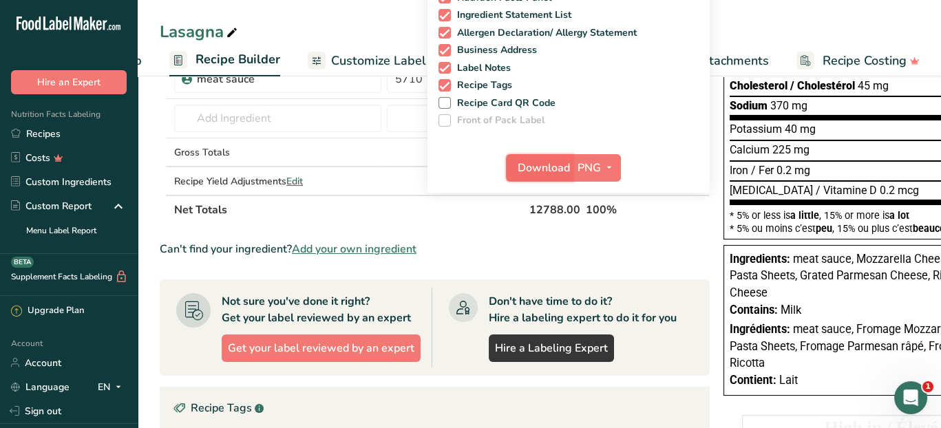
click at [552, 158] on button "Download" at bounding box center [539, 168] width 67 height 28
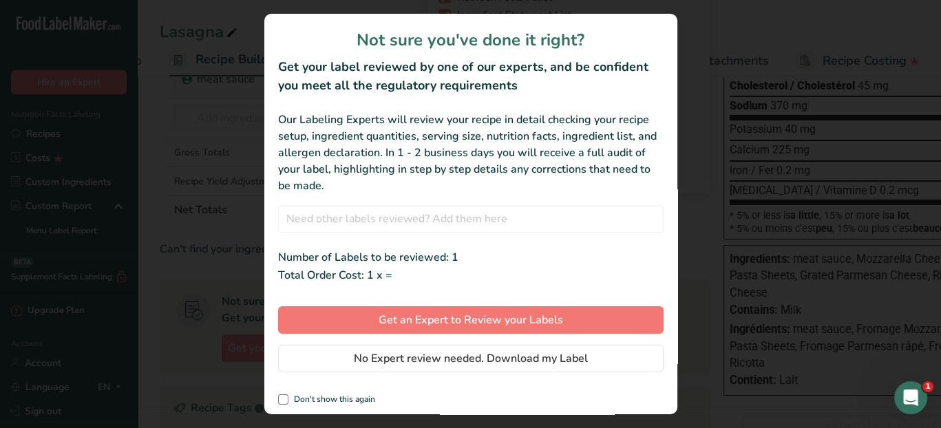
scroll to position [0, 109]
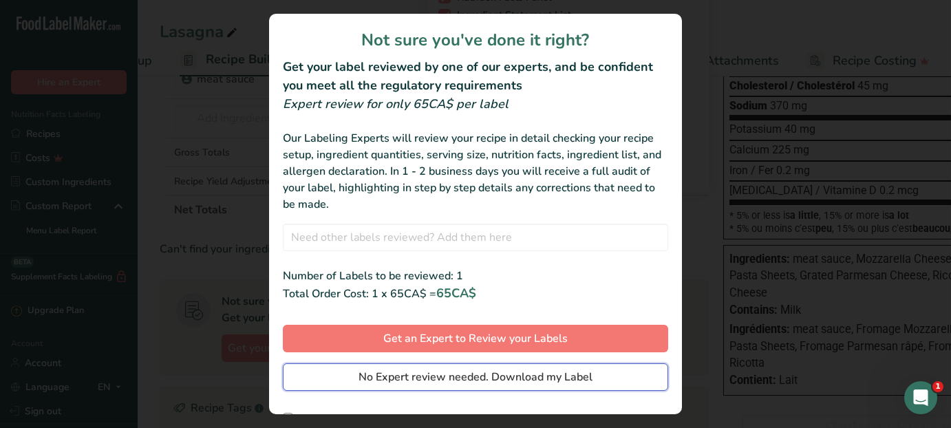
click at [414, 376] on span "No Expert review needed. Download my Label" at bounding box center [476, 377] width 234 height 17
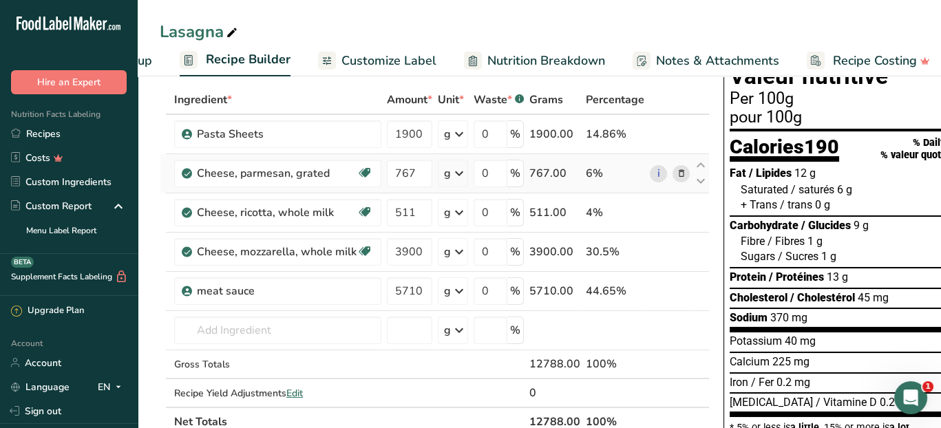
scroll to position [0, 0]
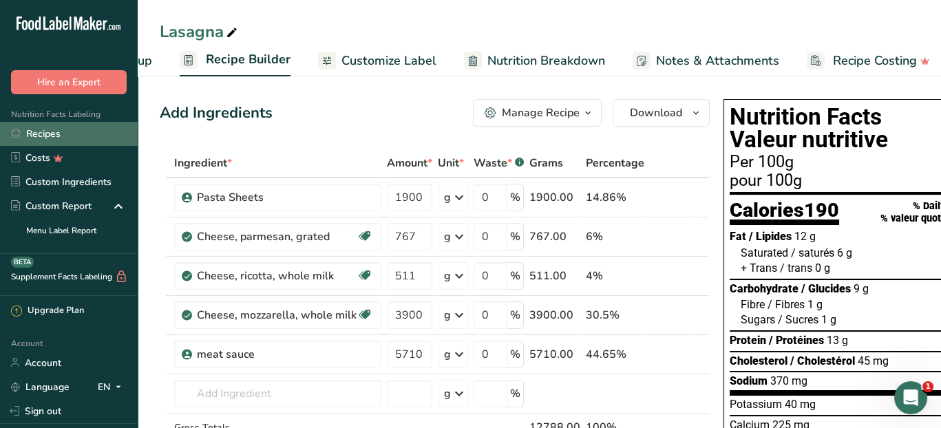
click at [52, 132] on link "Recipes" at bounding box center [69, 134] width 138 height 24
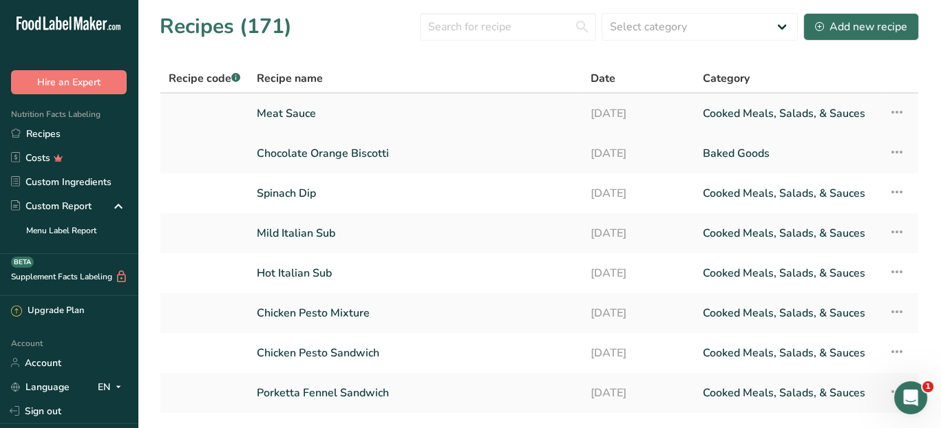
click at [295, 109] on link "Meat Sauce" at bounding box center [415, 113] width 317 height 29
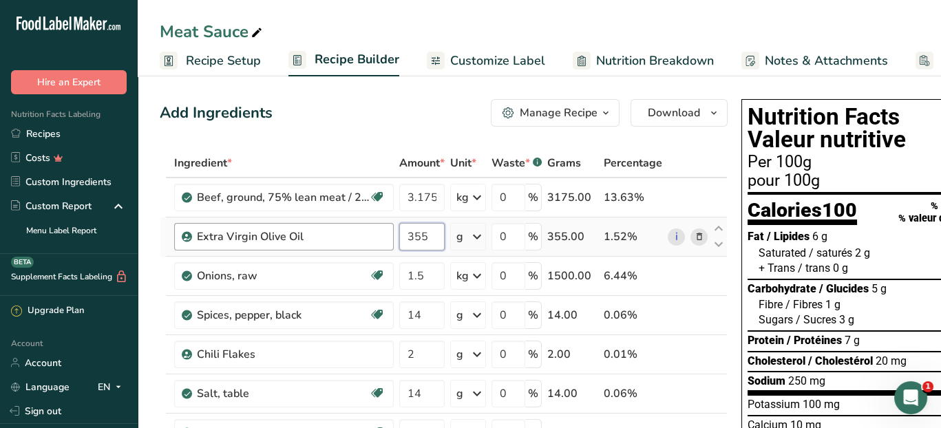
drag, startPoint x: 430, startPoint y: 236, endPoint x: 367, endPoint y: 246, distance: 63.4
click at [367, 244] on tr "Extra Virgin Olive Oil 355 g Weight Units g kg mg See more Volume Units l Volum…" at bounding box center [443, 236] width 566 height 39
type input "1.125"
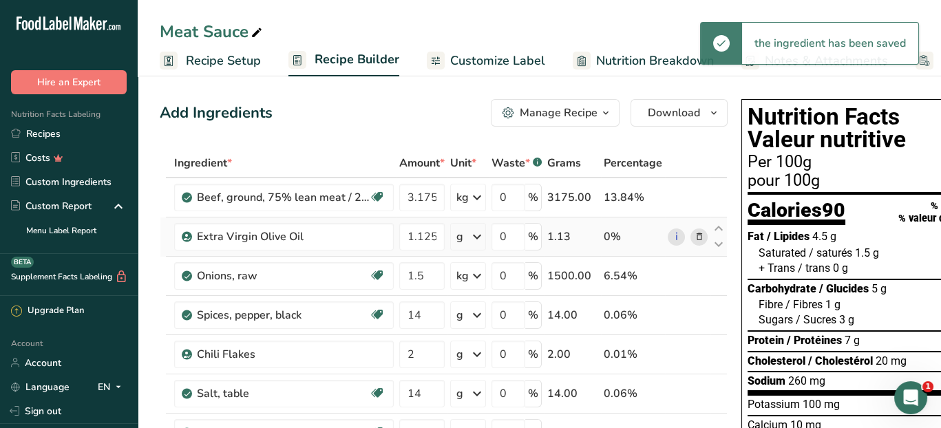
click at [478, 237] on icon at bounding box center [477, 236] width 17 height 25
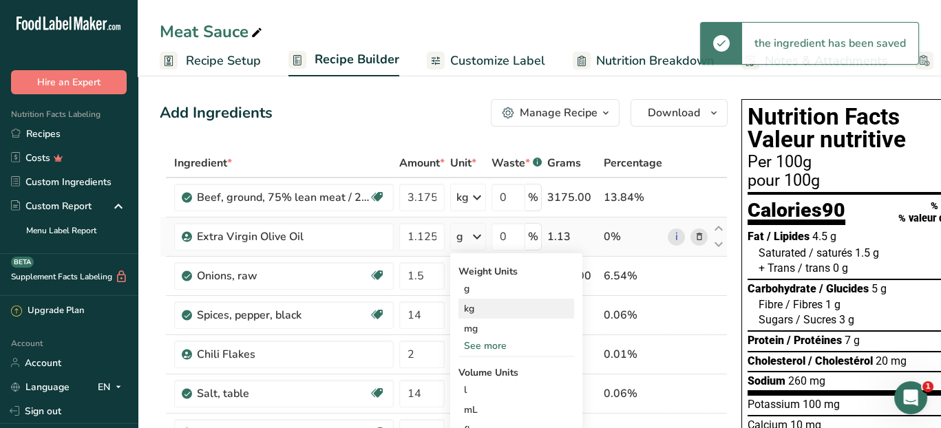
click at [478, 308] on div "kg" at bounding box center [516, 309] width 116 height 20
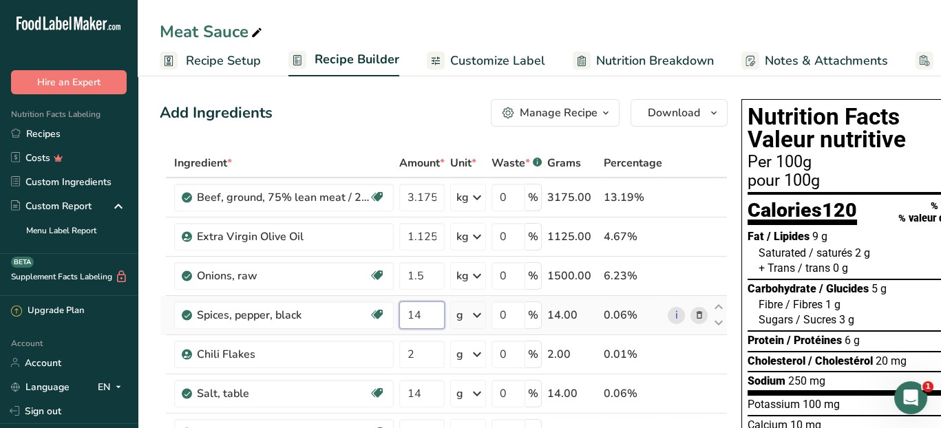
click at [427, 316] on input "14" at bounding box center [421, 315] width 45 height 28
type input "1"
click at [701, 213] on td "i" at bounding box center [687, 197] width 45 height 39
click at [434, 319] on input "14" at bounding box center [421, 315] width 45 height 28
click at [431, 313] on input "14" at bounding box center [421, 315] width 45 height 28
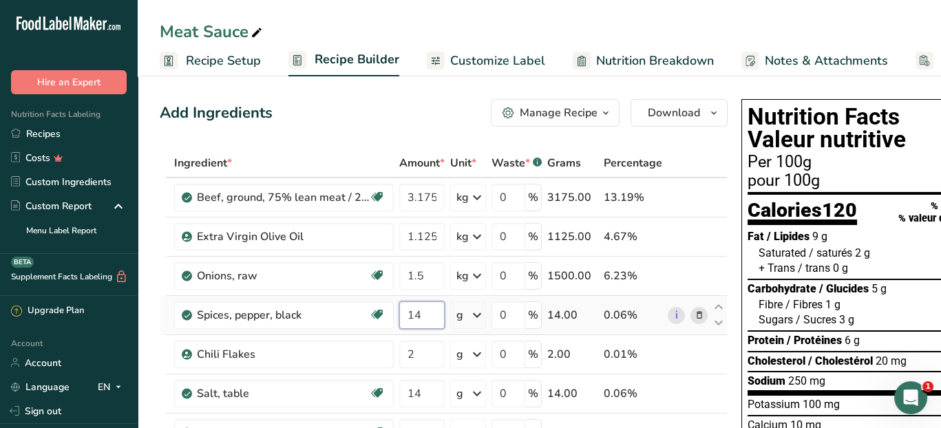
click at [431, 313] on input "14" at bounding box center [421, 315] width 45 height 28
type input "1"
type input "100"
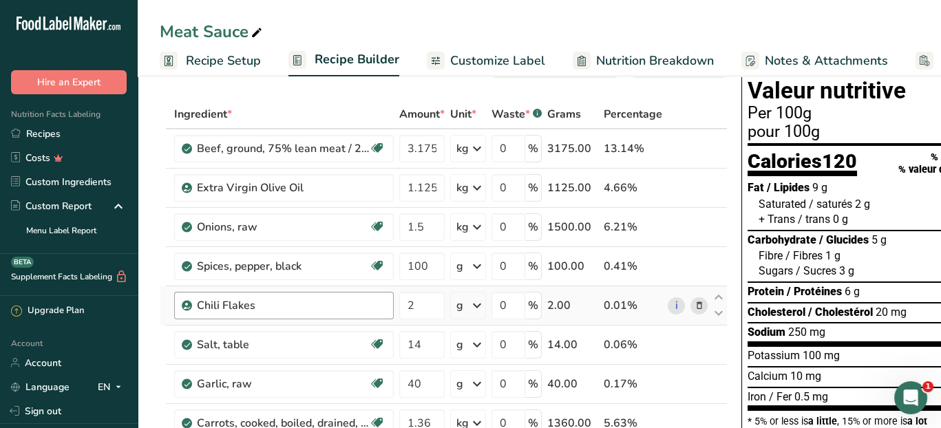
scroll to position [69, 0]
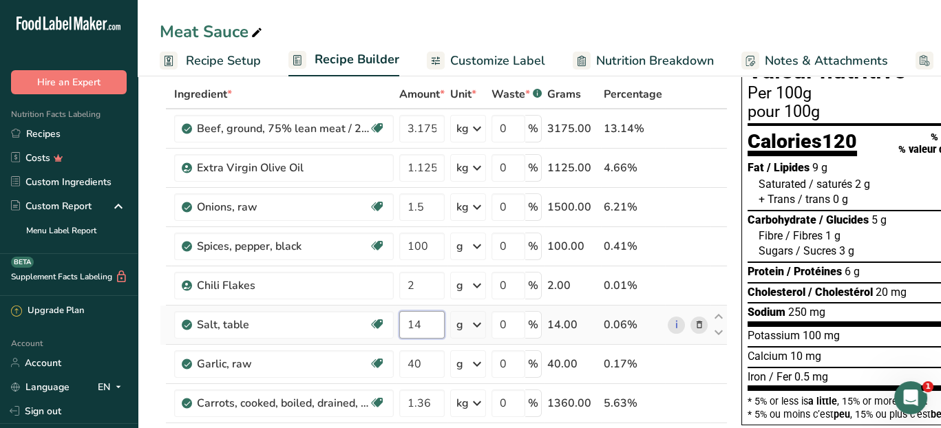
click at [423, 323] on input "14" at bounding box center [421, 325] width 45 height 28
type input "1"
type input "44"
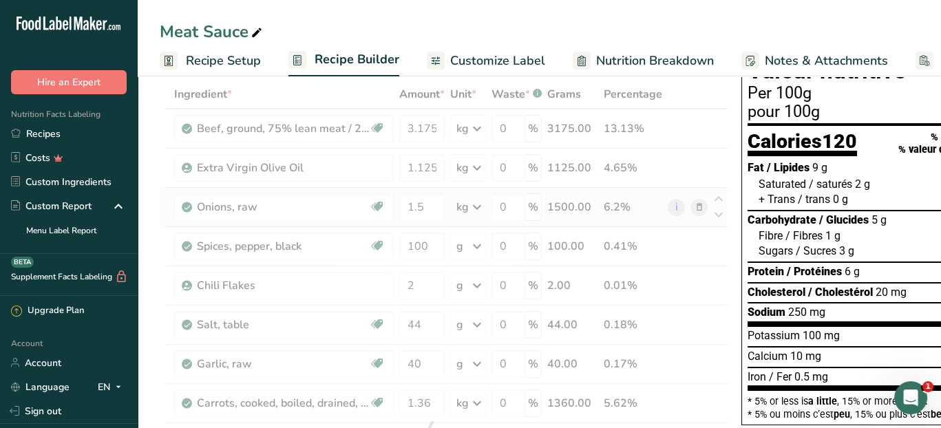
click at [691, 215] on div "Ingredient * Amount * Unit * Waste * .a-a{fill:#347362;}.b-a{fill:#fff;} Grams …" at bounding box center [444, 432] width 568 height 704
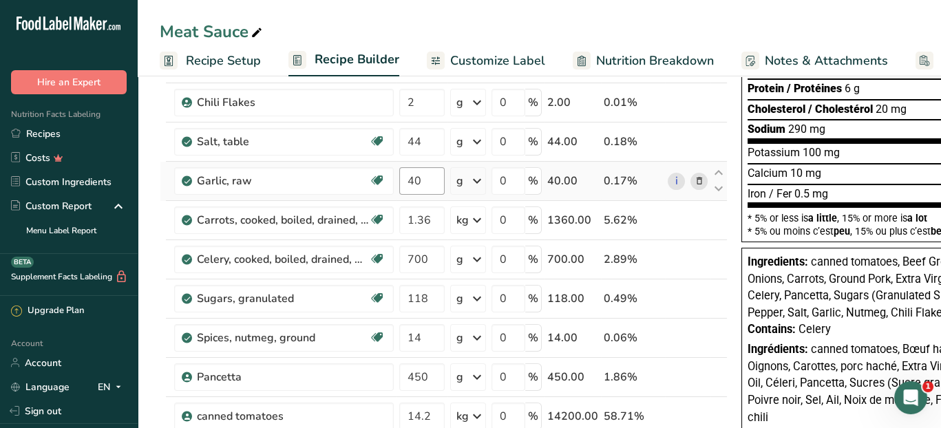
scroll to position [275, 0]
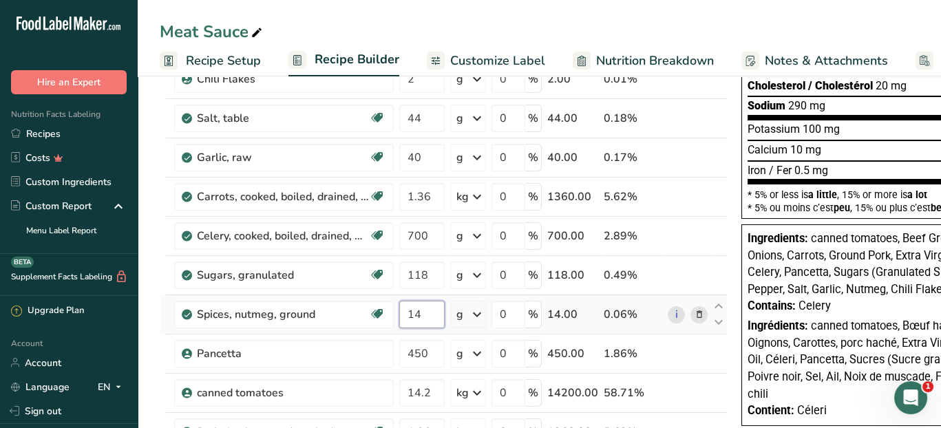
click at [430, 313] on input "14" at bounding box center [421, 315] width 45 height 28
type input "10"
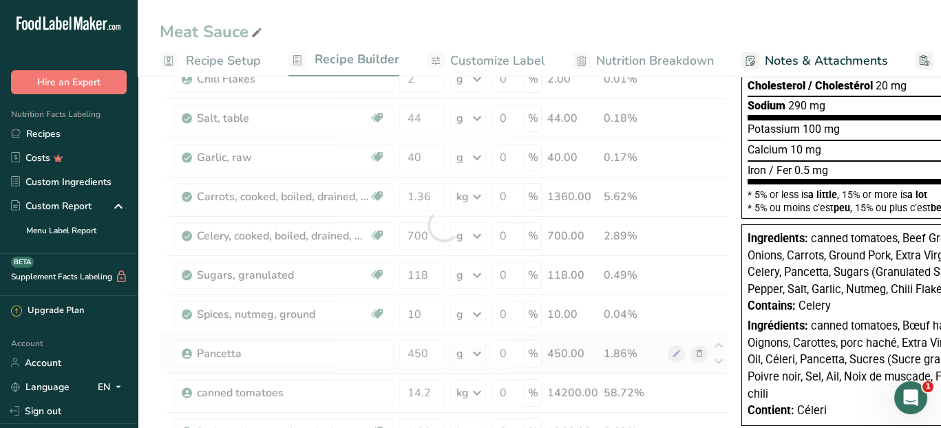
click at [683, 356] on div "Ingredient * Amount * Unit * Waste * .a-a{fill:#347362;}.b-a{fill:#fff;} Grams …" at bounding box center [444, 225] width 568 height 704
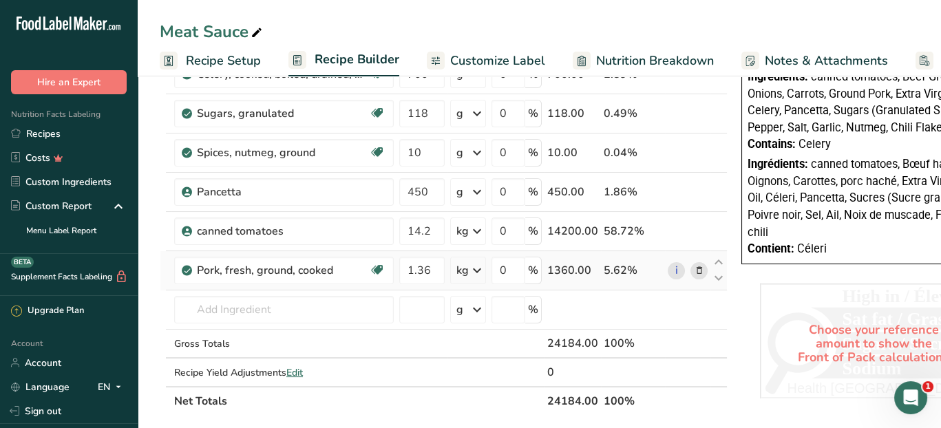
scroll to position [482, 0]
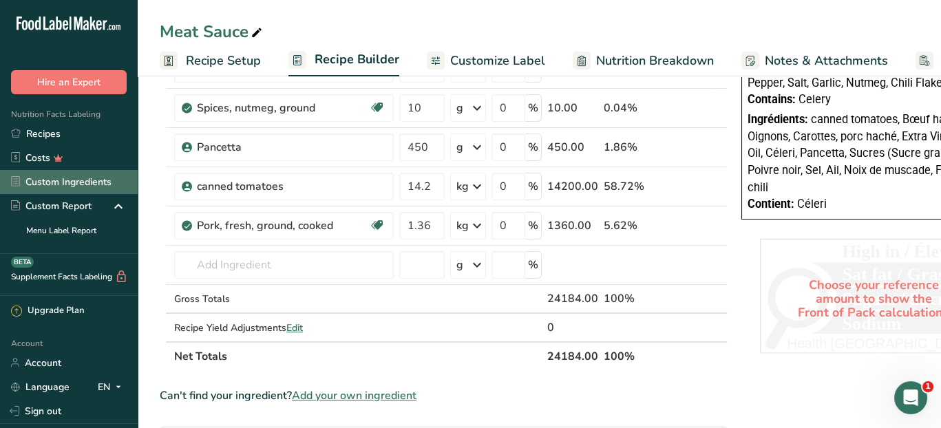
click at [85, 183] on link "Custom Ingredients" at bounding box center [69, 182] width 138 height 24
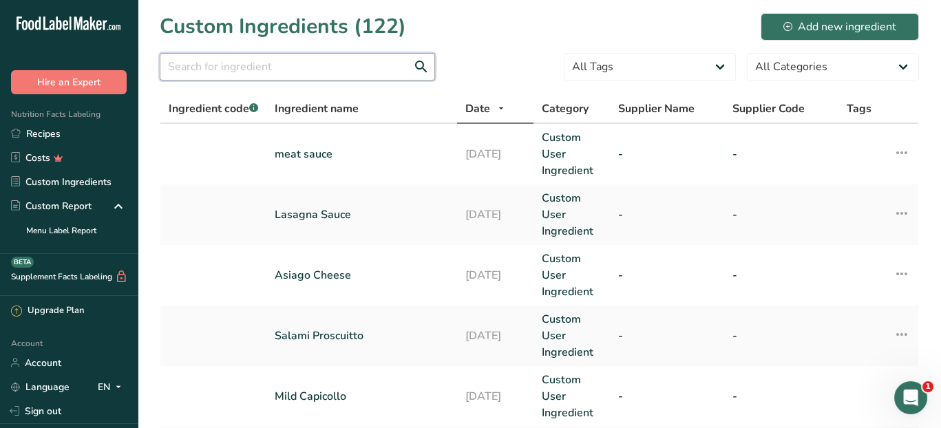
click at [291, 69] on input "text" at bounding box center [297, 67] width 275 height 28
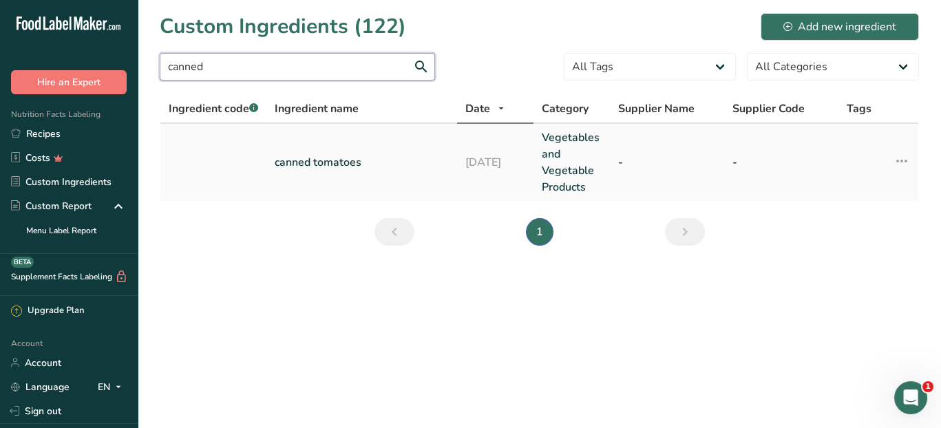
type input "canned"
click at [353, 162] on link "canned tomatoes" at bounding box center [362, 162] width 174 height 17
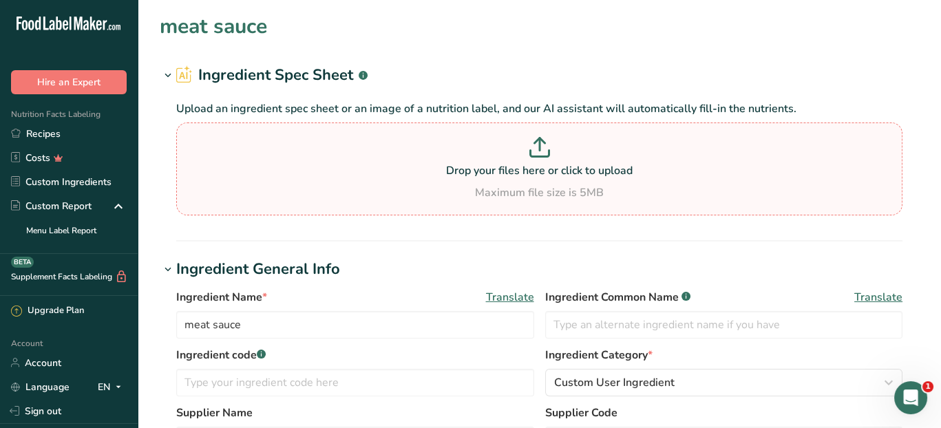
type input "canned tomatoes"
type input "125"
type input "35"
type KJ "146.4"
type Fat "0"
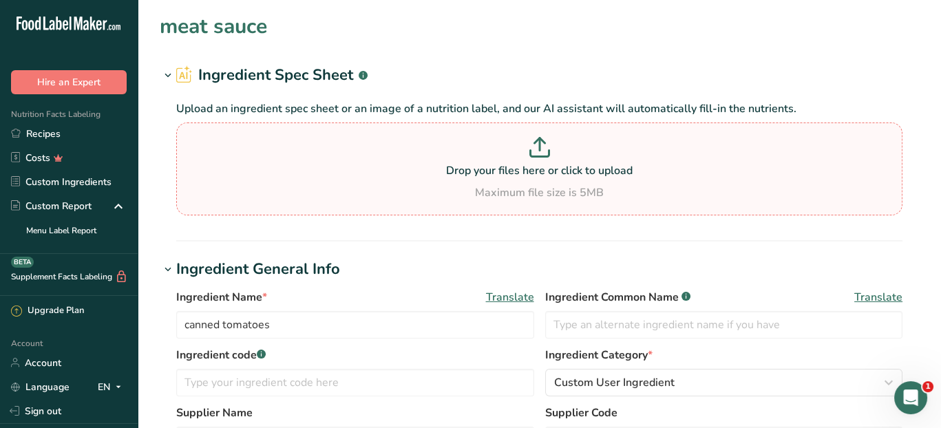
type Fat "0"
type input "0"
type input "350"
type Carbohydrates "7"
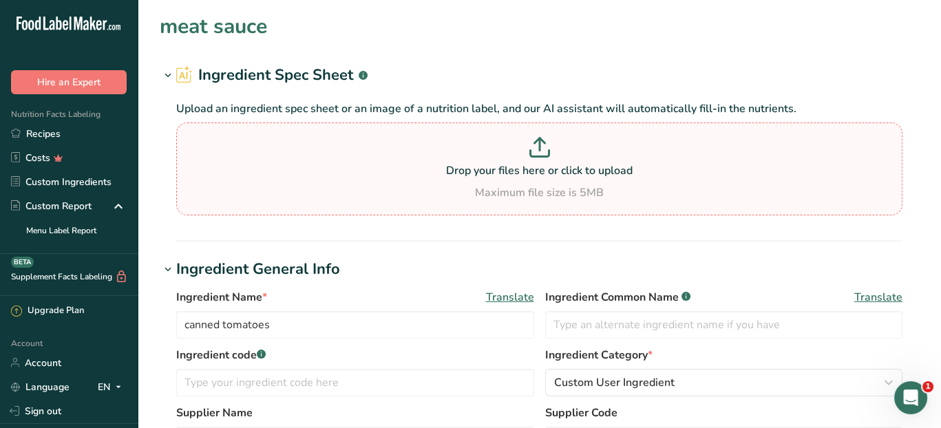
type Fiber "1"
type Sugars "4"
type Sugars "0"
type input "2"
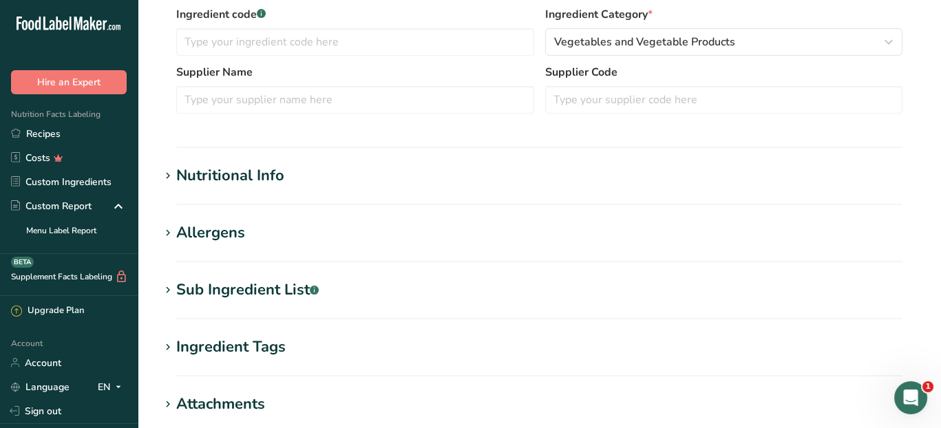
scroll to position [344, 0]
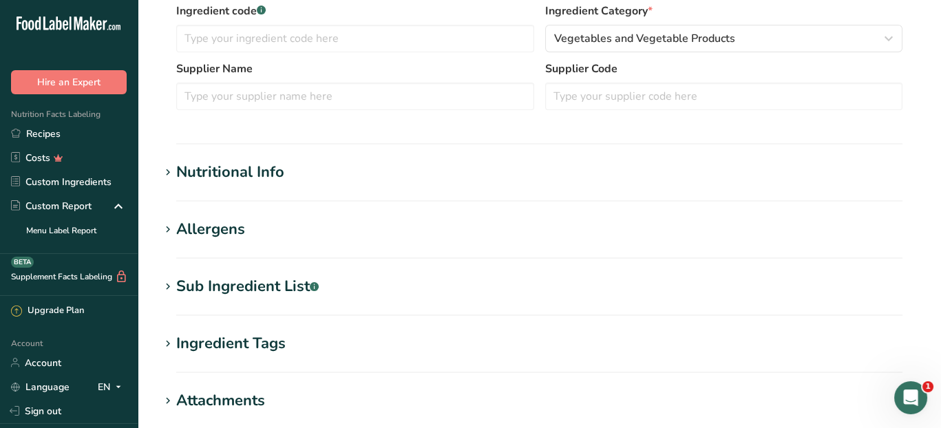
click at [272, 171] on div "Nutritional Info" at bounding box center [230, 172] width 108 height 23
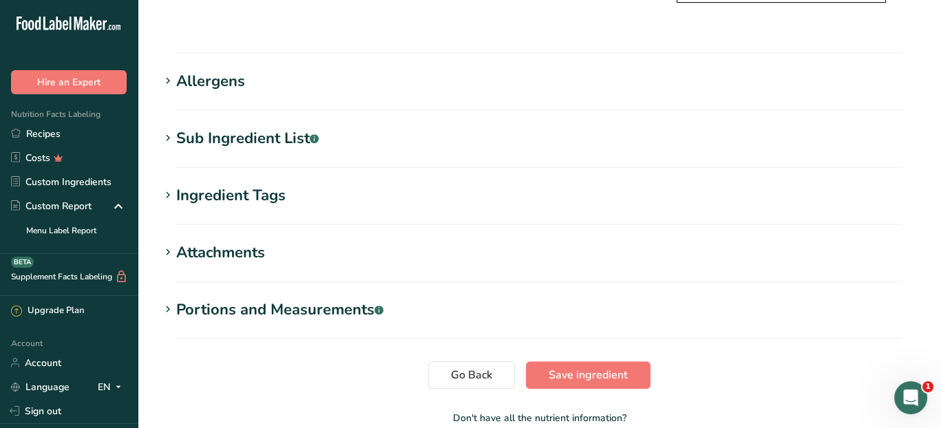
scroll to position [1170, 0]
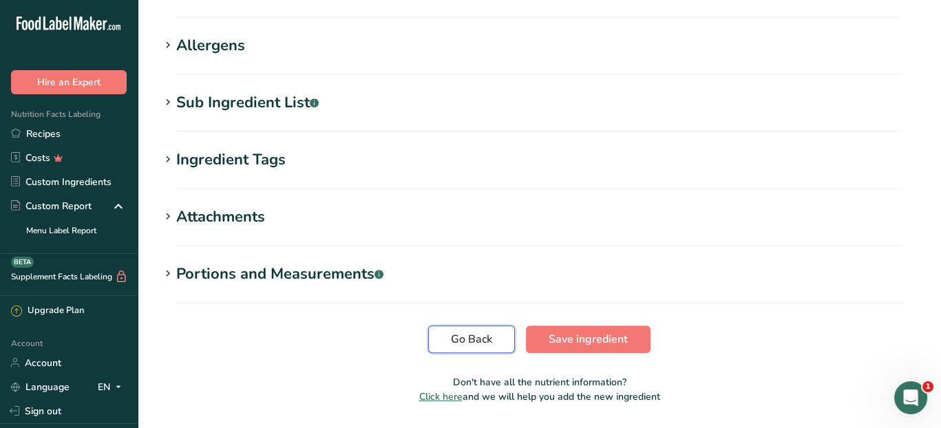
click at [454, 331] on span "Go Back" at bounding box center [471, 339] width 41 height 17
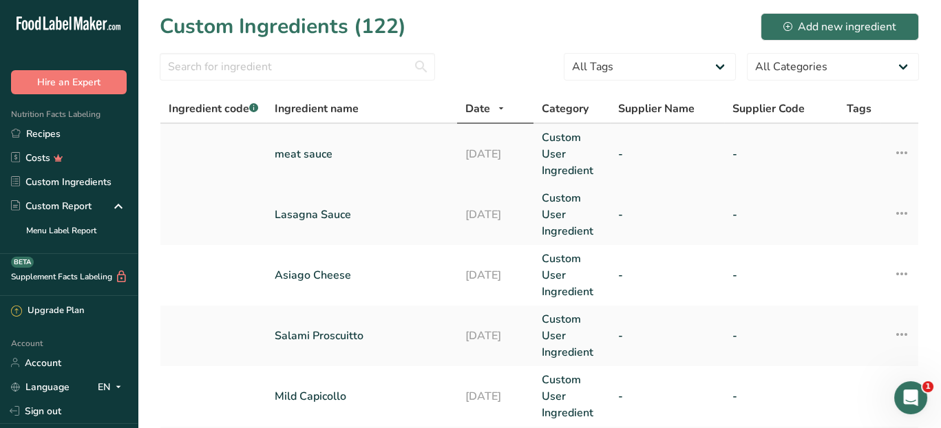
click at [441, 155] on link "meat sauce" at bounding box center [362, 154] width 174 height 17
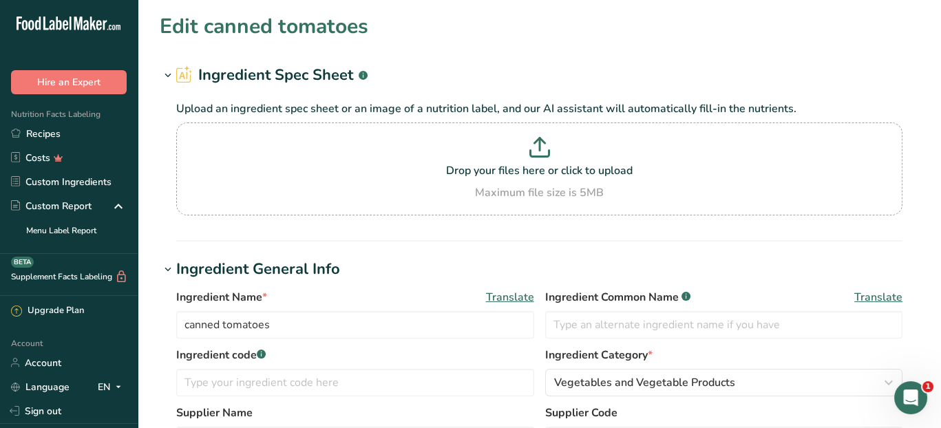
type input "meat sauce"
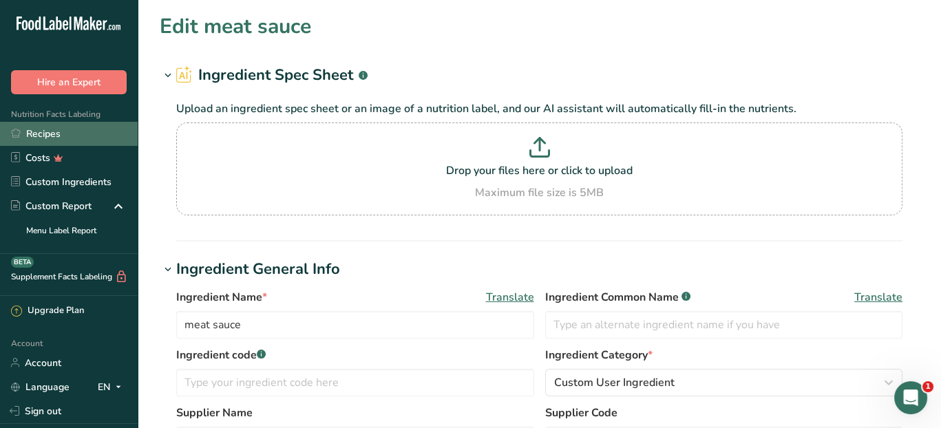
click at [65, 127] on link "Recipes" at bounding box center [69, 134] width 138 height 24
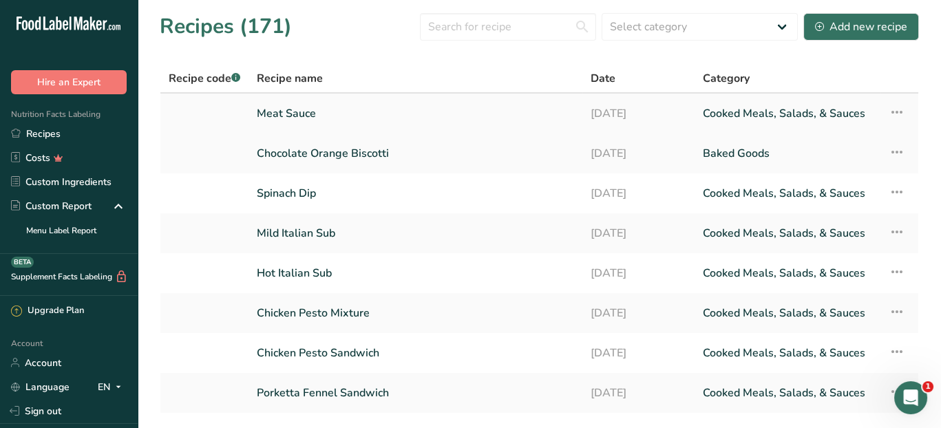
click at [302, 111] on link "Meat Sauce" at bounding box center [415, 113] width 317 height 29
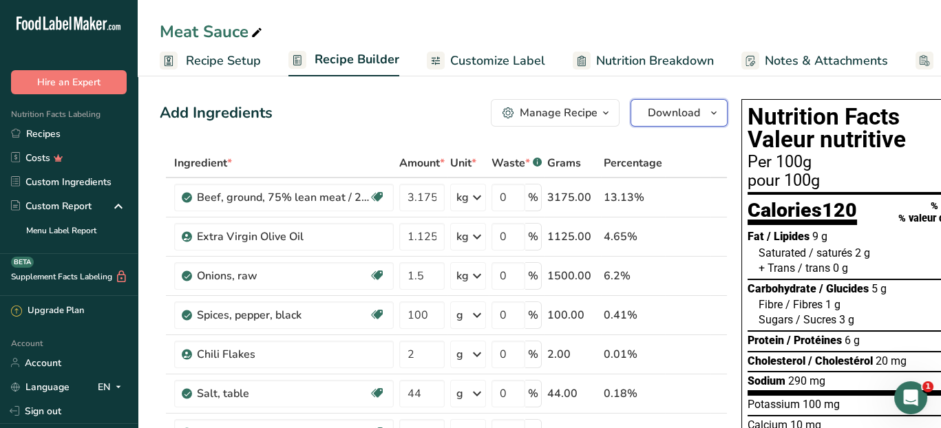
click at [665, 113] on span "Download" at bounding box center [674, 113] width 52 height 17
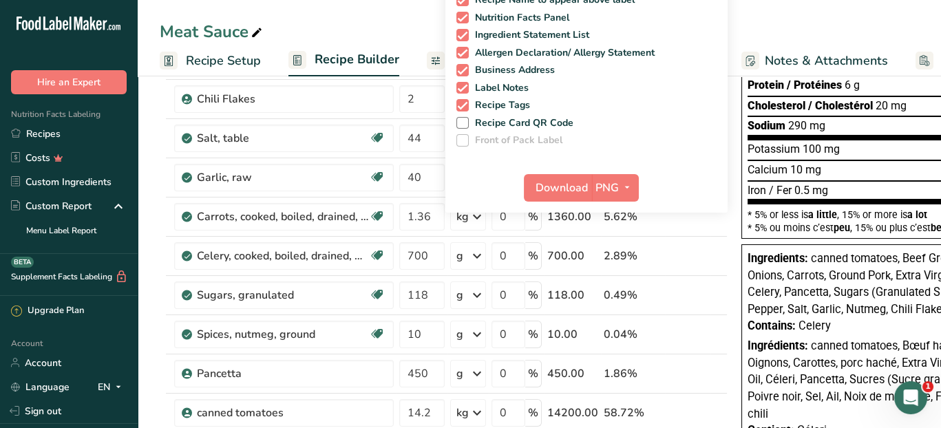
scroll to position [275, 0]
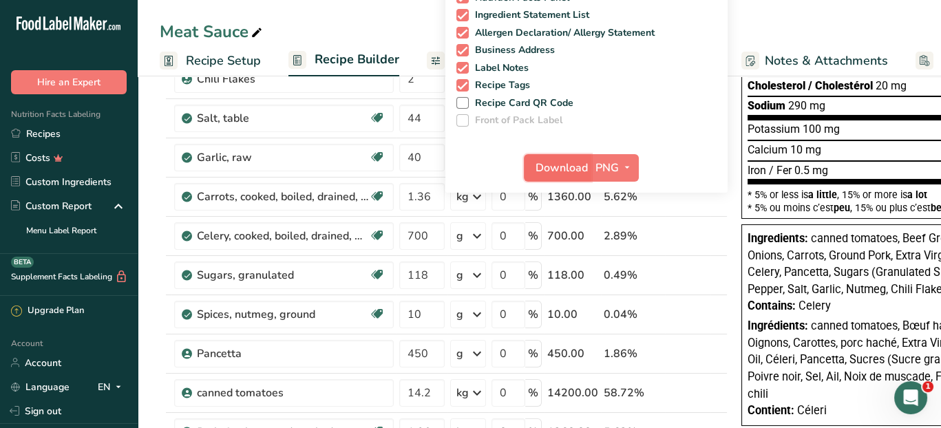
click at [558, 171] on span "Download" at bounding box center [561, 168] width 52 height 17
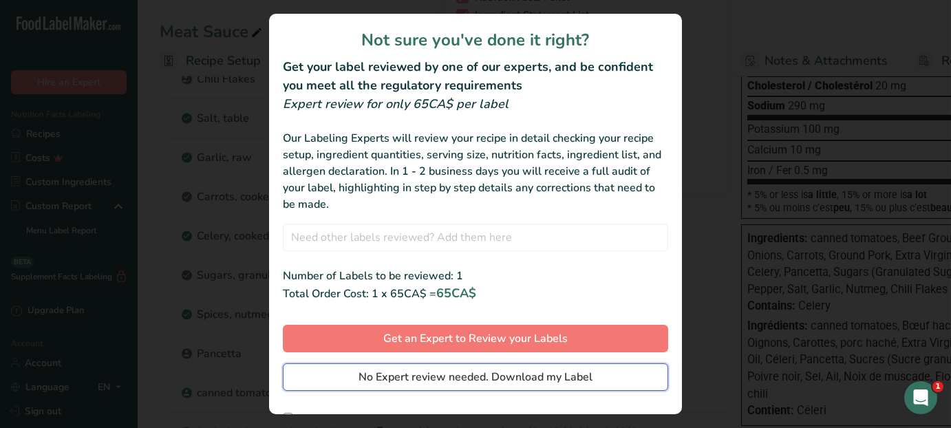
click at [449, 370] on span "No Expert review needed. Download my Label" at bounding box center [476, 377] width 234 height 17
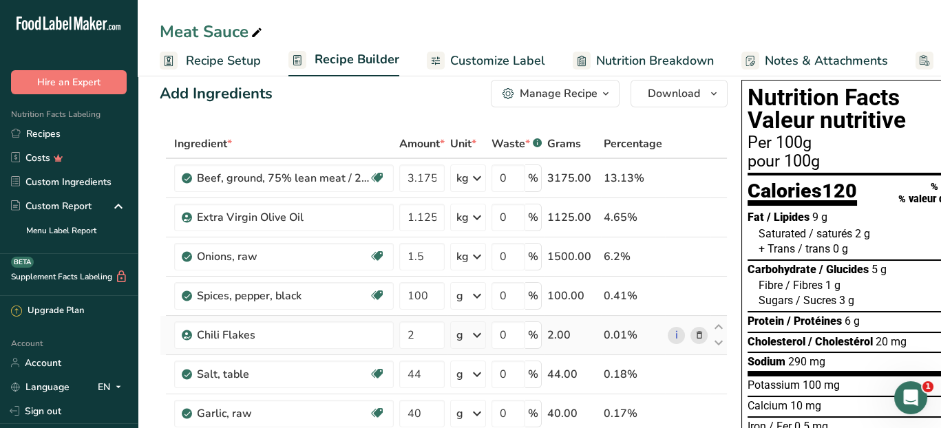
scroll to position [0, 0]
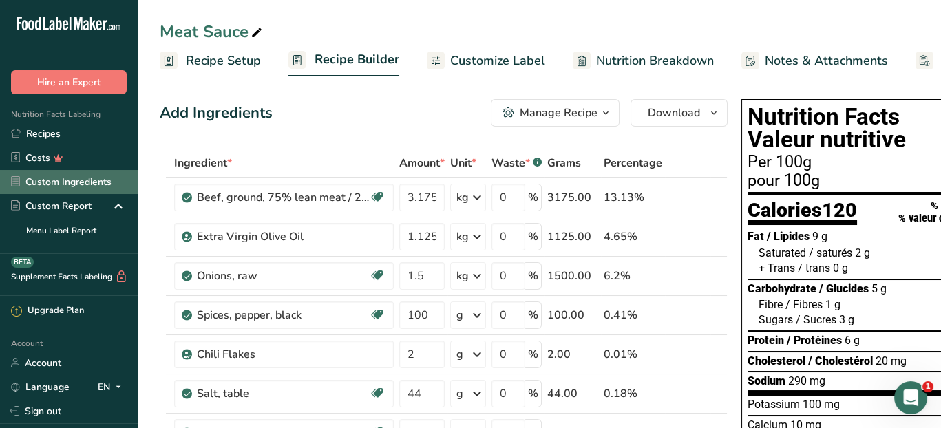
click at [63, 184] on link "Custom Ingredients" at bounding box center [69, 182] width 138 height 24
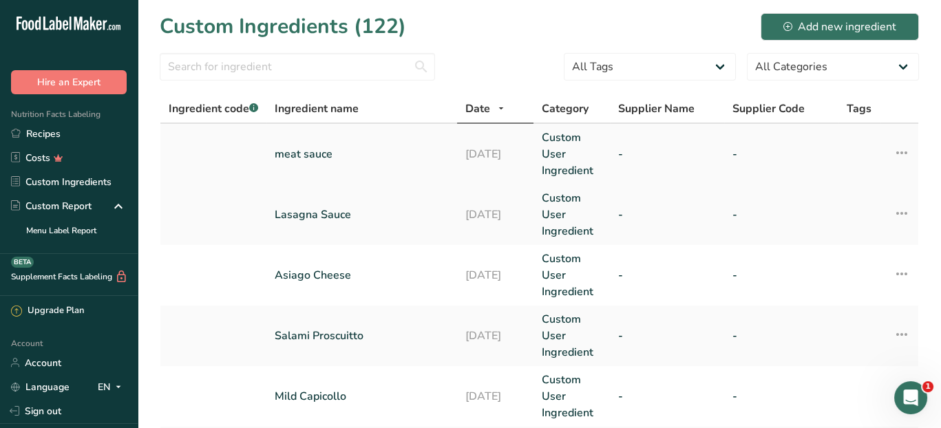
click at [455, 149] on td "meat sauce" at bounding box center [361, 154] width 191 height 61
click at [320, 151] on link "meat sauce" at bounding box center [362, 154] width 174 height 17
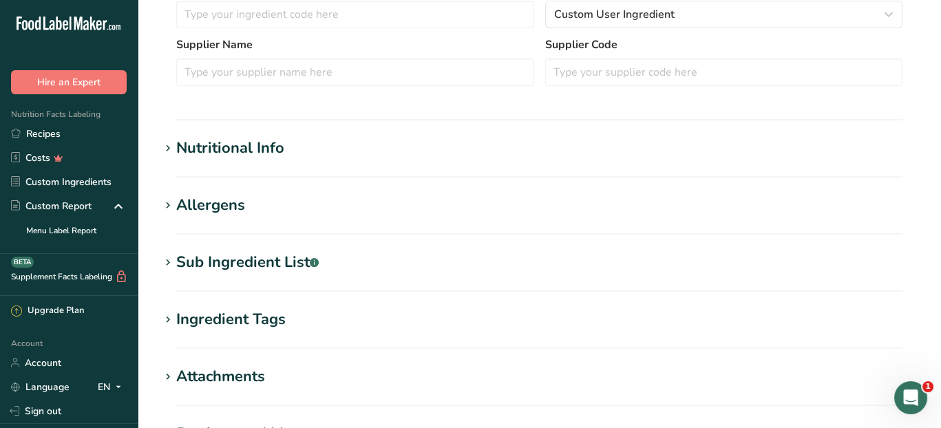
scroll to position [482, 0]
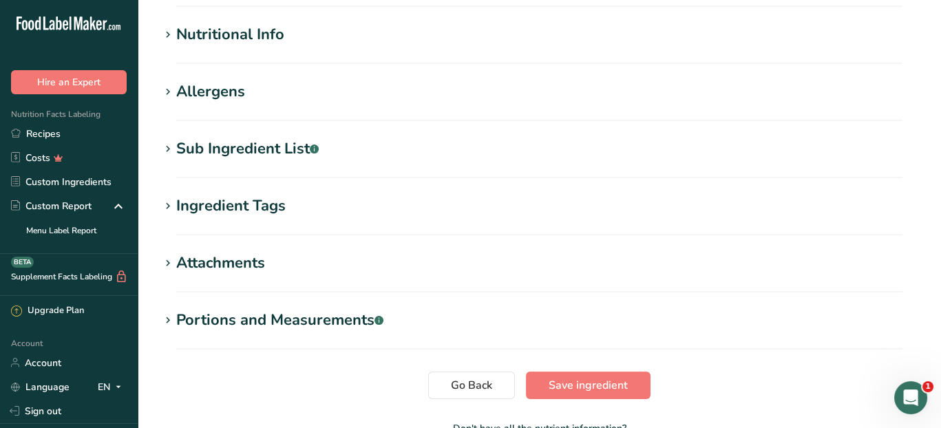
click at [255, 34] on div "Nutritional Info" at bounding box center [230, 34] width 108 height 23
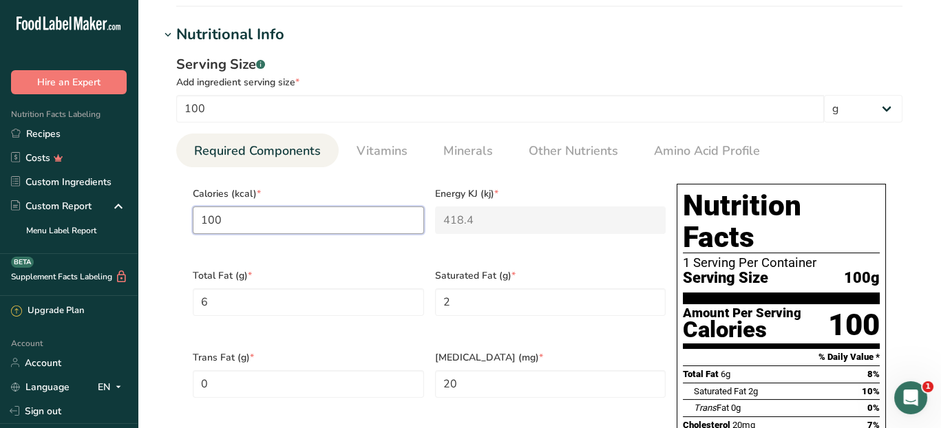
click at [242, 224] on input "100" at bounding box center [308, 220] width 231 height 28
type input "10"
type KJ "41.8"
type input "1"
type KJ "4.2"
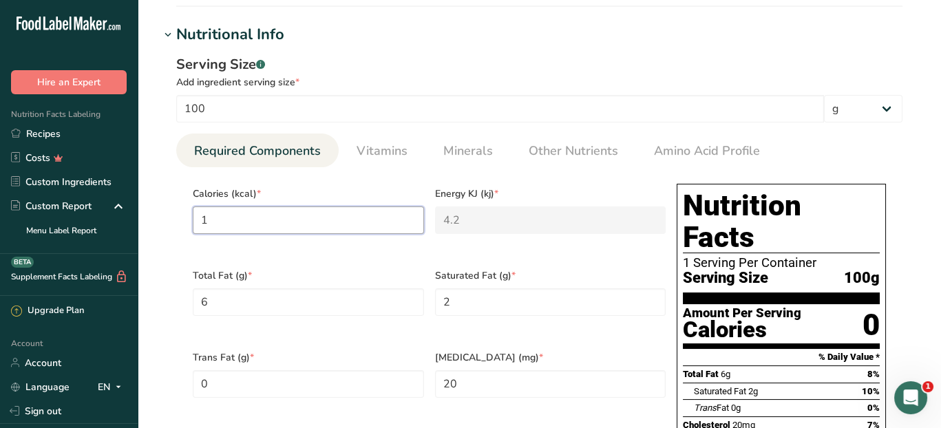
type input "12"
type KJ "50.2"
type input "120"
type KJ "502.1"
type input "120"
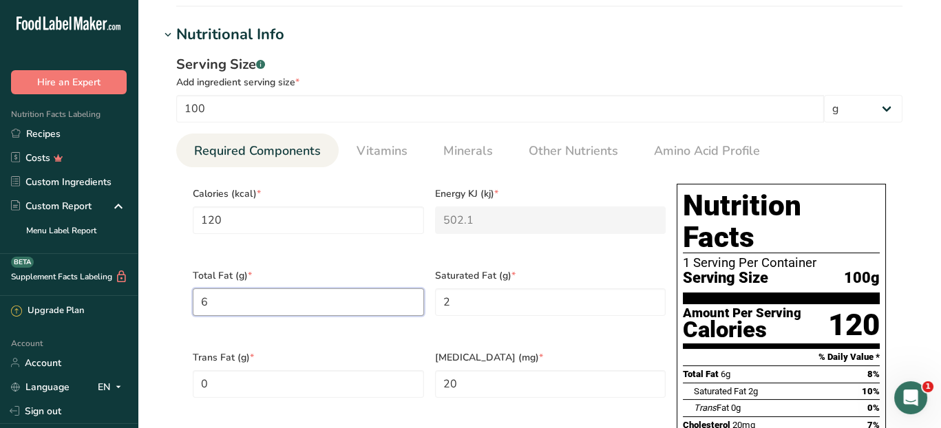
click at [234, 292] on Fat "6" at bounding box center [308, 302] width 231 height 28
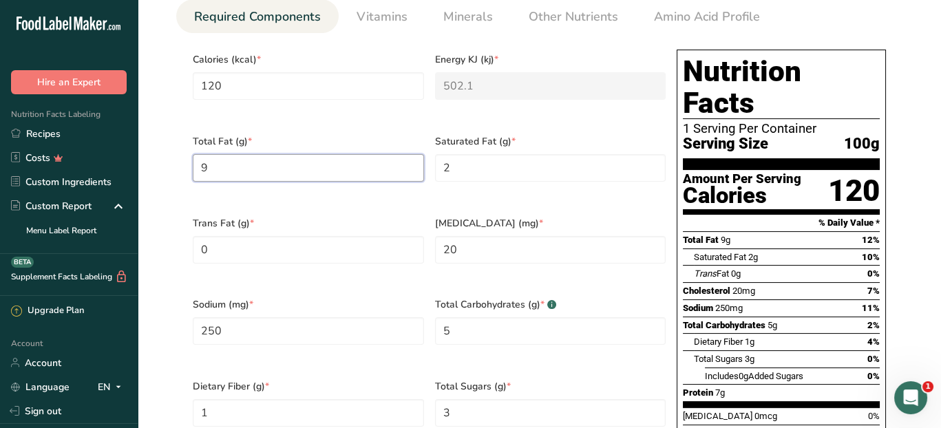
scroll to position [619, 0]
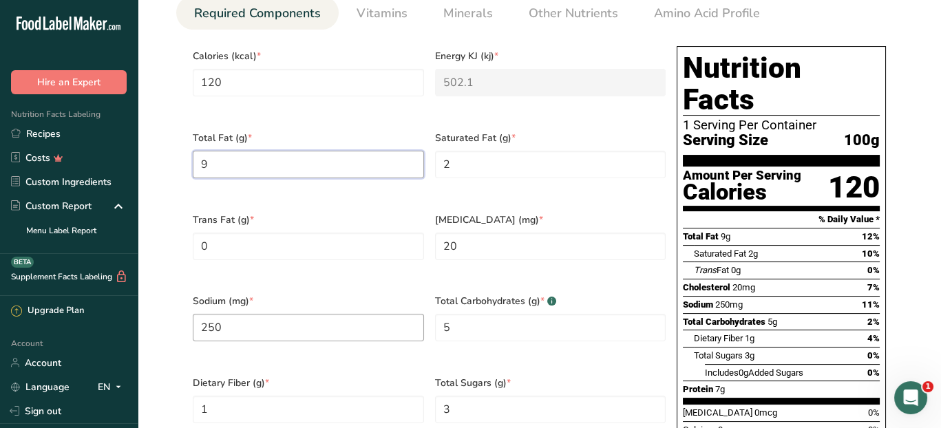
type Fat "9"
click at [256, 315] on input "250" at bounding box center [308, 328] width 231 height 28
type input "290"
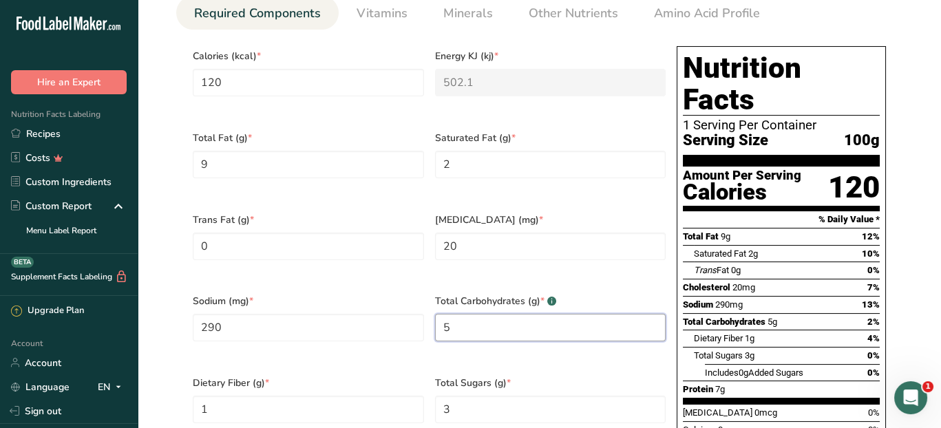
click at [526, 314] on Carbohydrates "5" at bounding box center [550, 328] width 231 height 28
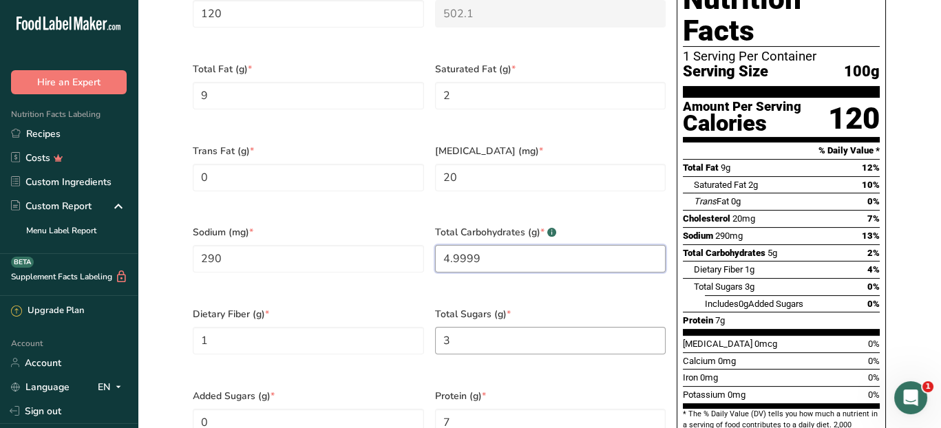
scroll to position [757, 0]
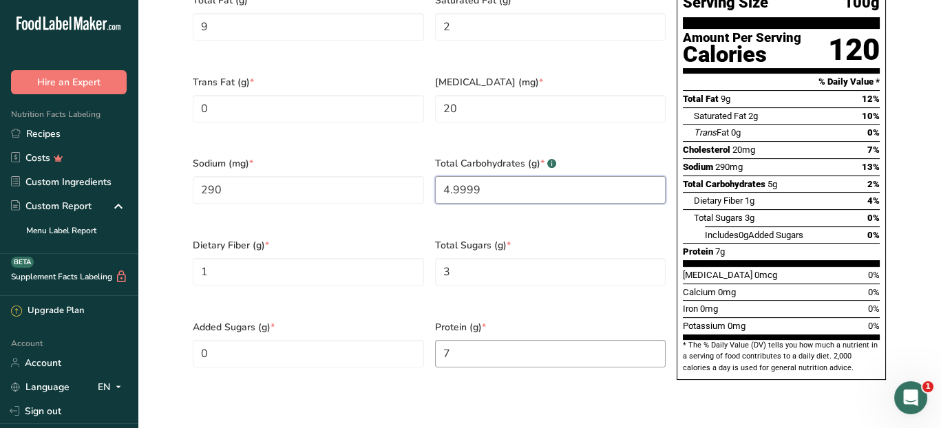
type Carbohydrates "4.9999"
click at [485, 340] on input "7" at bounding box center [550, 354] width 231 height 28
type input "6"
click at [602, 365] on section "Calories (kcal) * 120 Energy KJ (kj) * 502.1 Total Fat (g) * 9 Saturated Fat (g…" at bounding box center [539, 148] width 726 height 513
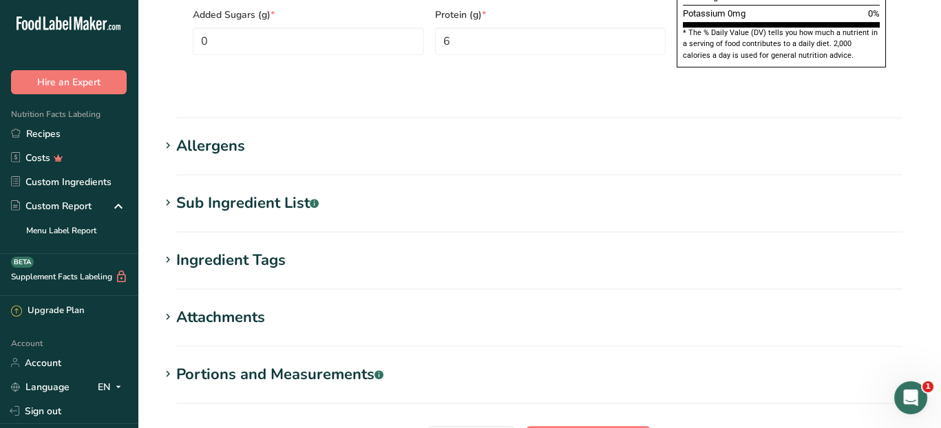
scroll to position [1170, 0]
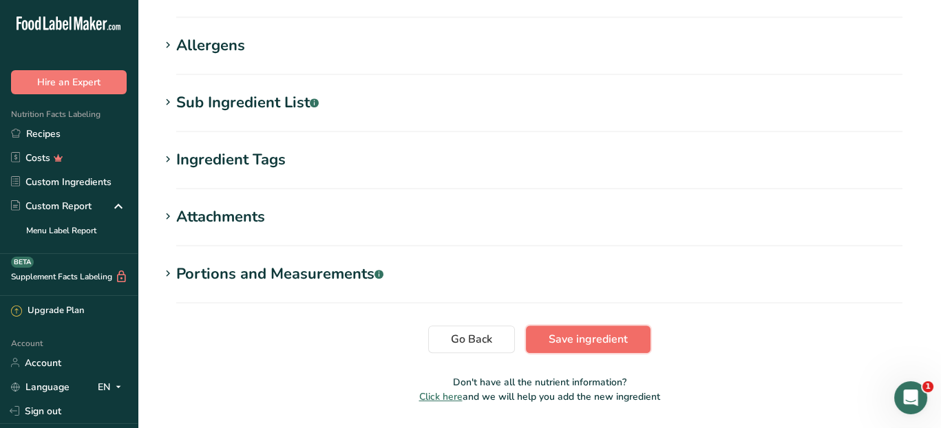
click at [543, 325] on button "Save ingredient" at bounding box center [588, 339] width 125 height 28
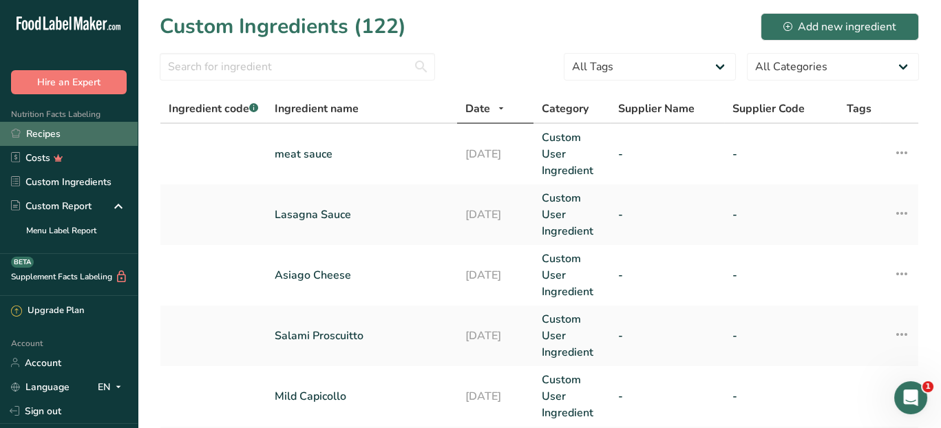
click at [44, 138] on link "Recipes" at bounding box center [69, 134] width 138 height 24
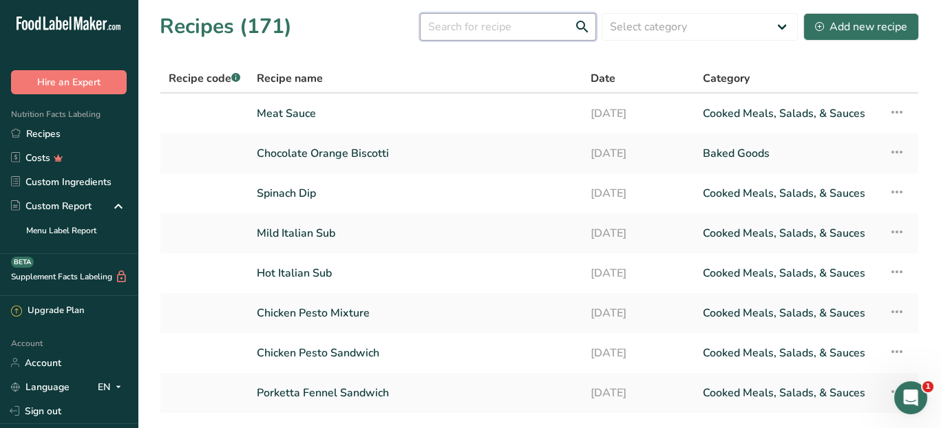
click at [471, 28] on input "text" at bounding box center [508, 27] width 176 height 28
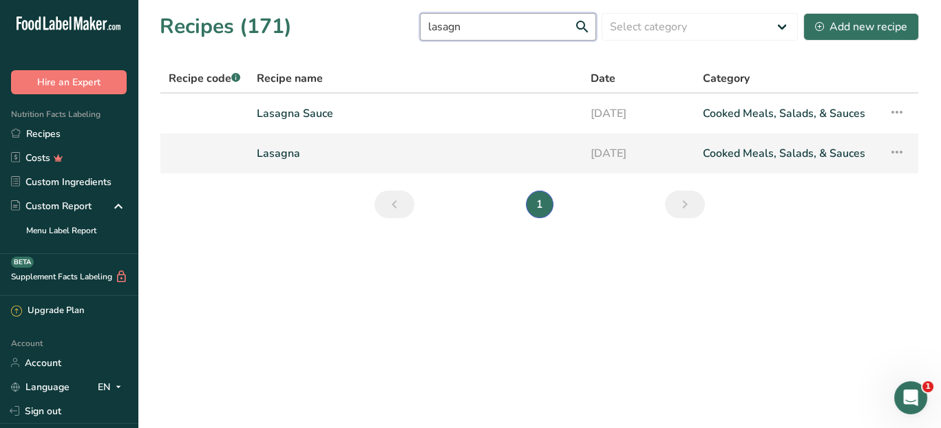
type input "lasagn"
click at [291, 153] on link "Lasagna" at bounding box center [415, 153] width 317 height 29
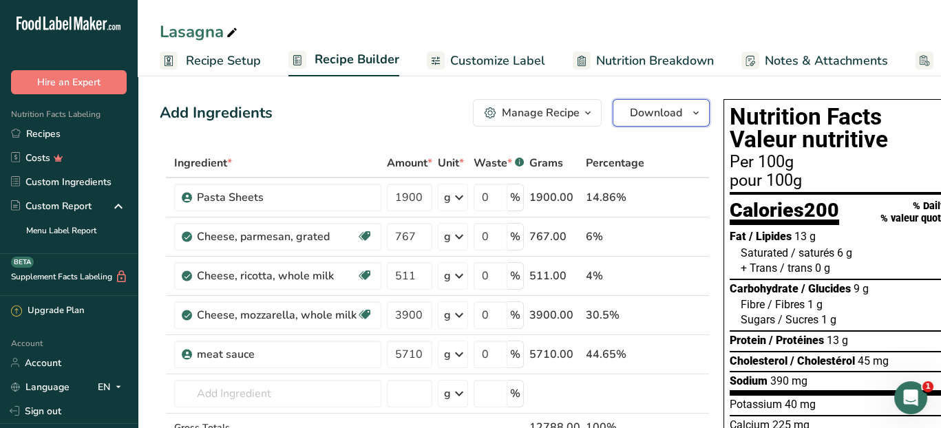
click at [643, 119] on span "Download" at bounding box center [656, 113] width 52 height 17
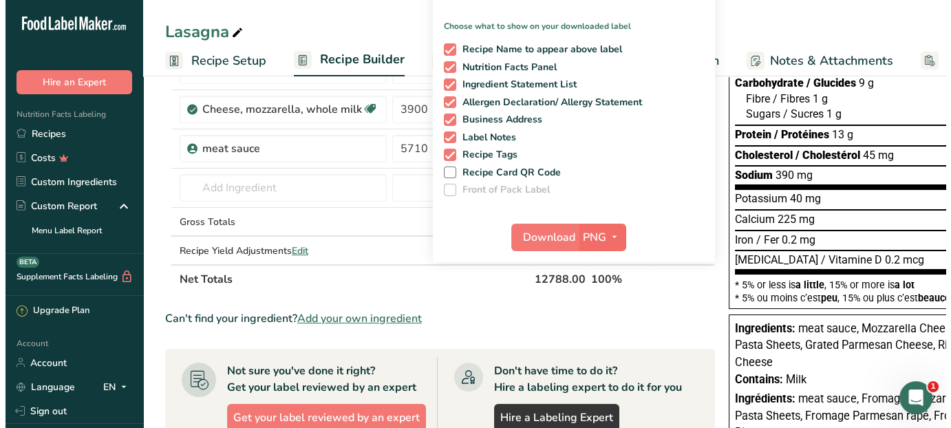
scroll to position [206, 0]
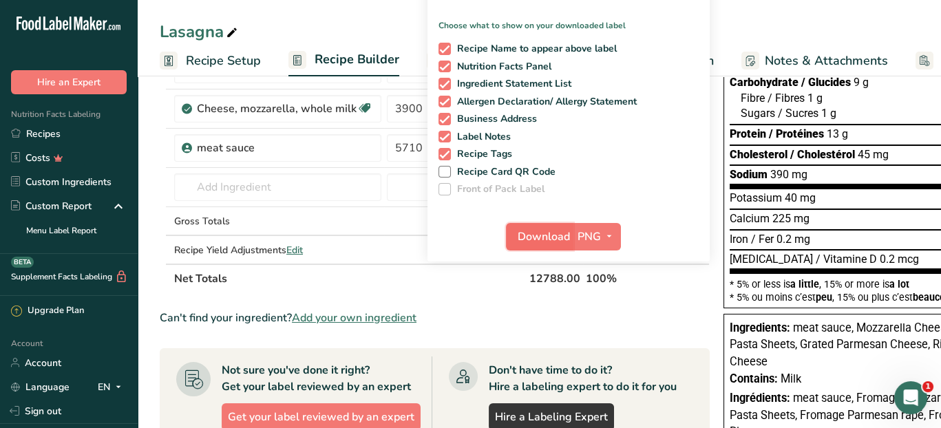
click at [547, 234] on span "Download" at bounding box center [543, 236] width 52 height 17
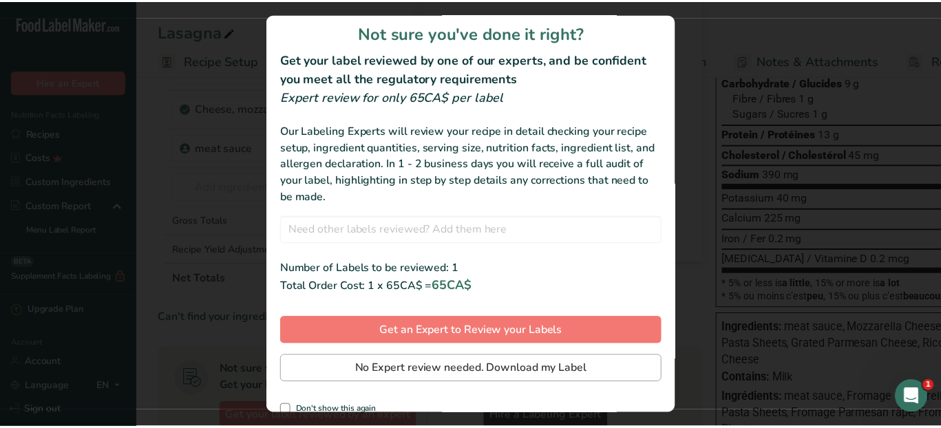
scroll to position [21, 0]
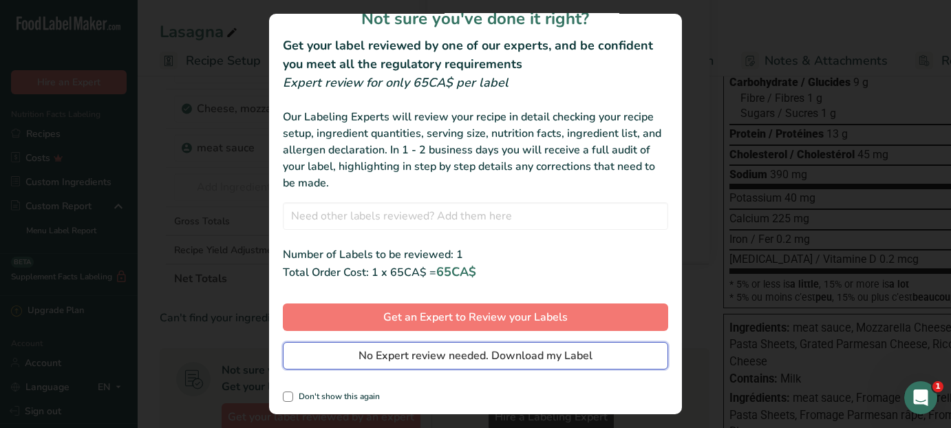
click at [467, 358] on span "No Expert review needed. Download my Label" at bounding box center [476, 355] width 234 height 17
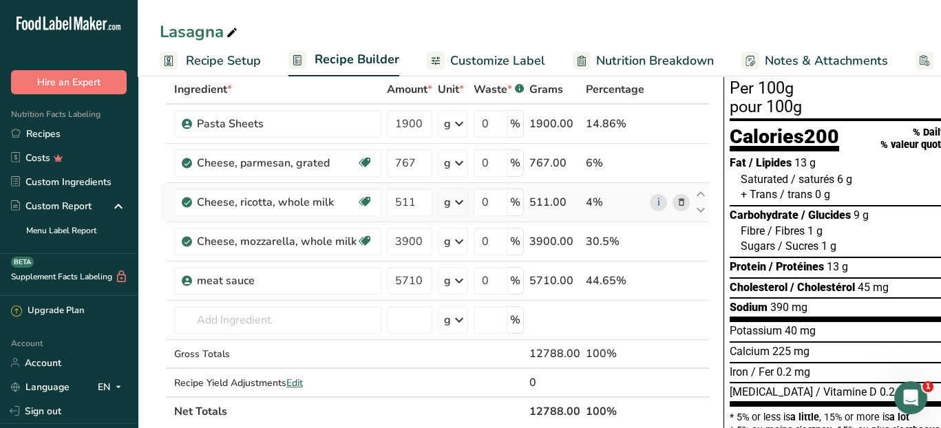
scroll to position [0, 0]
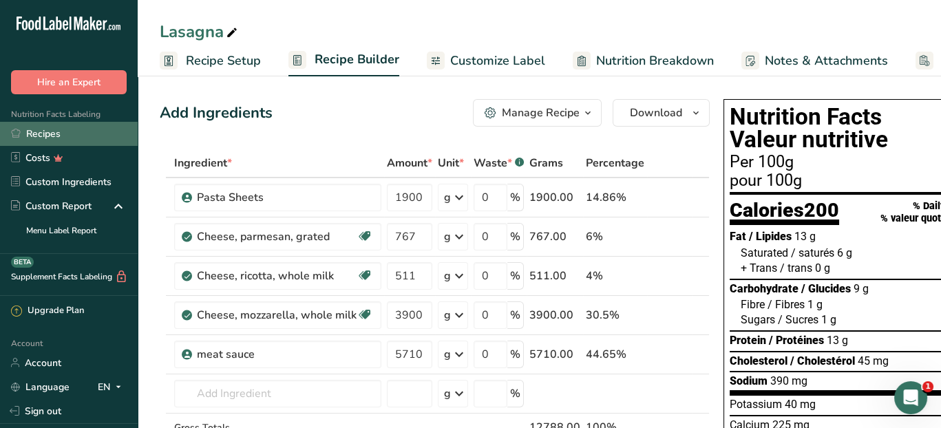
click at [75, 129] on link "Recipes" at bounding box center [69, 134] width 138 height 24
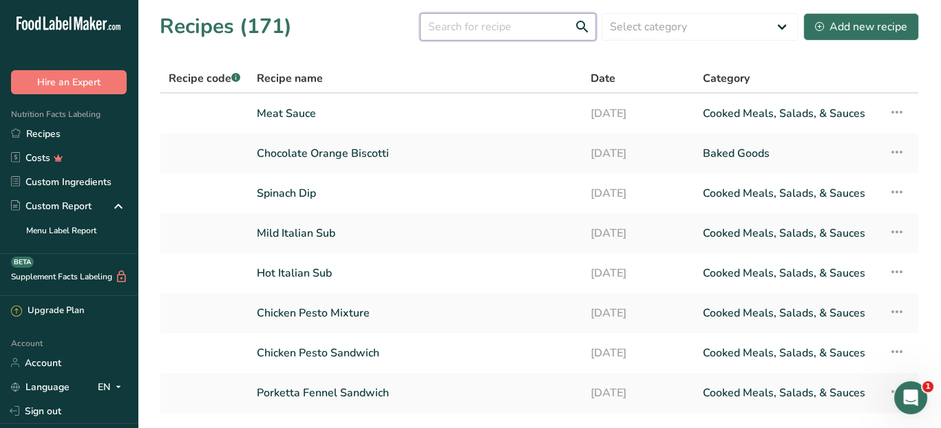
click at [489, 28] on input "text" at bounding box center [508, 27] width 176 height 28
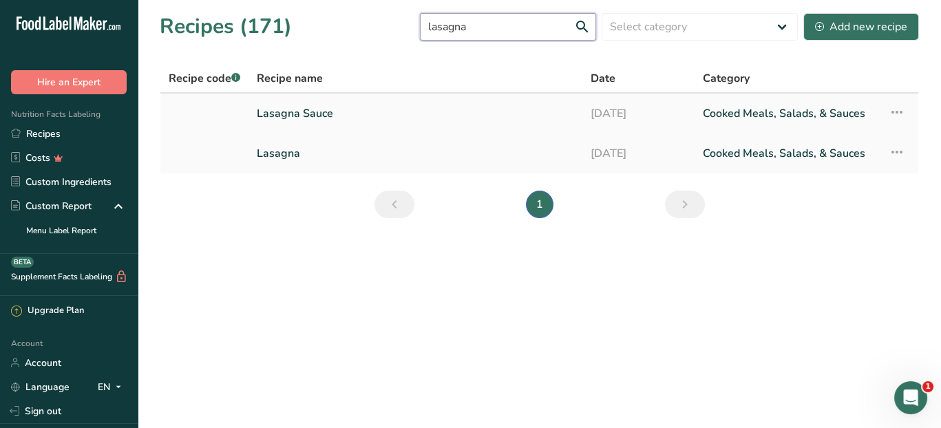
type input "lasagna"
click at [896, 111] on icon at bounding box center [896, 112] width 17 height 25
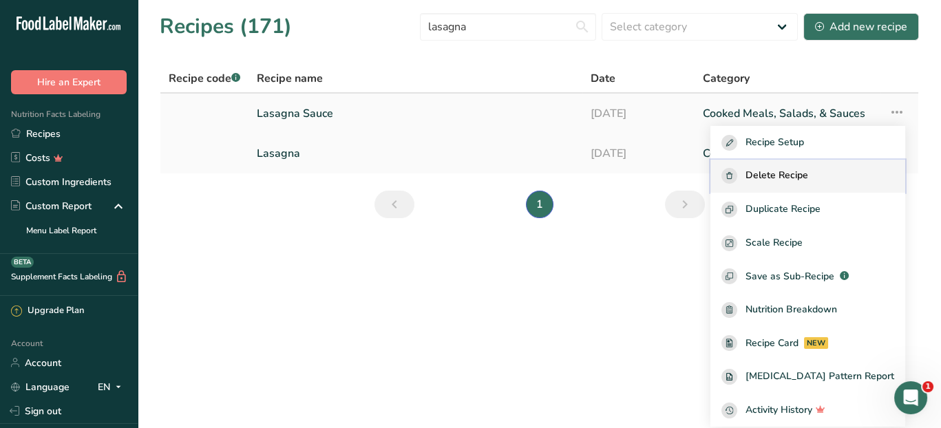
click at [795, 171] on span "Delete Recipe" at bounding box center [776, 176] width 63 height 16
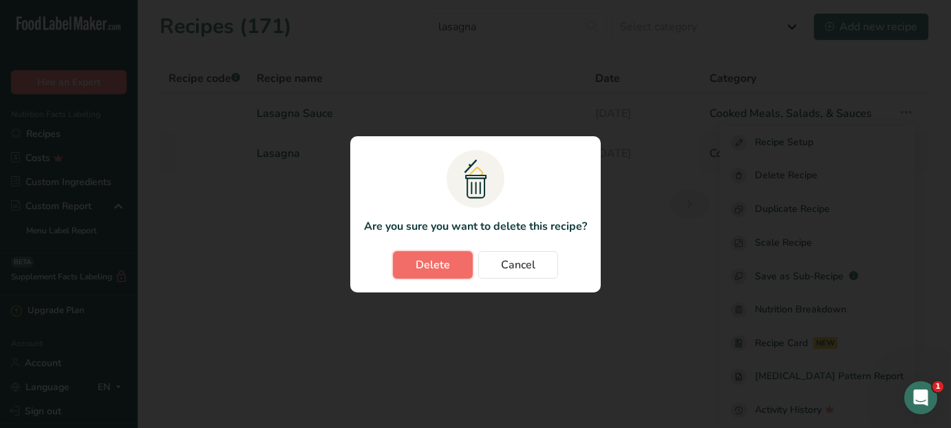
click at [425, 266] on span "Delete" at bounding box center [433, 265] width 34 height 17
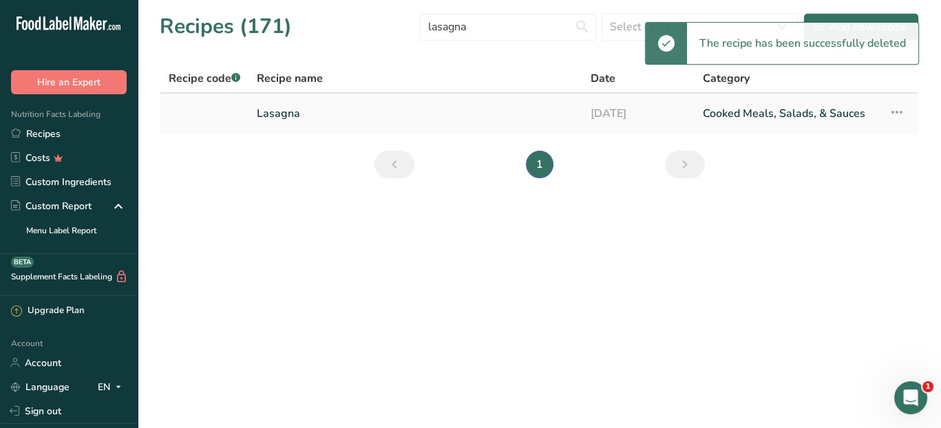
click at [293, 107] on link "Lasagna" at bounding box center [415, 113] width 317 height 29
